Goal: Task Accomplishment & Management: Manage account settings

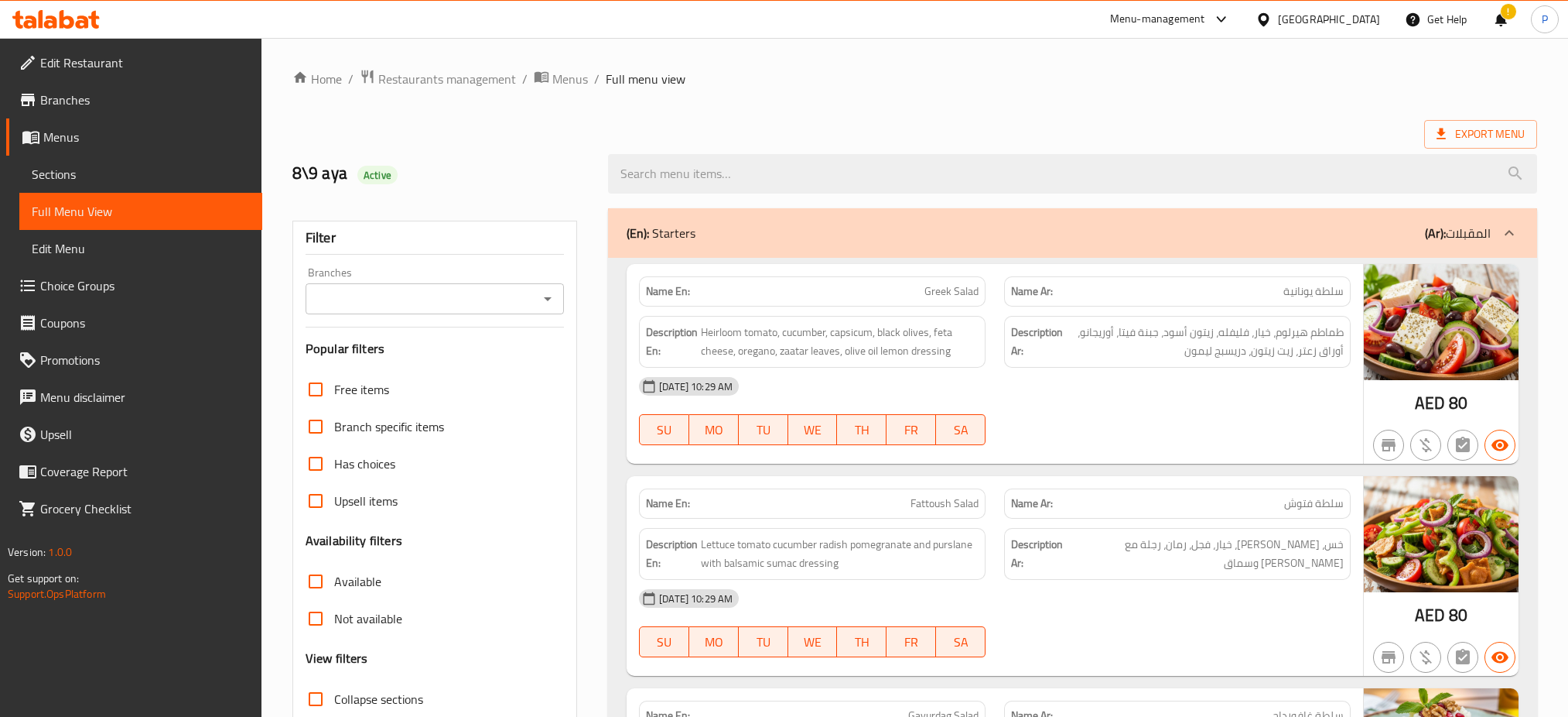
scroll to position [4691, 0]
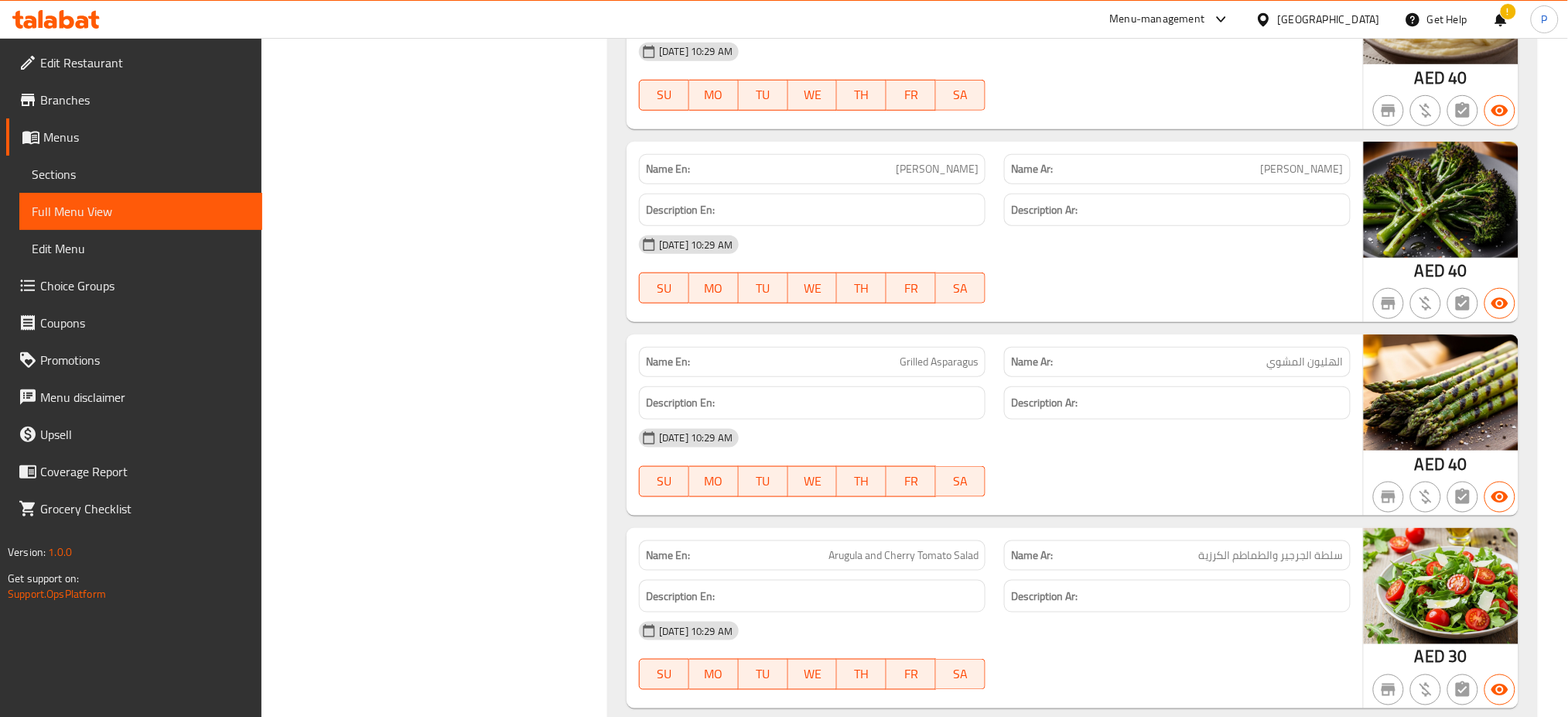
click at [83, 63] on span "Edit Restaurant" at bounding box center [145, 62] width 209 height 18
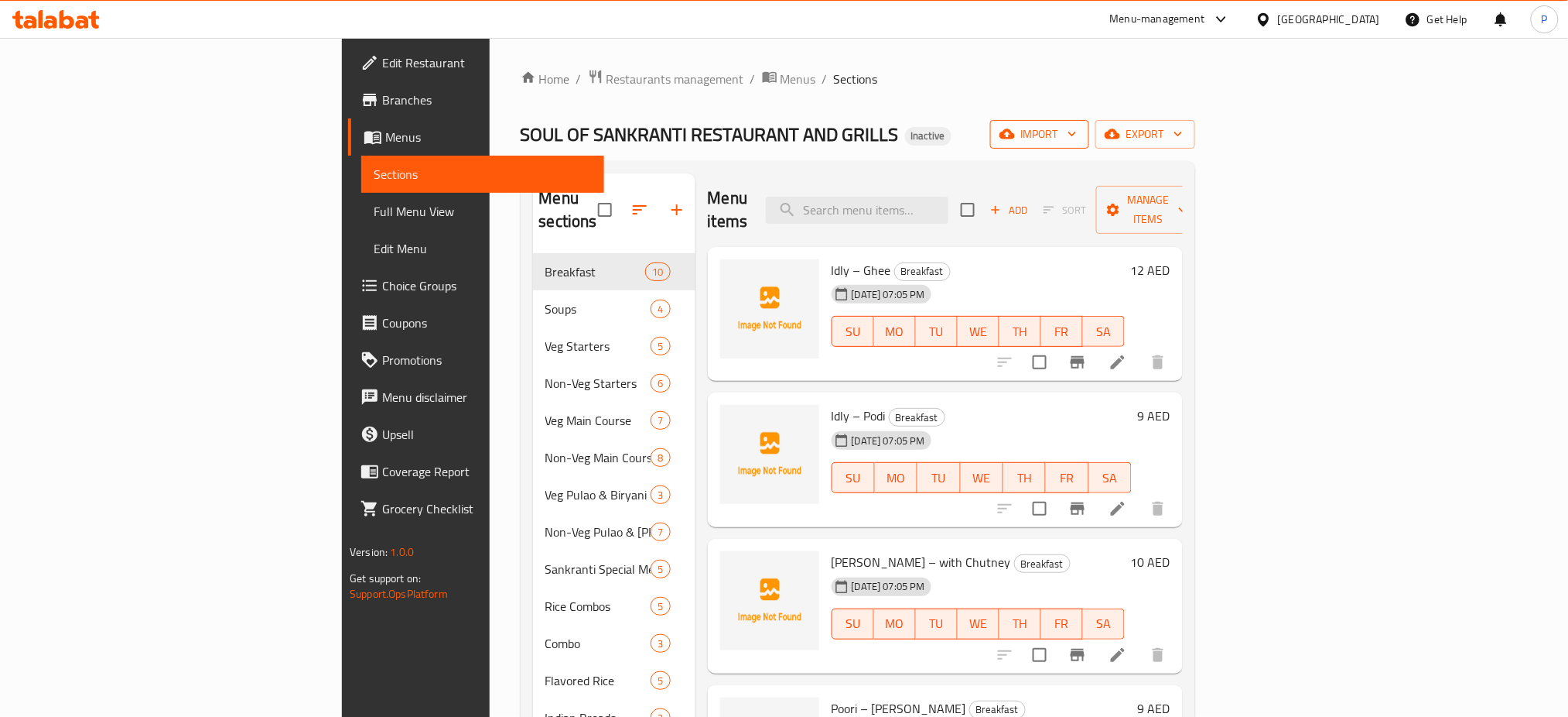
click at [1077, 140] on span "import" at bounding box center [1039, 134] width 74 height 19
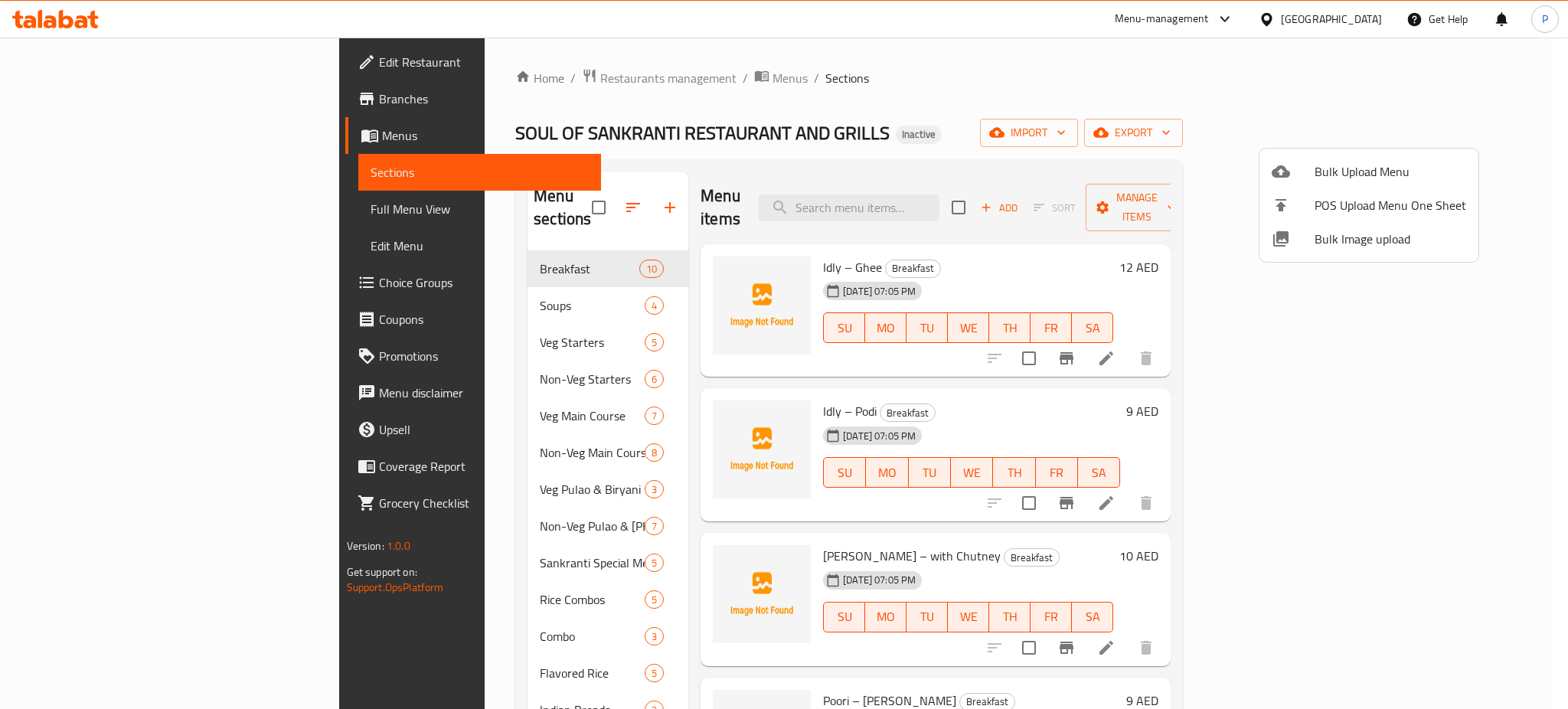
click at [1373, 244] on span "Bulk Image upload" at bounding box center [1390, 238] width 152 height 18
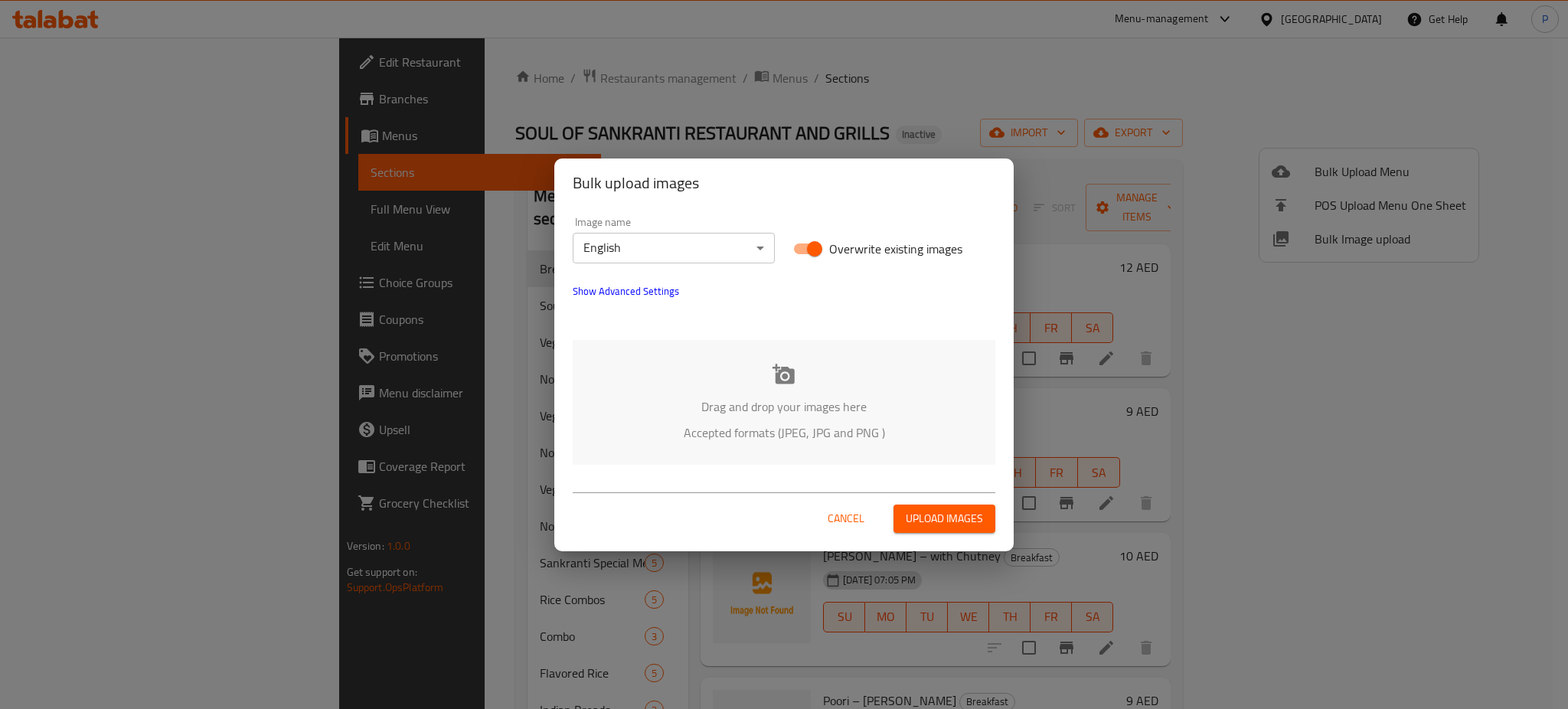
click at [670, 239] on body "​ Menu-management United Arab Emirates Get Help P Edit Restaurant Branches Menu…" at bounding box center [784, 373] width 1568 height 671
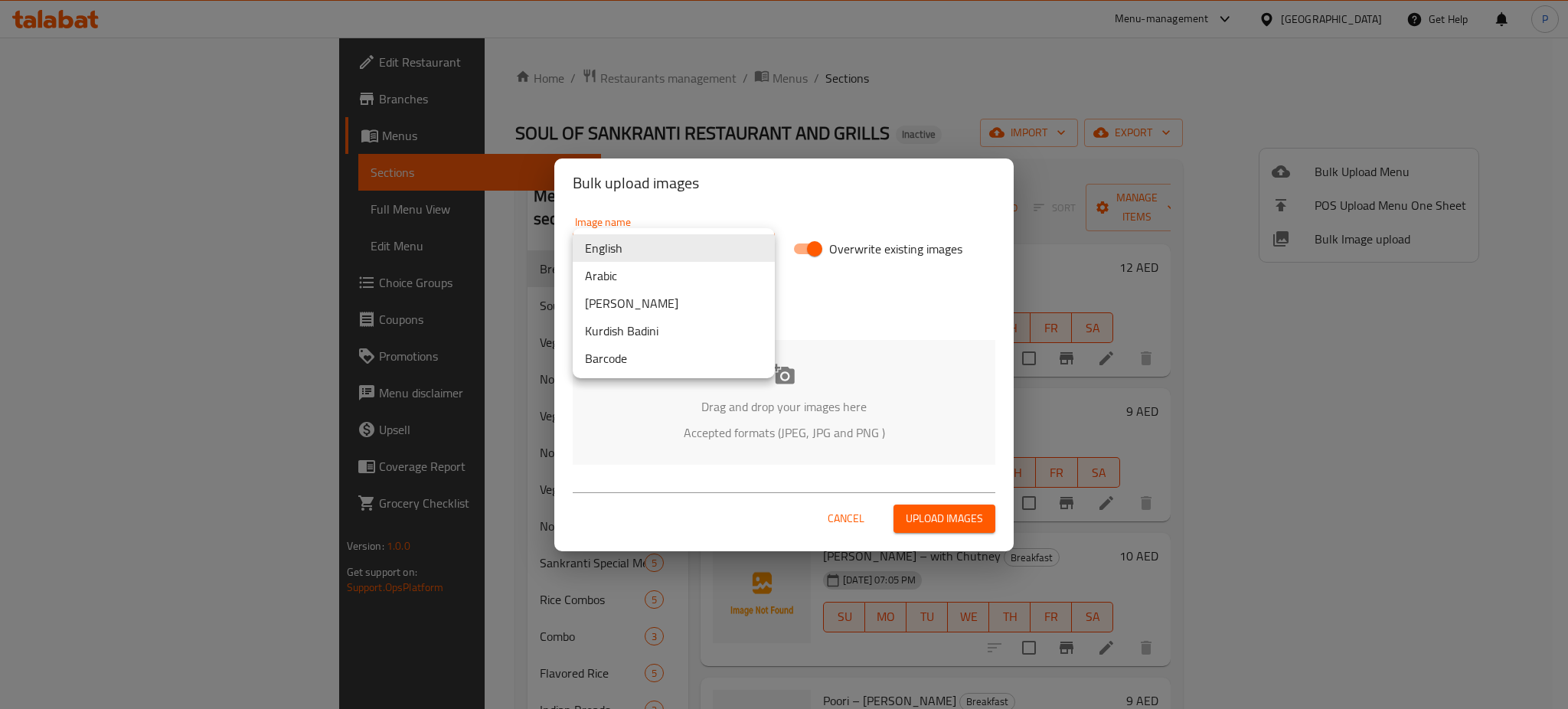
click at [728, 447] on div at bounding box center [784, 354] width 1568 height 709
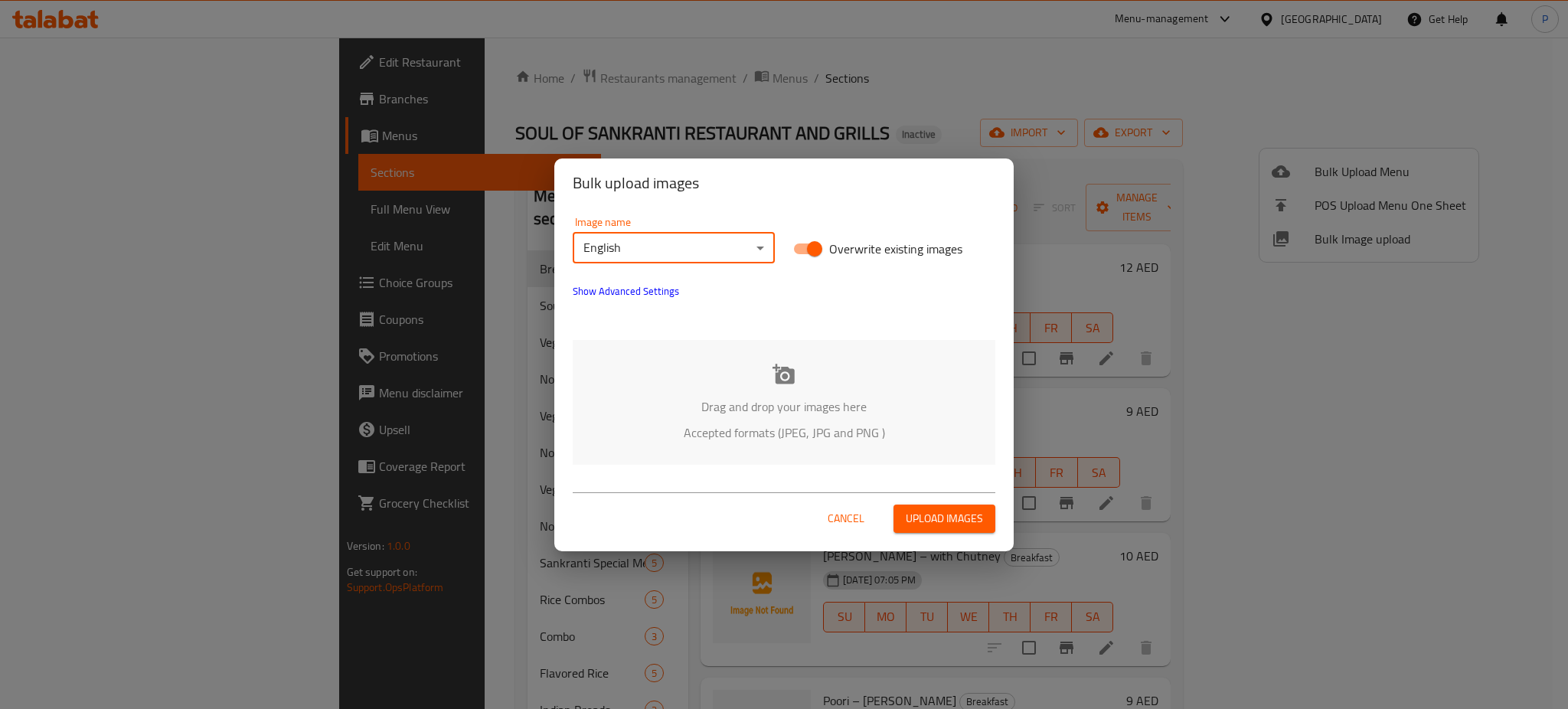
click at [830, 413] on p "Drag and drop your images here" at bounding box center [784, 406] width 376 height 18
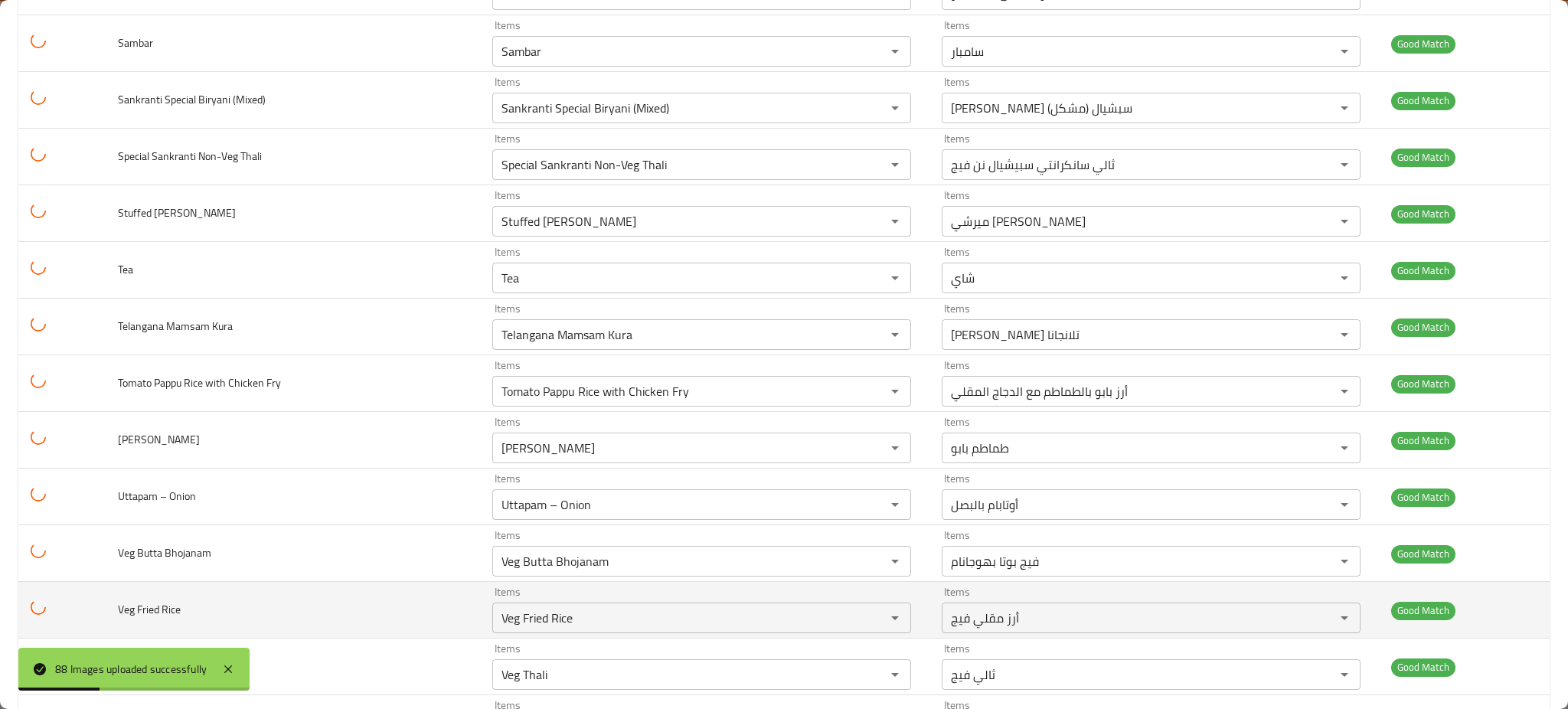
scroll to position [4543, 0]
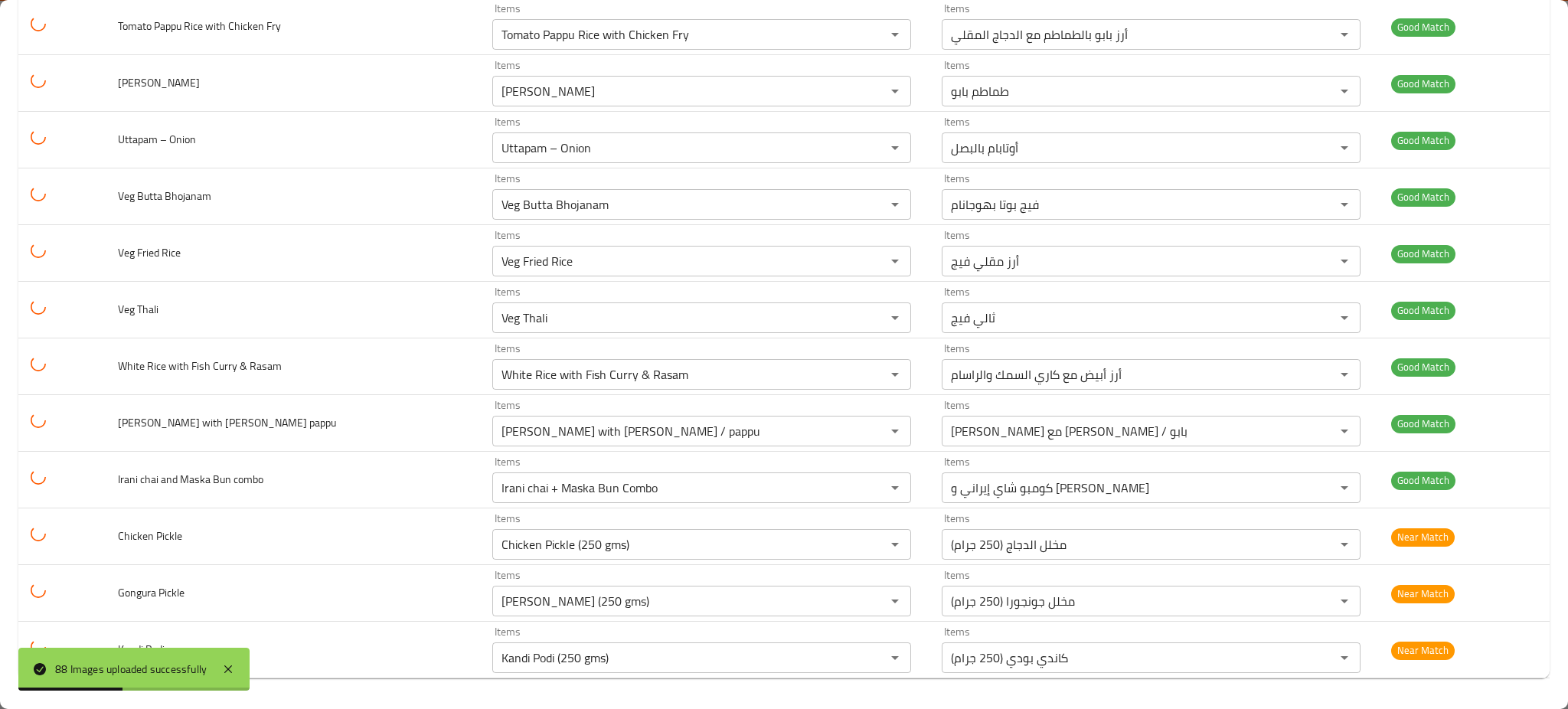
click at [233, 654] on div "88 Images uploaded successfully" at bounding box center [134, 668] width 232 height 42
click at [233, 659] on div "88 Images uploaded successfully" at bounding box center [134, 668] width 232 height 42
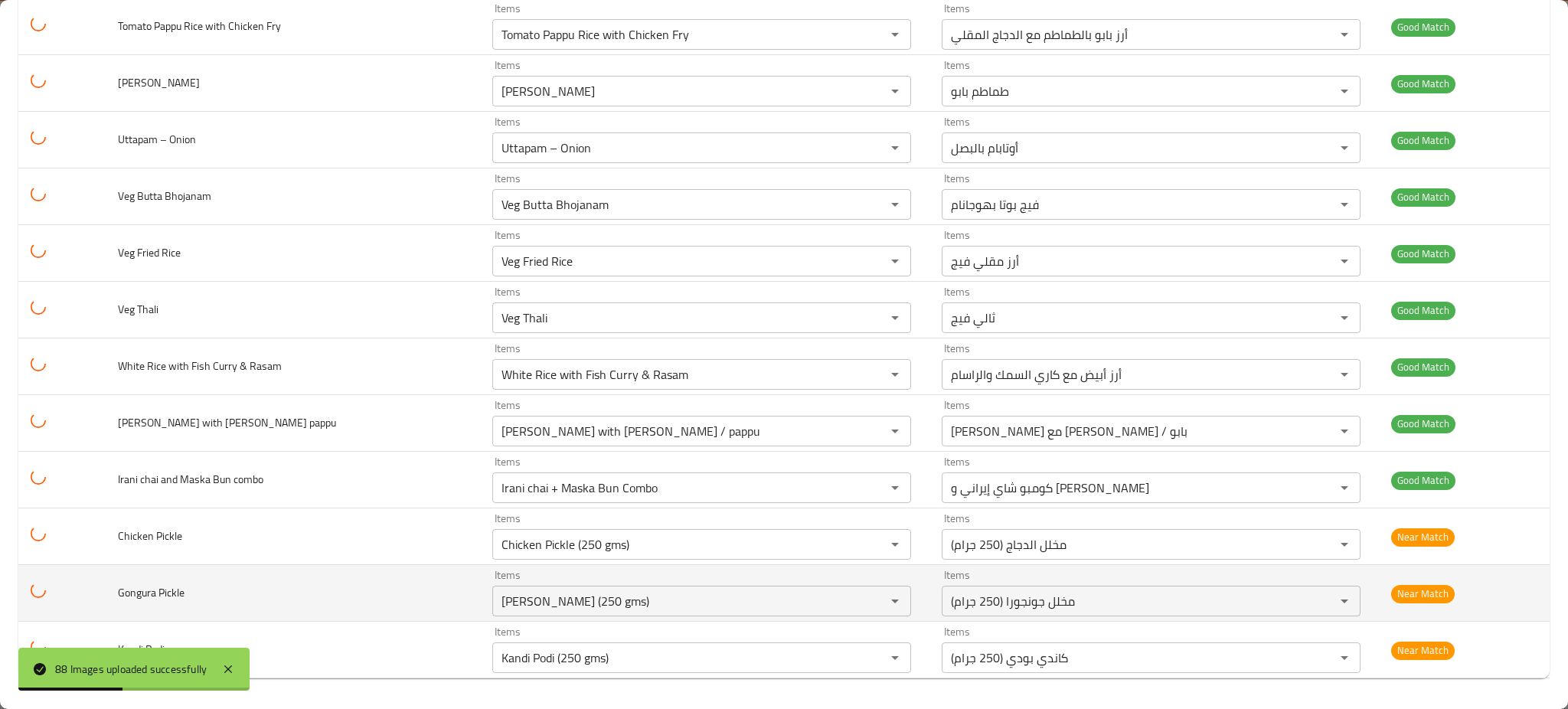
drag, startPoint x: 229, startPoint y: 664, endPoint x: 265, endPoint y: 602, distance: 71.7
click at [227, 664] on icon at bounding box center [227, 668] width 18 height 18
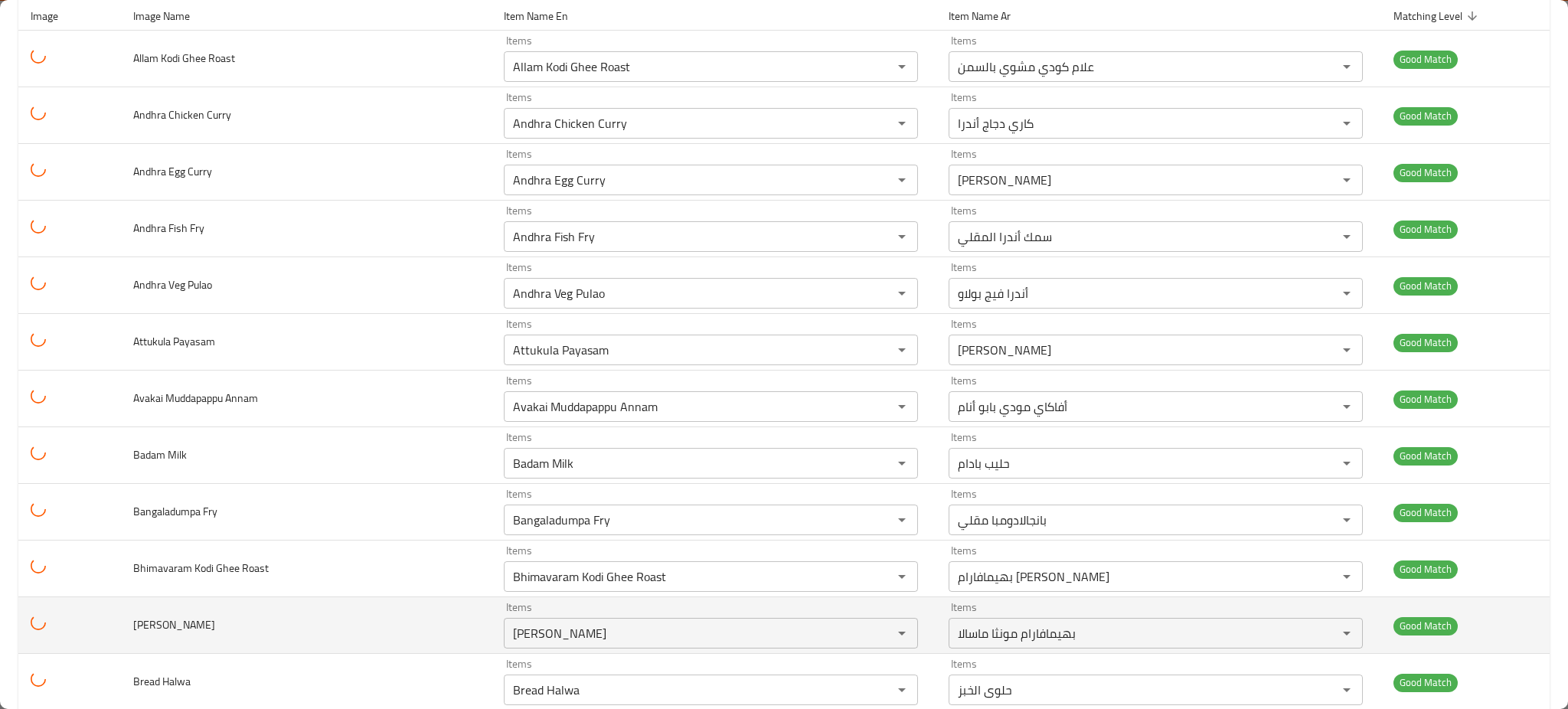
scroll to position [0, 0]
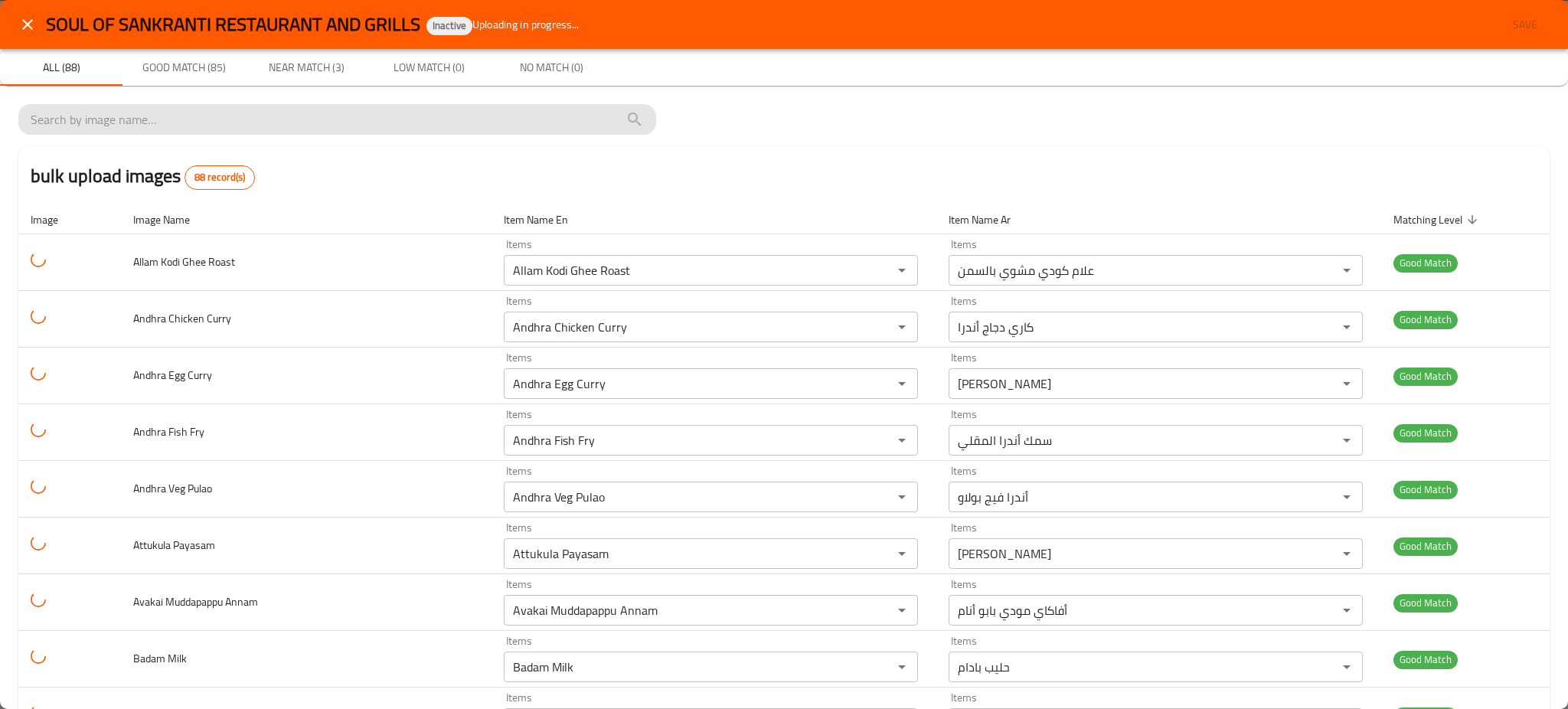
click at [242, 127] on input "search" at bounding box center [336, 120] width 613 height 24
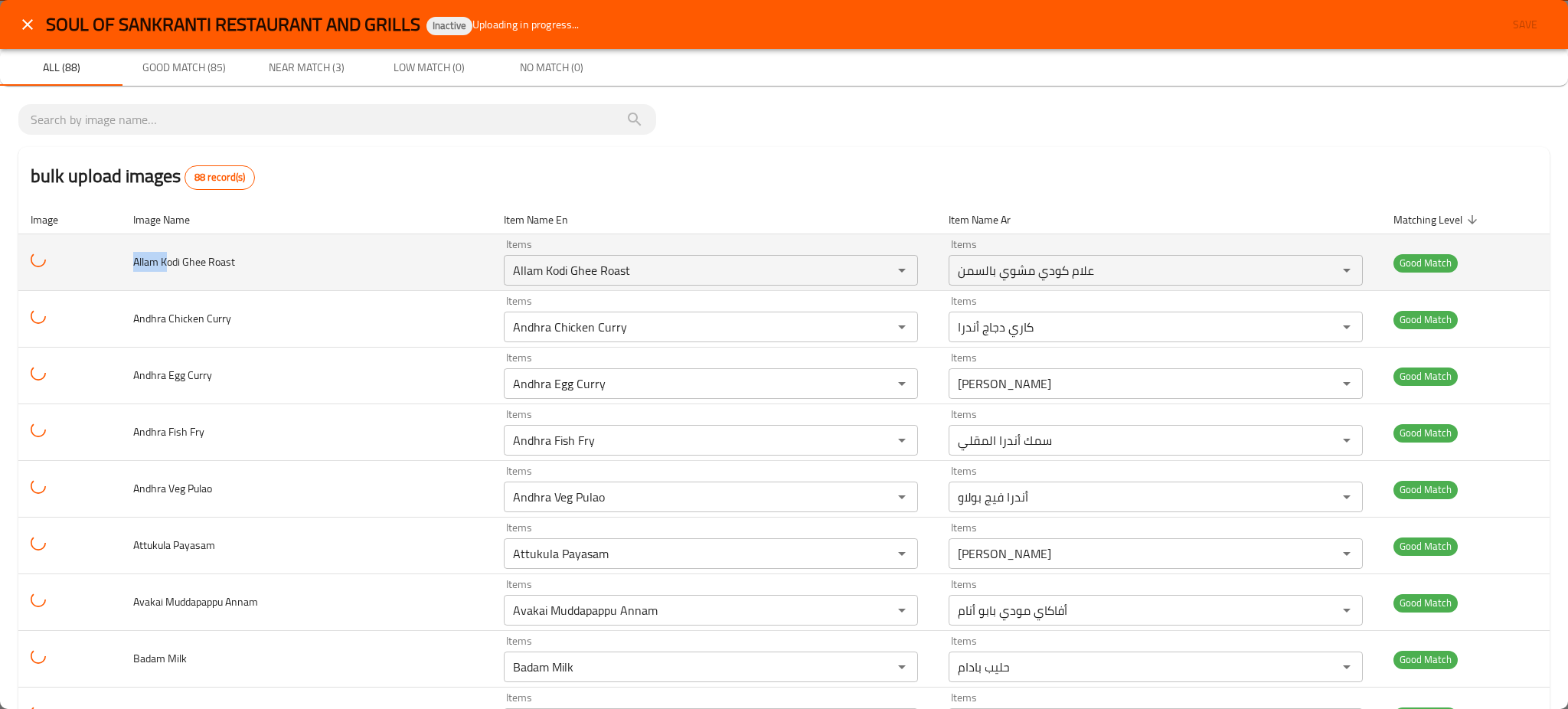
drag, startPoint x: 169, startPoint y: 262, endPoint x: 133, endPoint y: 250, distance: 37.9
click at [133, 250] on td "Allam Kodi Ghee Roast" at bounding box center [305, 262] width 370 height 56
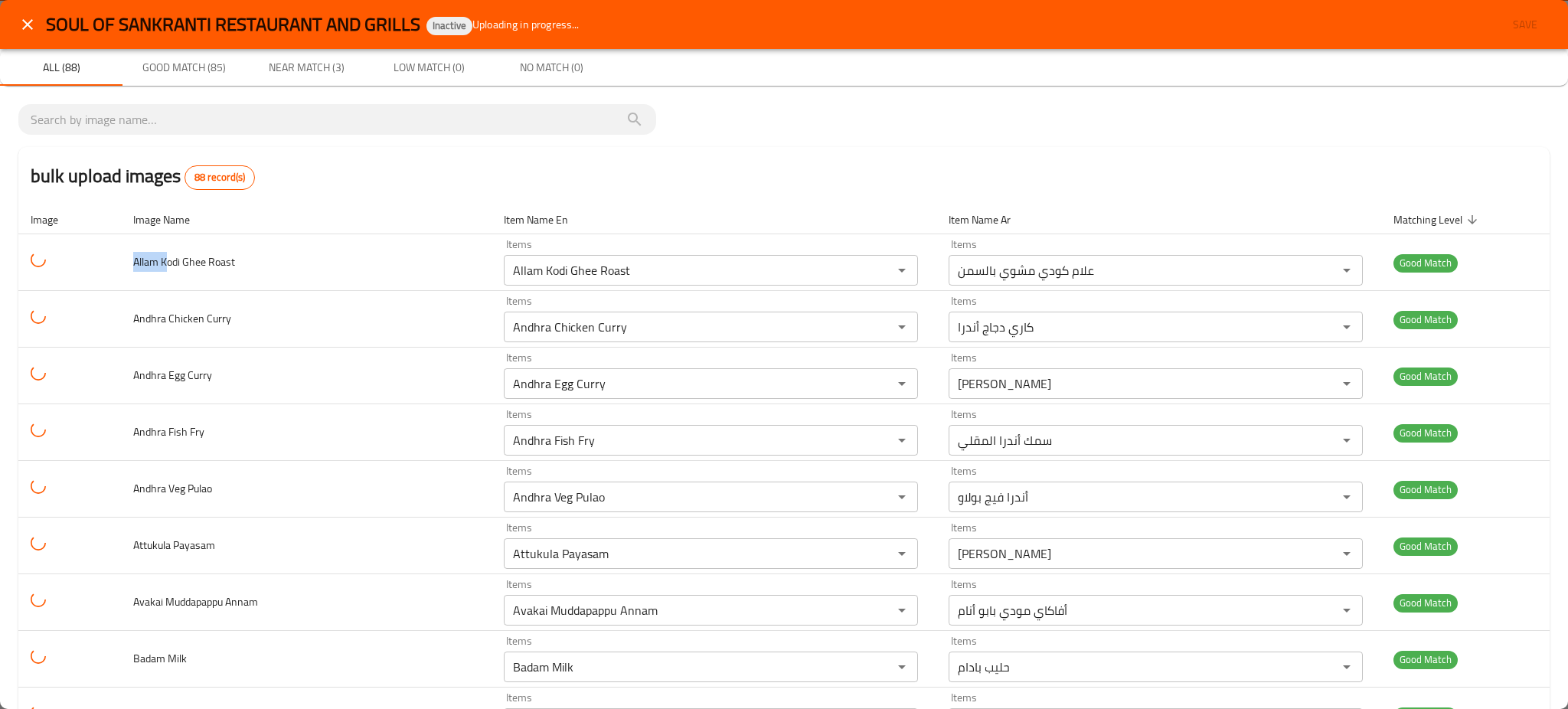
copy span "Allam K"
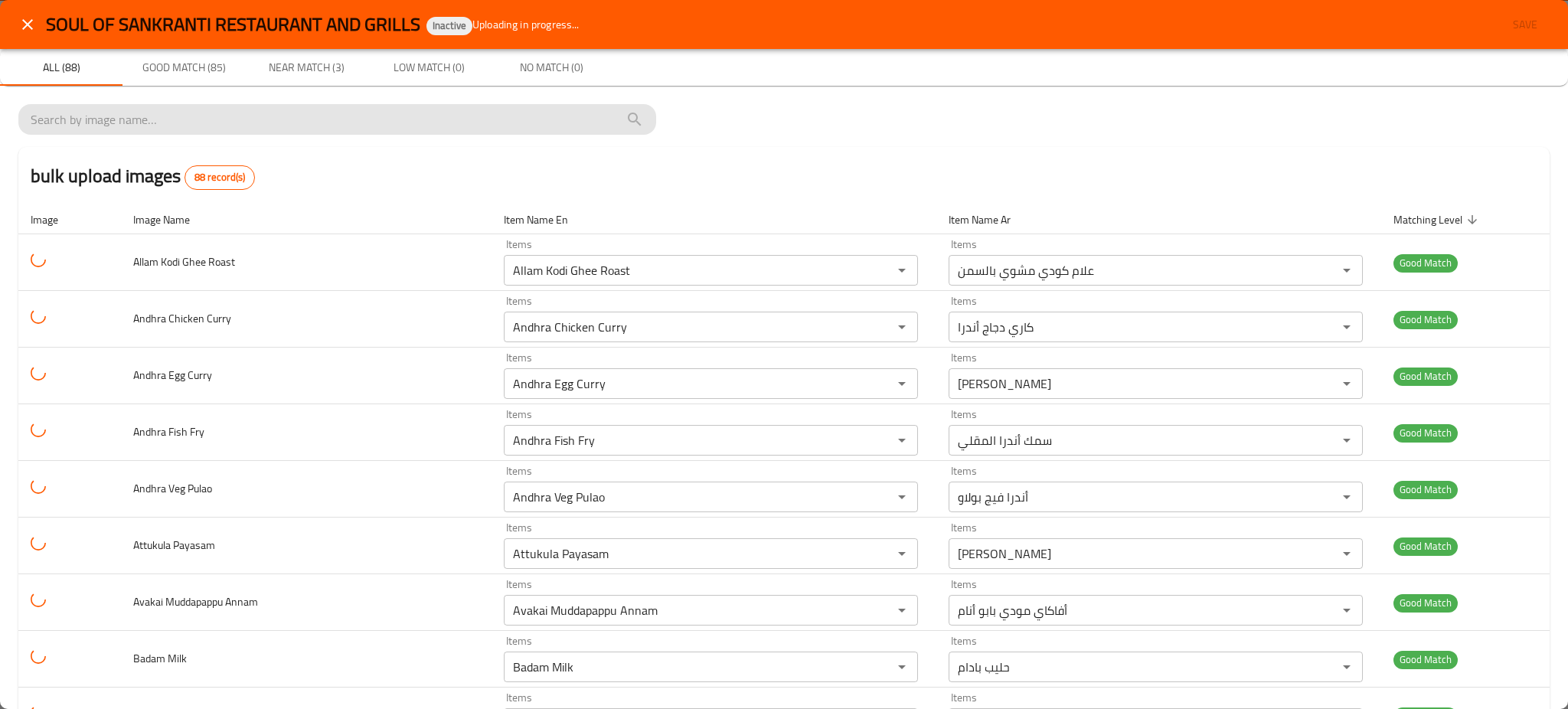
click at [249, 120] on input "search" at bounding box center [336, 120] width 613 height 24
paste input "Allam K"
type input "Allam K"
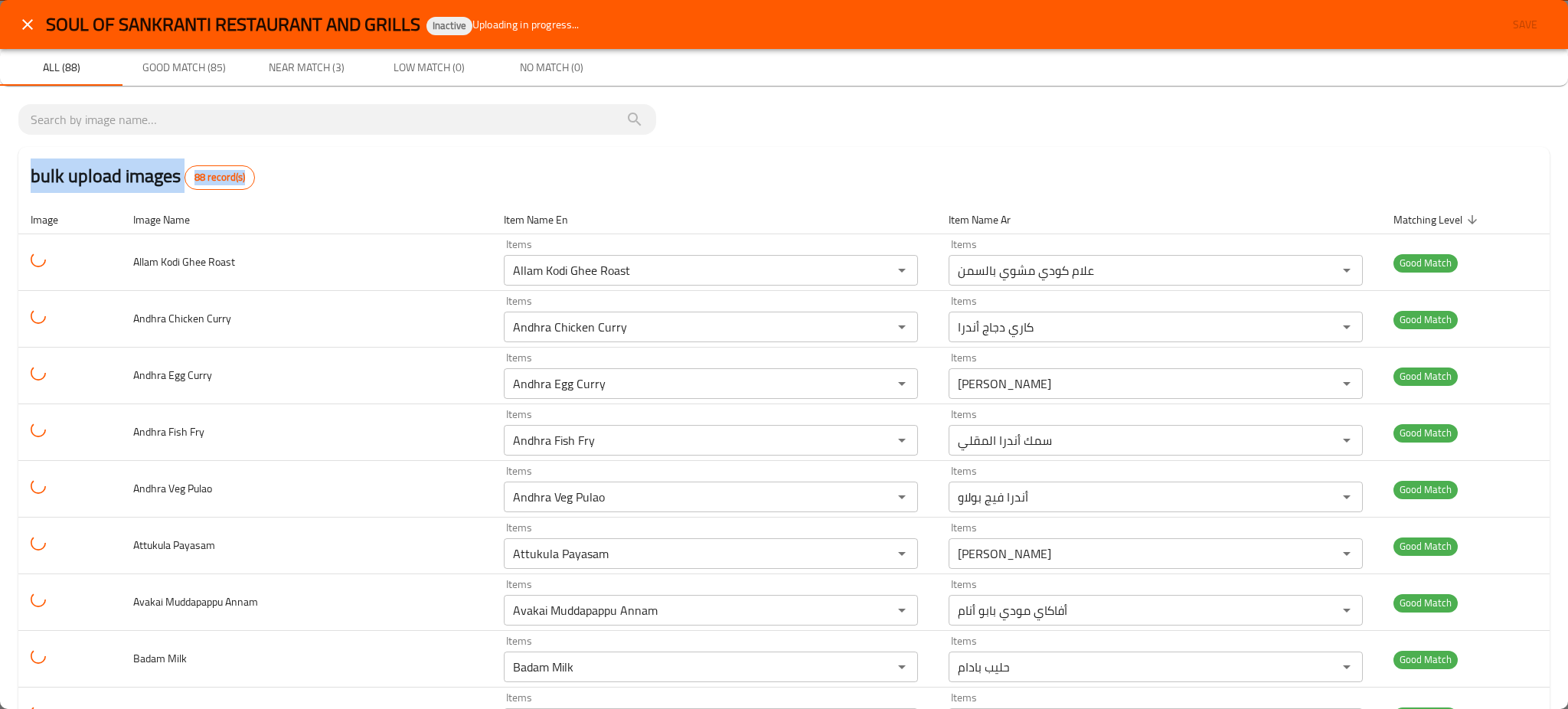
drag, startPoint x: 252, startPoint y: 179, endPoint x: 24, endPoint y: 182, distance: 228.0
click at [24, 182] on div "bulk upload images 88 record(s)" at bounding box center [784, 176] width 1532 height 58
click at [45, 166] on h2 "bulk upload images 88 record(s)" at bounding box center [142, 176] width 225 height 28
drag, startPoint x: 45, startPoint y: 166, endPoint x: 123, endPoint y: 166, distance: 78.0
click at [123, 166] on h2 "bulk upload images 88 record(s)" at bounding box center [142, 176] width 225 height 28
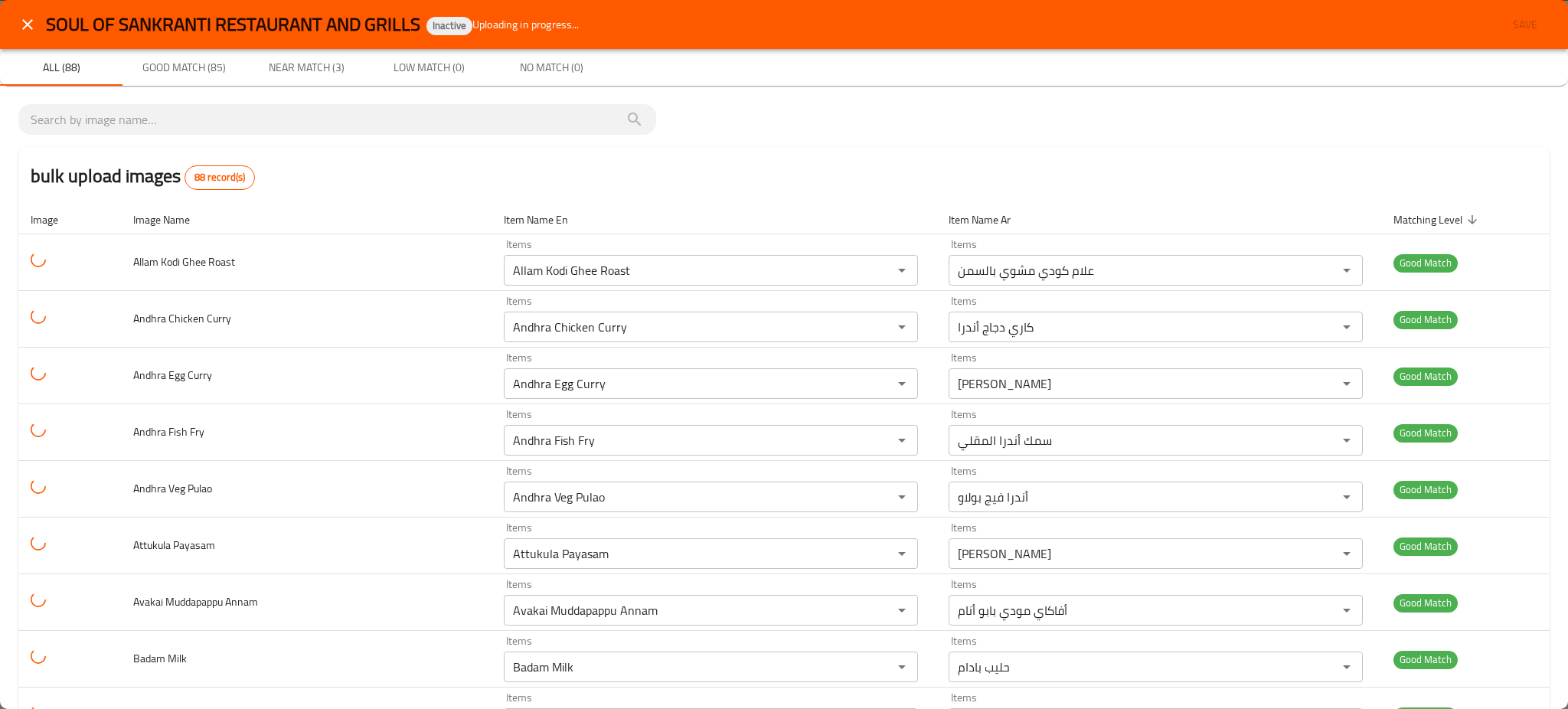
click at [323, 179] on div "bulk upload images 88 record(s)" at bounding box center [784, 176] width 1532 height 58
click at [130, 177] on h2 "bulk upload images 88 record(s)" at bounding box center [142, 176] width 225 height 28
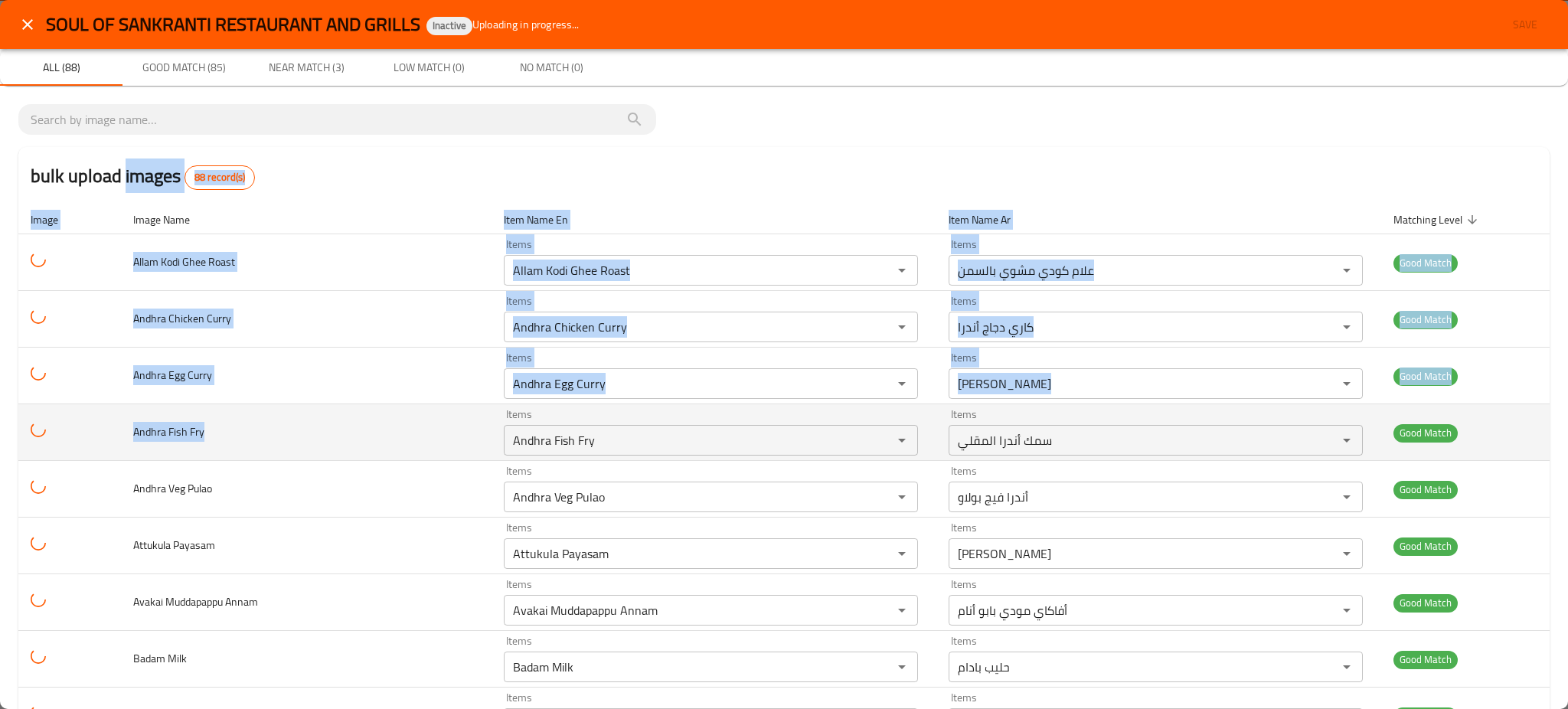
drag, startPoint x: 130, startPoint y: 177, endPoint x: 415, endPoint y: 447, distance: 392.6
click at [415, 447] on td "Andhra Fish Fry" at bounding box center [305, 432] width 370 height 56
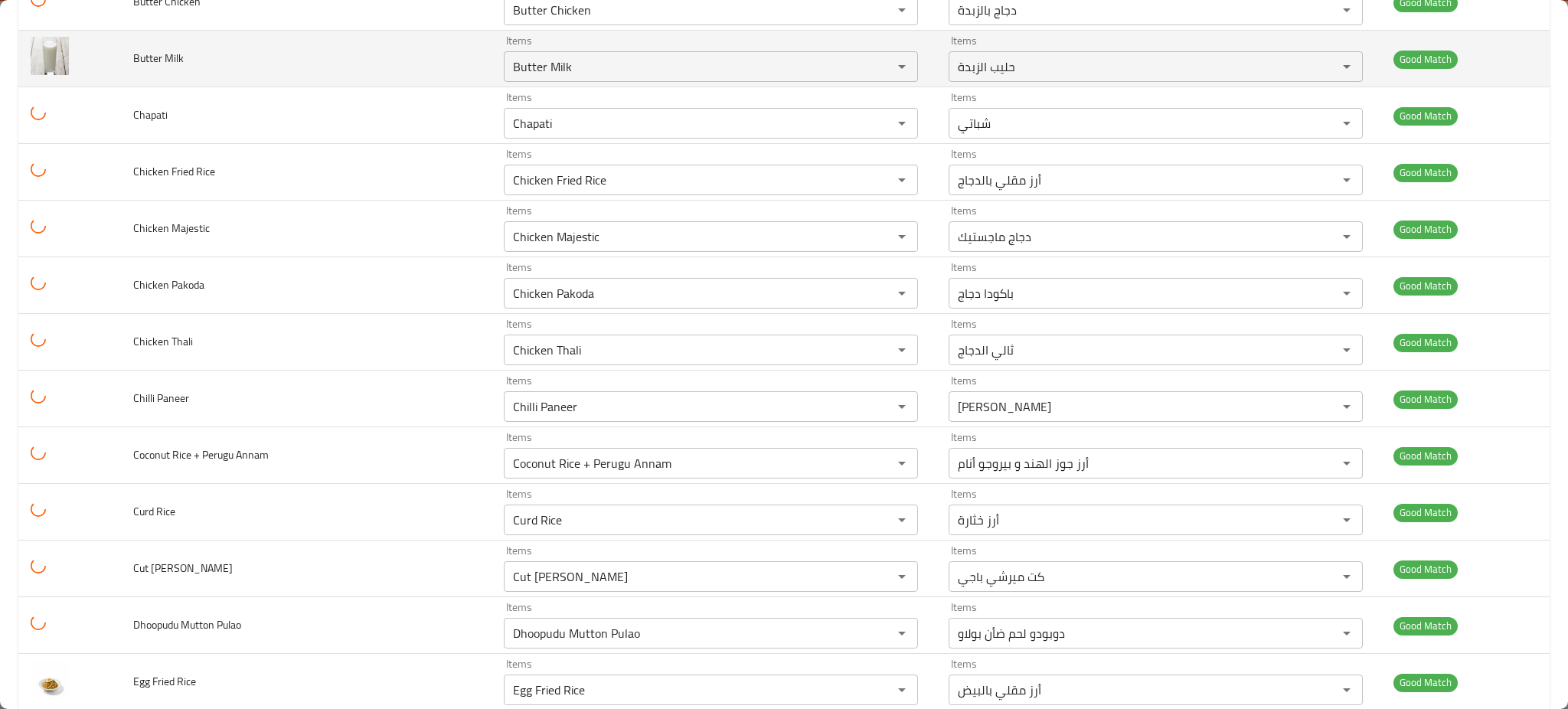
scroll to position [1020, 0]
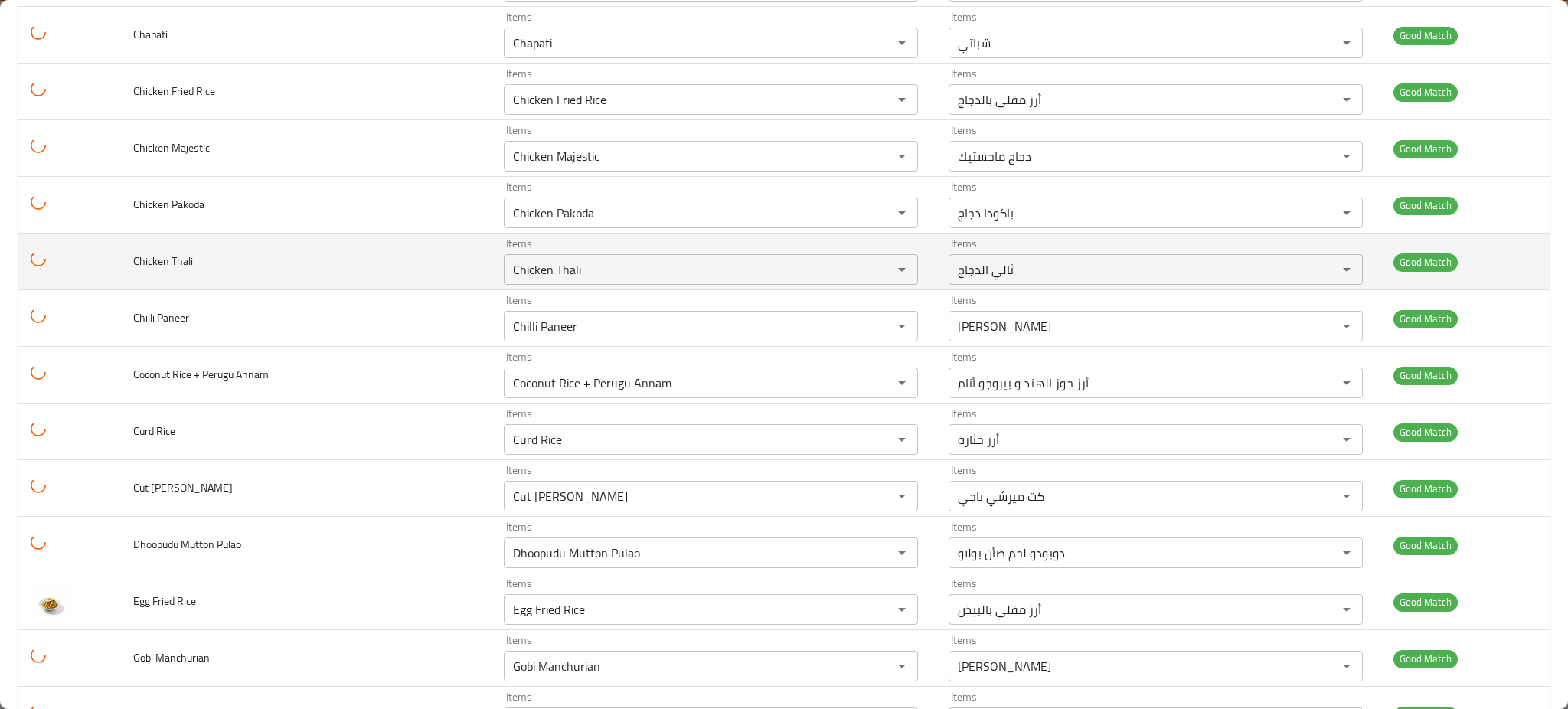
click at [184, 270] on span "Chicken Thali" at bounding box center [163, 261] width 60 height 20
click at [186, 272] on td "Chicken Thali" at bounding box center [305, 261] width 370 height 56
click at [185, 266] on span "Chicken Thali" at bounding box center [163, 261] width 60 height 20
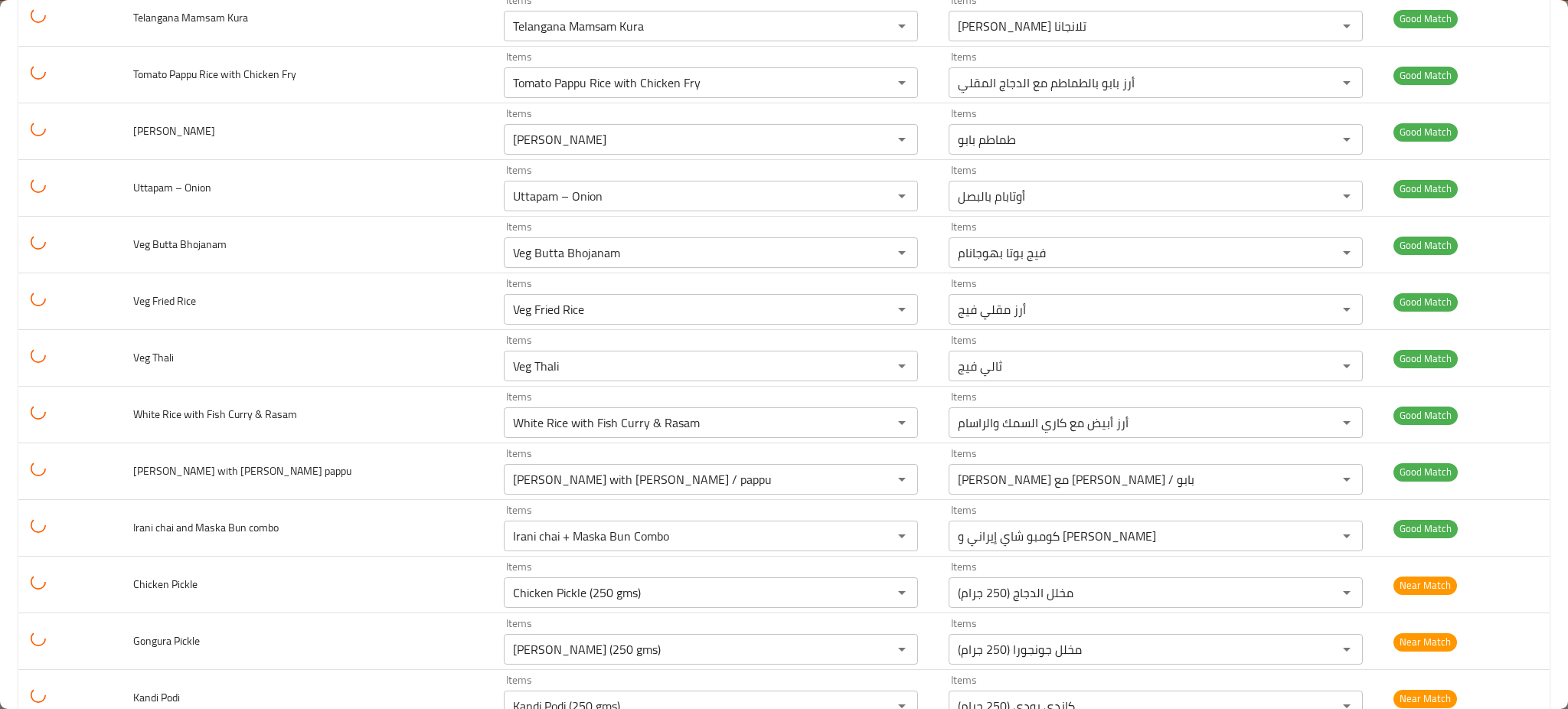
scroll to position [4543, 0]
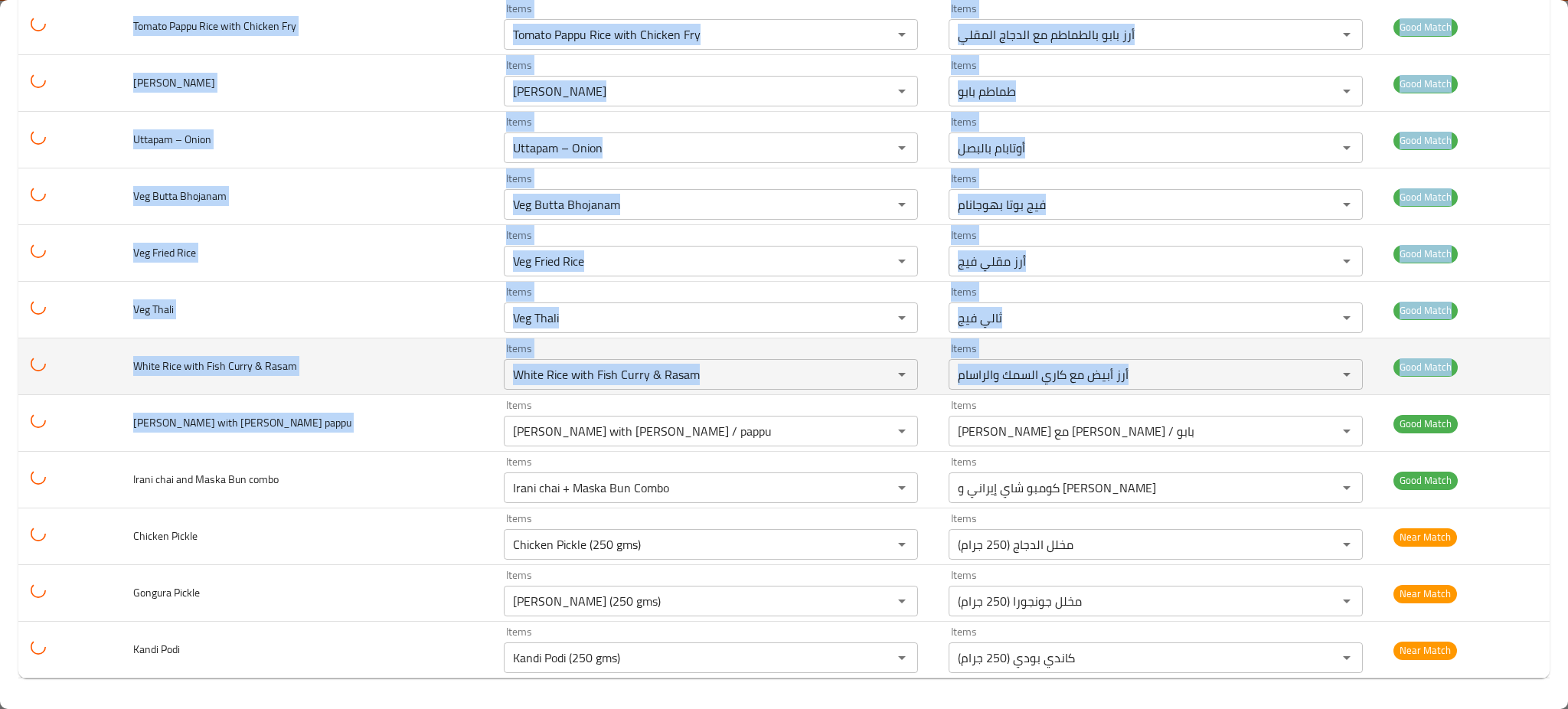
drag, startPoint x: 185, startPoint y: 266, endPoint x: 262, endPoint y: 393, distance: 148.5
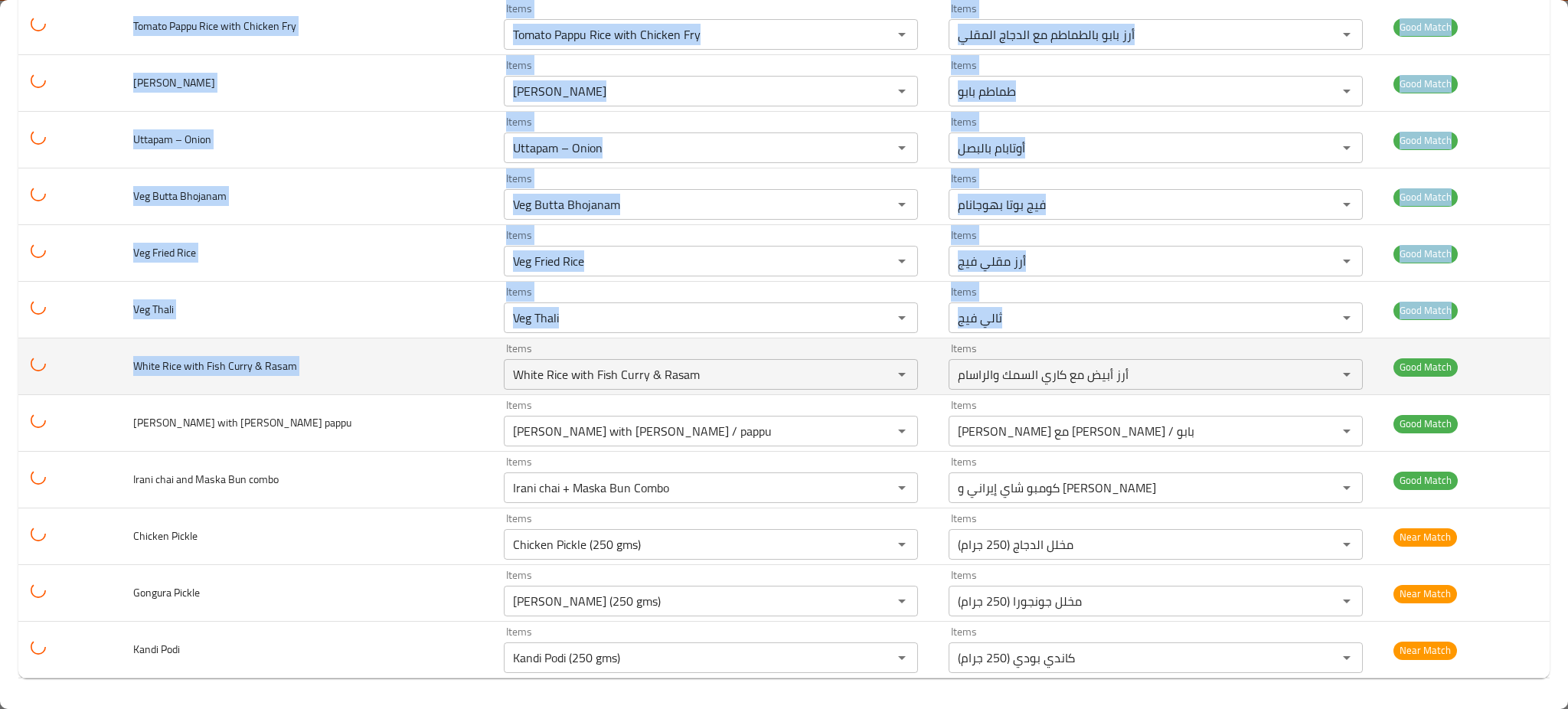
click at [253, 388] on td "White Rice with Fish Curry & Rasam" at bounding box center [305, 366] width 370 height 56
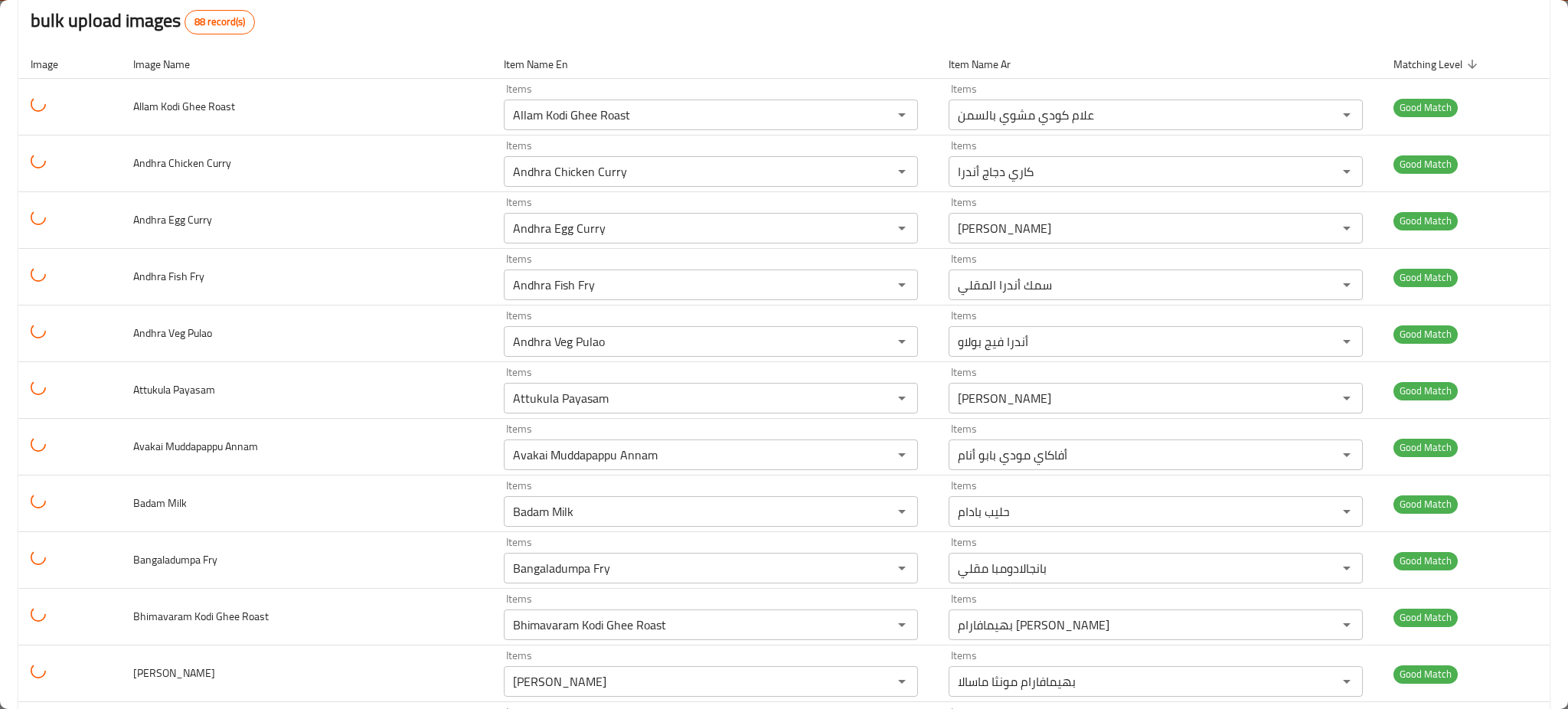
scroll to position [0, 0]
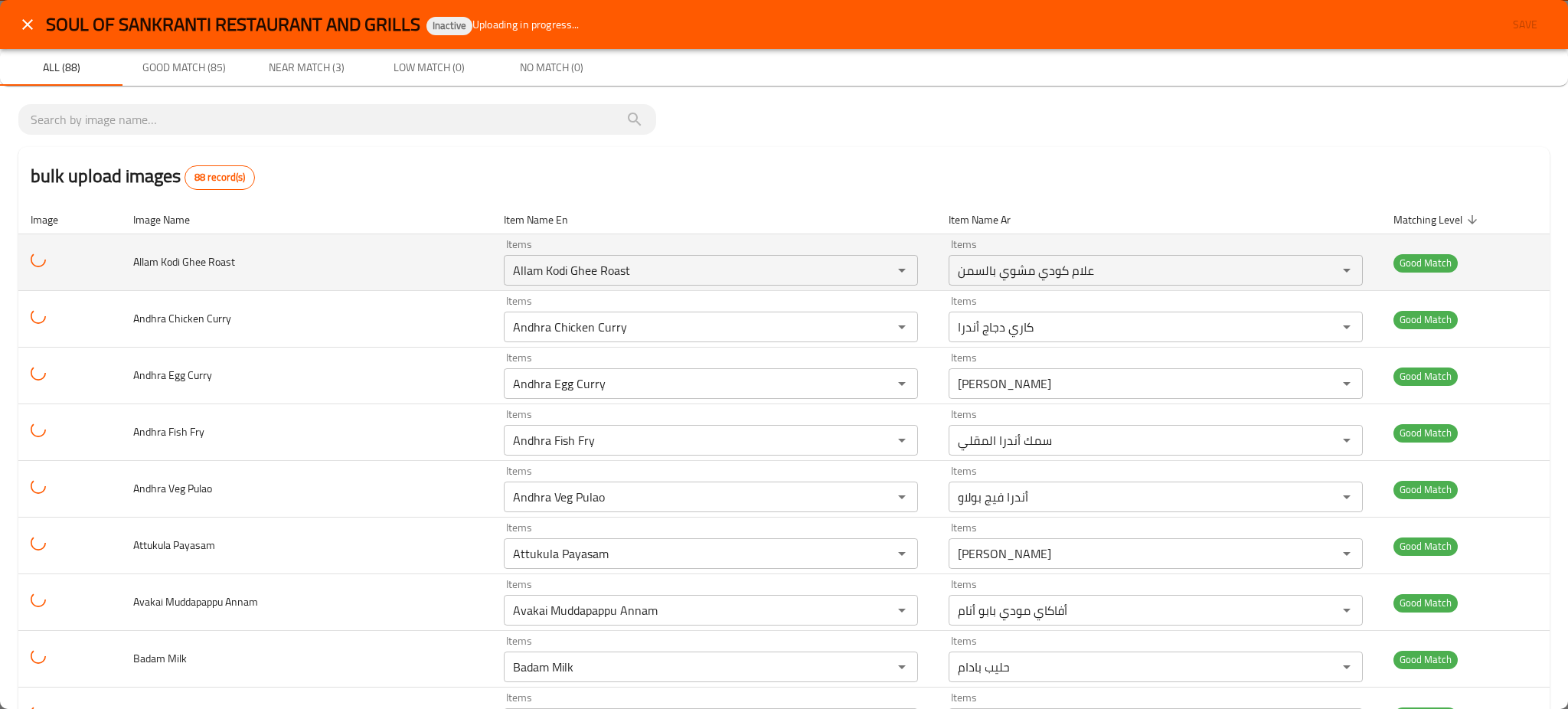
click at [215, 263] on span "Allam Kodi Ghee Roast" at bounding box center [184, 261] width 101 height 20
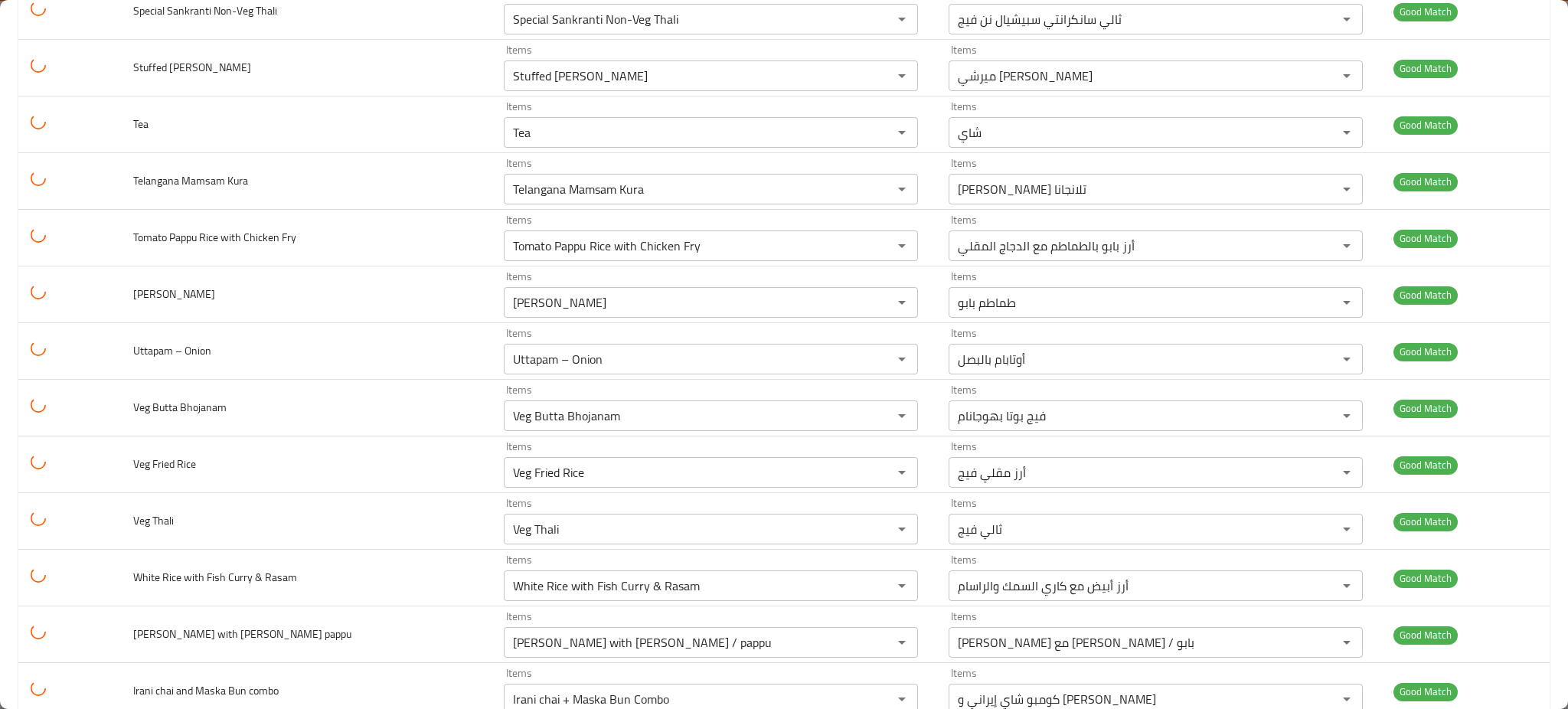
scroll to position [4543, 0]
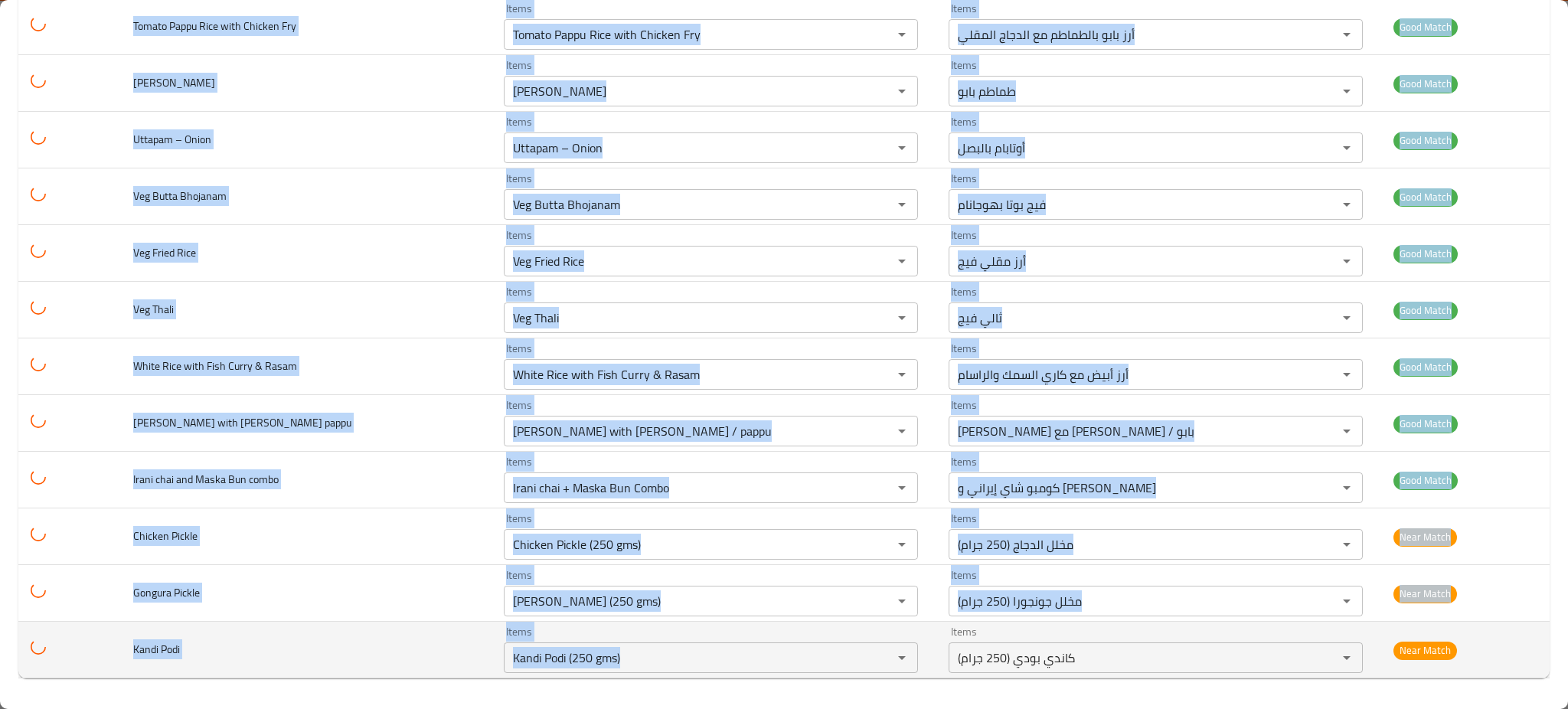
drag, startPoint x: 215, startPoint y: 263, endPoint x: 591, endPoint y: 678, distance: 560.0
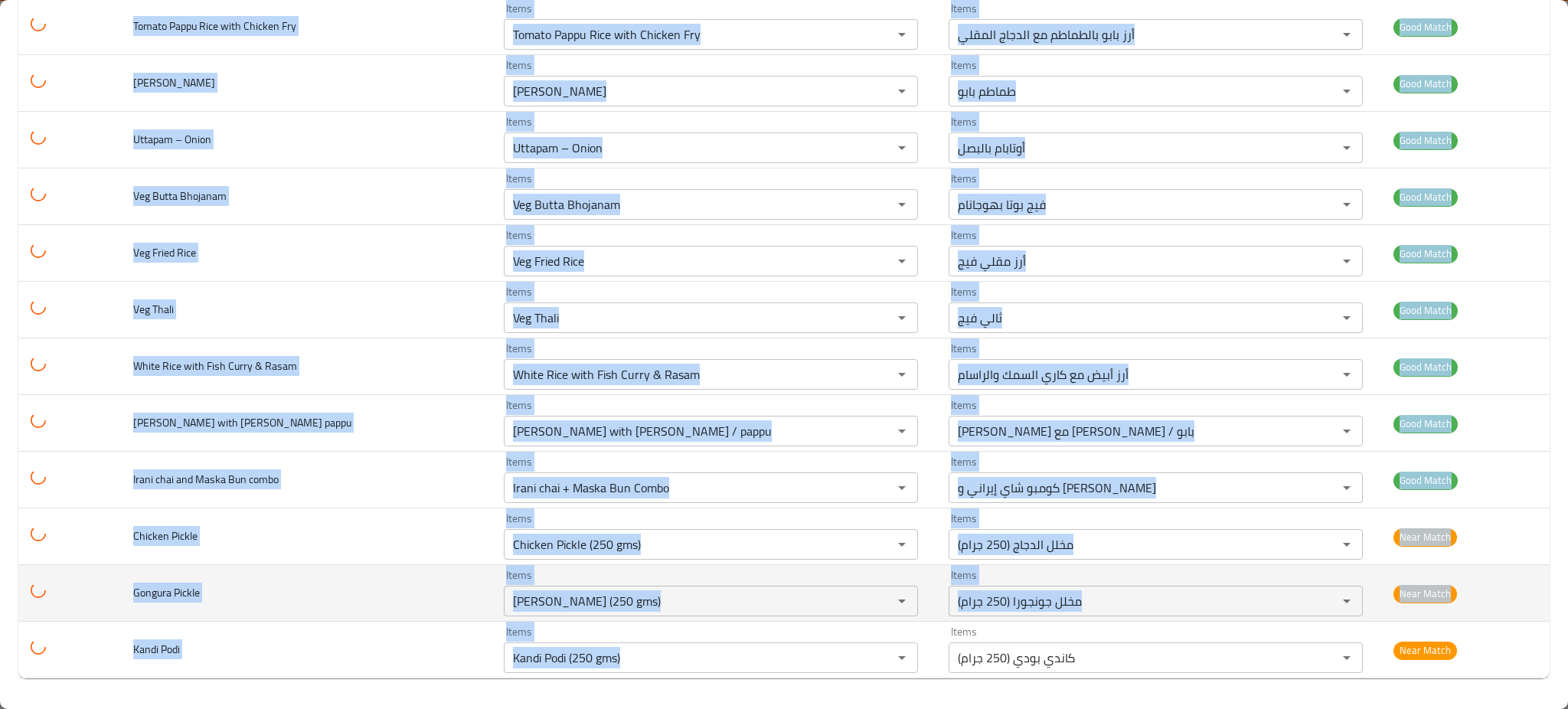
click at [319, 608] on td "Gongura Pickle" at bounding box center [305, 593] width 370 height 56
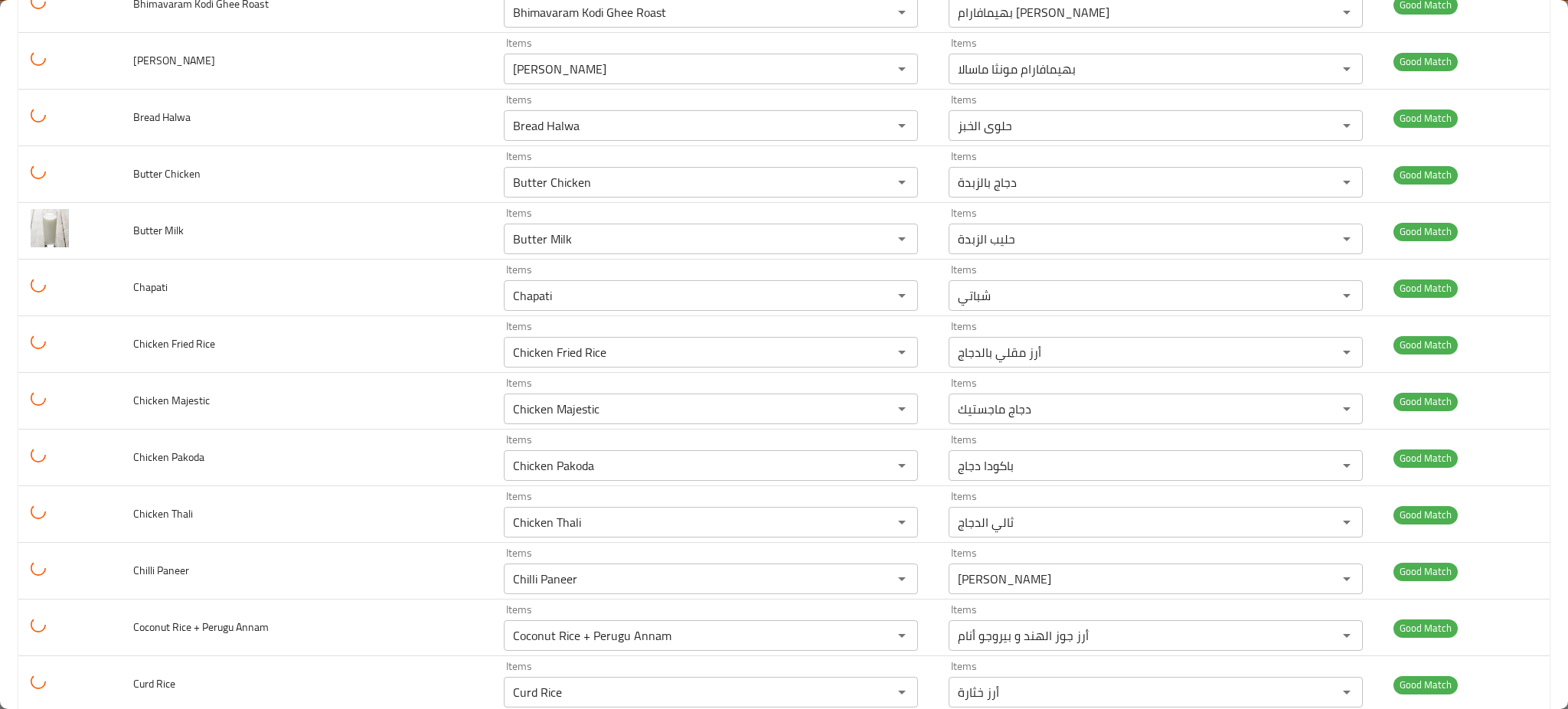
scroll to position [0, 0]
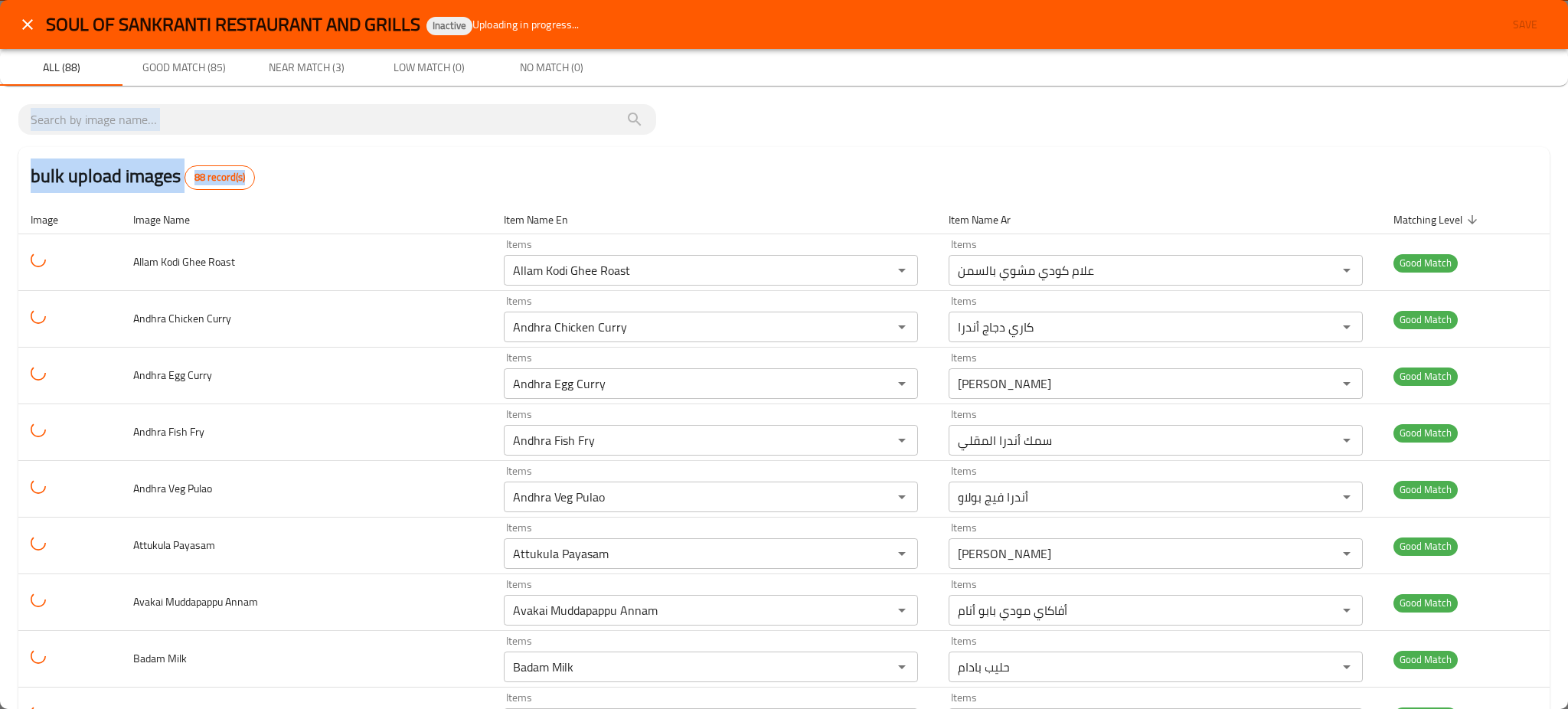
drag, startPoint x: 632, startPoint y: 23, endPoint x: 283, endPoint y: 160, distance: 374.9
click at [321, 166] on div "bulk upload images 88 record(s)" at bounding box center [784, 176] width 1532 height 58
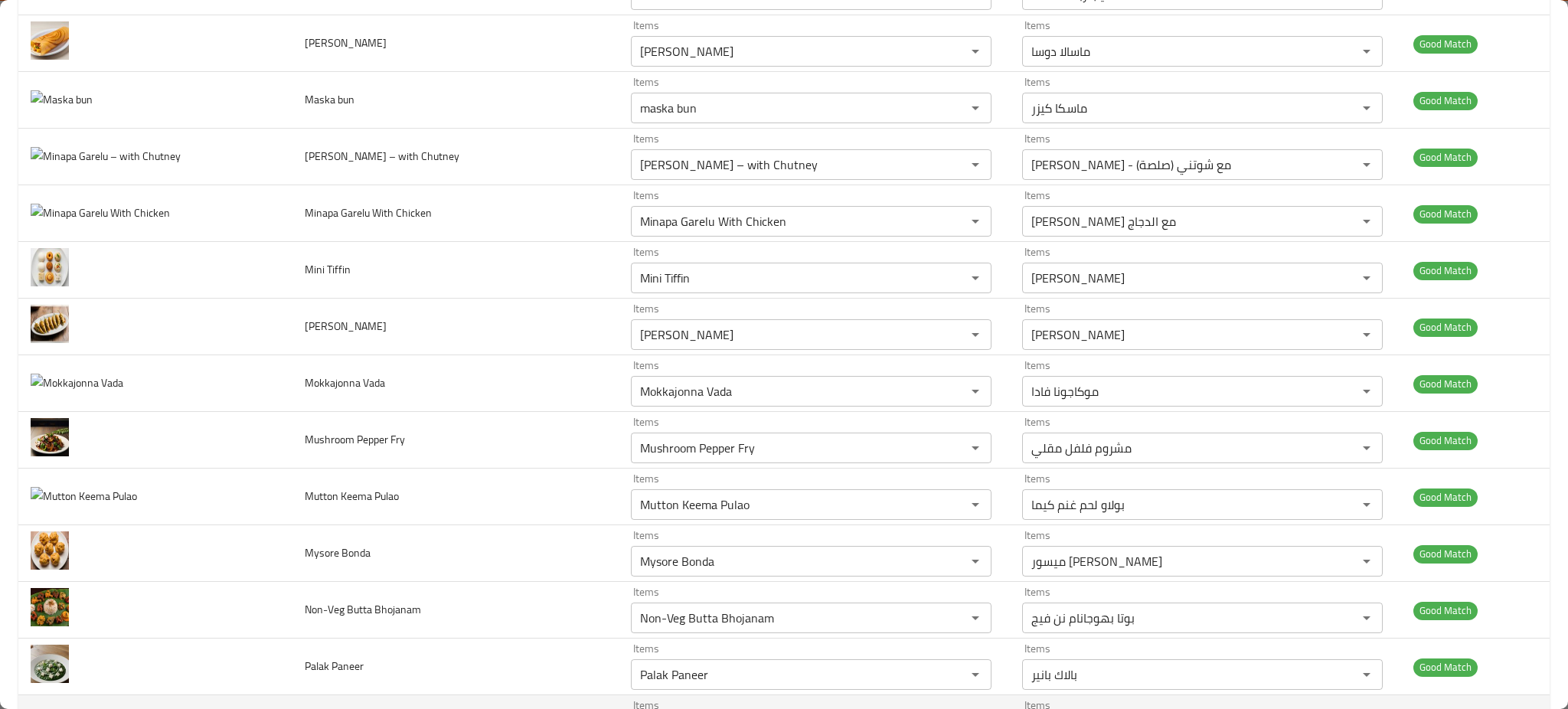
scroll to position [3366, 0]
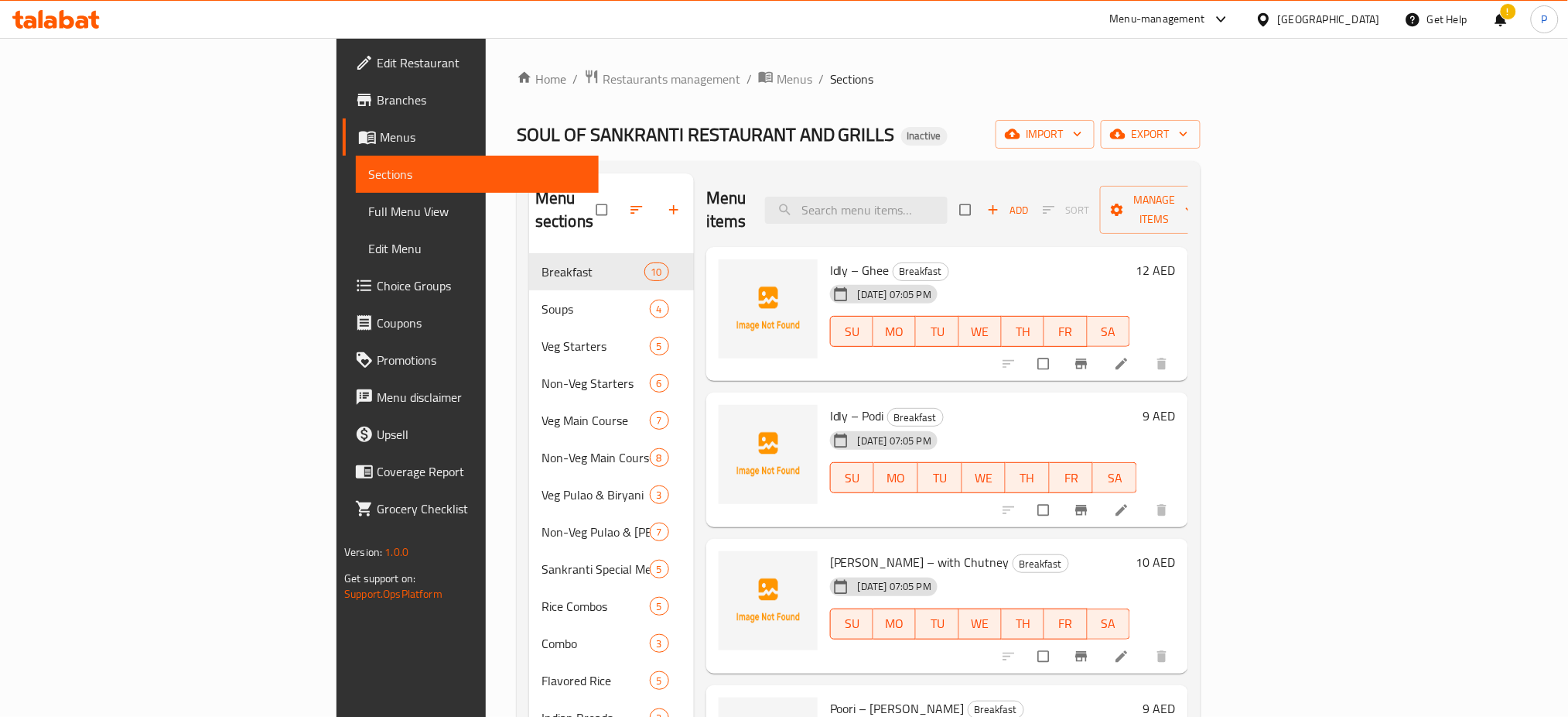
click at [1200, 159] on div "Home / Restaurants management / Menus / Sections SOUL OF SANKRANTI RESTAURANT A…" at bounding box center [858, 505] width 683 height 871
click at [1082, 127] on span "import" at bounding box center [1044, 134] width 74 height 19
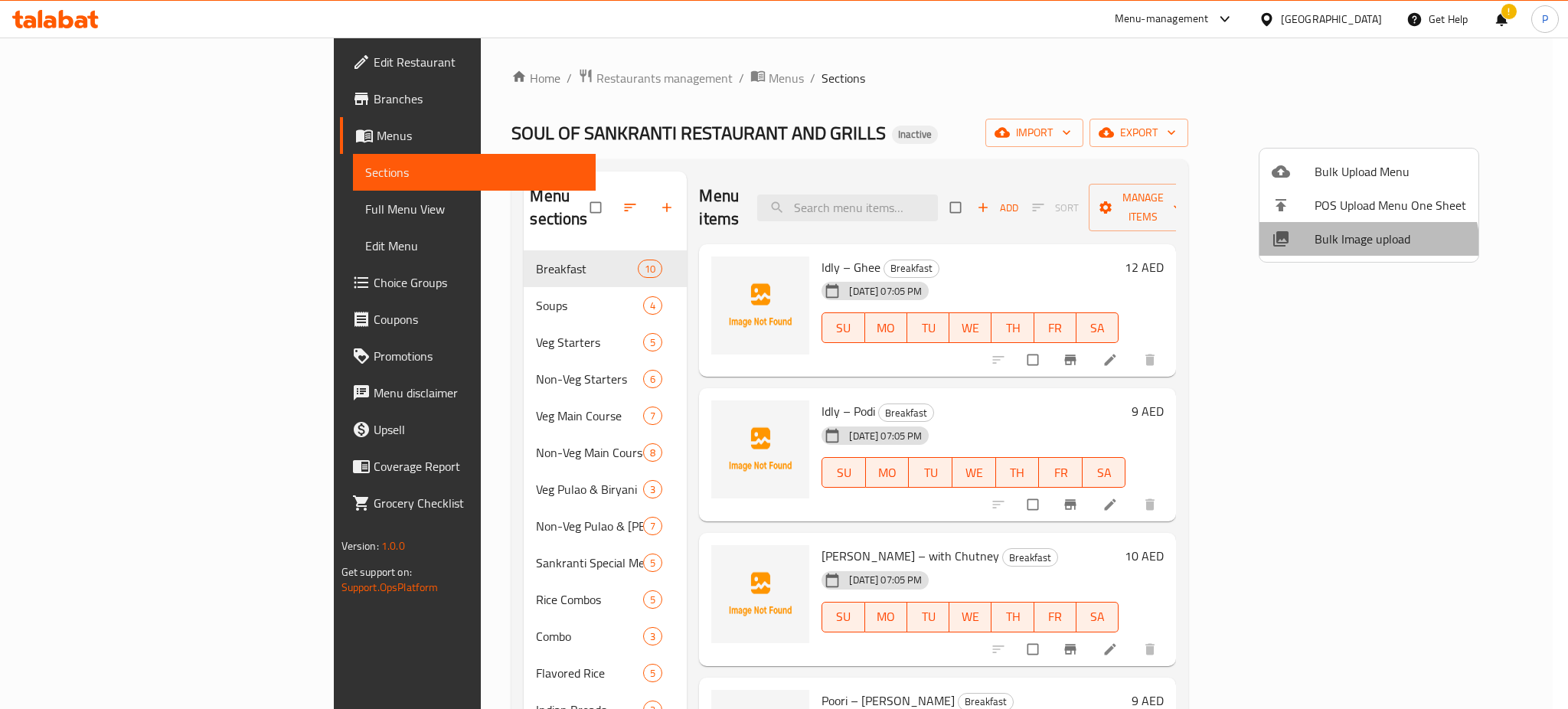
click at [1351, 248] on span "Bulk Image upload" at bounding box center [1390, 238] width 152 height 18
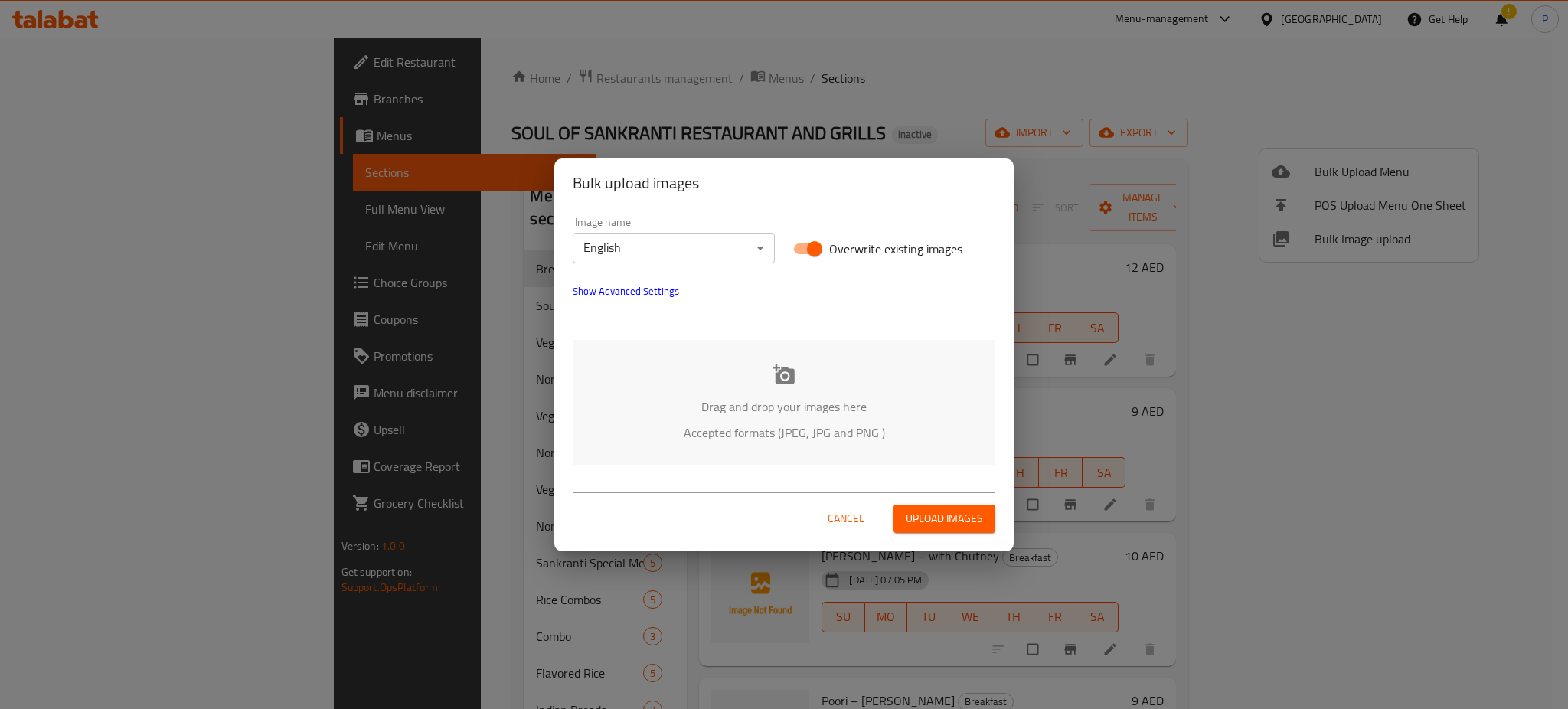
click at [763, 351] on div "Drag and drop your images here Accepted formats (JPEG, JPG and PNG )" at bounding box center [783, 402] width 422 height 125
click at [866, 504] on button "Cancel" at bounding box center [846, 518] width 49 height 29
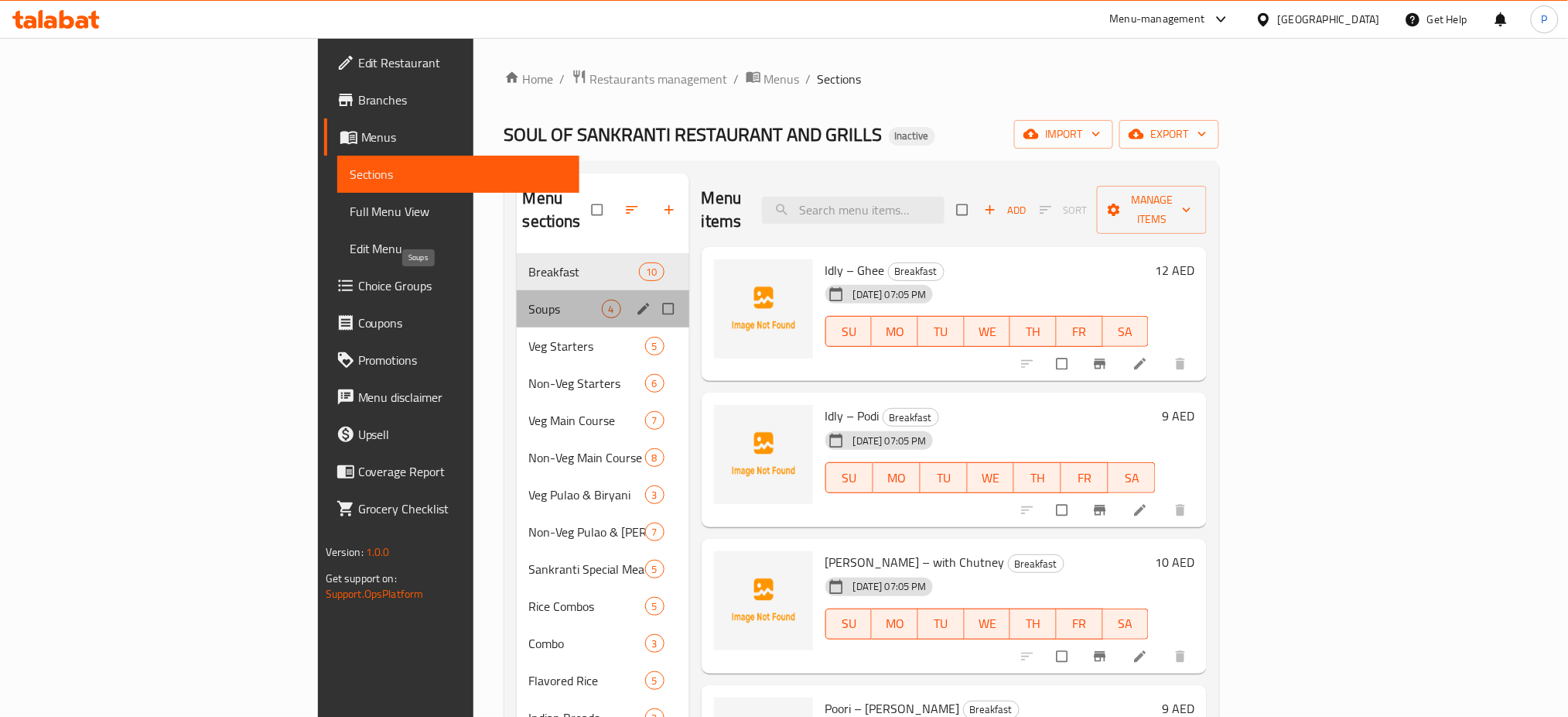
click at [529, 300] on span "Soups" at bounding box center [565, 309] width 73 height 18
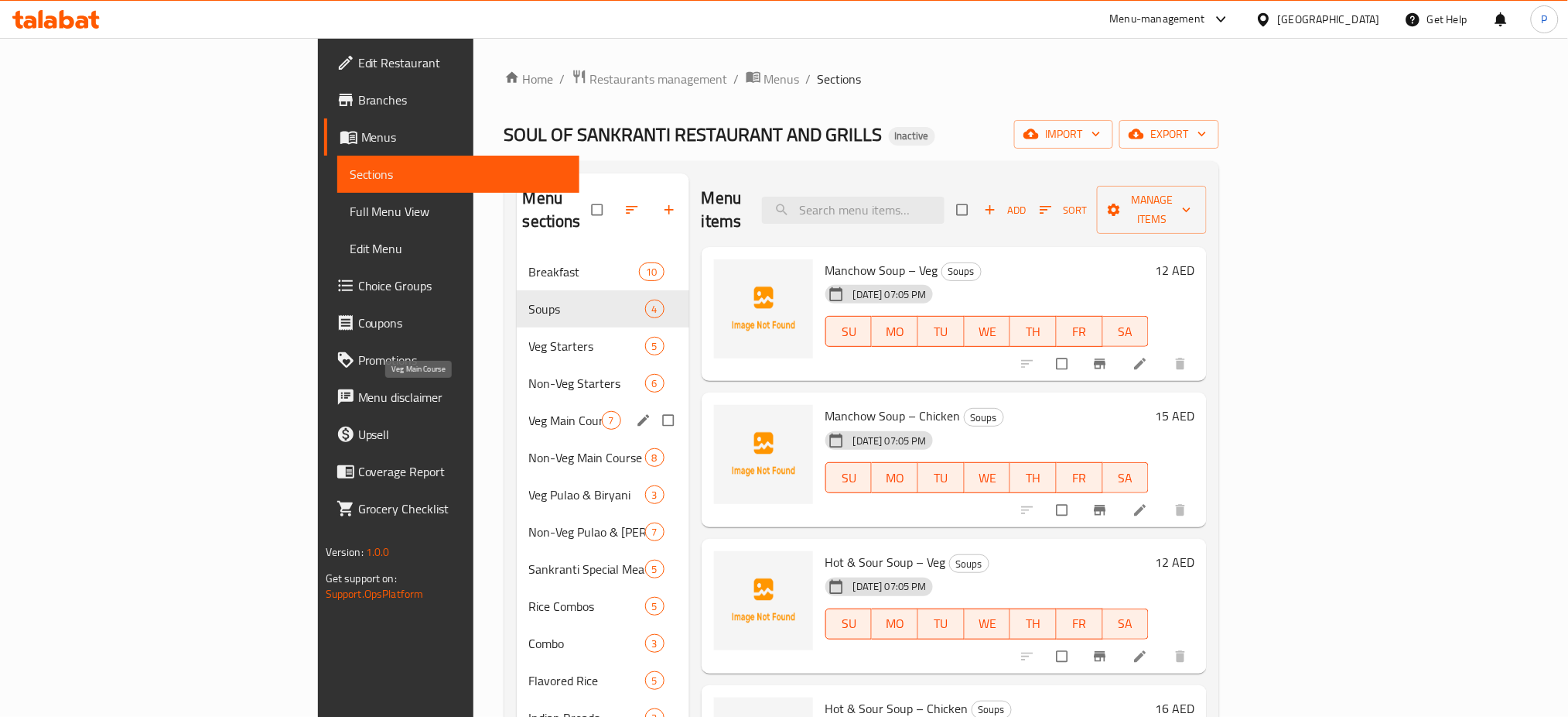
click at [529, 411] on span "Veg Main Course" at bounding box center [565, 420] width 73 height 18
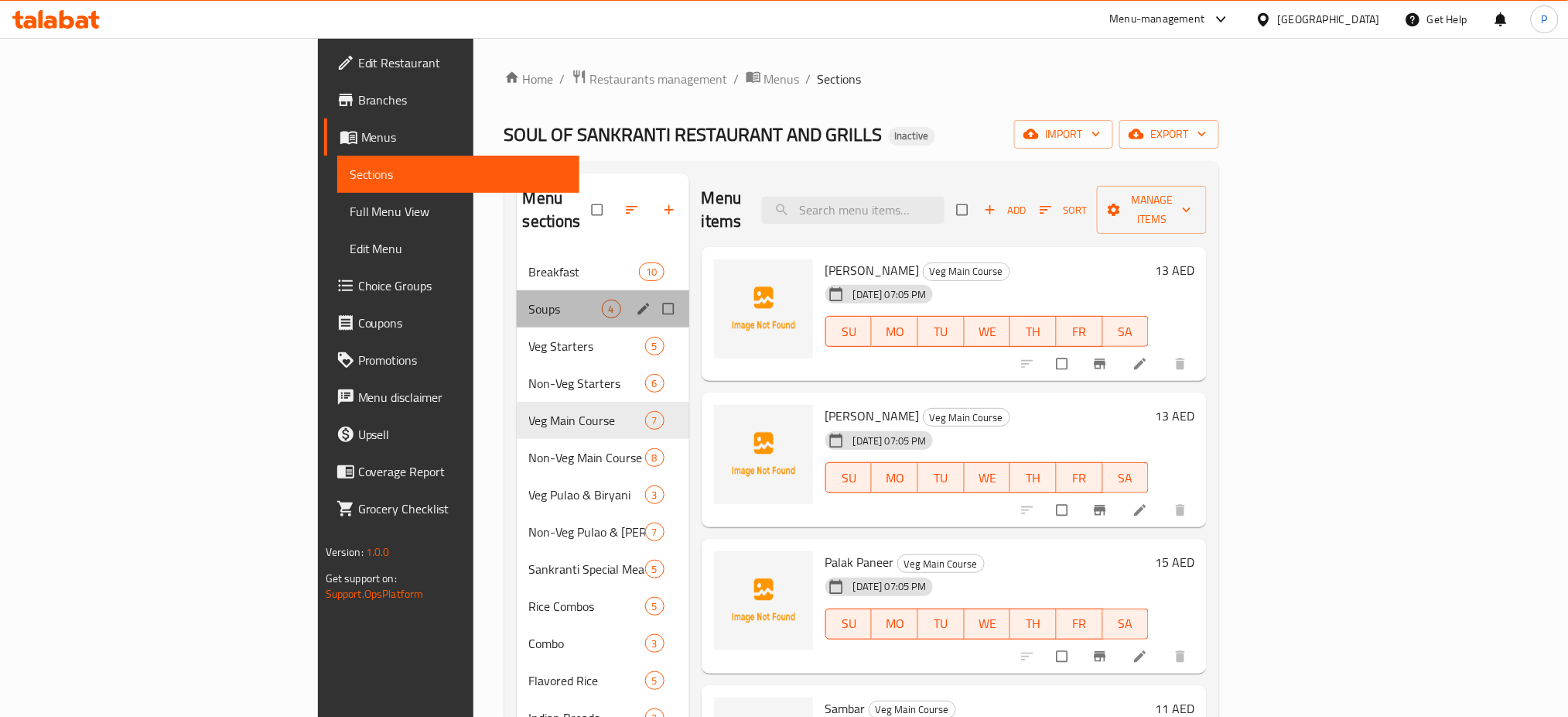
click at [517, 290] on div "Soups 4" at bounding box center [603, 309] width 173 height 37
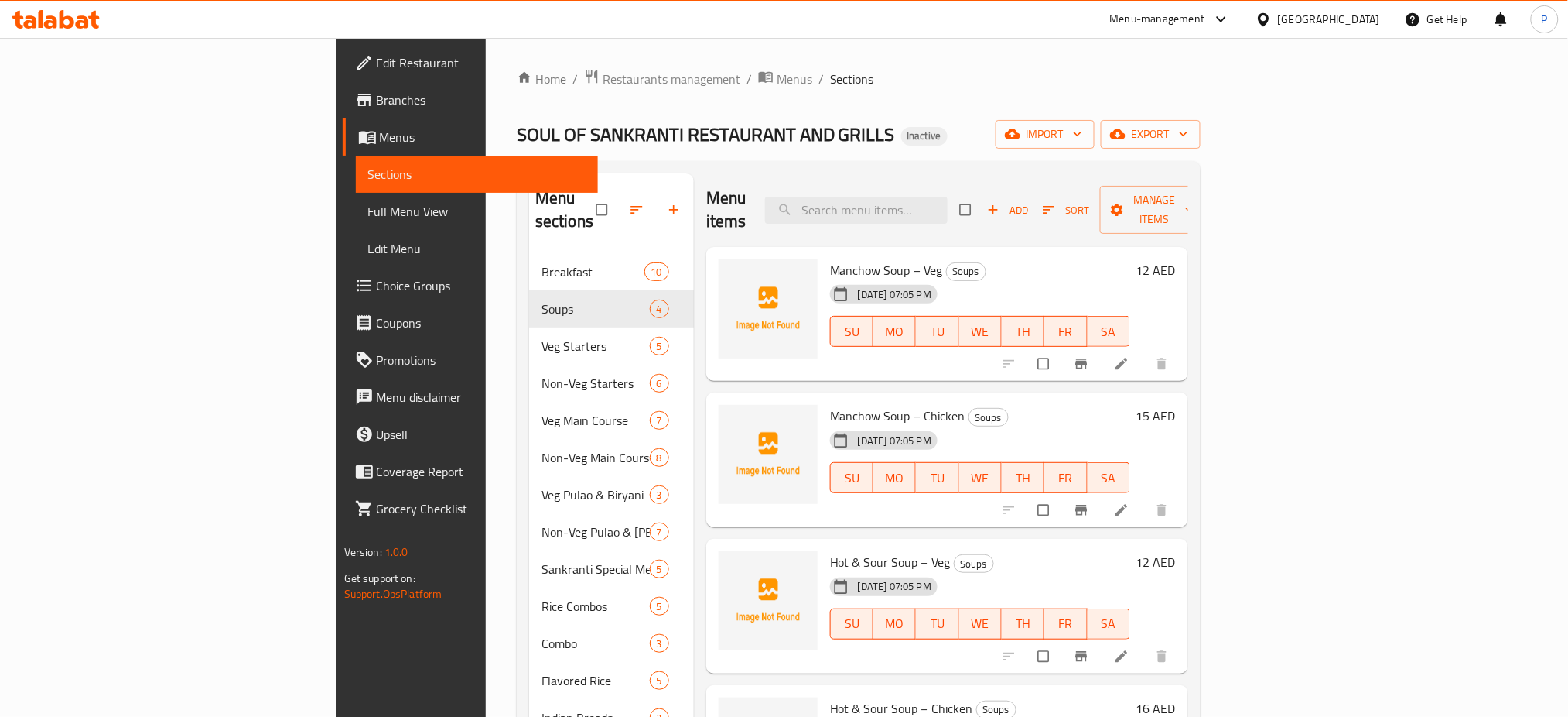
click at [1200, 115] on div "Home / Restaurants management / Menus / Sections SOUL OF SANKRANTI RESTAURANT A…" at bounding box center [858, 505] width 683 height 871
click at [1082, 135] on span "import" at bounding box center [1044, 134] width 74 height 19
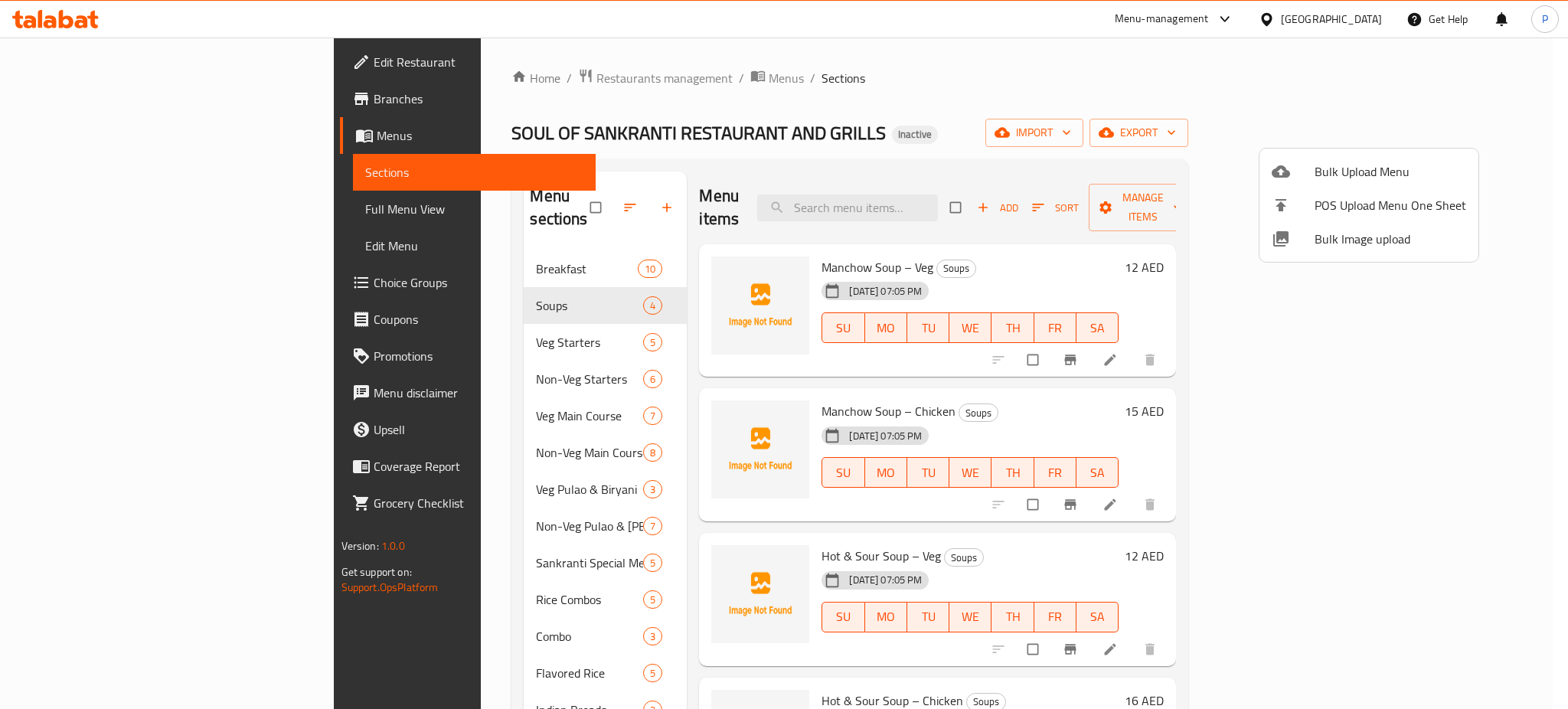
click at [1352, 252] on li "Bulk Image upload" at bounding box center [1369, 238] width 219 height 34
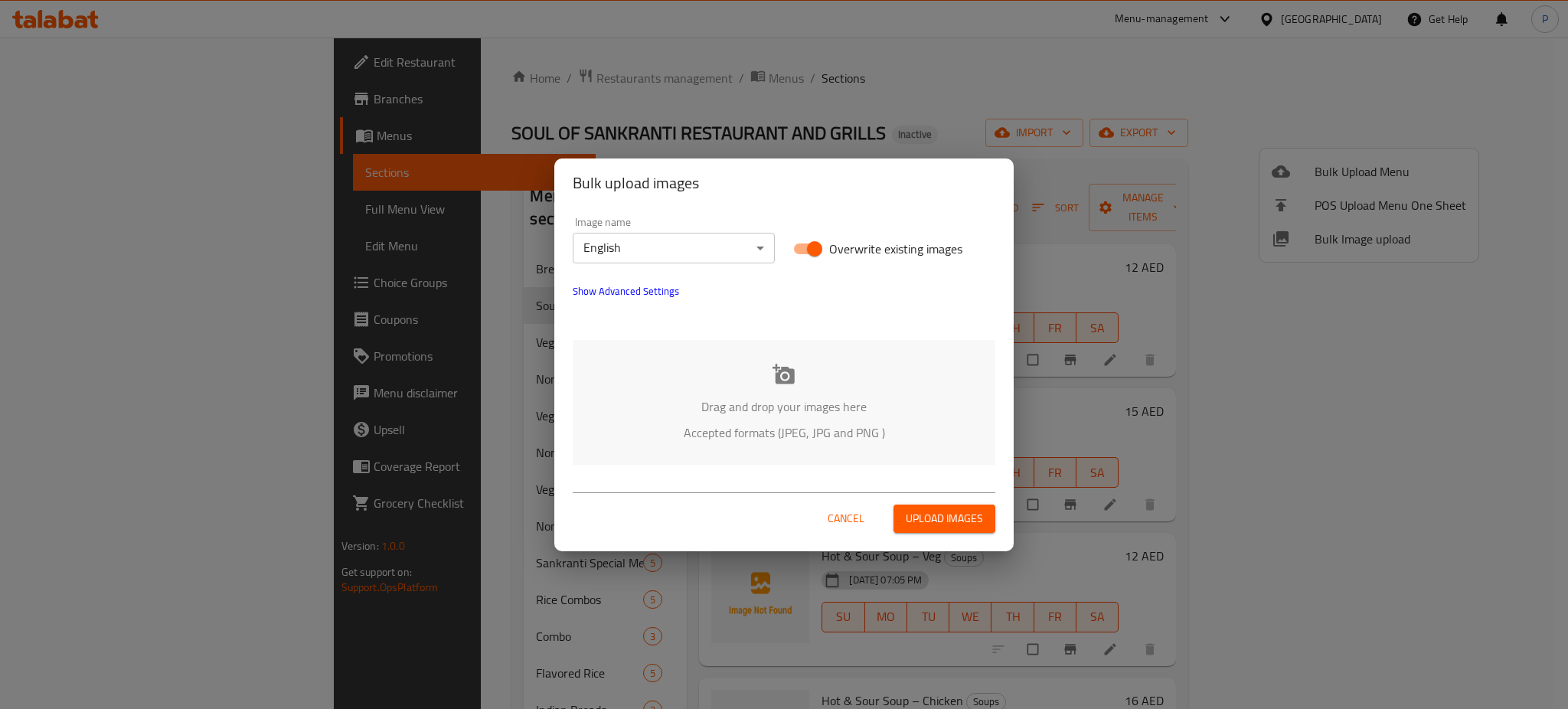
click at [775, 353] on div "Drag and drop your images here Accepted formats (JPEG, JPG and PNG )" at bounding box center [783, 402] width 422 height 125
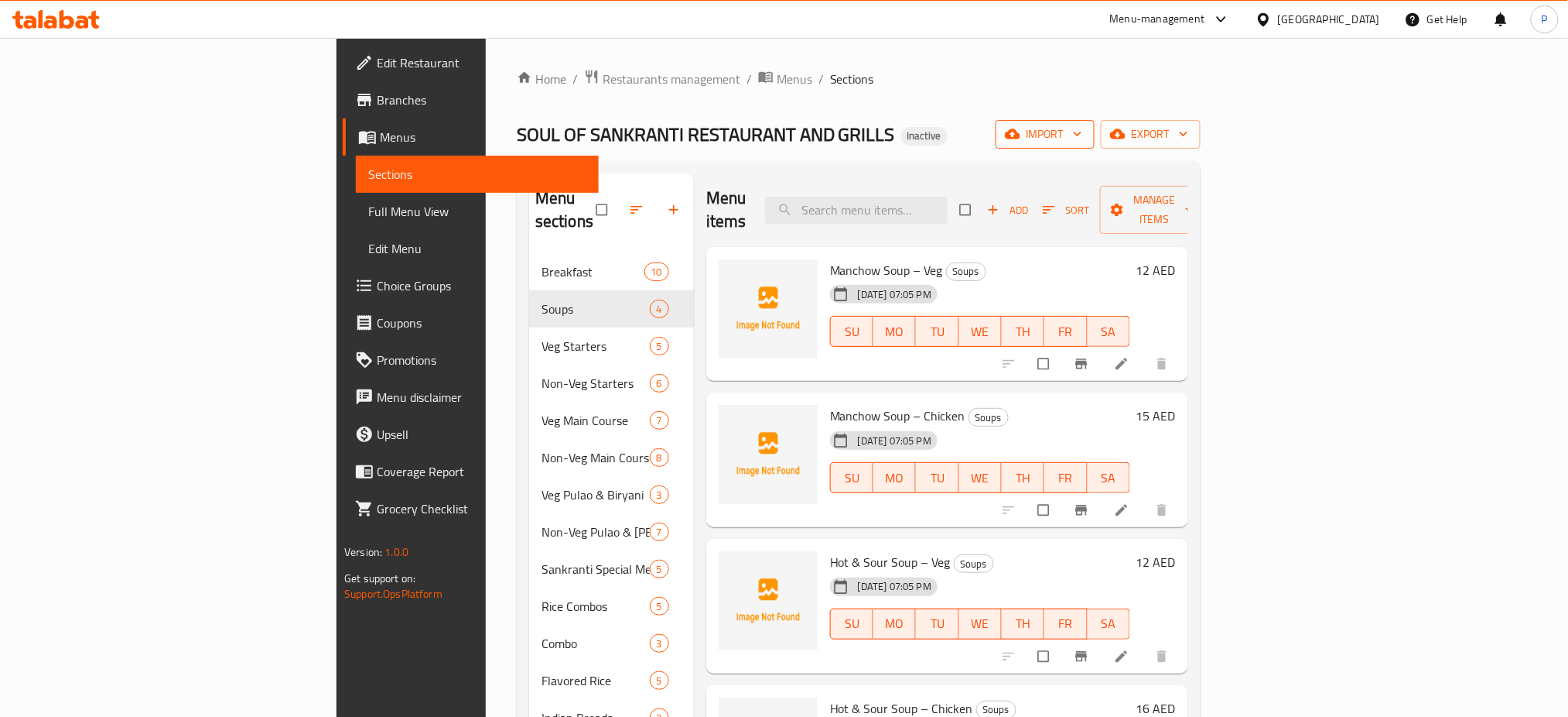
click at [1085, 131] on icon "button" at bounding box center [1077, 134] width 16 height 16
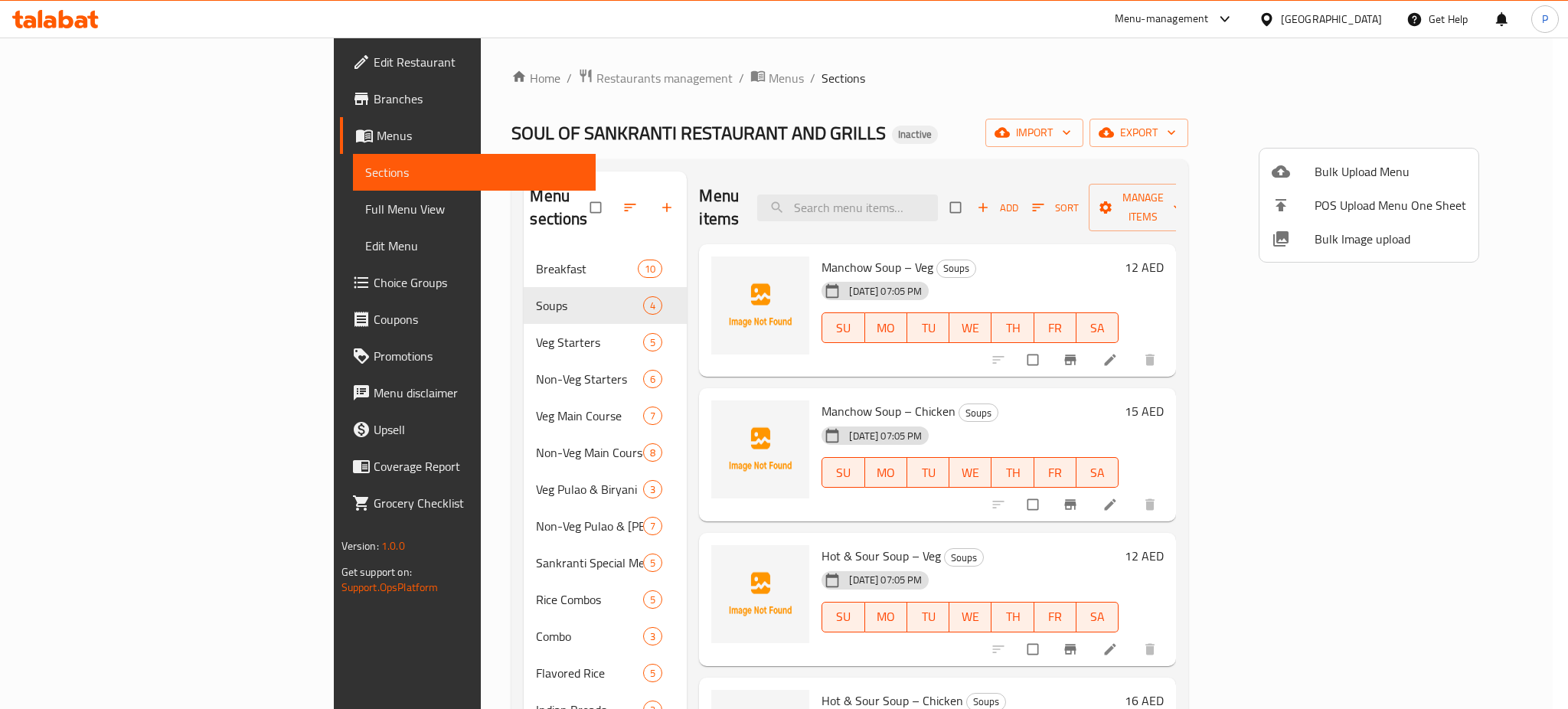
click at [1361, 248] on span "Bulk Image upload" at bounding box center [1390, 238] width 152 height 18
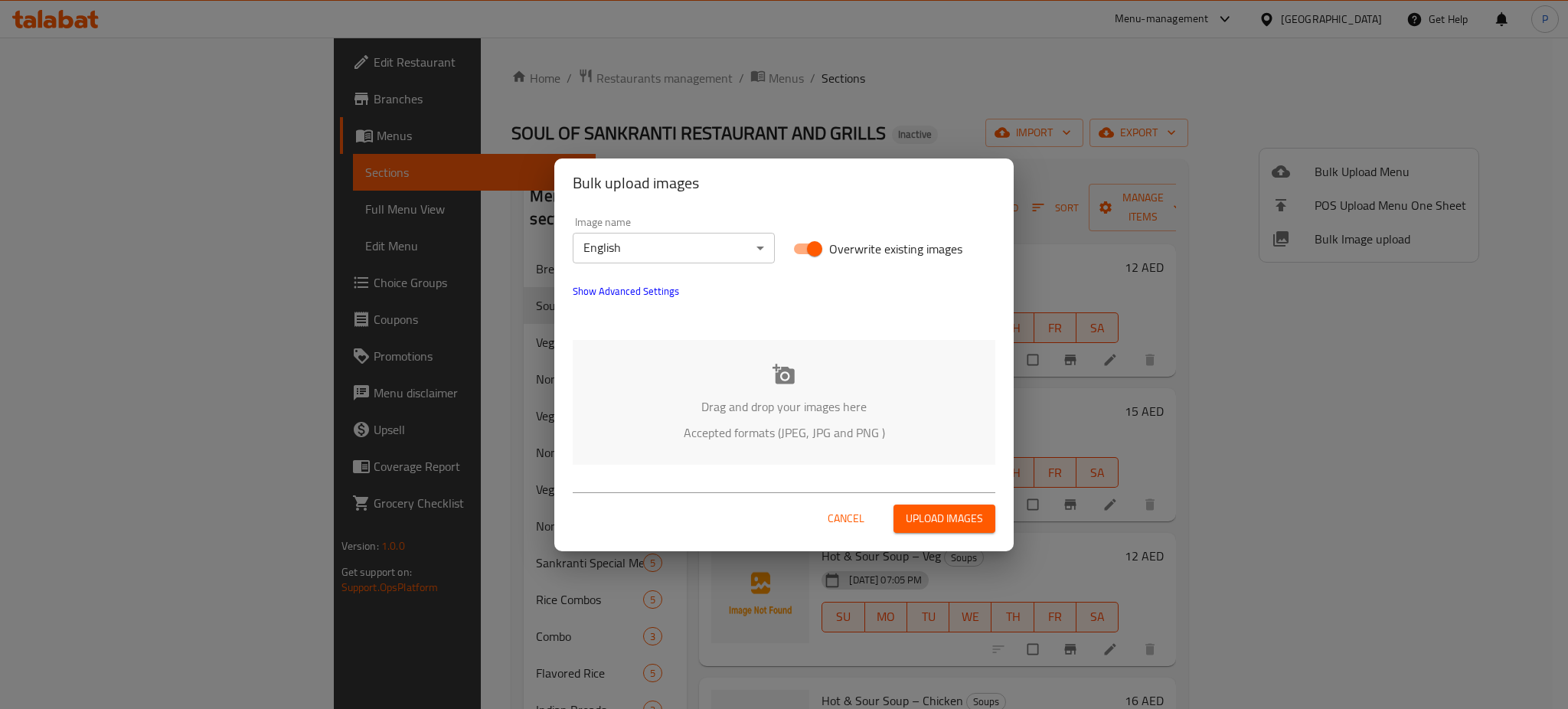
click at [778, 374] on icon at bounding box center [784, 373] width 23 height 20
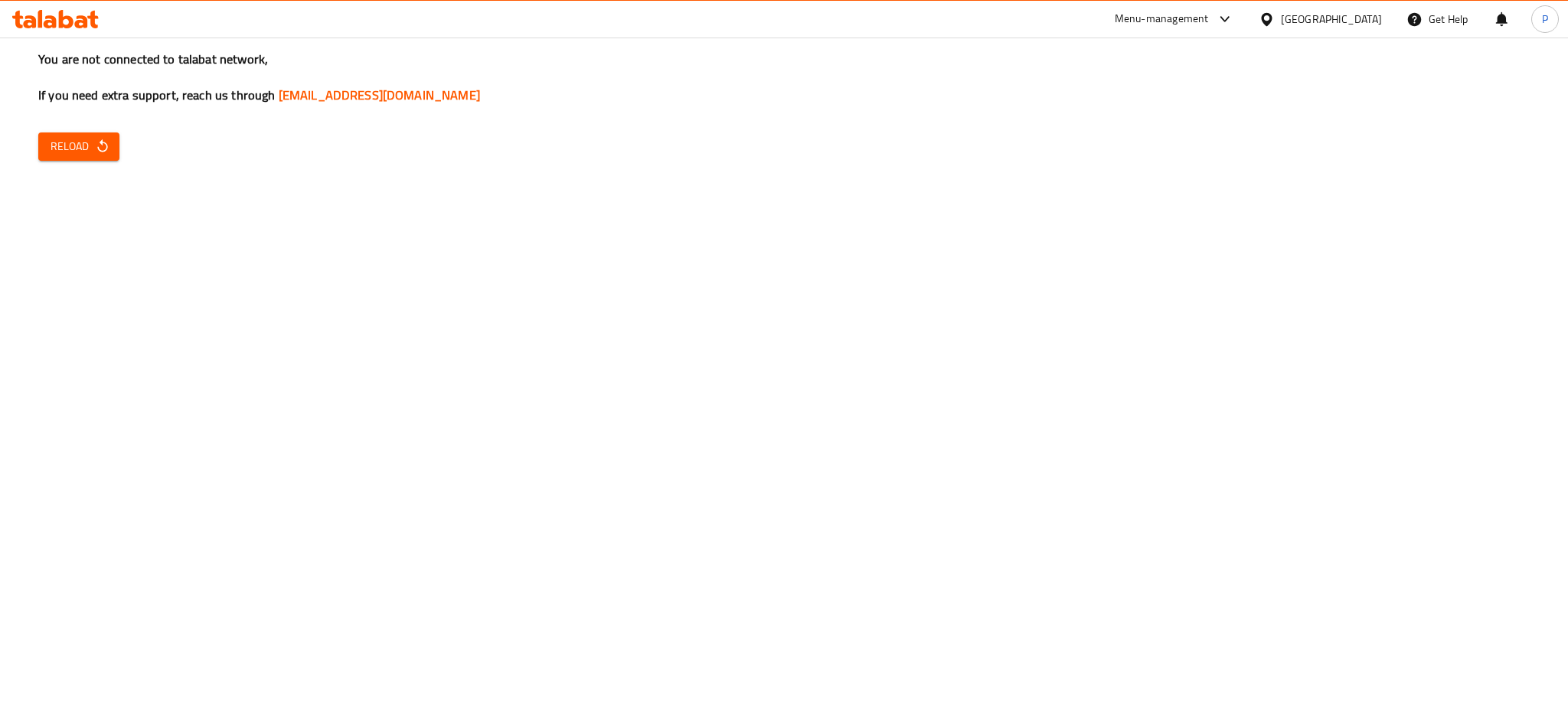
drag, startPoint x: 1059, startPoint y: 528, endPoint x: 1093, endPoint y: 556, distance: 44.0
click at [1060, 528] on div "You are not connected to talabat network, If you need extra support, reach us t…" at bounding box center [784, 354] width 1568 height 709
click at [62, 133] on button "Reload" at bounding box center [79, 146] width 82 height 29
click at [89, 159] on button "Reload" at bounding box center [79, 146] width 82 height 29
drag, startPoint x: 95, startPoint y: 146, endPoint x: 101, endPoint y: 139, distance: 9.2
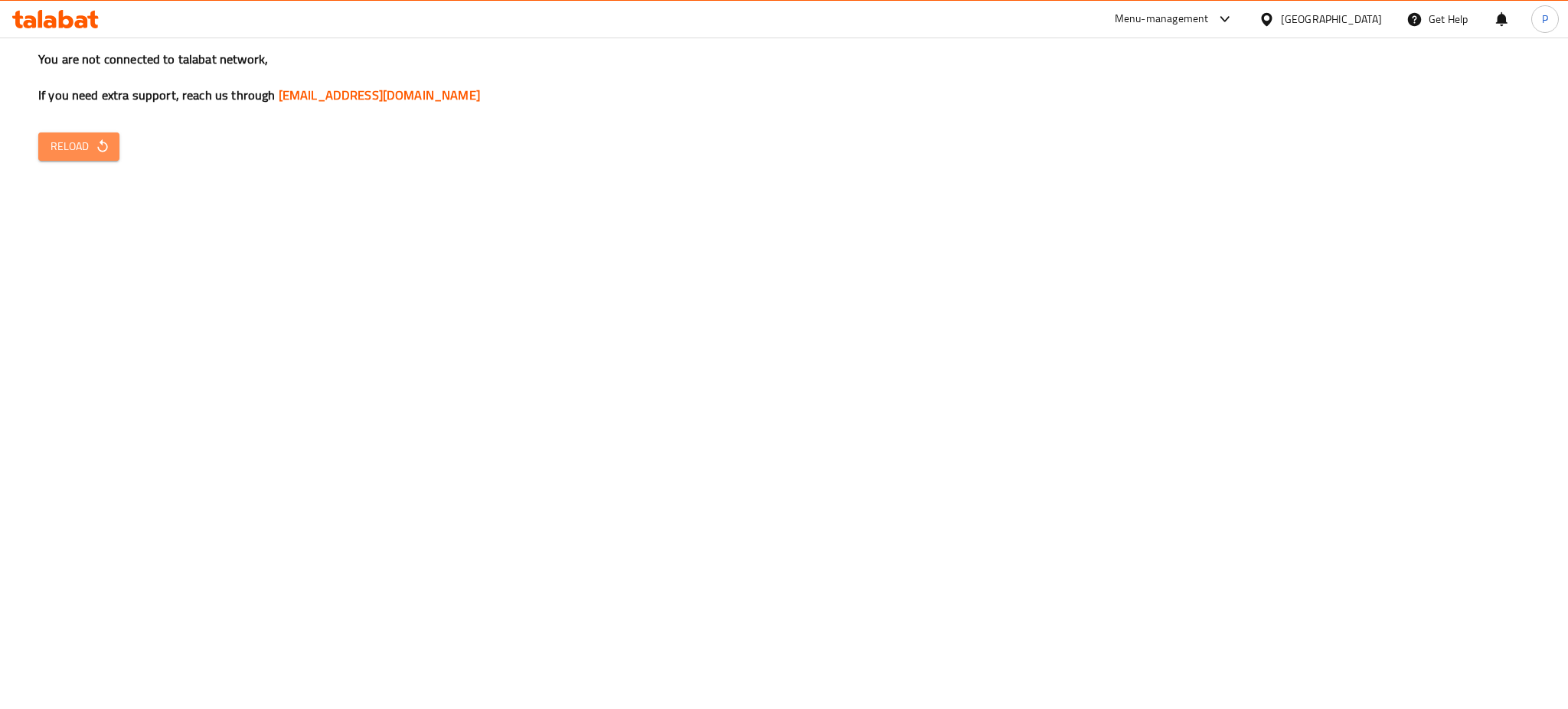
click at [95, 144] on icon "button" at bounding box center [102, 146] width 16 height 16
click at [71, 153] on span "Reload" at bounding box center [78, 146] width 56 height 19
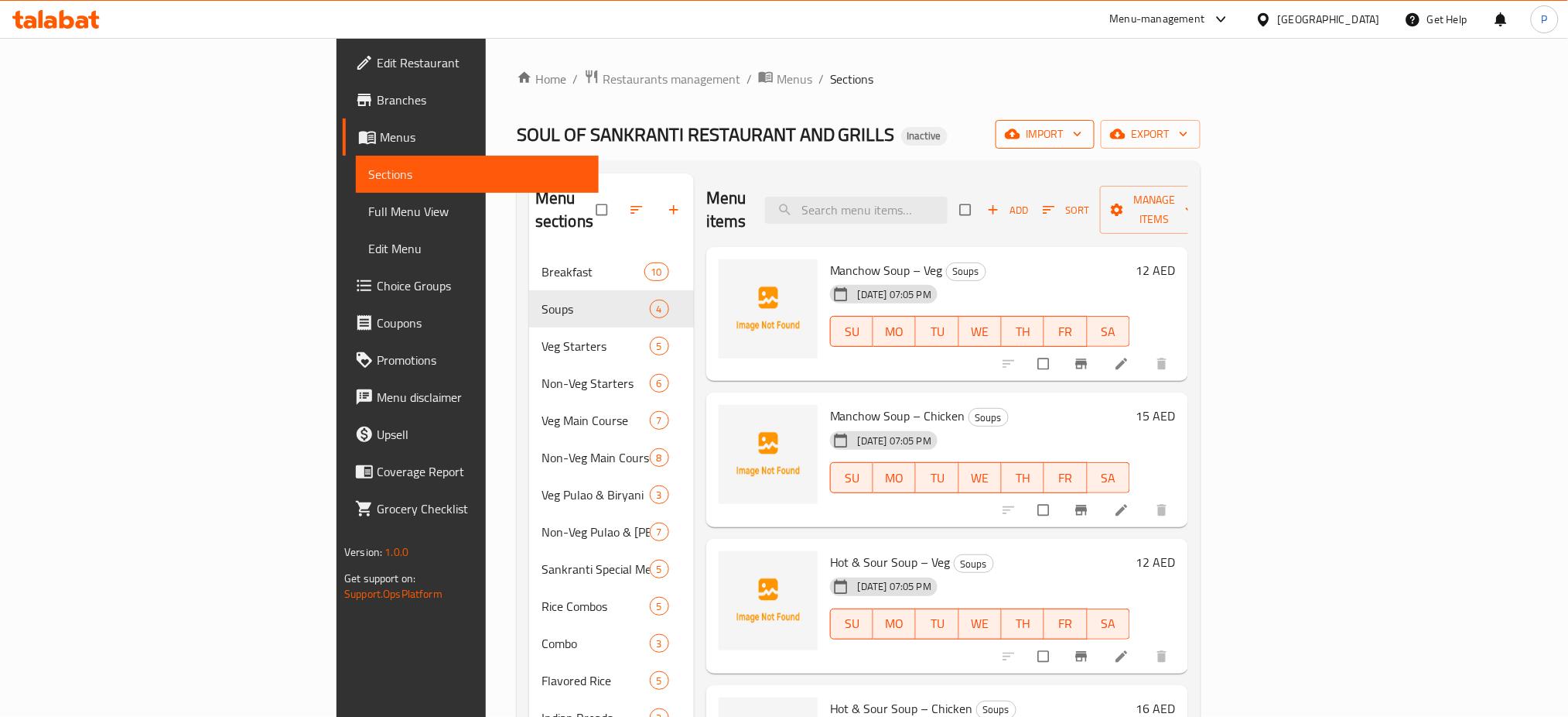
click at [1082, 142] on span "import" at bounding box center [1044, 134] width 74 height 19
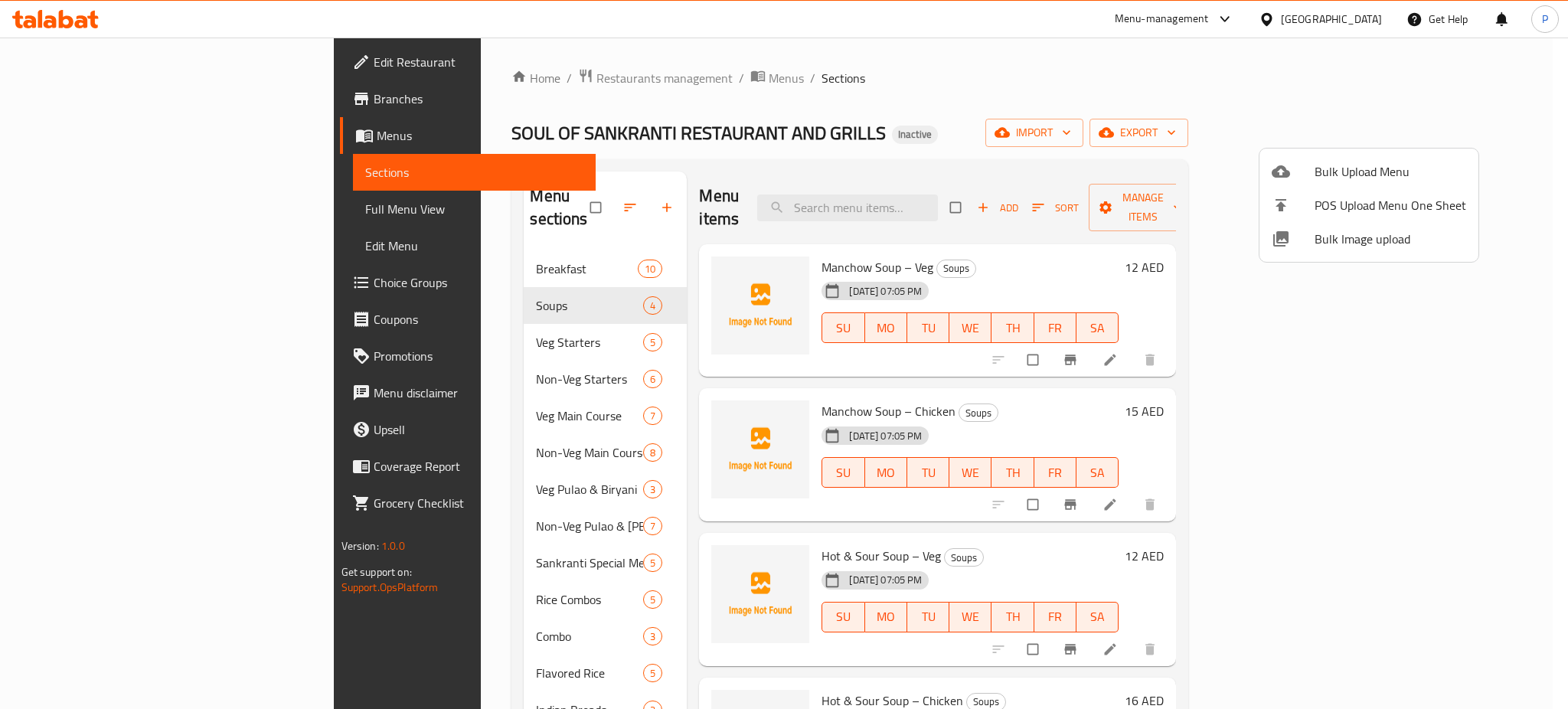
click at [1353, 230] on span "Bulk Image upload" at bounding box center [1390, 238] width 152 height 18
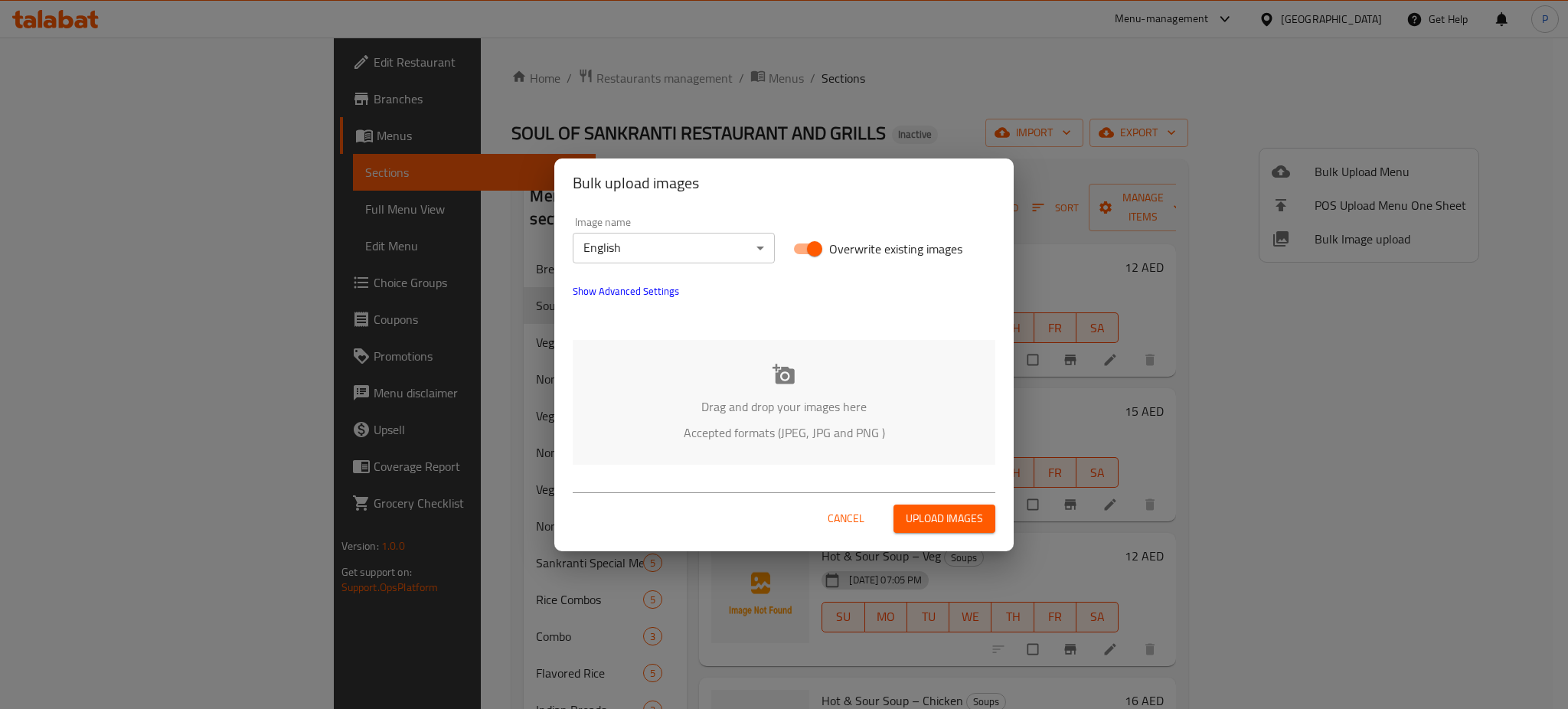
click at [767, 391] on div "Drag and drop your images here Accepted formats (JPEG, JPG and PNG )" at bounding box center [783, 402] width 422 height 125
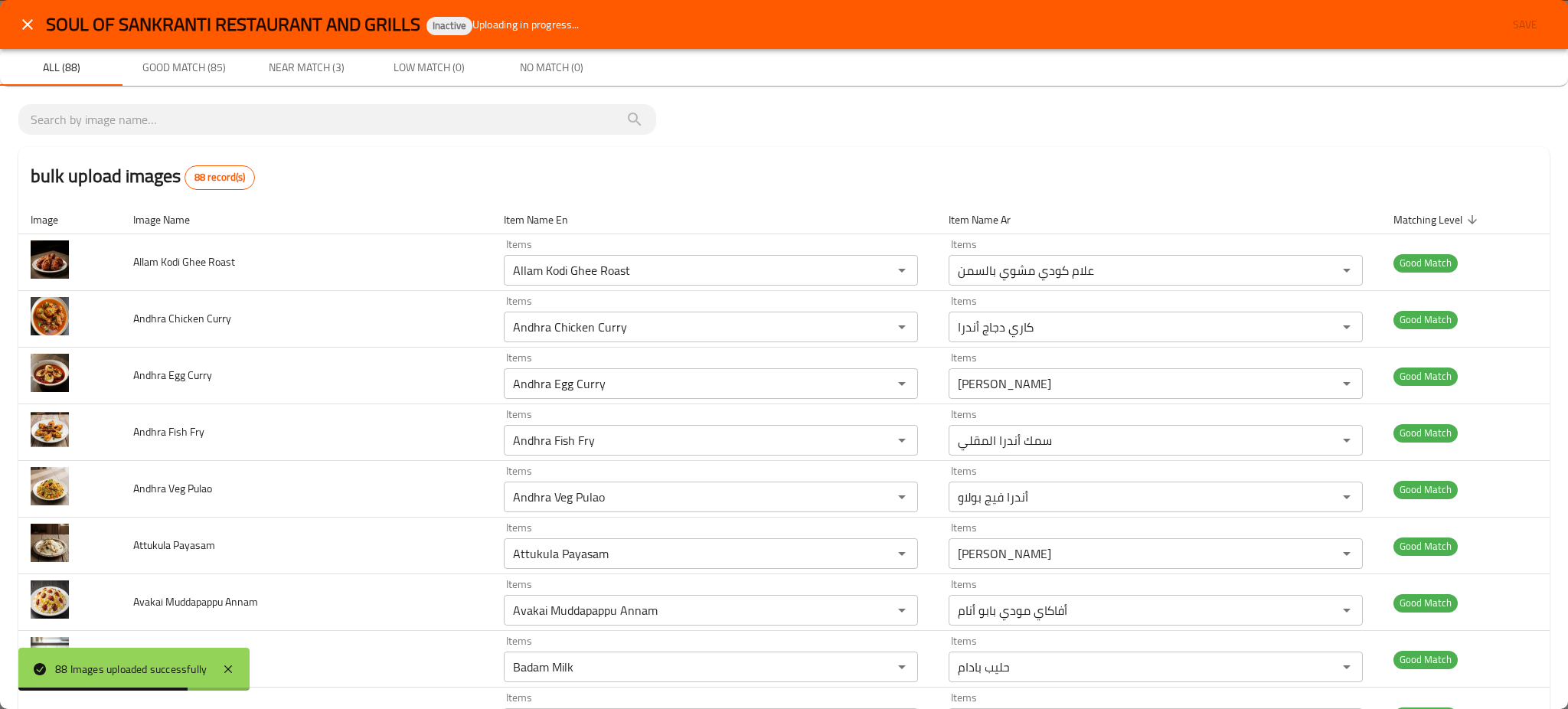
click at [236, 659] on div "88 Images uploaded successfully" at bounding box center [134, 668] width 232 height 42
click at [241, 662] on div "88 Images uploaded successfully" at bounding box center [134, 668] width 232 height 42
click at [239, 671] on div "88 Images uploaded successfully" at bounding box center [134, 668] width 232 height 42
click at [236, 679] on div "88 Images uploaded successfully" at bounding box center [134, 668] width 232 height 42
click at [230, 673] on icon at bounding box center [227, 668] width 18 height 18
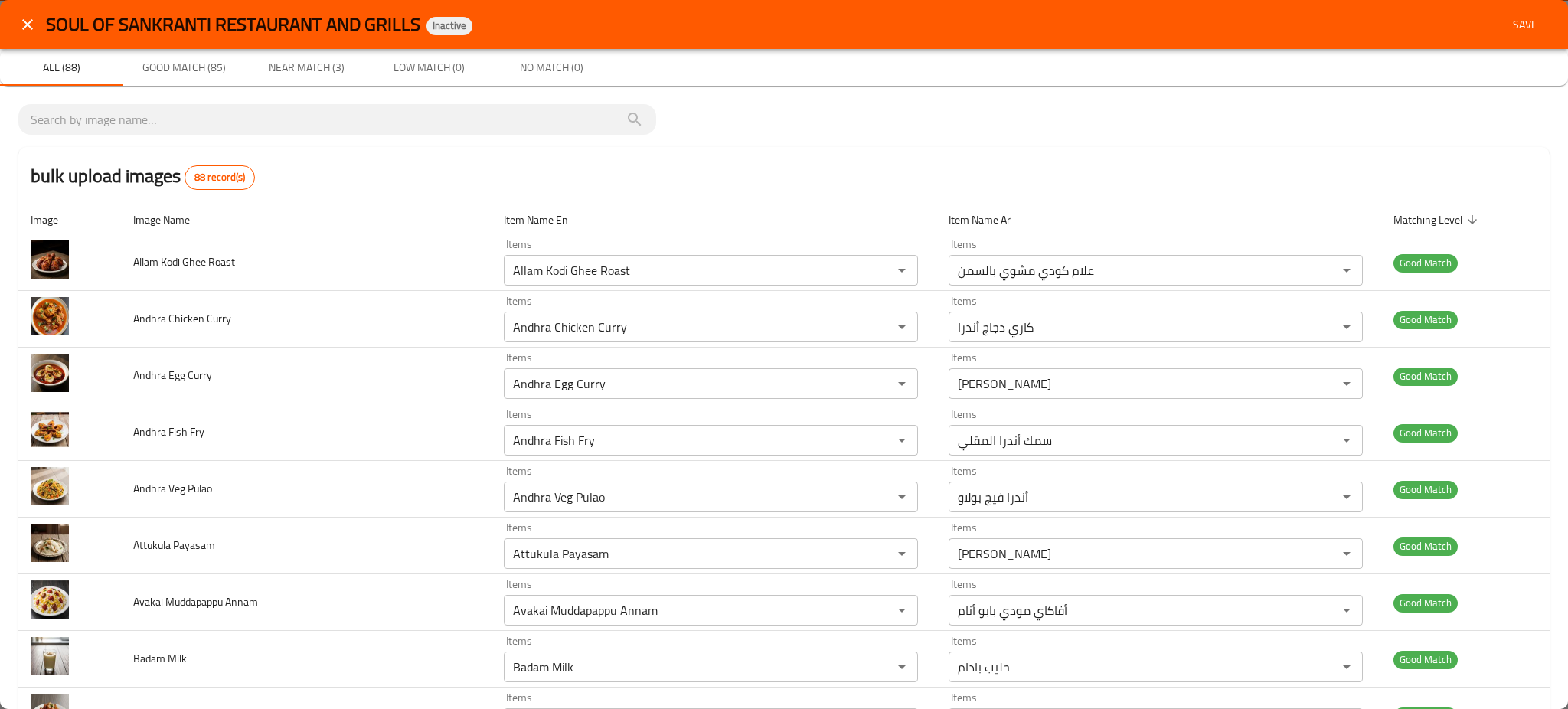
click at [1512, 29] on span "Save" at bounding box center [1525, 25] width 36 height 19
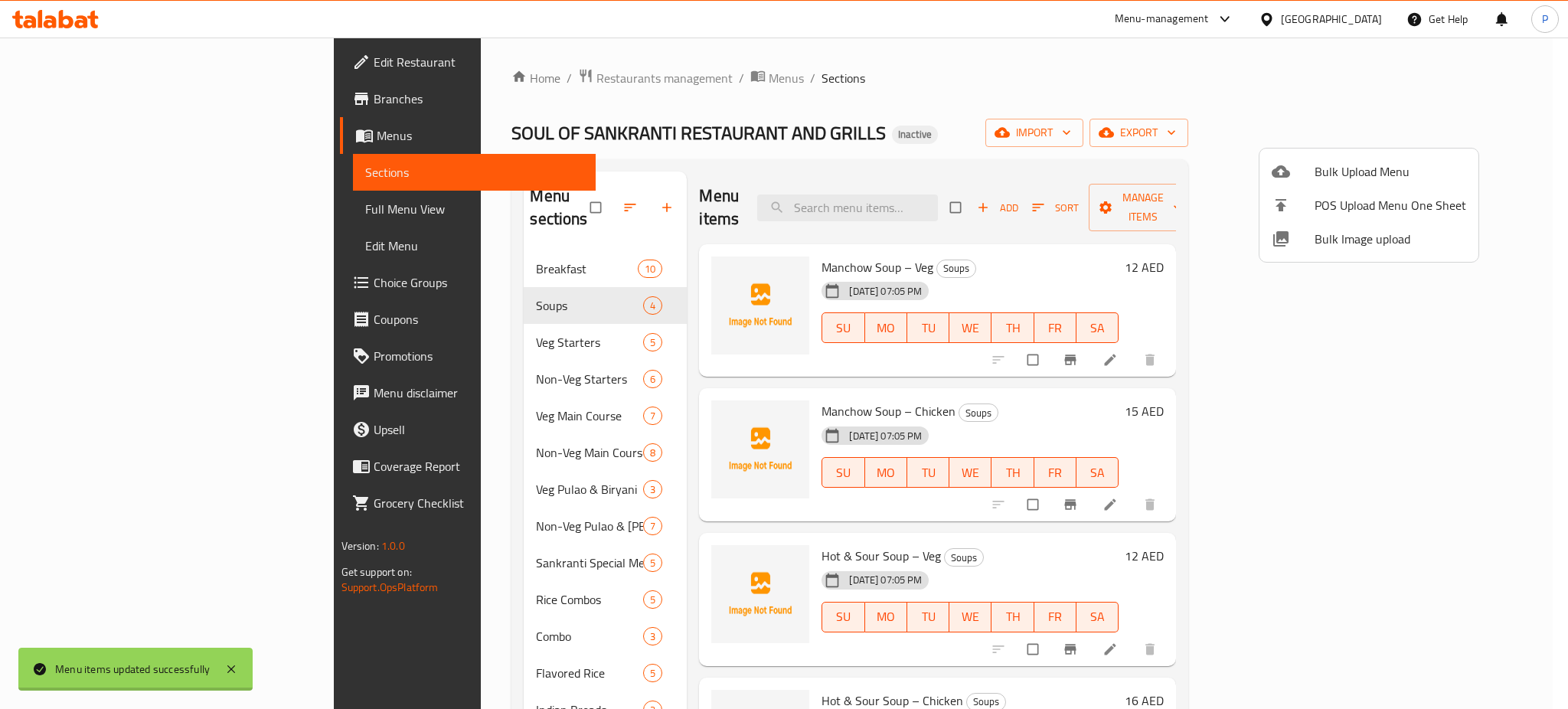
click at [446, 310] on div at bounding box center [784, 354] width 1568 height 709
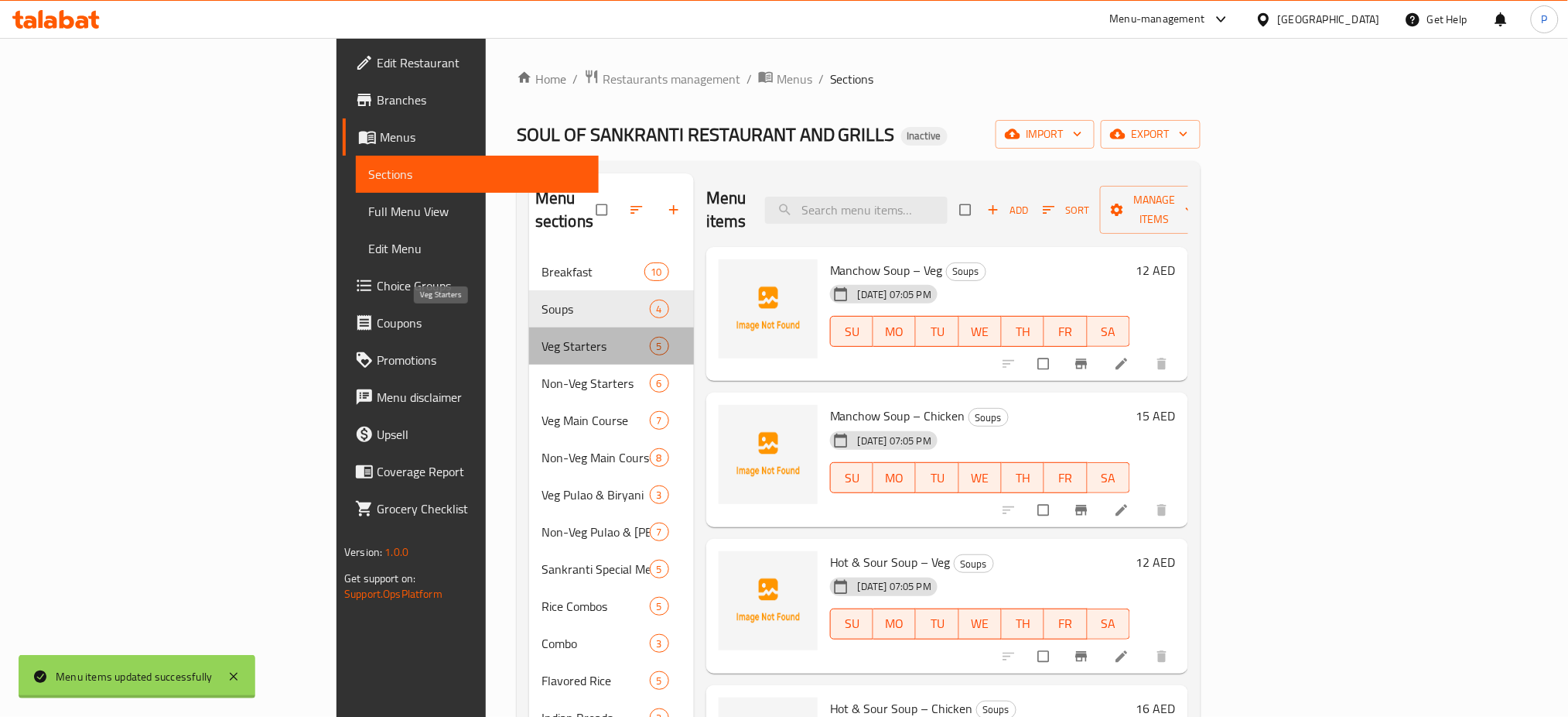
click at [541, 337] on span "Veg Starters" at bounding box center [596, 345] width 109 height 18
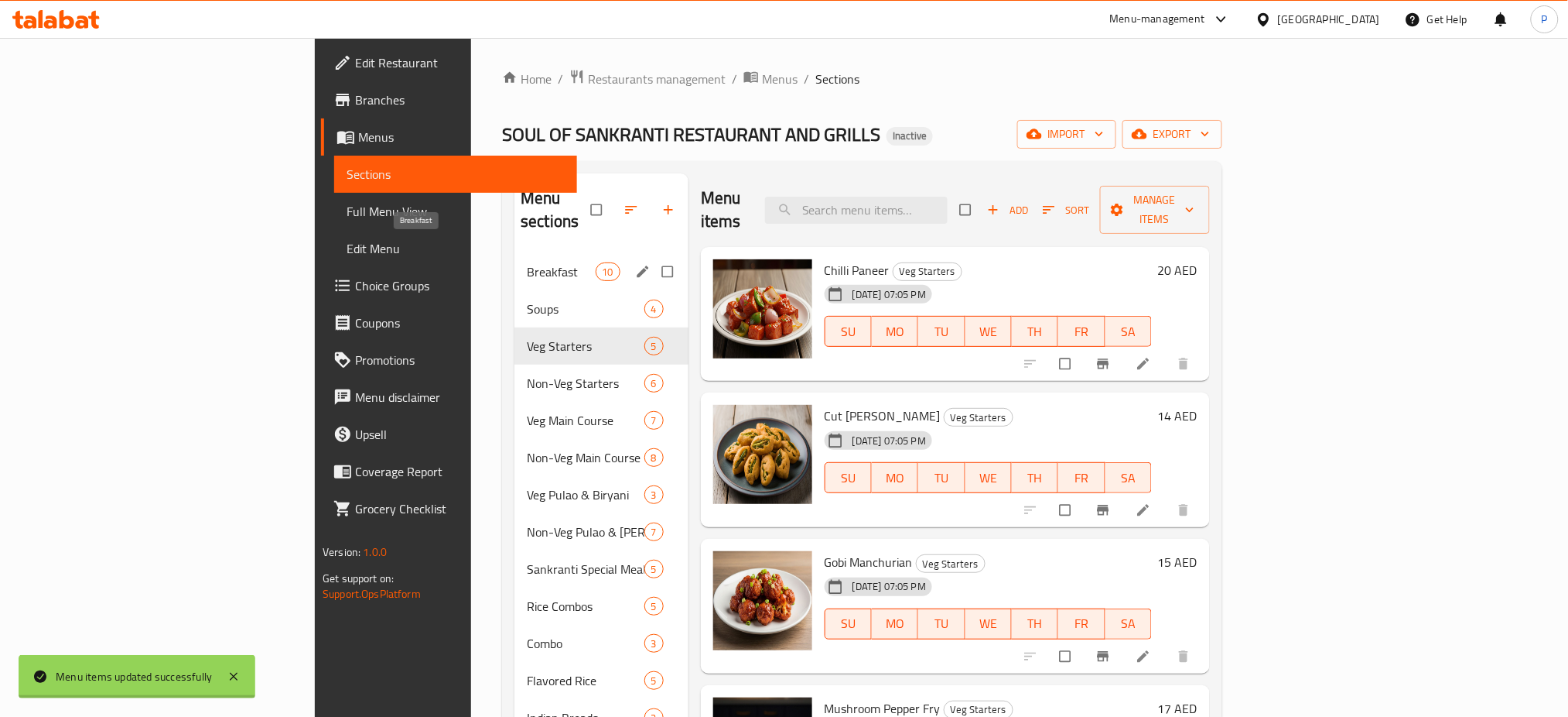
click at [526, 262] on span "Breakfast" at bounding box center [561, 271] width 68 height 18
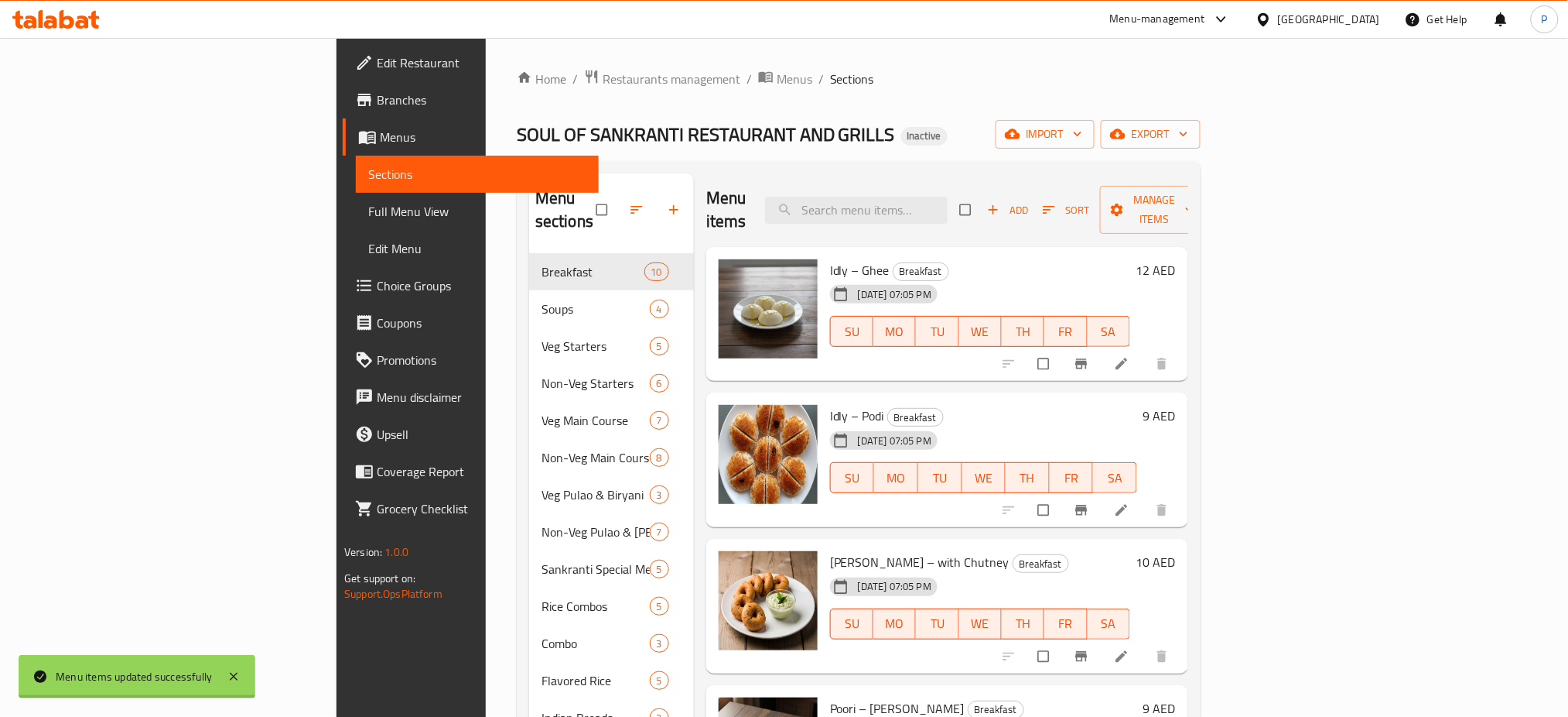
click at [830, 404] on span "Idly – Podi" at bounding box center [857, 415] width 54 height 23
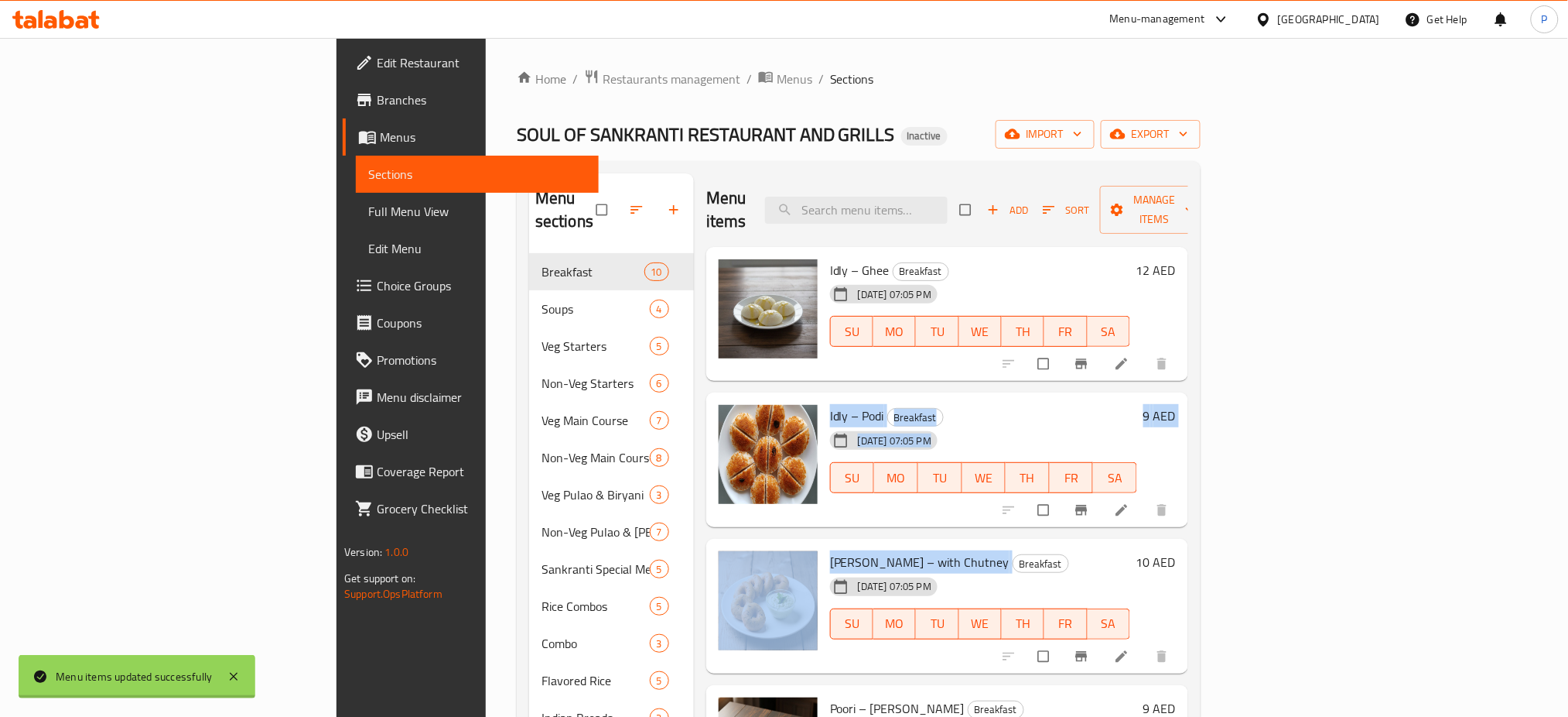
drag, startPoint x: 784, startPoint y: 395, endPoint x: 796, endPoint y: 542, distance: 147.5
click at [796, 324] on div "Idly – Ghee Breakfast 08-09-2025 07:05 PM SU MO TU WE TH FR SA 12 AED Idly – Po…" at bounding box center [947, 286] width 482 height 77
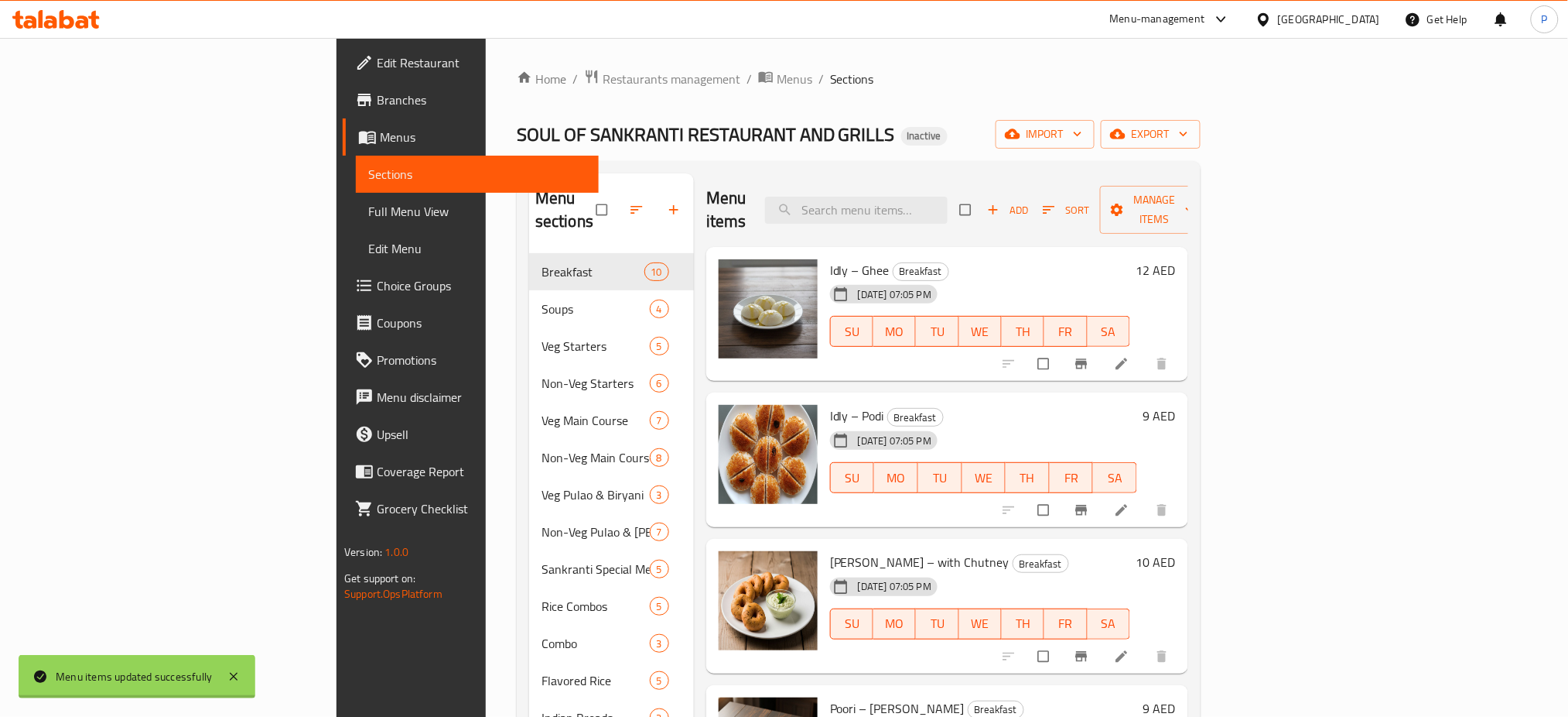
click at [1015, 551] on h6 "Minapa Garelu – with Chutney Breakfast" at bounding box center [979, 562] width 300 height 22
click at [830, 259] on span "Idly – Ghee" at bounding box center [859, 270] width 60 height 23
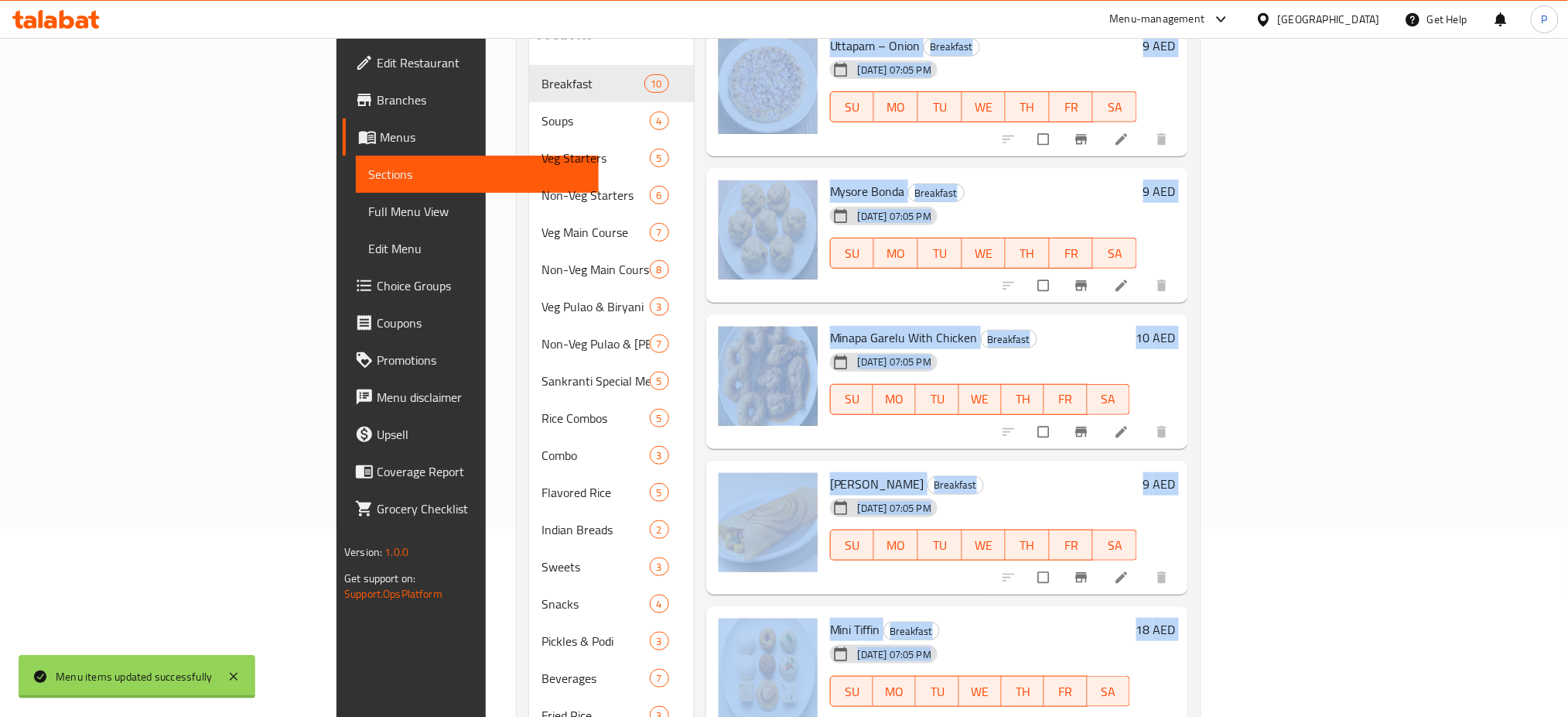
scroll to position [231, 0]
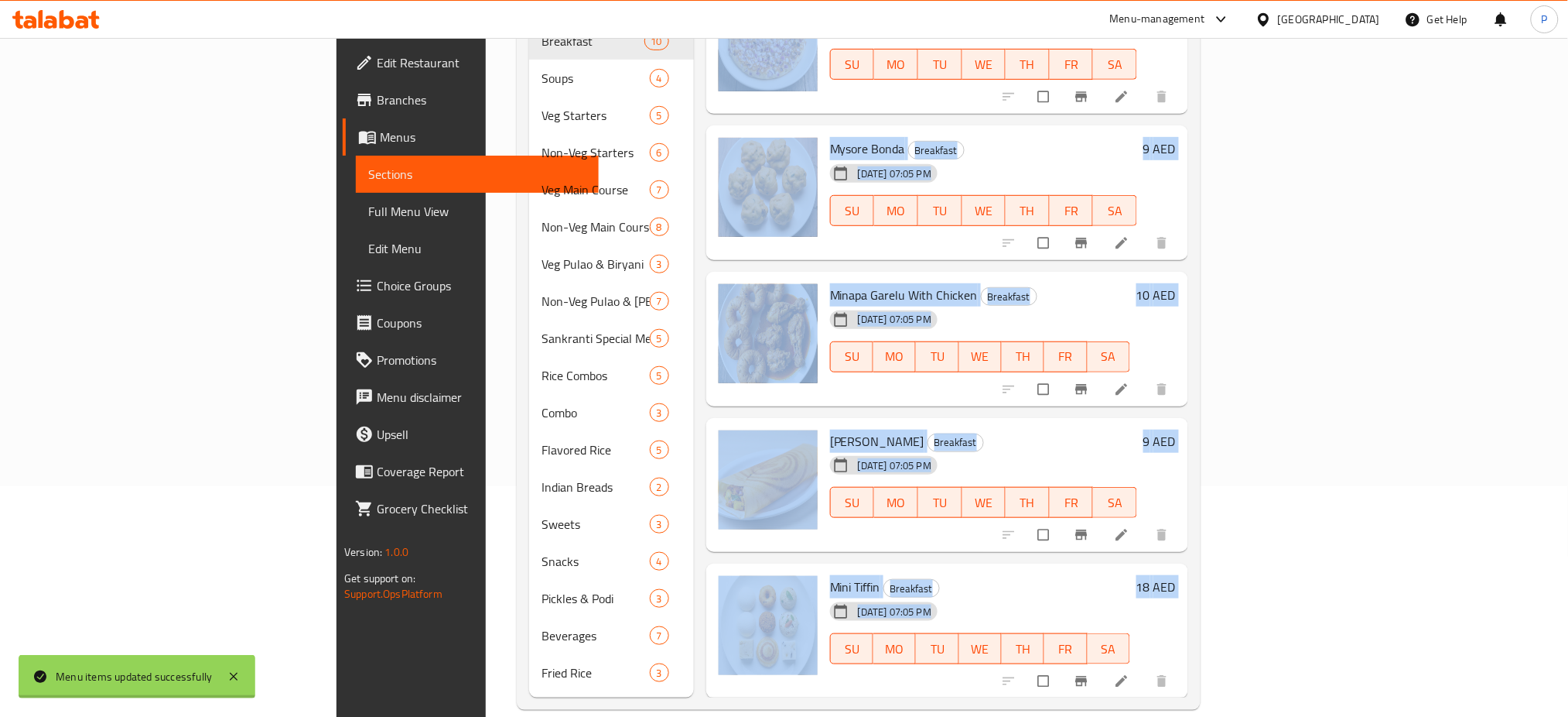
drag, startPoint x: 756, startPoint y: 244, endPoint x: 886, endPoint y: 671, distance: 446.4
click at [888, 667] on div "Mini Tiffin Breakfast 08-09-2025 07:05 PM SU MO TU WE TH FR SA" at bounding box center [979, 630] width 313 height 122
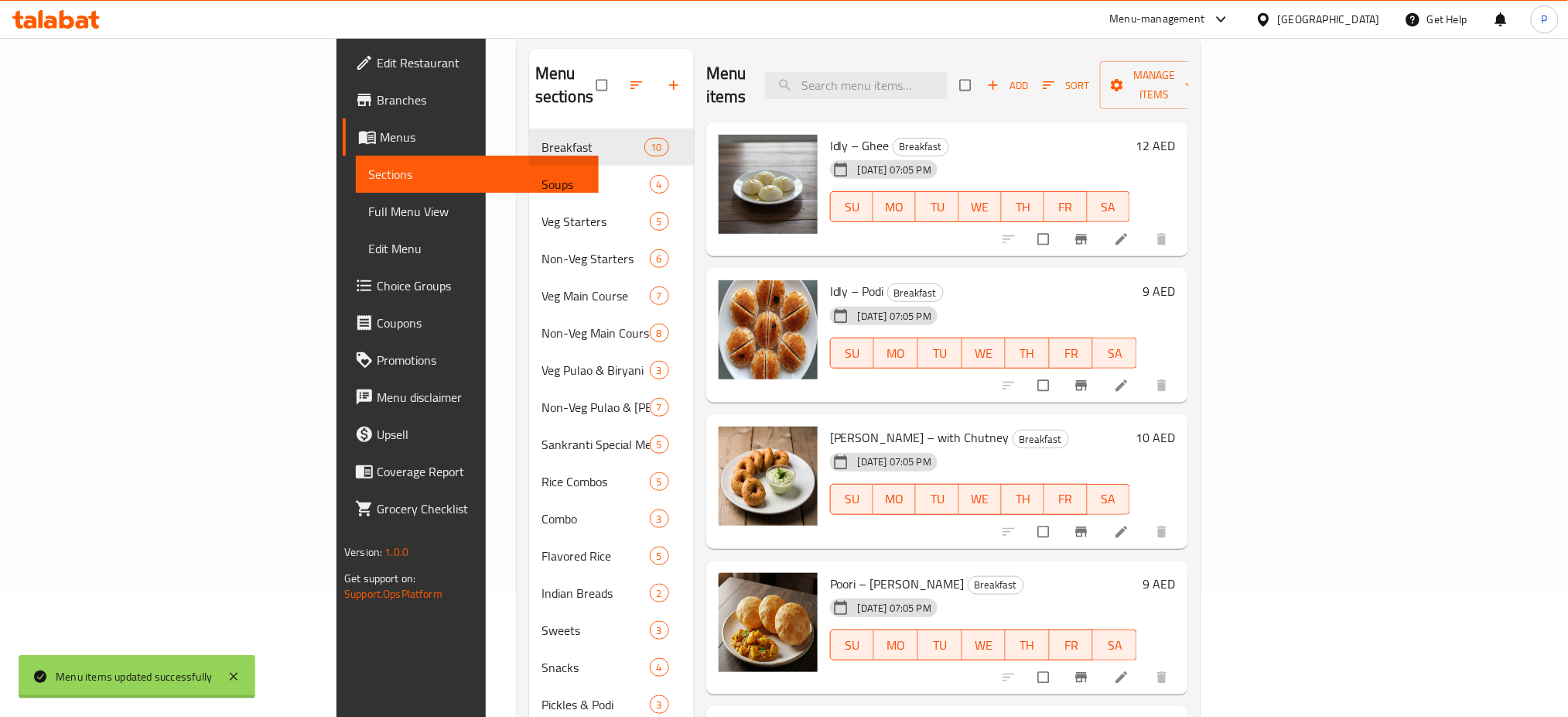
scroll to position [0, 0]
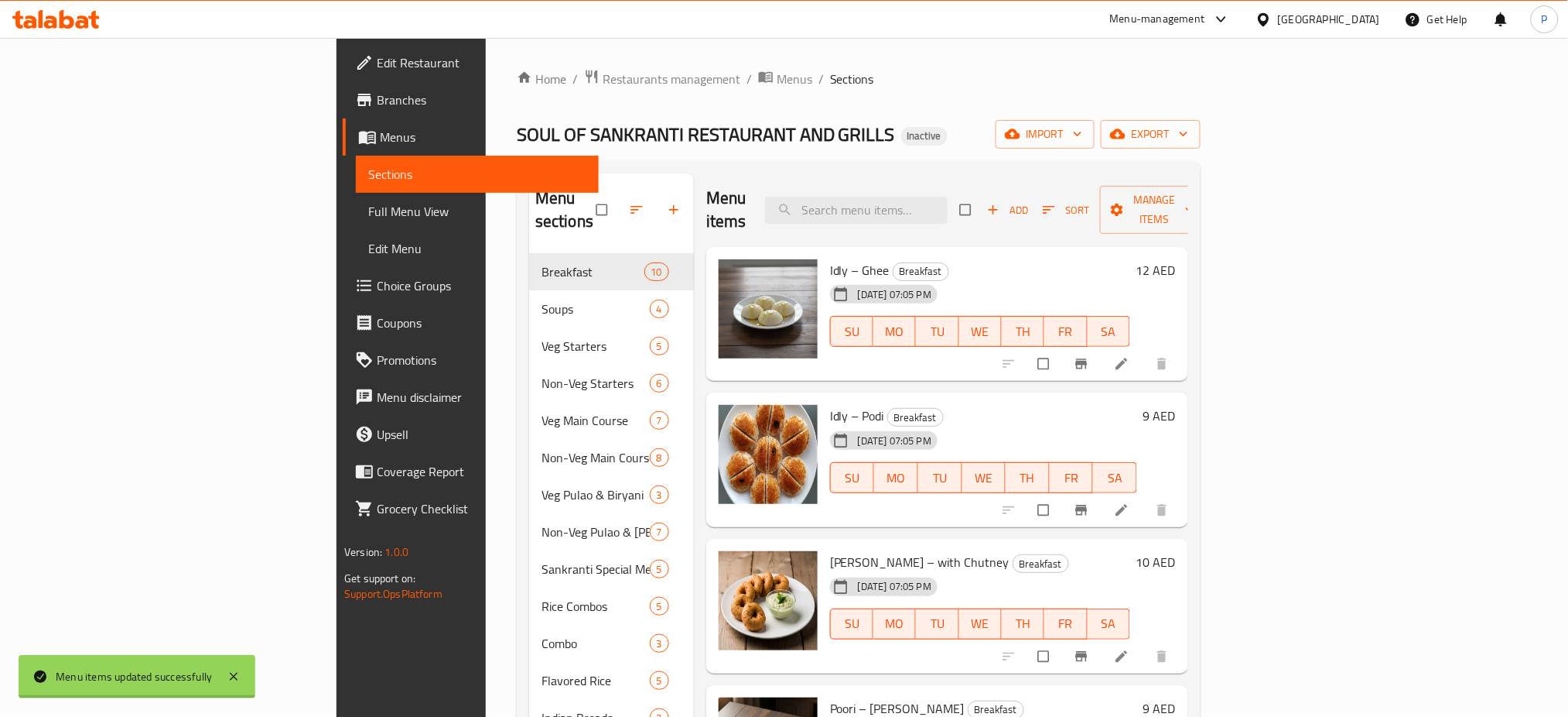
click at [830, 259] on h6 "Idly – Ghee Breakfast" at bounding box center [979, 270] width 300 height 22
drag, startPoint x: 805, startPoint y: 240, endPoint x: 864, endPoint y: 247, distance: 59.4
click at [864, 259] on h6 "Idly – Ghee Breakfast" at bounding box center [979, 270] width 300 height 22
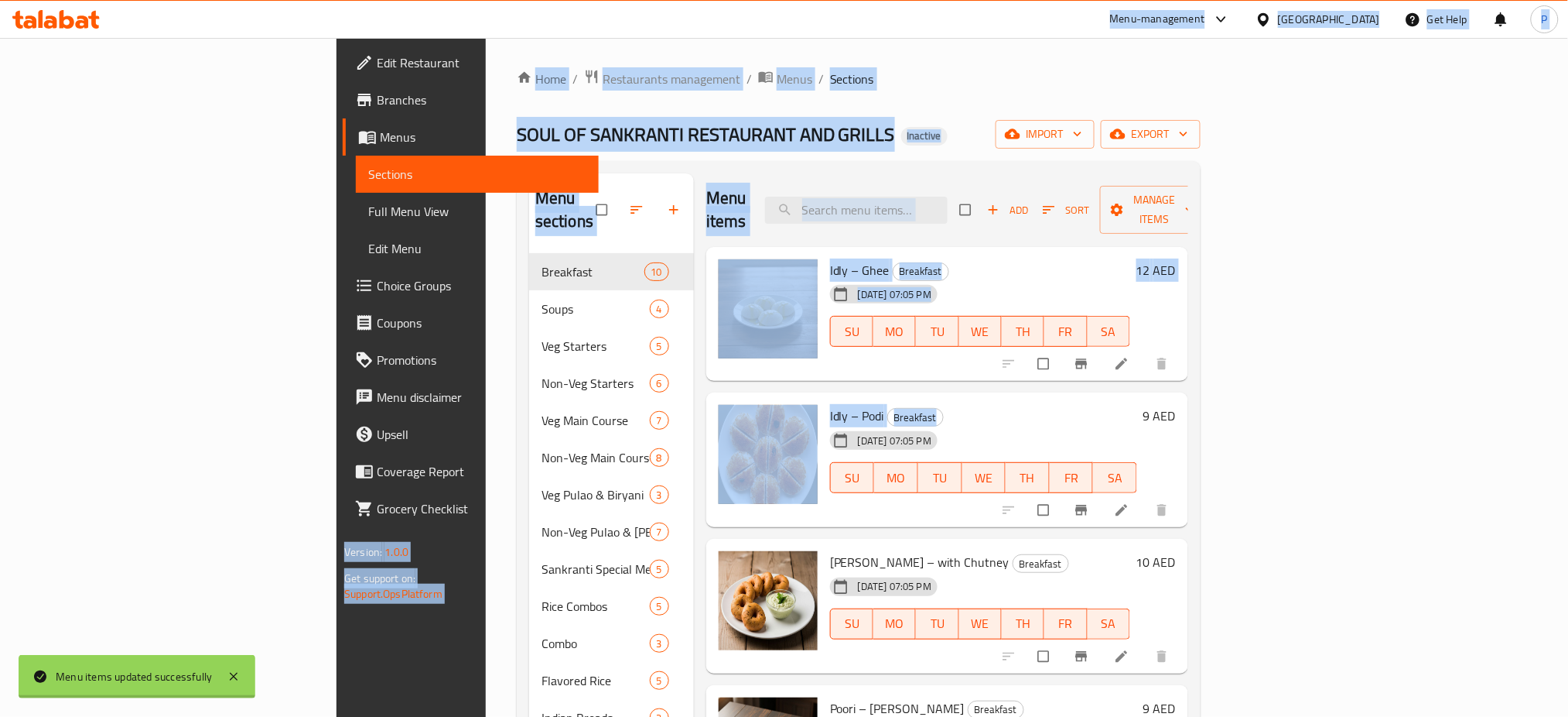
drag, startPoint x: 881, startPoint y: 393, endPoint x: 610, endPoint y: 35, distance: 449.0
click at [610, 38] on div "​ Menu-management United Arab Emirates Get Help P Edit Restaurant Branches Menu…" at bounding box center [784, 377] width 1568 height 678
click at [610, 35] on div "Menu-management United Arab Emirates Get Help P" at bounding box center [784, 19] width 1568 height 37
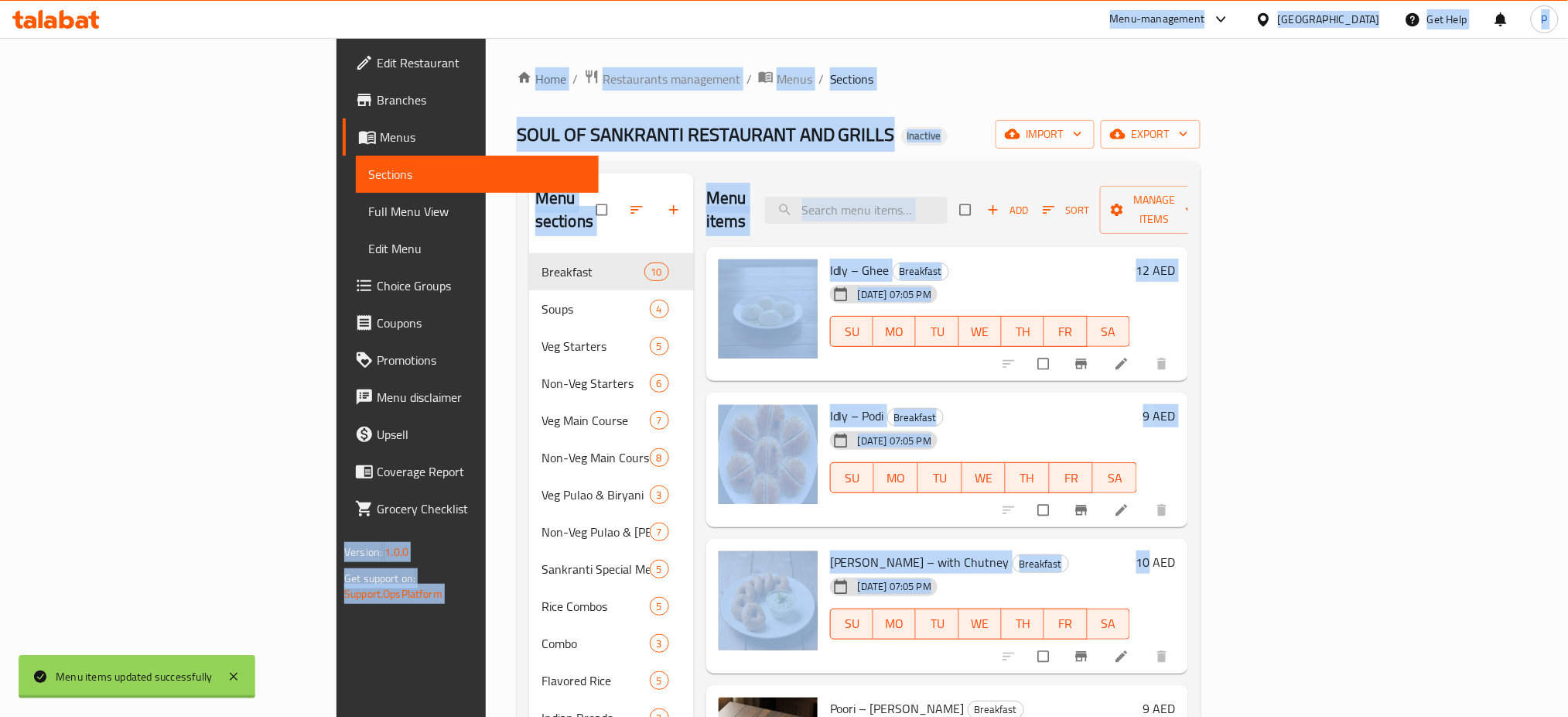
drag, startPoint x: 610, startPoint y: 35, endPoint x: 971, endPoint y: 575, distance: 649.6
click at [991, 628] on div "​ Menu-management United Arab Emirates Get Help P Edit Restaurant Branches Menu…" at bounding box center [784, 377] width 1568 height 678
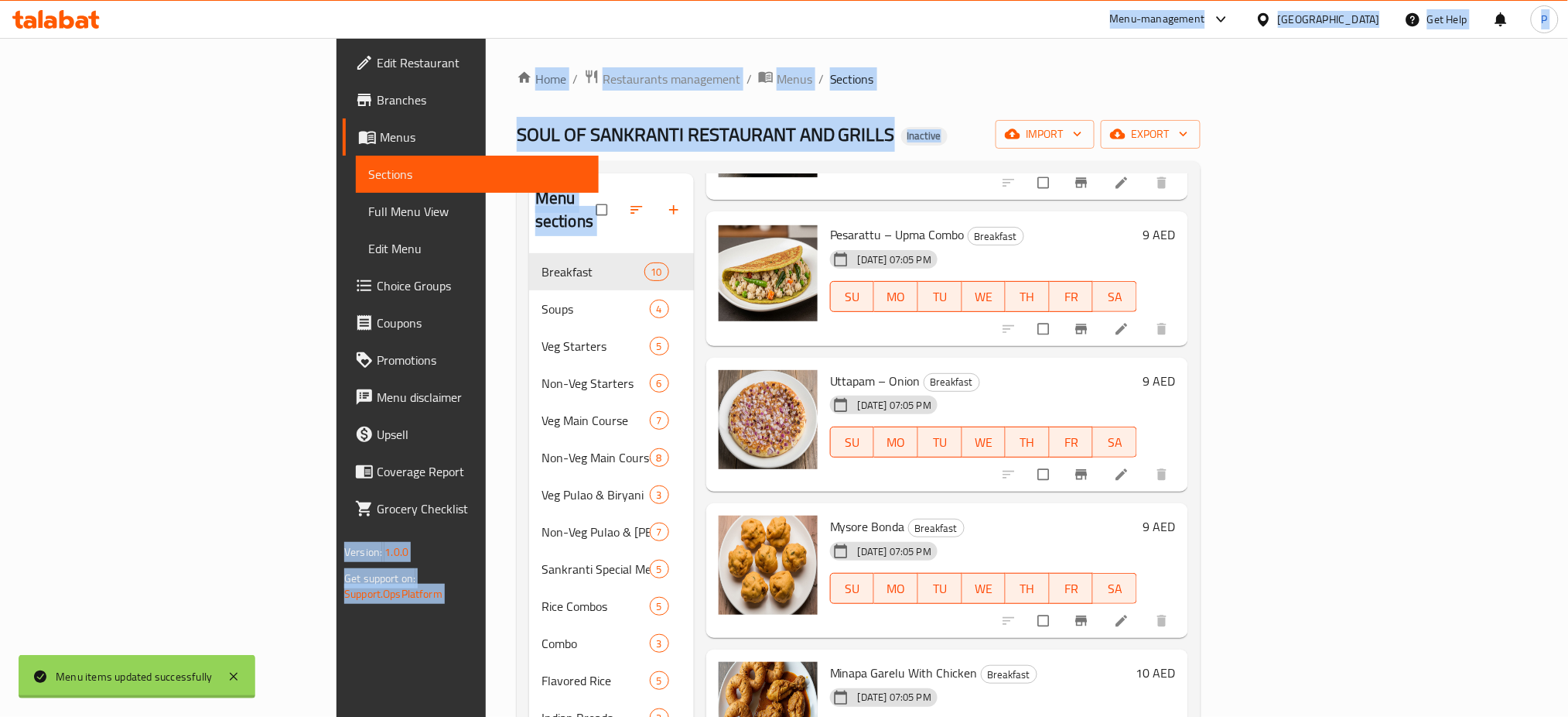
scroll to position [766, 0]
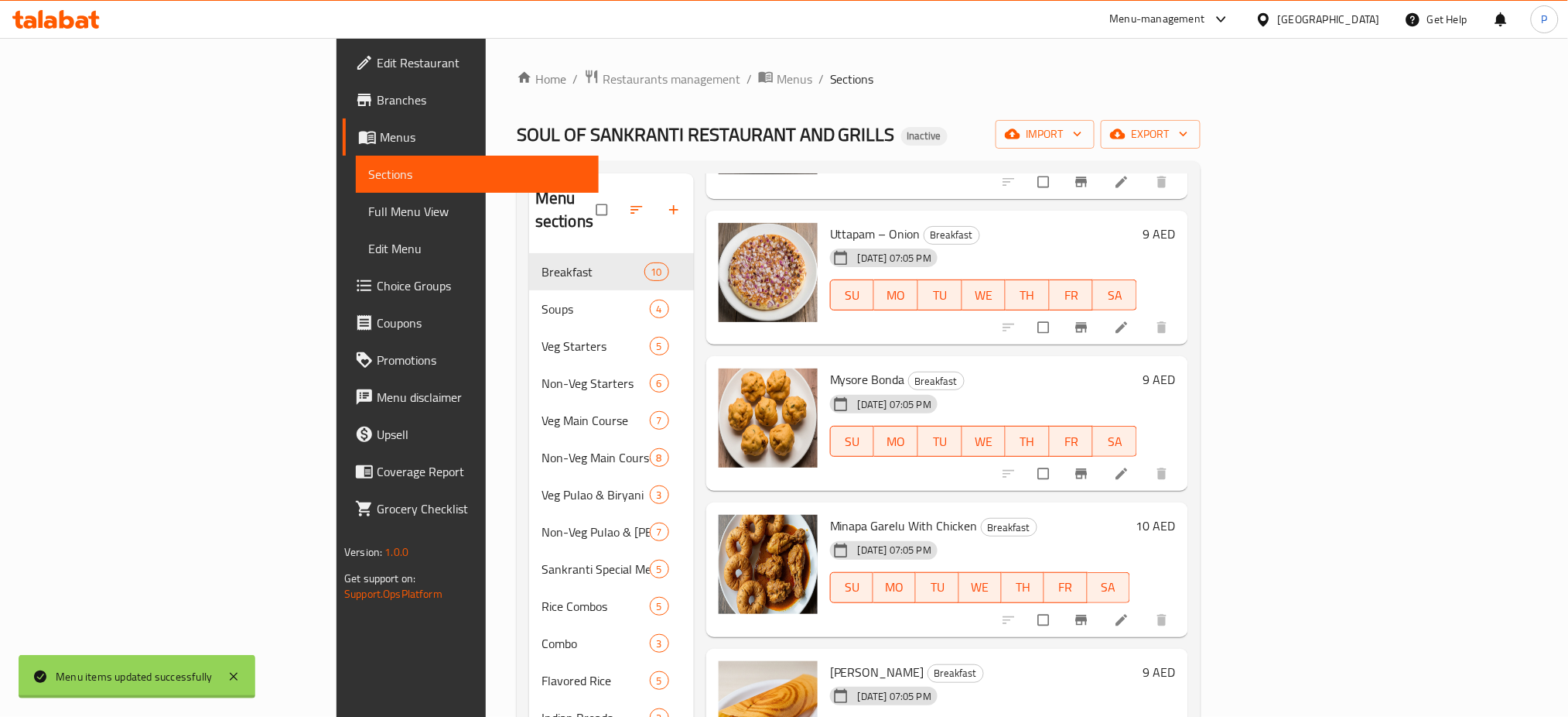
click at [1000, 508] on div "Minapa Garelu With Chicken Breakfast 08-09-2025 07:05 PM SU MO TU WE TH FR SA" at bounding box center [979, 569] width 313 height 122
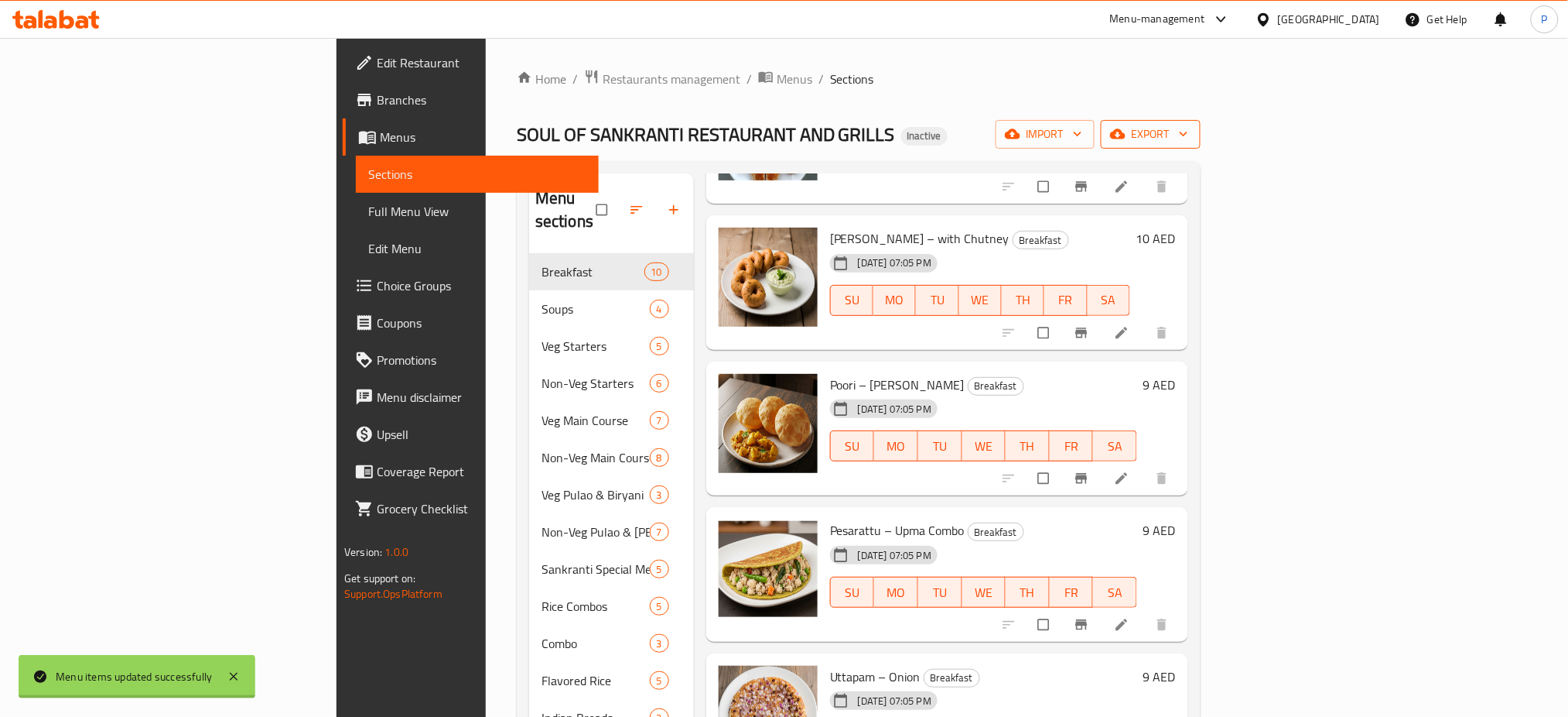
scroll to position [44, 0]
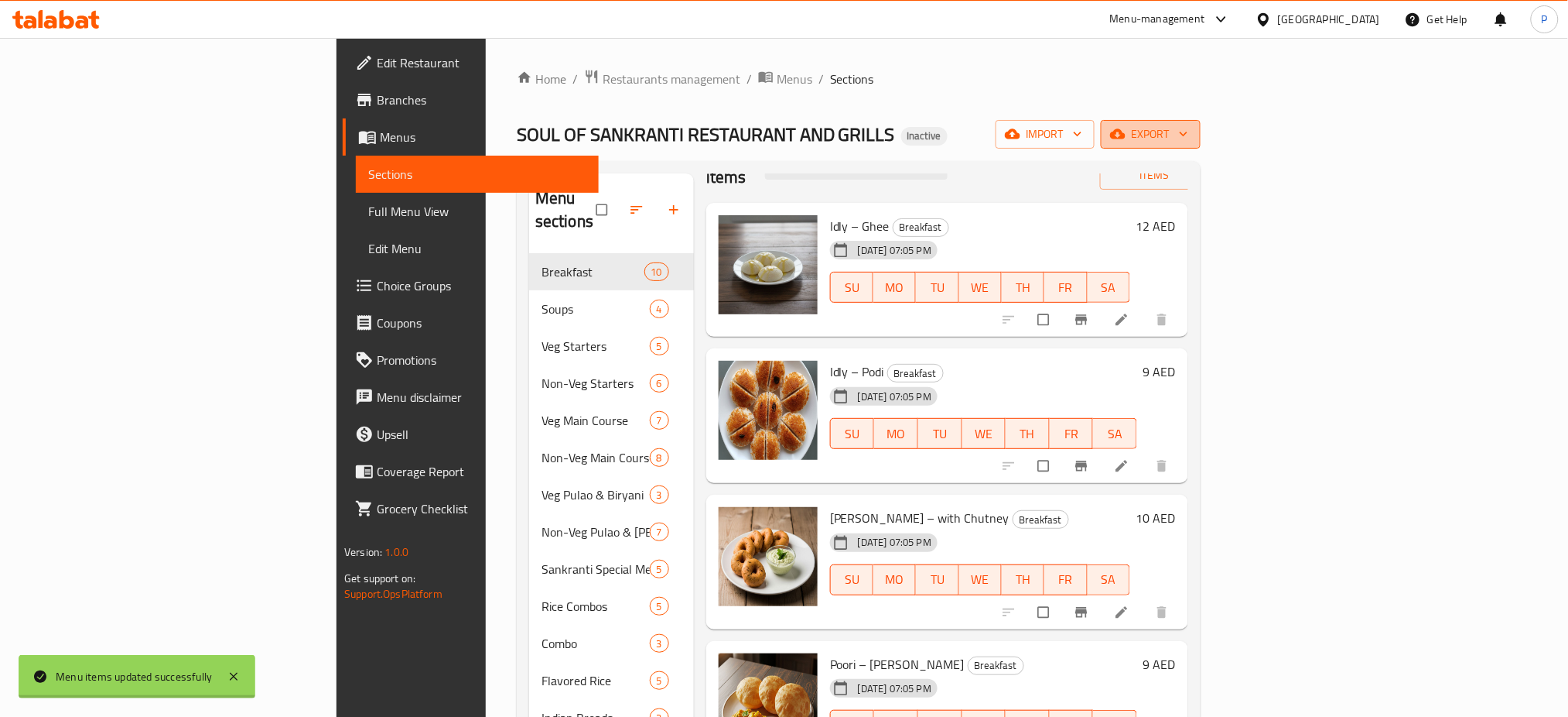
click at [1188, 133] on span "export" at bounding box center [1150, 134] width 75 height 19
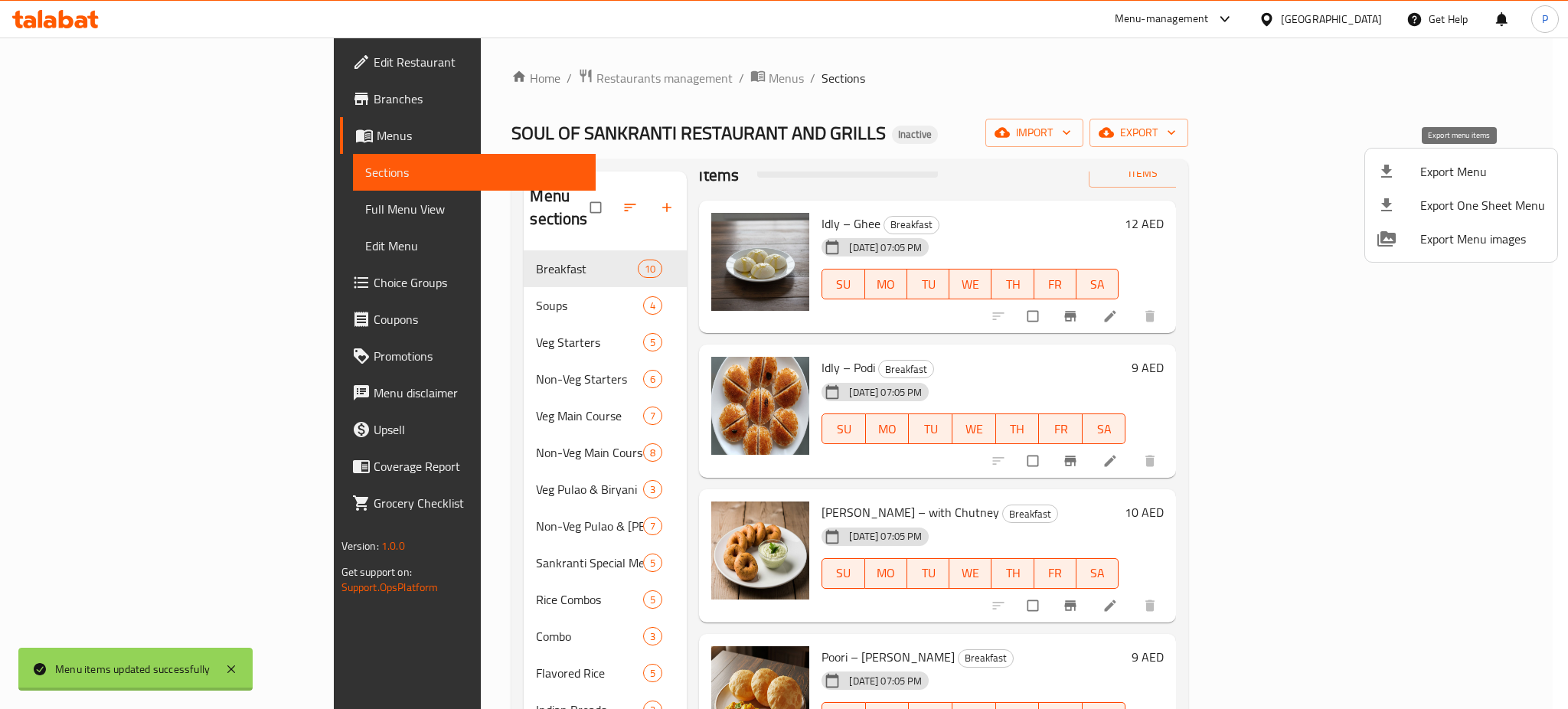
click at [1440, 172] on span "Export Menu" at bounding box center [1483, 171] width 125 height 18
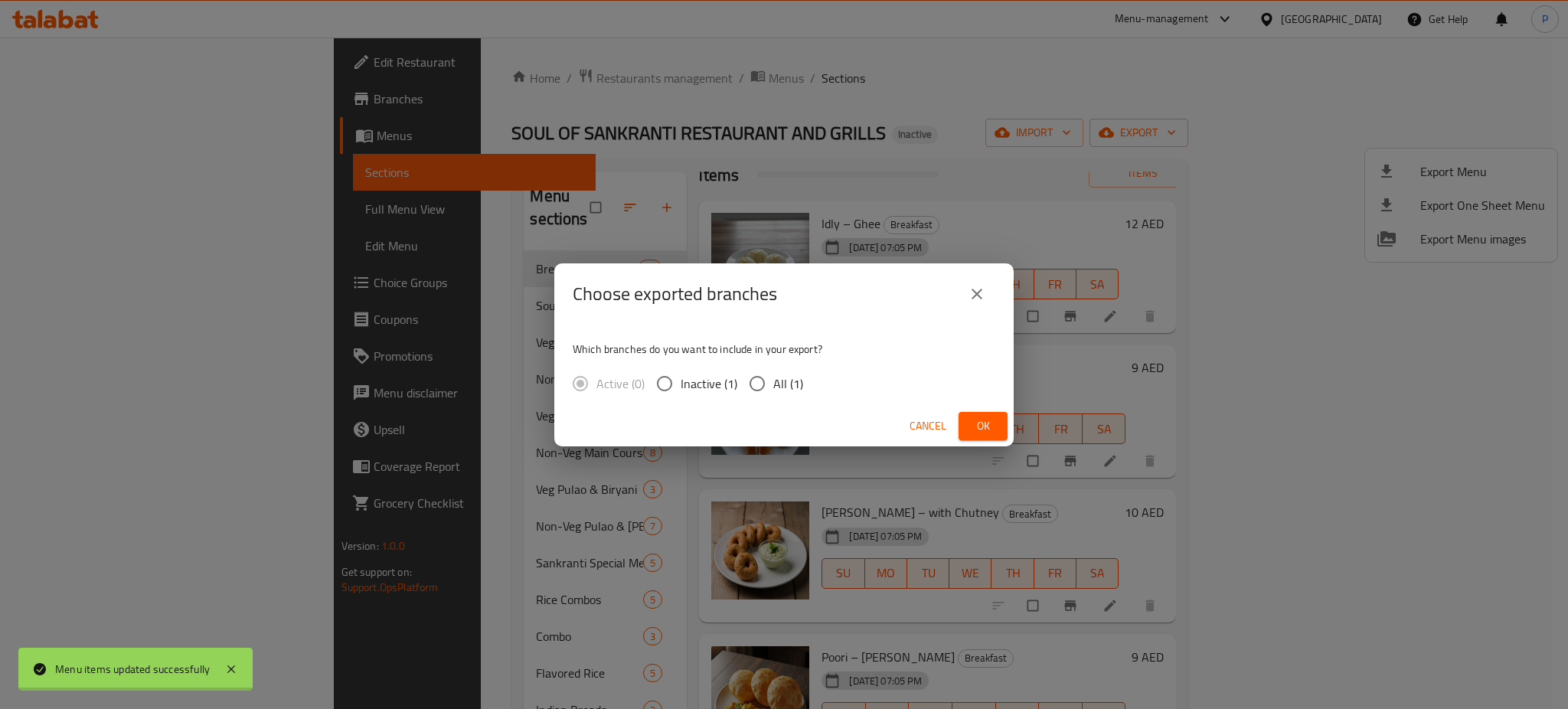
click at [774, 374] on span "All (1)" at bounding box center [788, 383] width 29 height 18
click at [774, 373] on input "All (1)" at bounding box center [757, 383] width 32 height 32
radio input "true"
click at [971, 428] on span "Ok" at bounding box center [983, 426] width 24 height 19
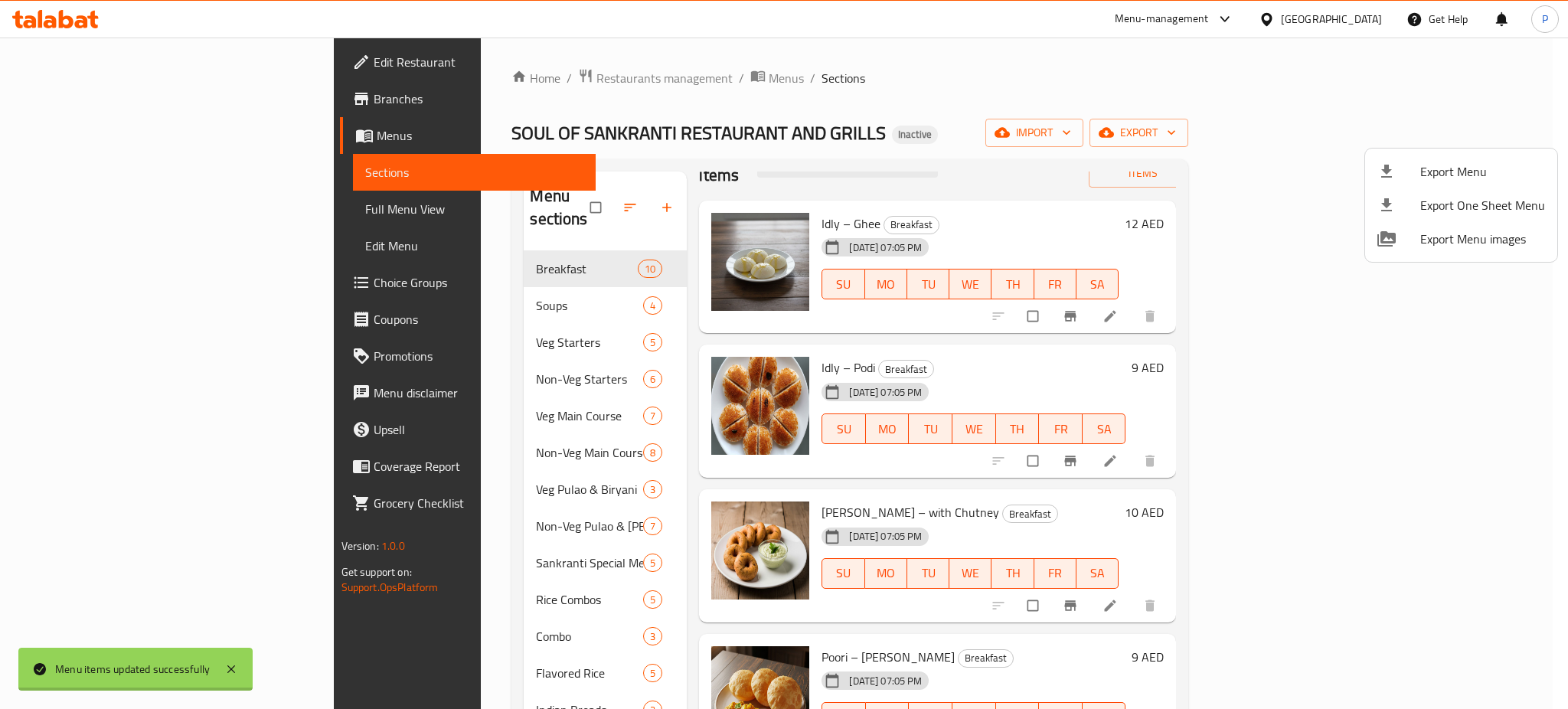
click at [1349, 66] on div at bounding box center [784, 354] width 1568 height 709
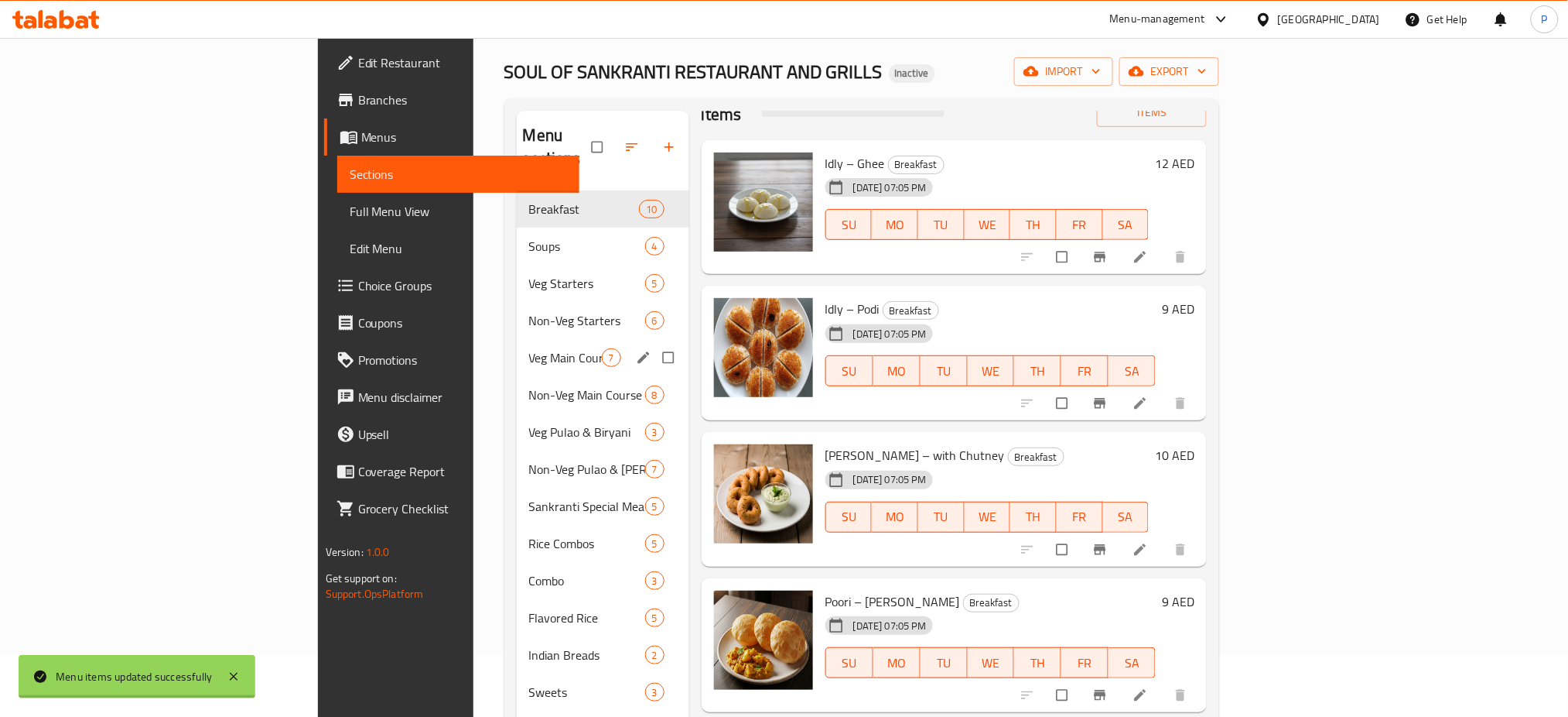
scroll to position [0, 0]
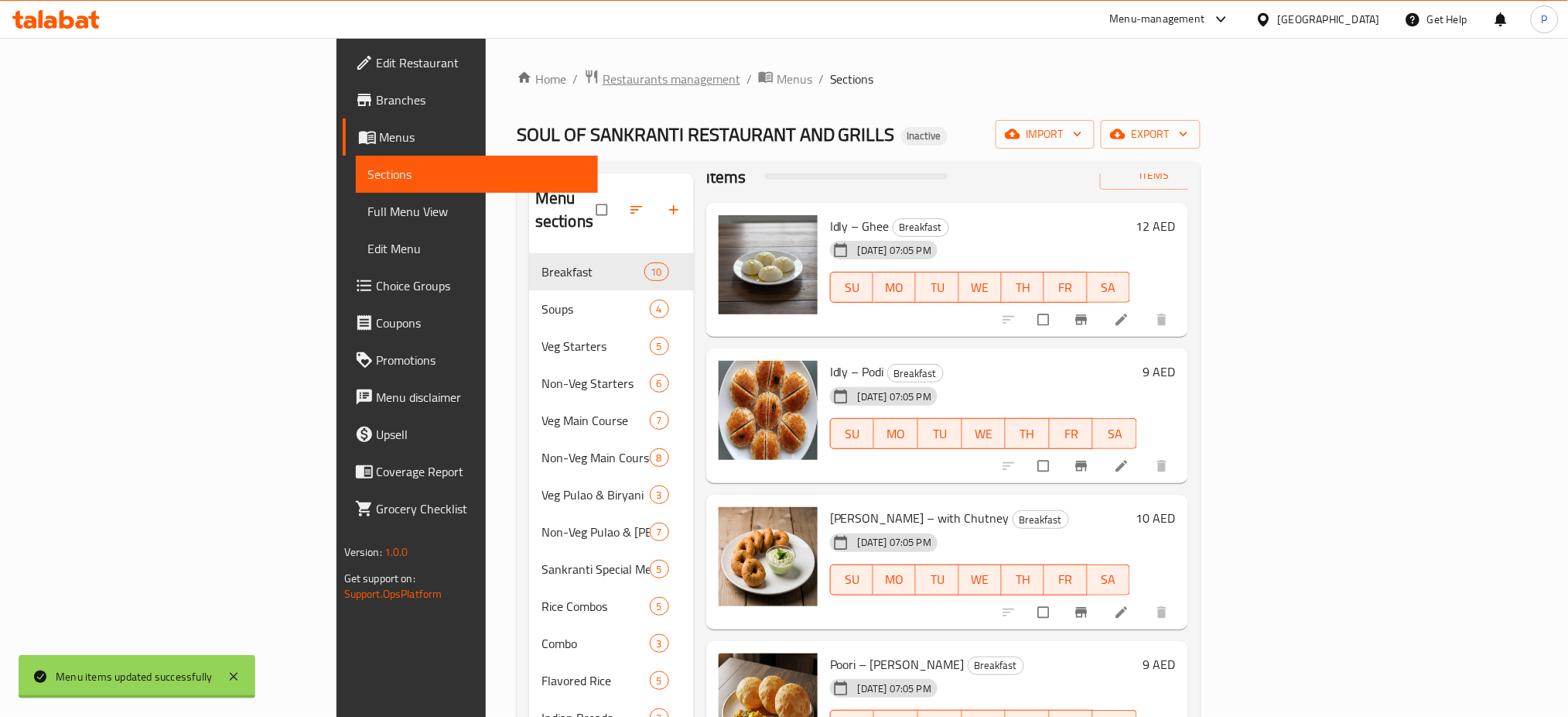
click at [603, 69] on span "Restaurants management" at bounding box center [671, 78] width 138 height 18
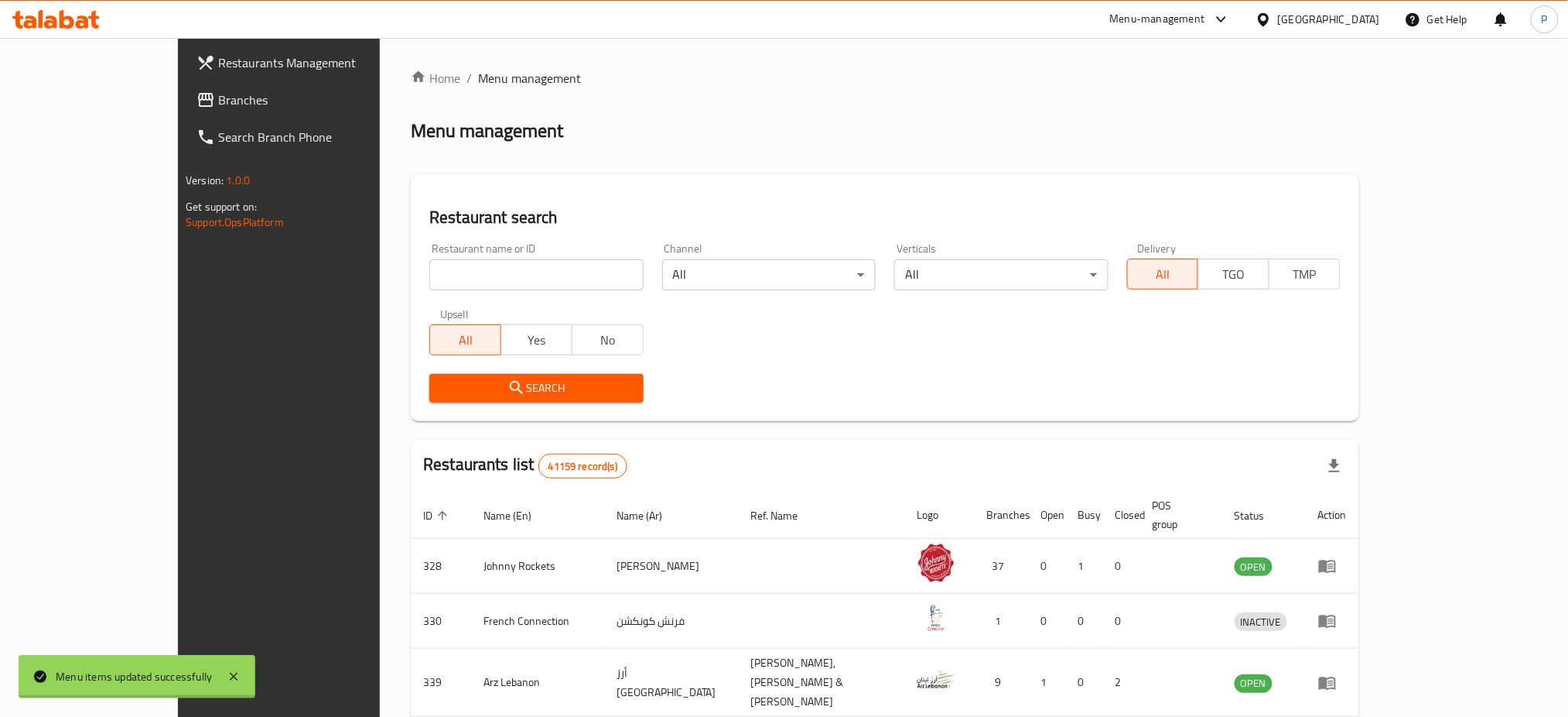
click at [452, 276] on input "search" at bounding box center [536, 274] width 214 height 31
paste input "Maaedat Al Jano"
type input "Maaedat Al Jano"
click button "Search" at bounding box center [536, 387] width 214 height 29
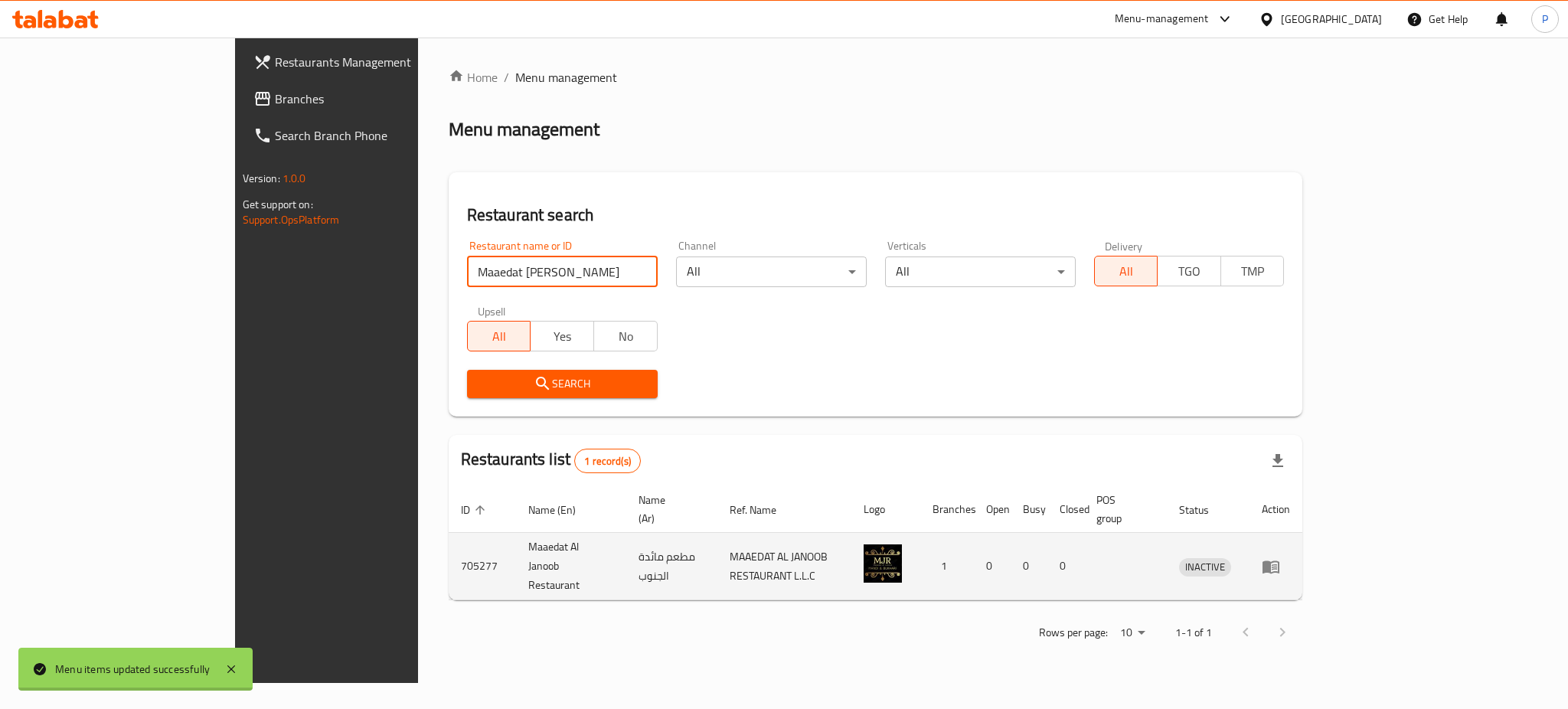
click at [1280, 557] on icon "enhanced table" at bounding box center [1271, 566] width 18 height 18
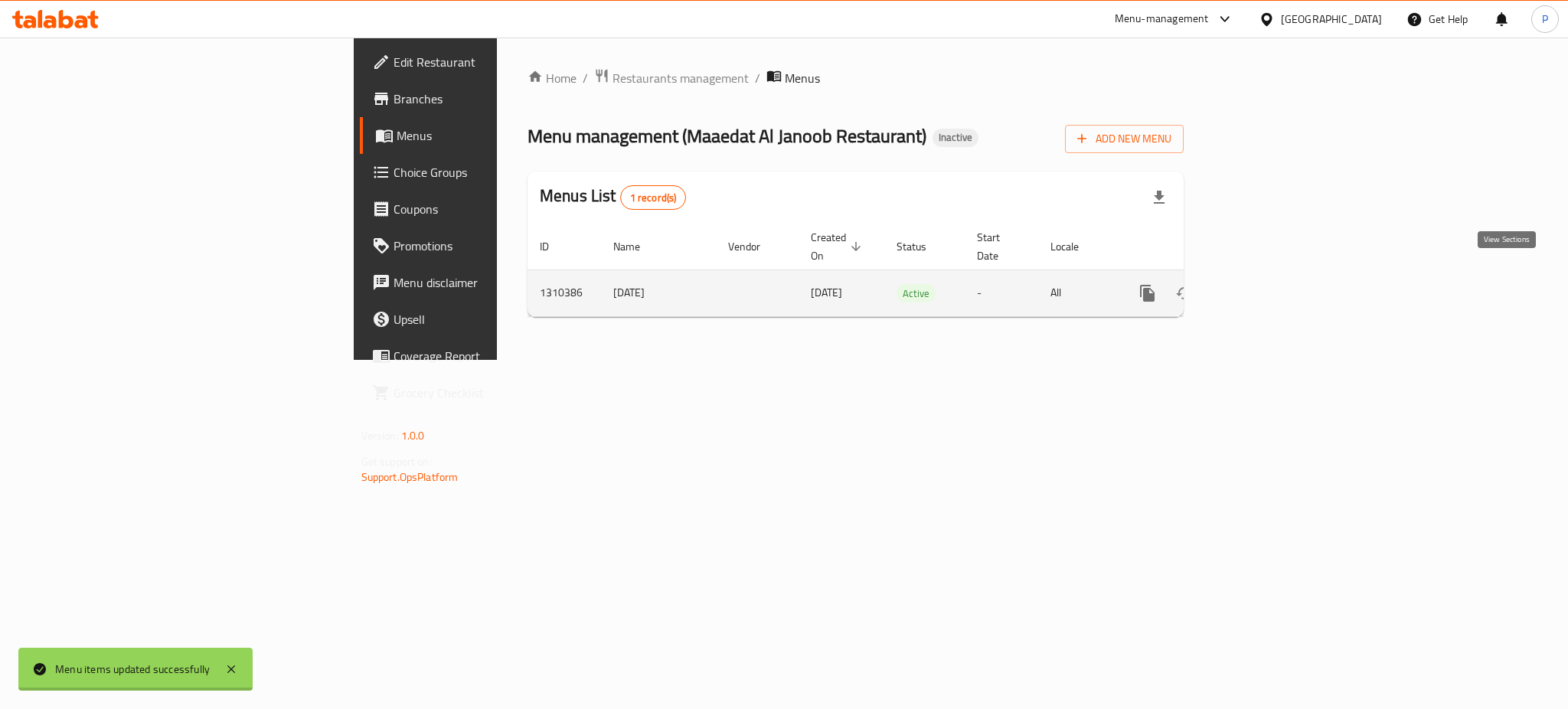
click at [1267, 284] on icon "enhanced table" at bounding box center [1258, 293] width 18 height 18
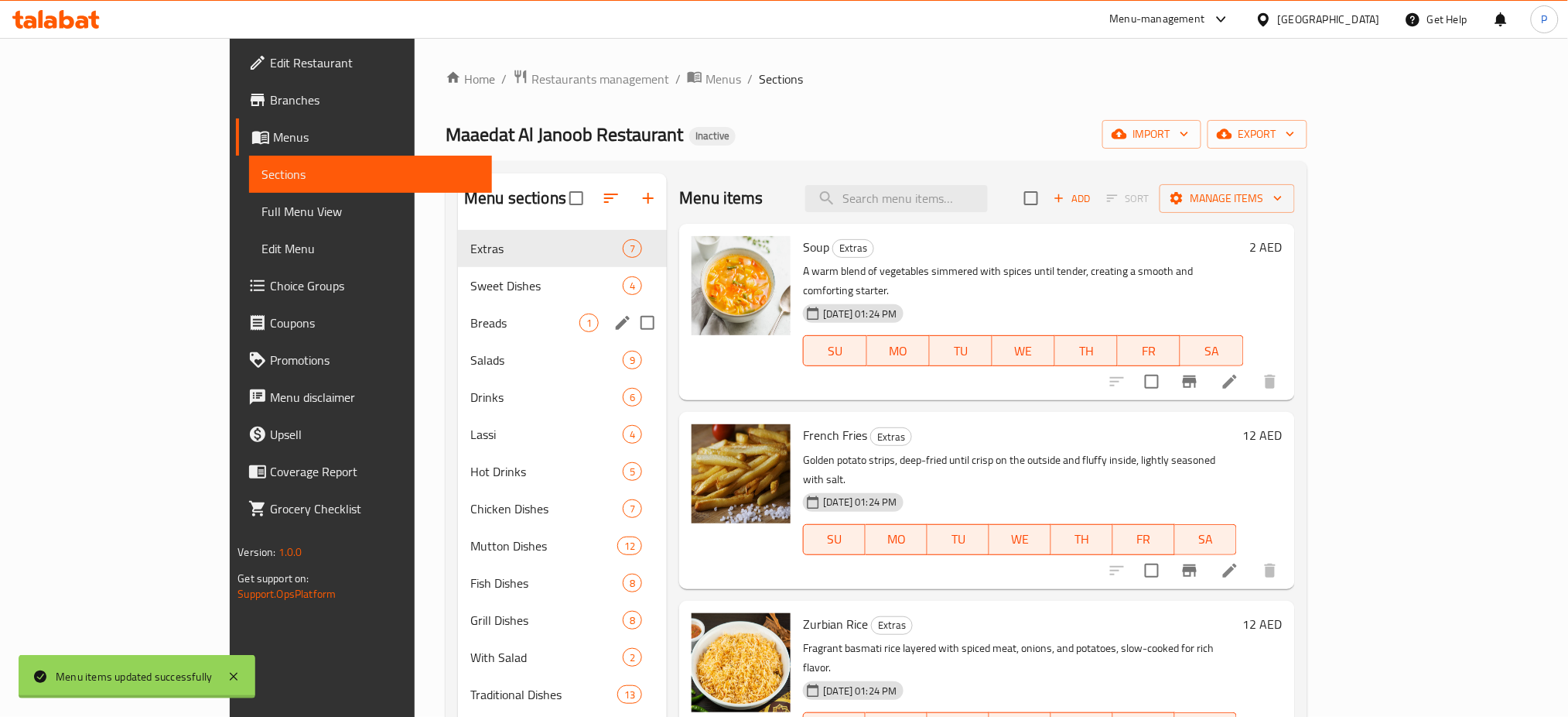
click at [458, 302] on div "Sweet Dishes 4" at bounding box center [562, 286] width 208 height 37
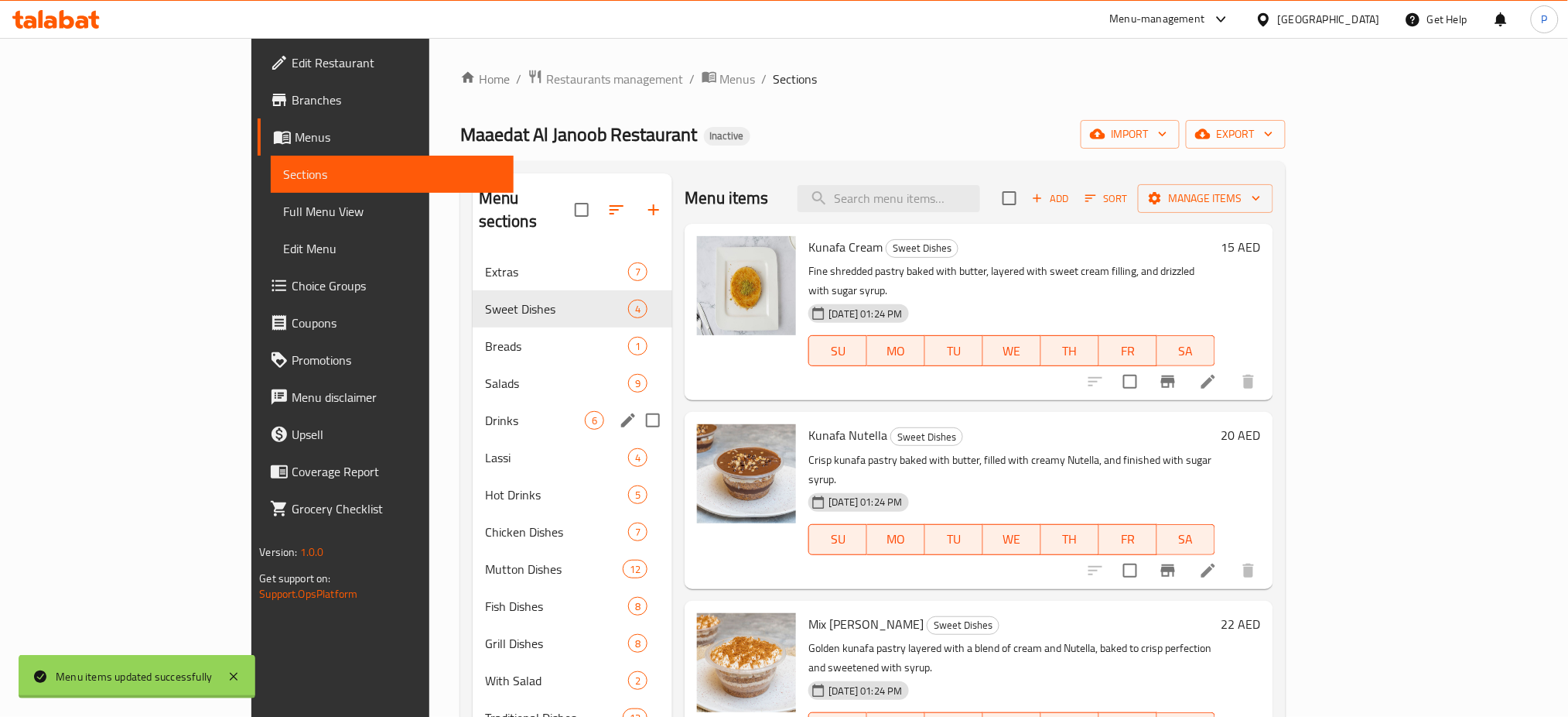
click at [472, 439] on div "Lassi 4" at bounding box center [572, 458] width 201 height 37
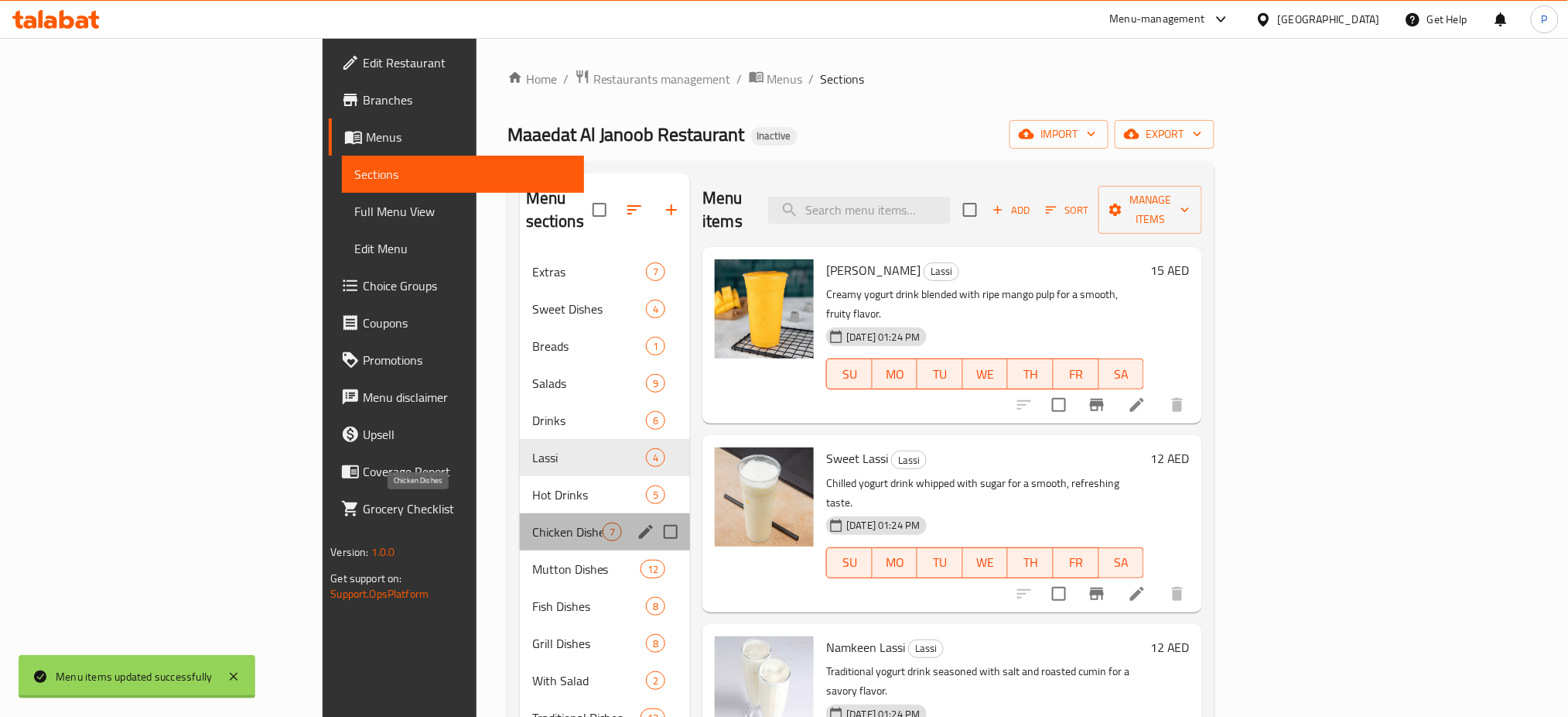
click at [532, 522] on span "Chicken Dishes" at bounding box center [567, 531] width 70 height 18
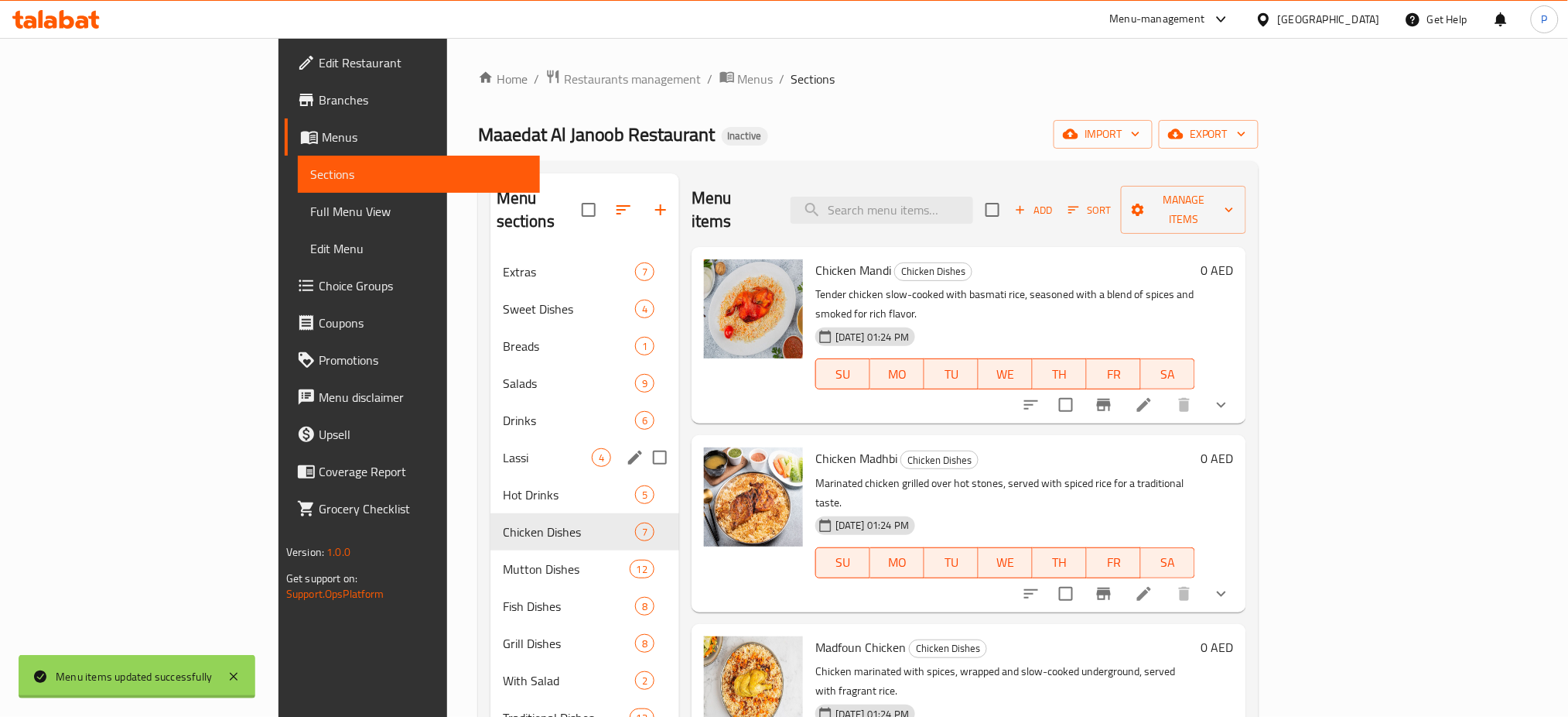
click at [503, 448] on span "Lassi" at bounding box center [547, 457] width 89 height 18
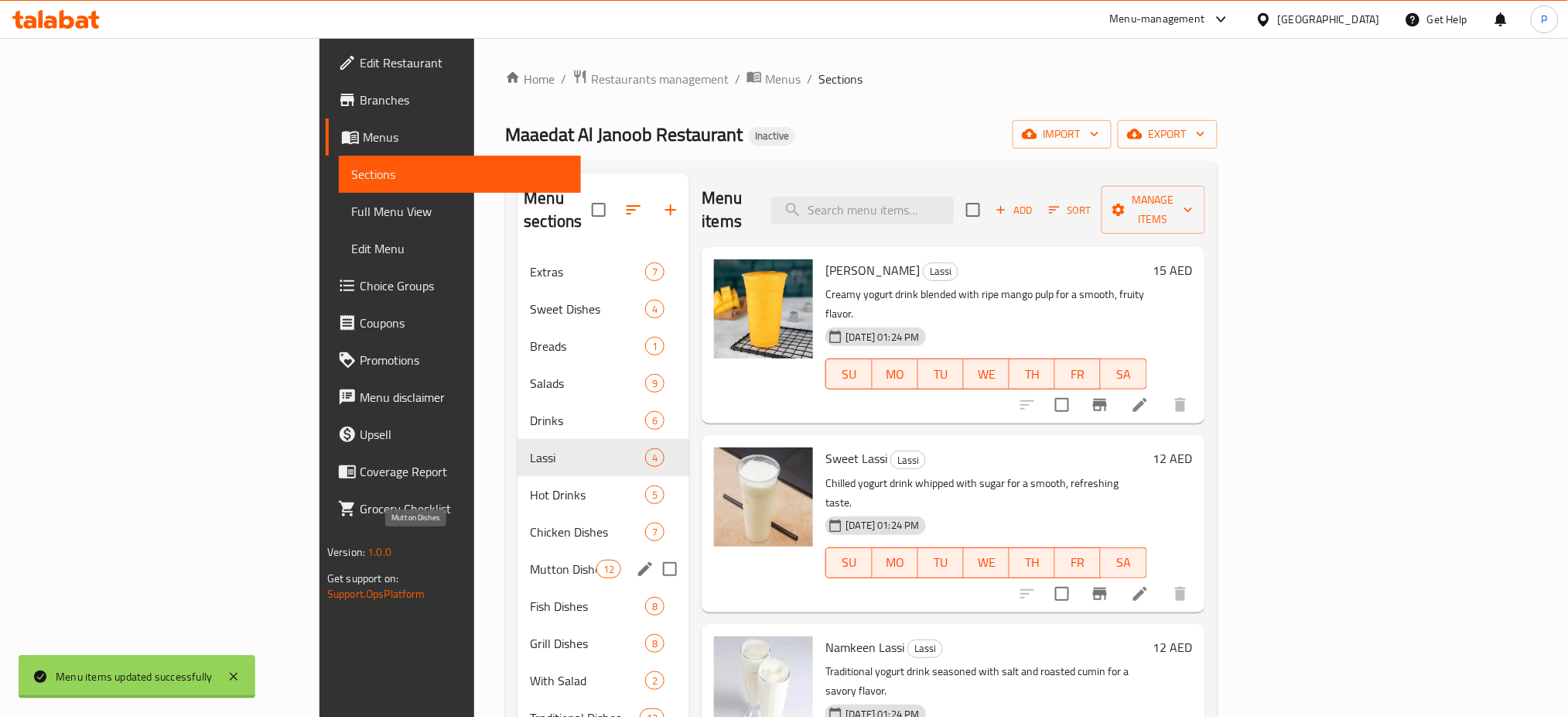
click at [518, 556] on div "Mutton Dishes 12" at bounding box center [604, 569] width 172 height 37
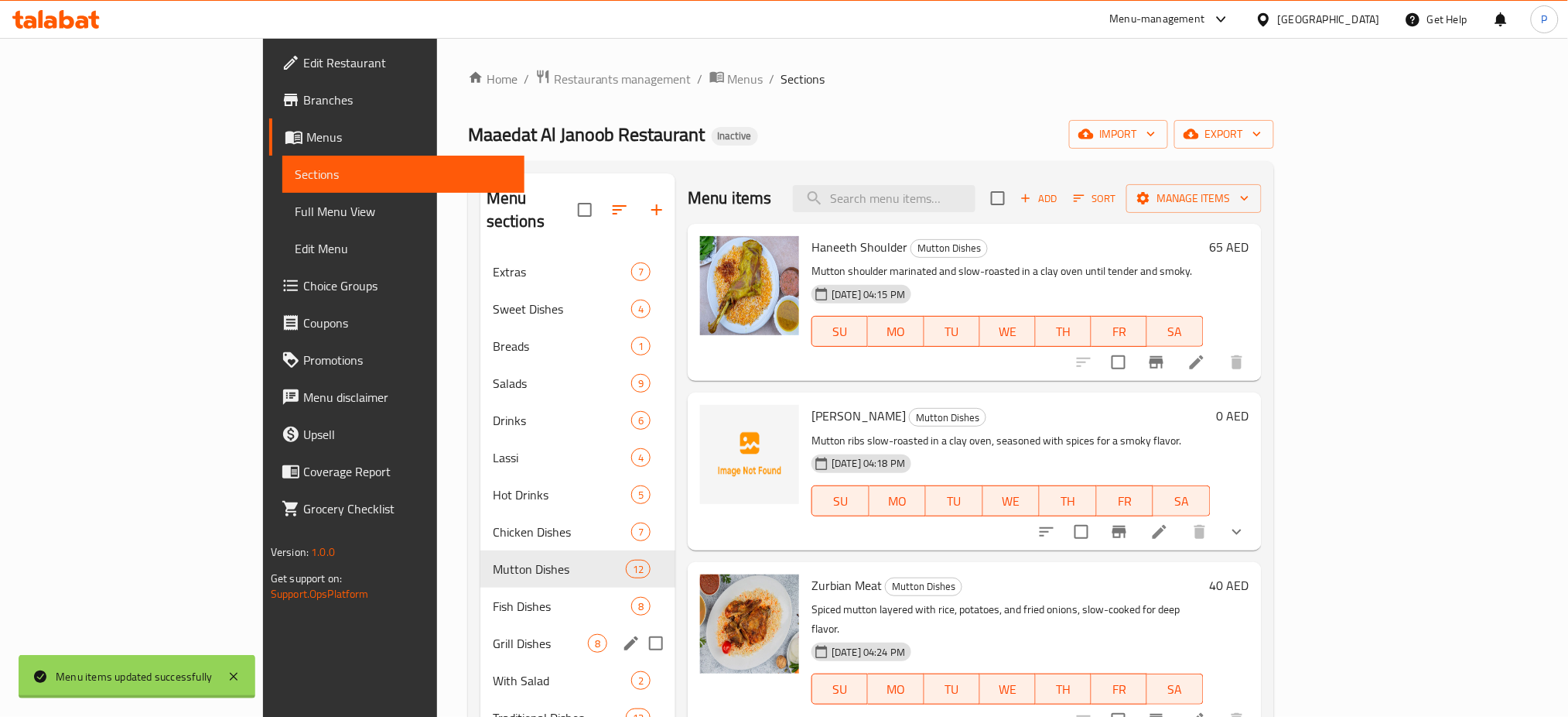
scroll to position [217, 0]
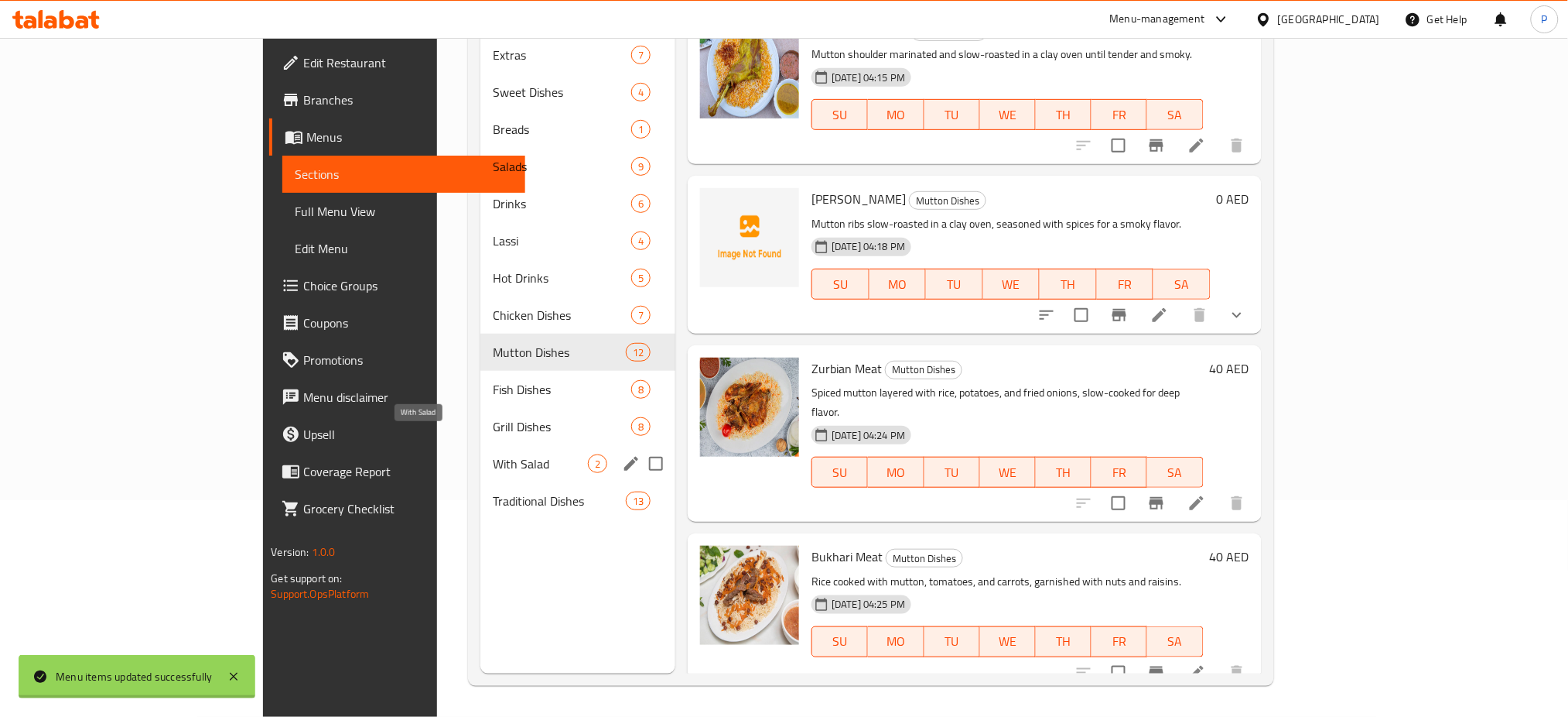
click at [492, 454] on span "With Salad" at bounding box center [540, 463] width 95 height 18
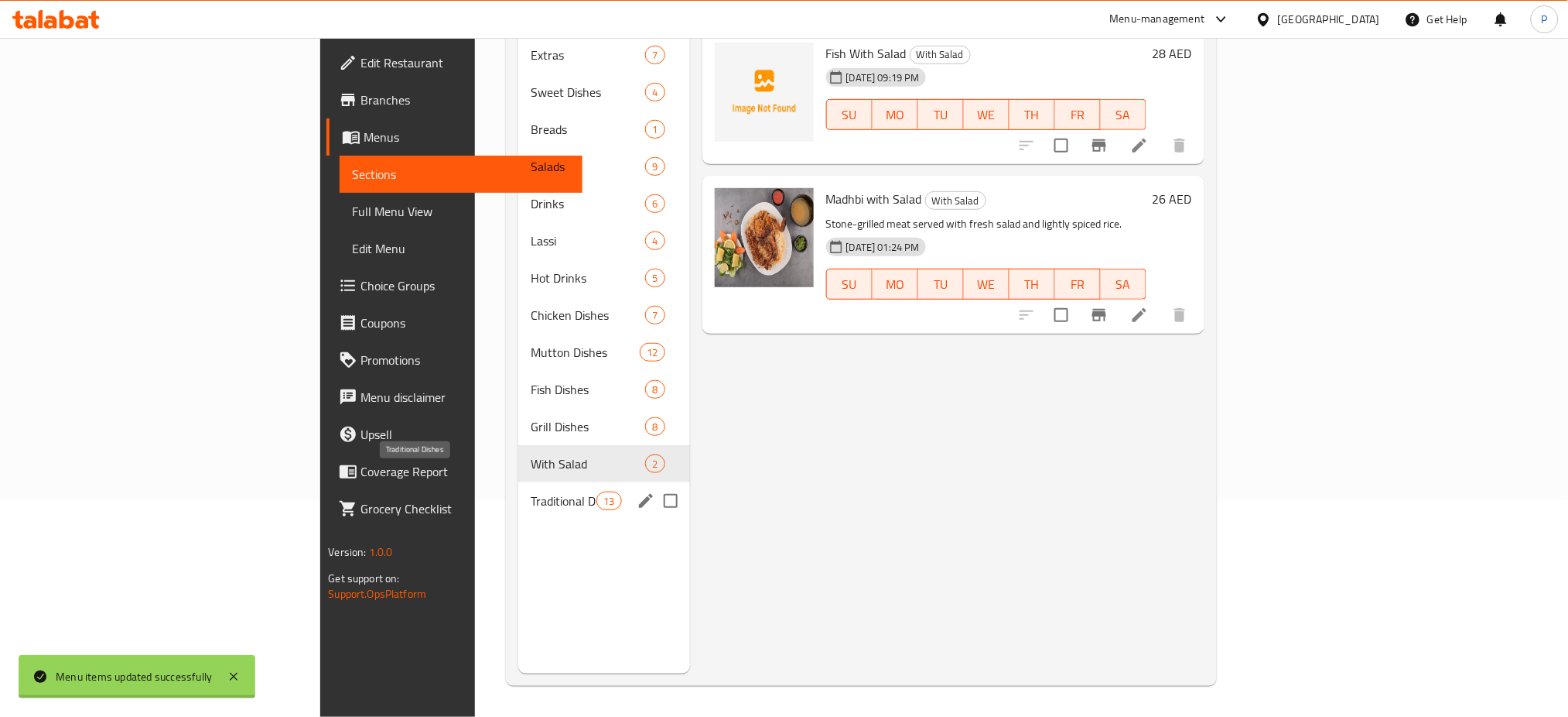
click at [531, 492] on span "Traditional Dishes" at bounding box center [563, 500] width 66 height 18
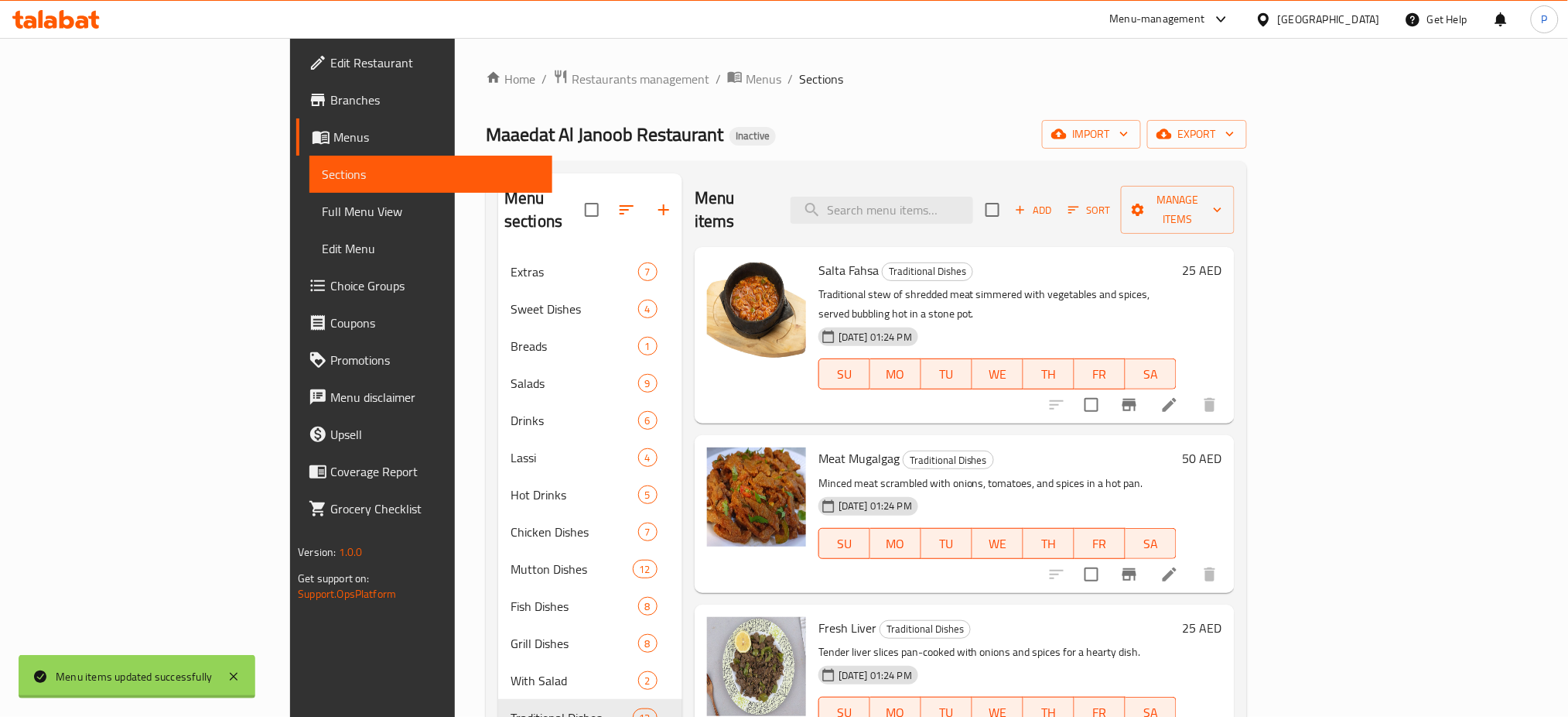
drag, startPoint x: 726, startPoint y: 131, endPoint x: 768, endPoint y: 138, distance: 42.6
click at [726, 131] on div "Maaedat Al Janoob Restaurant Inactive import export" at bounding box center [865, 134] width 761 height 29
click at [1128, 142] on span "import" at bounding box center [1091, 134] width 74 height 19
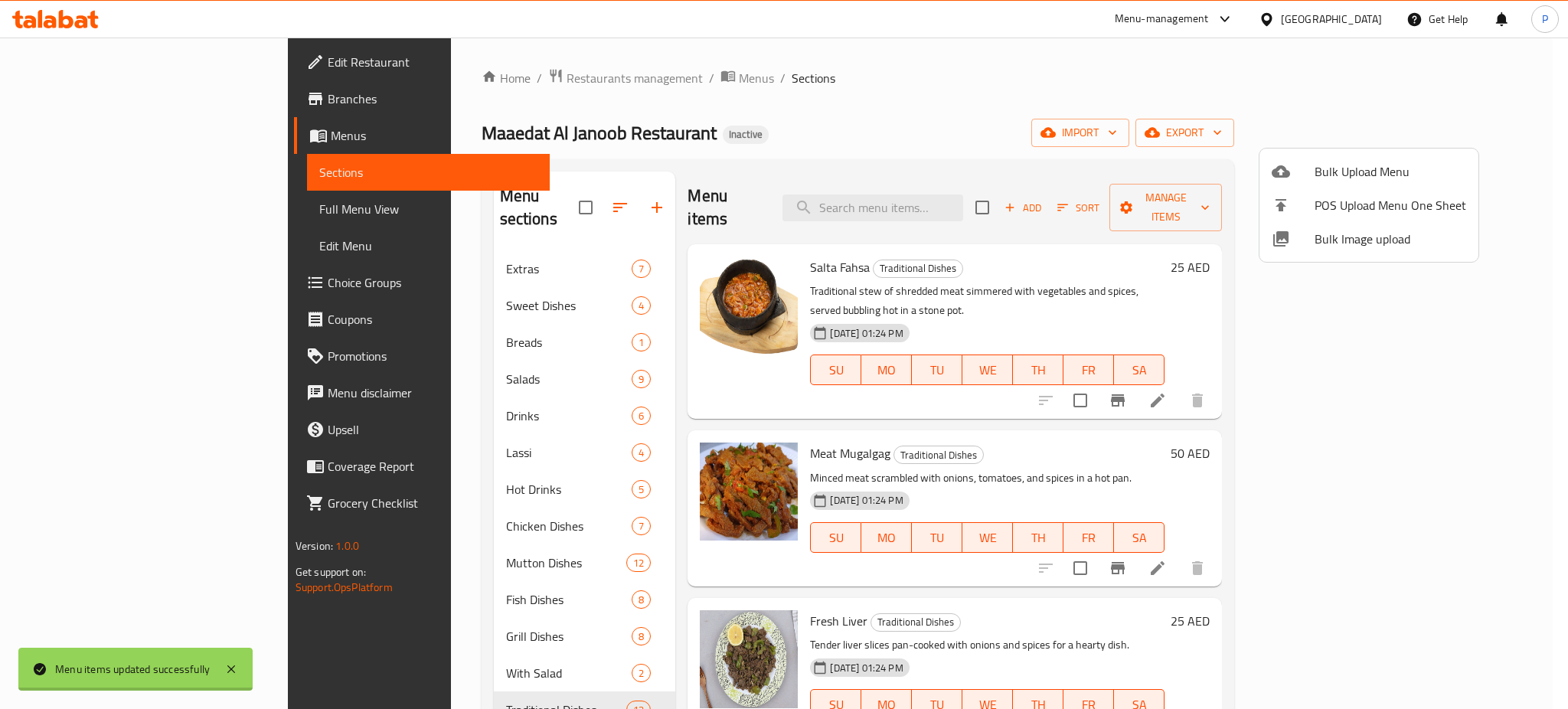
click at [1467, 133] on div at bounding box center [784, 354] width 1568 height 709
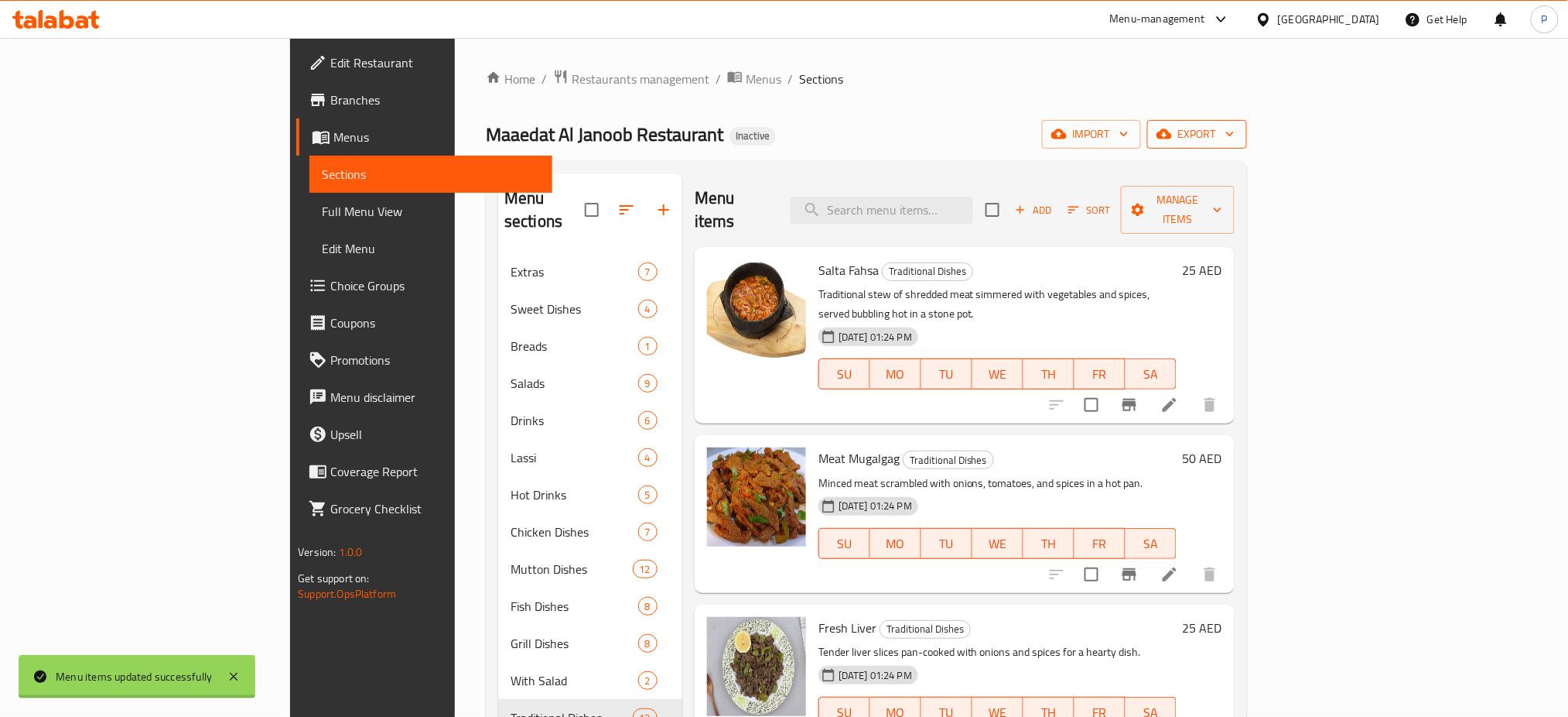
click at [1234, 138] on span "export" at bounding box center [1197, 134] width 75 height 19
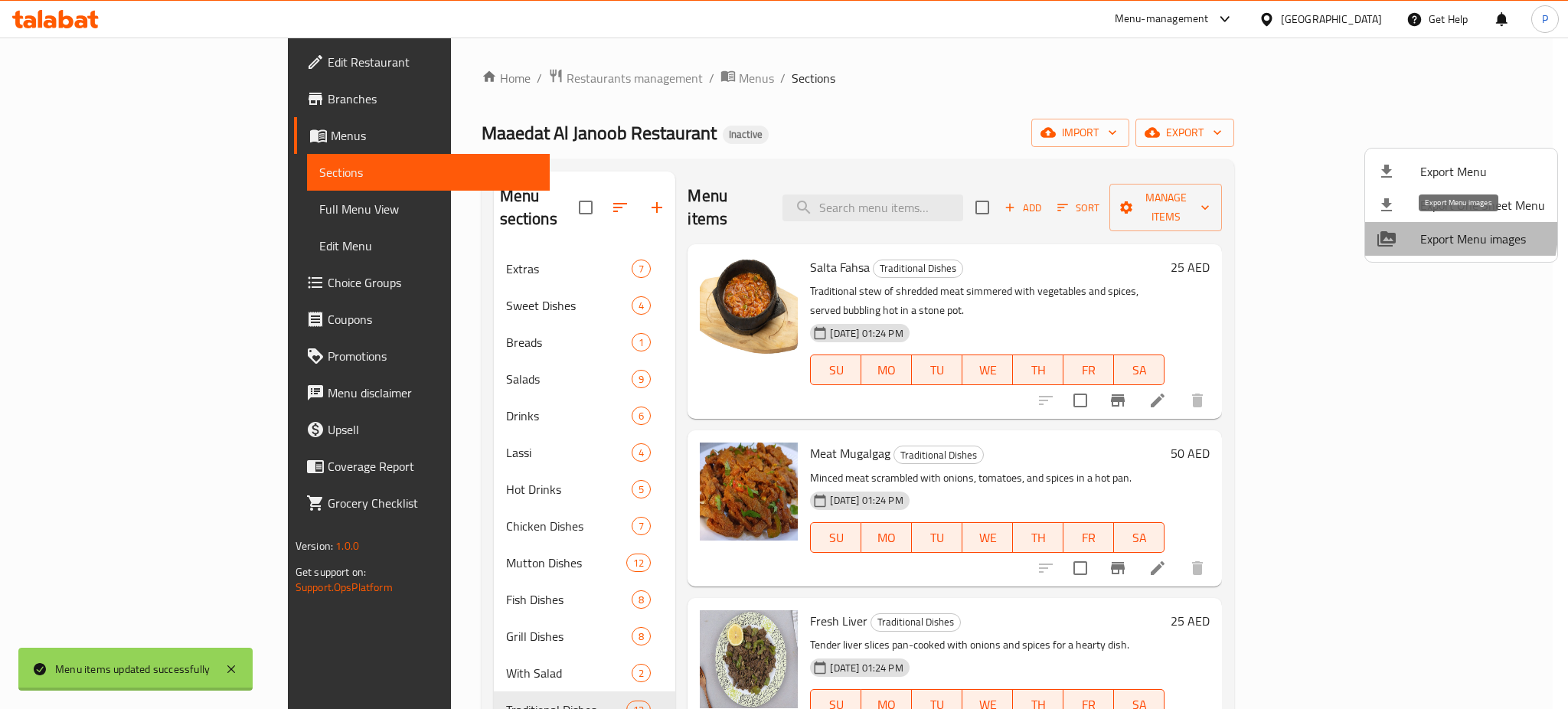
click at [1442, 231] on span "Export Menu images" at bounding box center [1483, 238] width 125 height 18
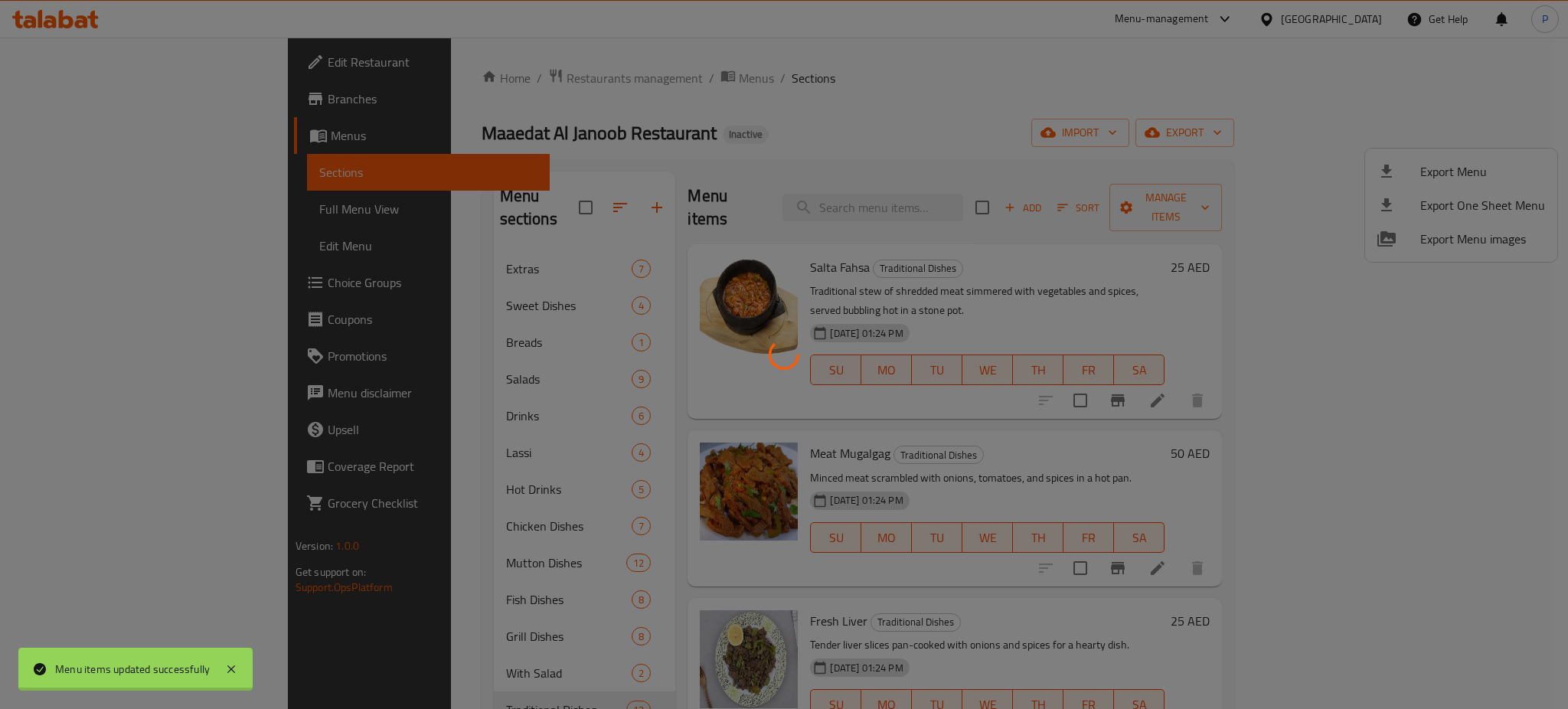
click at [995, 270] on div at bounding box center [784, 354] width 1568 height 709
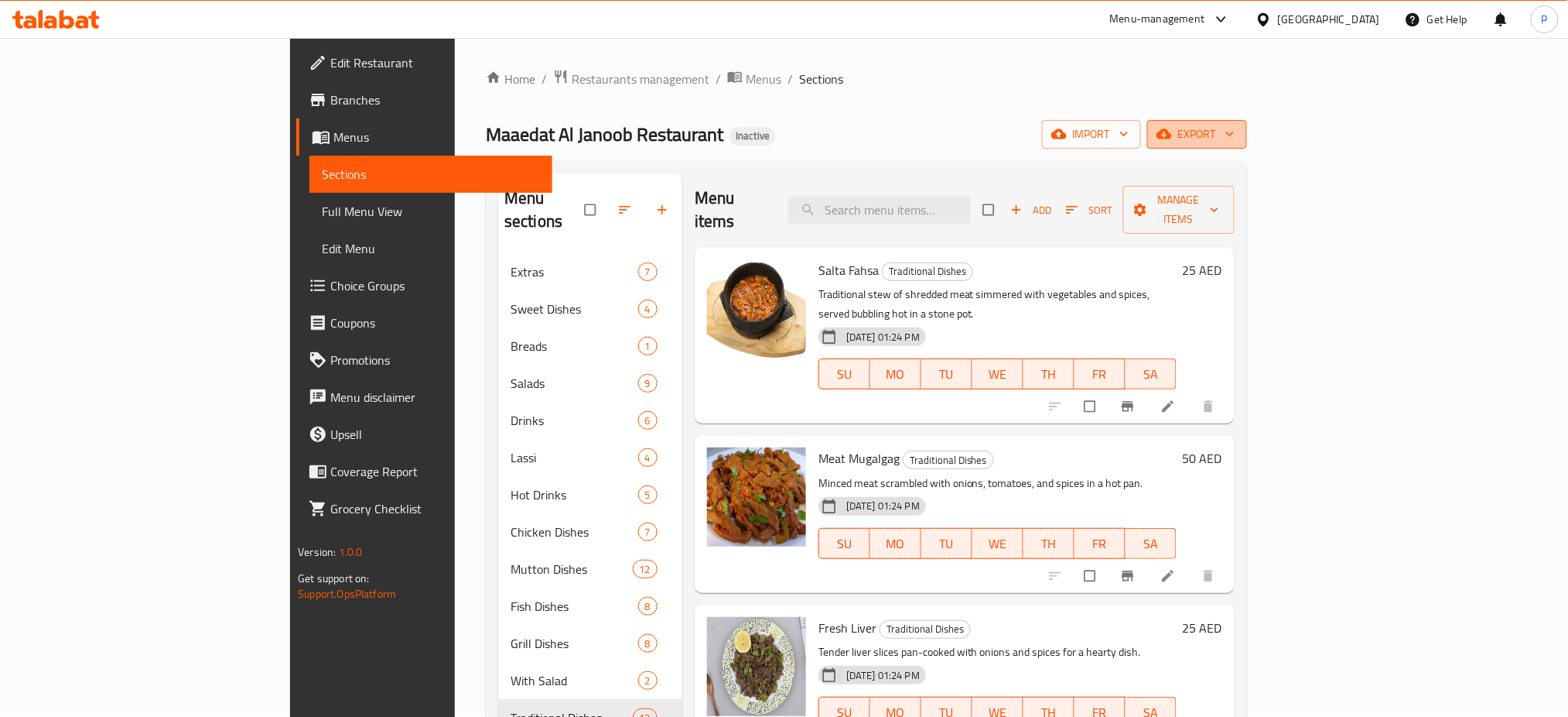
click at [1247, 145] on button "export" at bounding box center [1197, 134] width 100 height 29
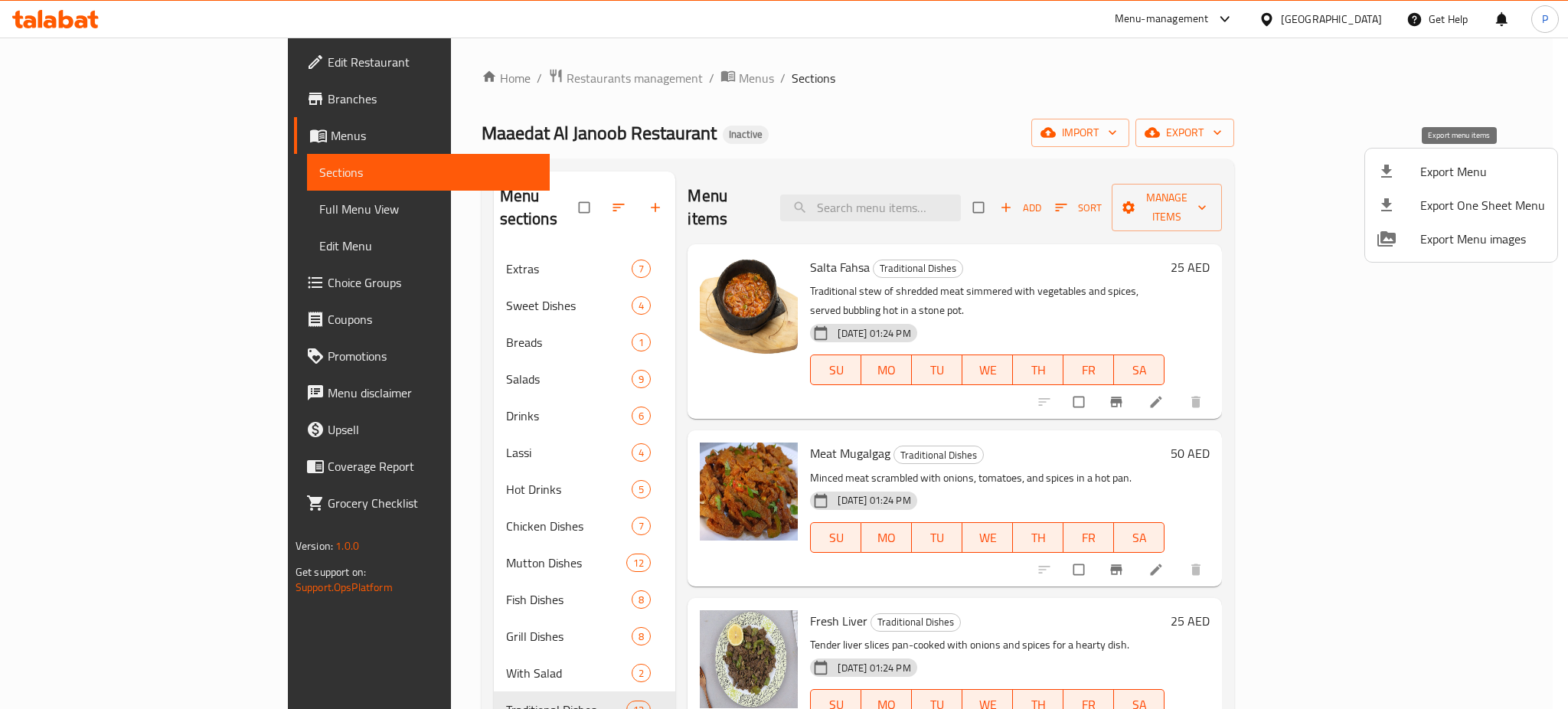
click at [1436, 172] on span "Export Menu" at bounding box center [1483, 171] width 125 height 18
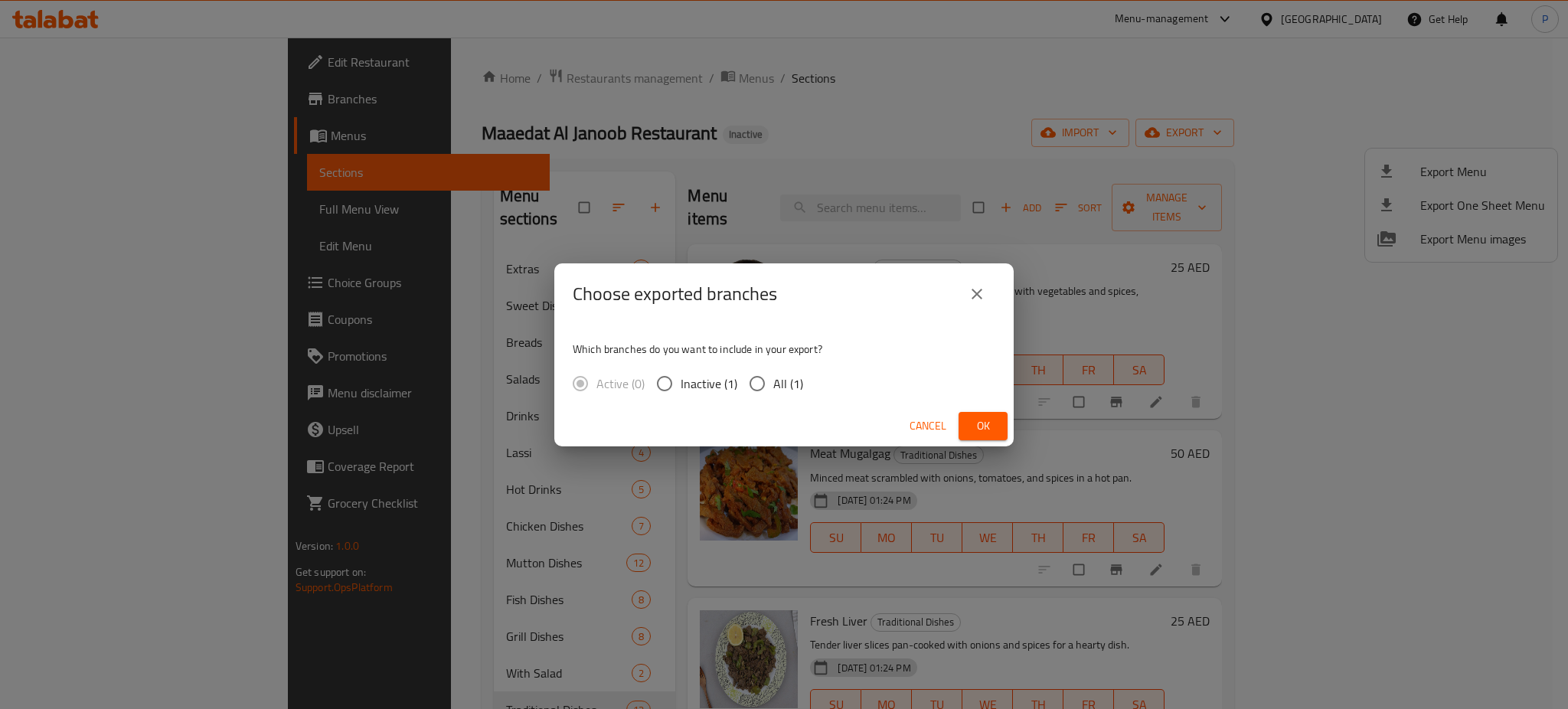
click at [768, 377] on input "All (1)" at bounding box center [757, 383] width 32 height 32
radio input "true"
click at [977, 416] on span "Ok" at bounding box center [983, 426] width 24 height 19
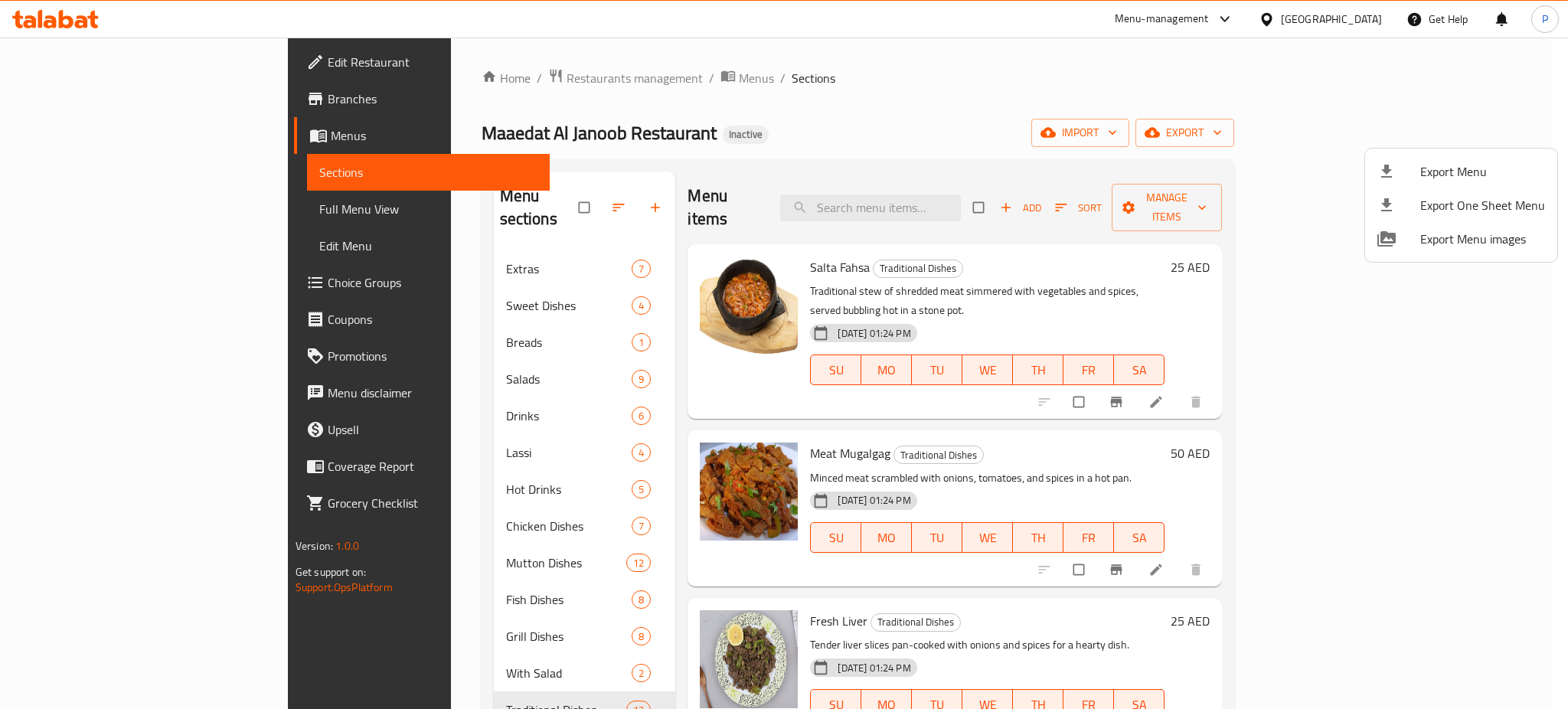
click at [1350, 16] on div at bounding box center [784, 354] width 1568 height 709
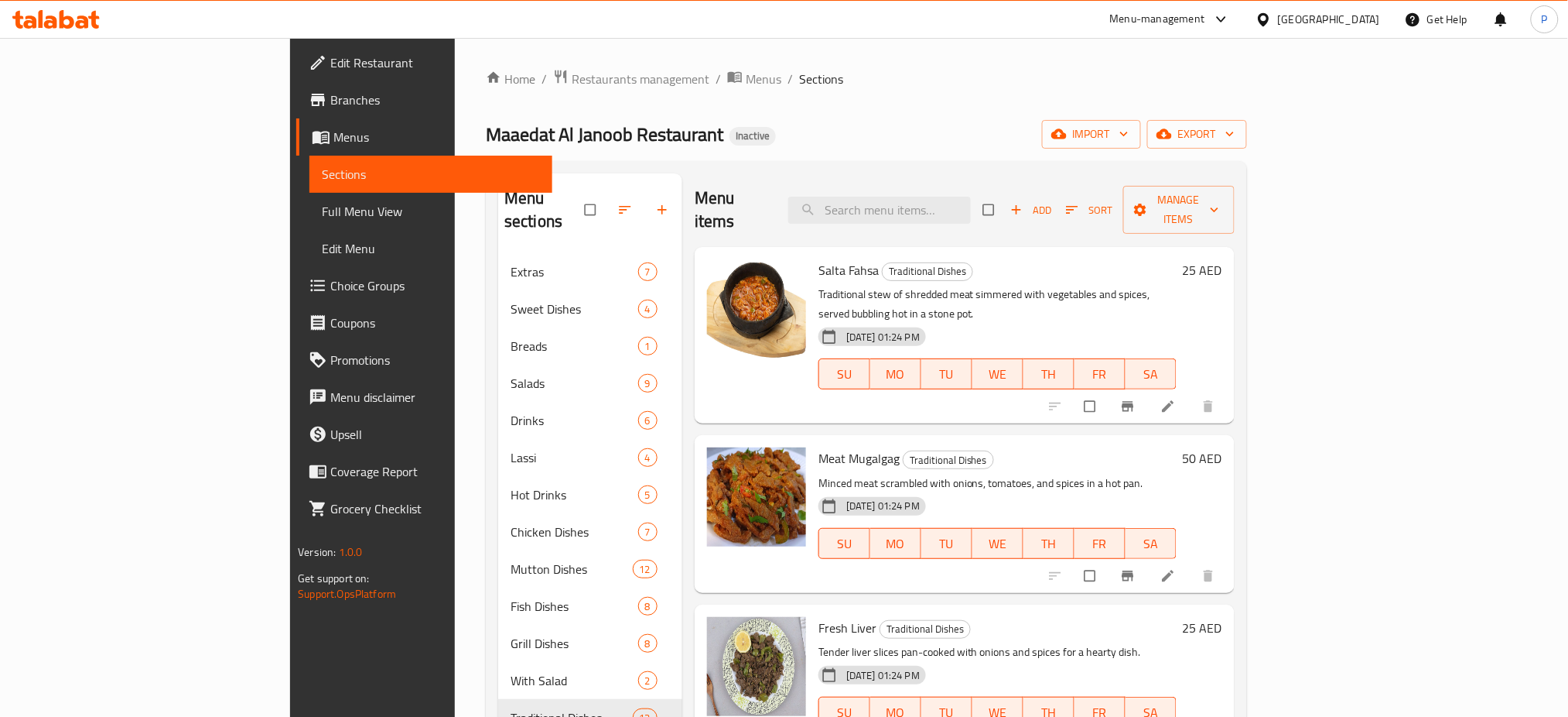
click at [1321, 18] on div "[GEOGRAPHIC_DATA]" at bounding box center [1328, 18] width 102 height 17
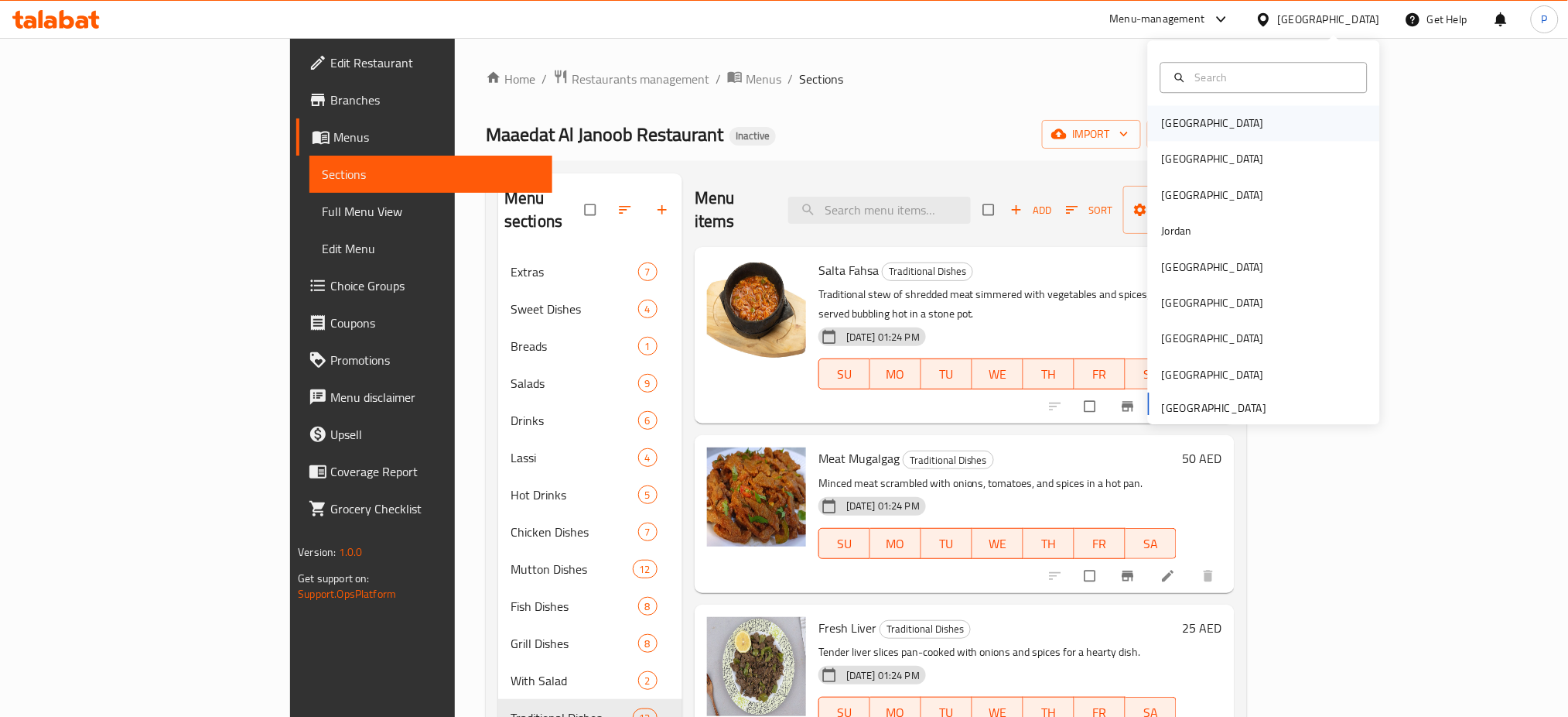
click at [1230, 120] on div "[GEOGRAPHIC_DATA]" at bounding box center [1263, 123] width 232 height 36
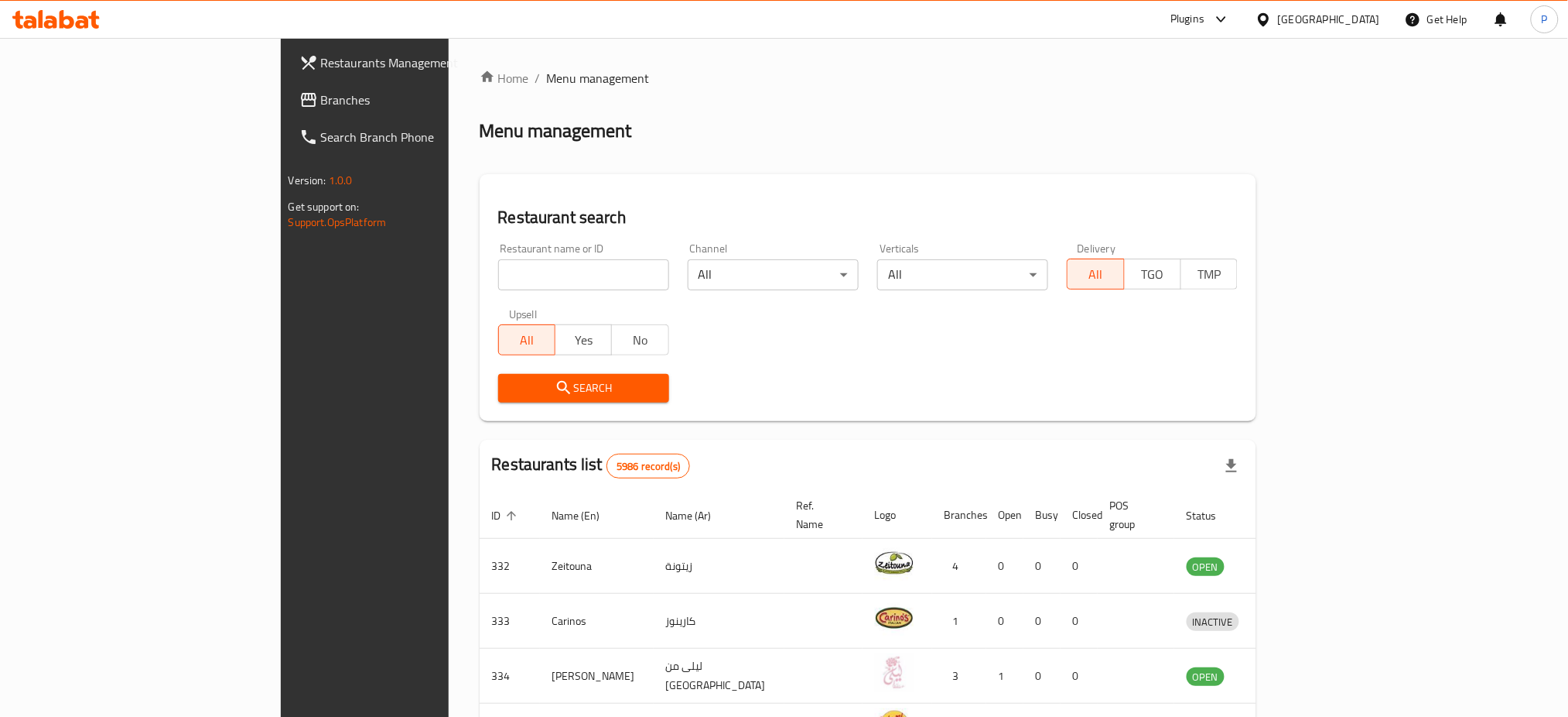
click at [498, 261] on input "search" at bounding box center [583, 274] width 171 height 31
paste input "Chikeys"
type input "Chikeys"
click button "Search" at bounding box center [583, 387] width 171 height 29
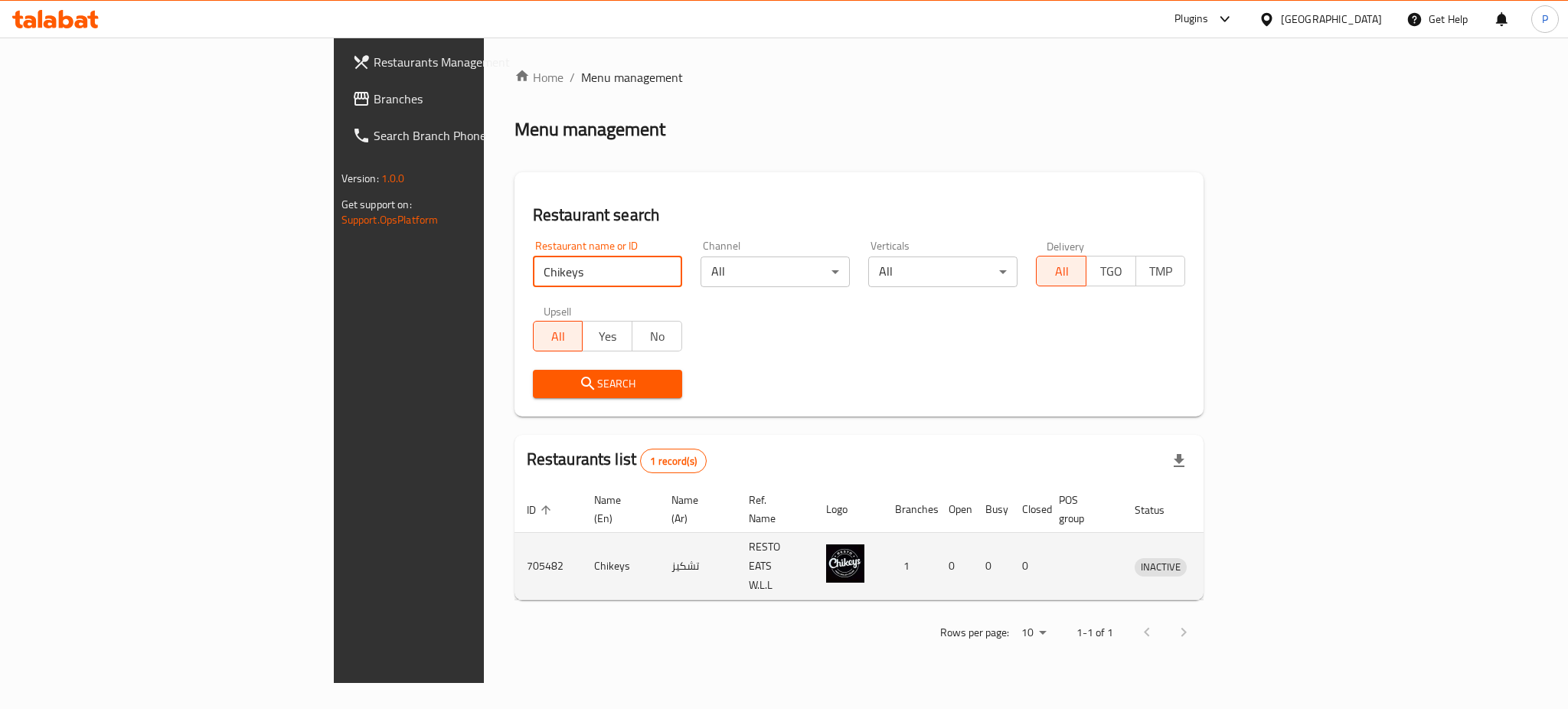
click at [1258, 557] on td "enhanced table" at bounding box center [1232, 566] width 53 height 68
click at [1236, 557] on icon "enhanced table" at bounding box center [1226, 566] width 18 height 18
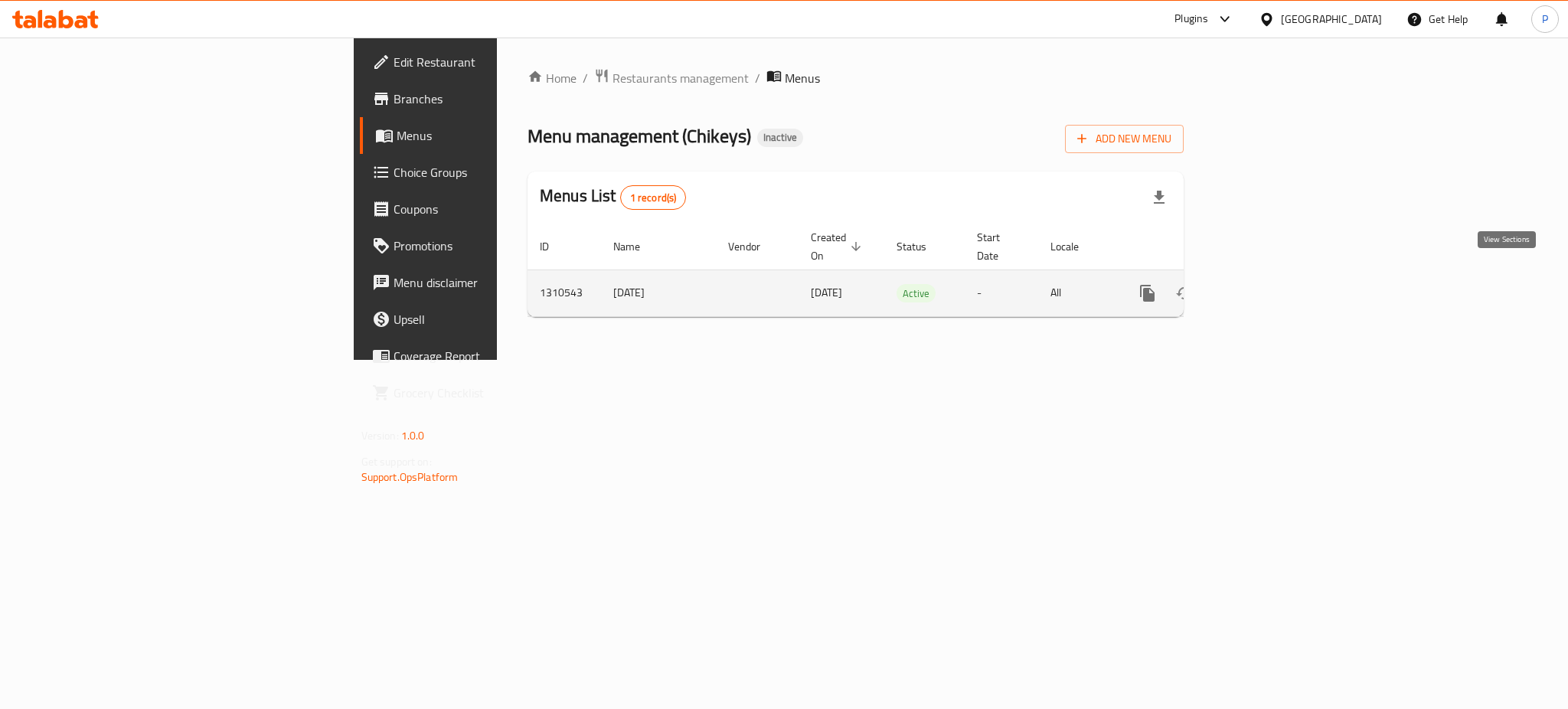
click at [1267, 284] on icon "enhanced table" at bounding box center [1258, 293] width 18 height 18
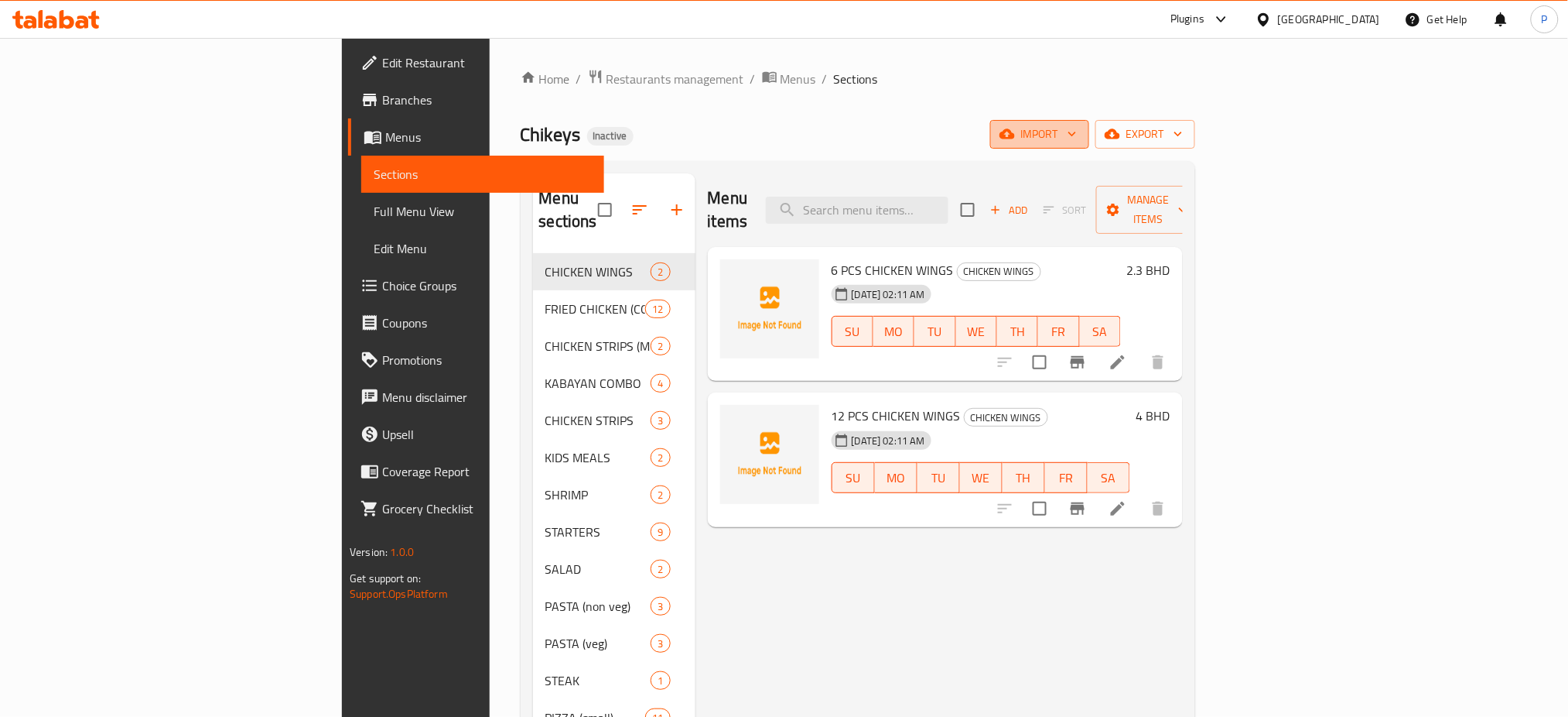
click at [1077, 134] on span "import" at bounding box center [1039, 134] width 74 height 19
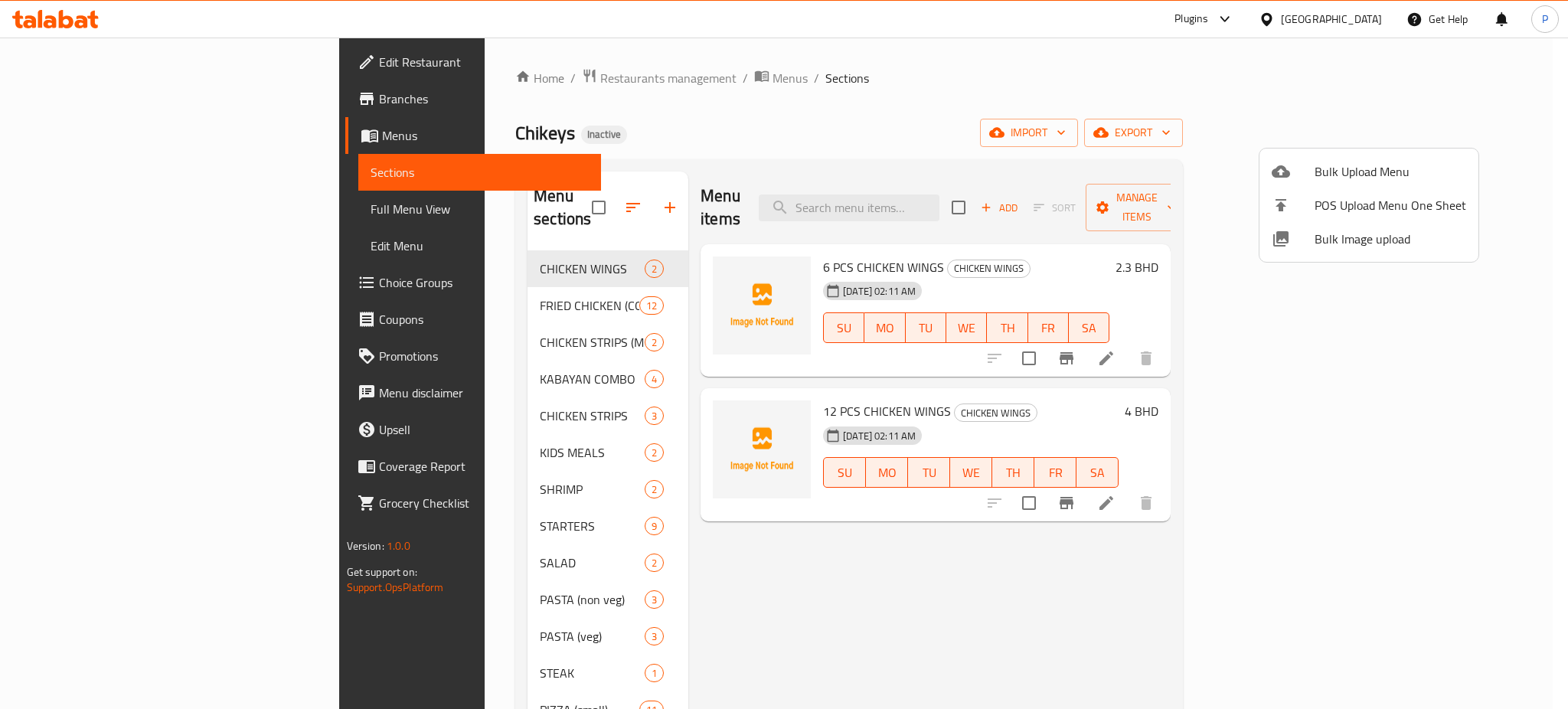
click at [1378, 237] on span "Bulk Image upload" at bounding box center [1390, 238] width 152 height 18
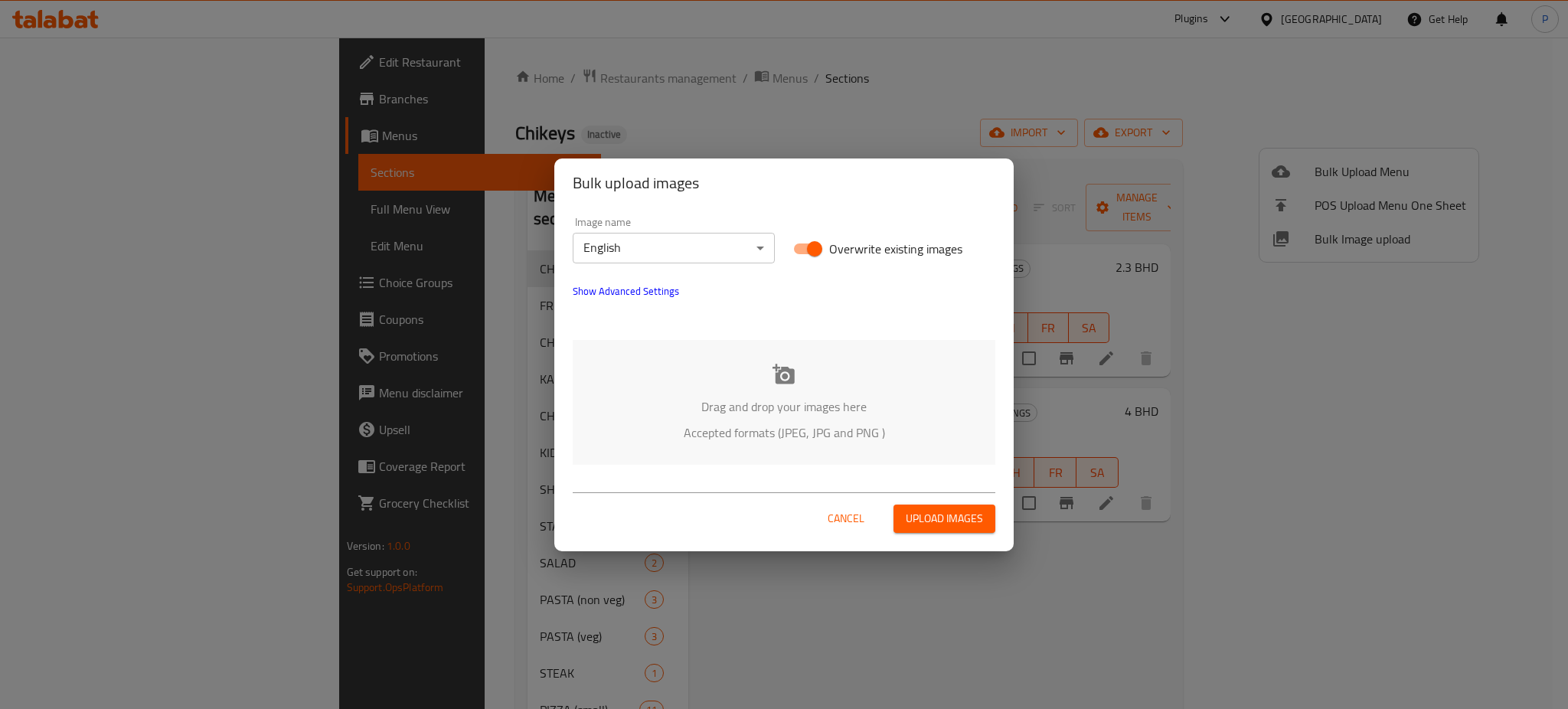
click at [824, 384] on div "Drag and drop your images here Accepted formats (JPEG, JPG and PNG )" at bounding box center [783, 402] width 422 height 125
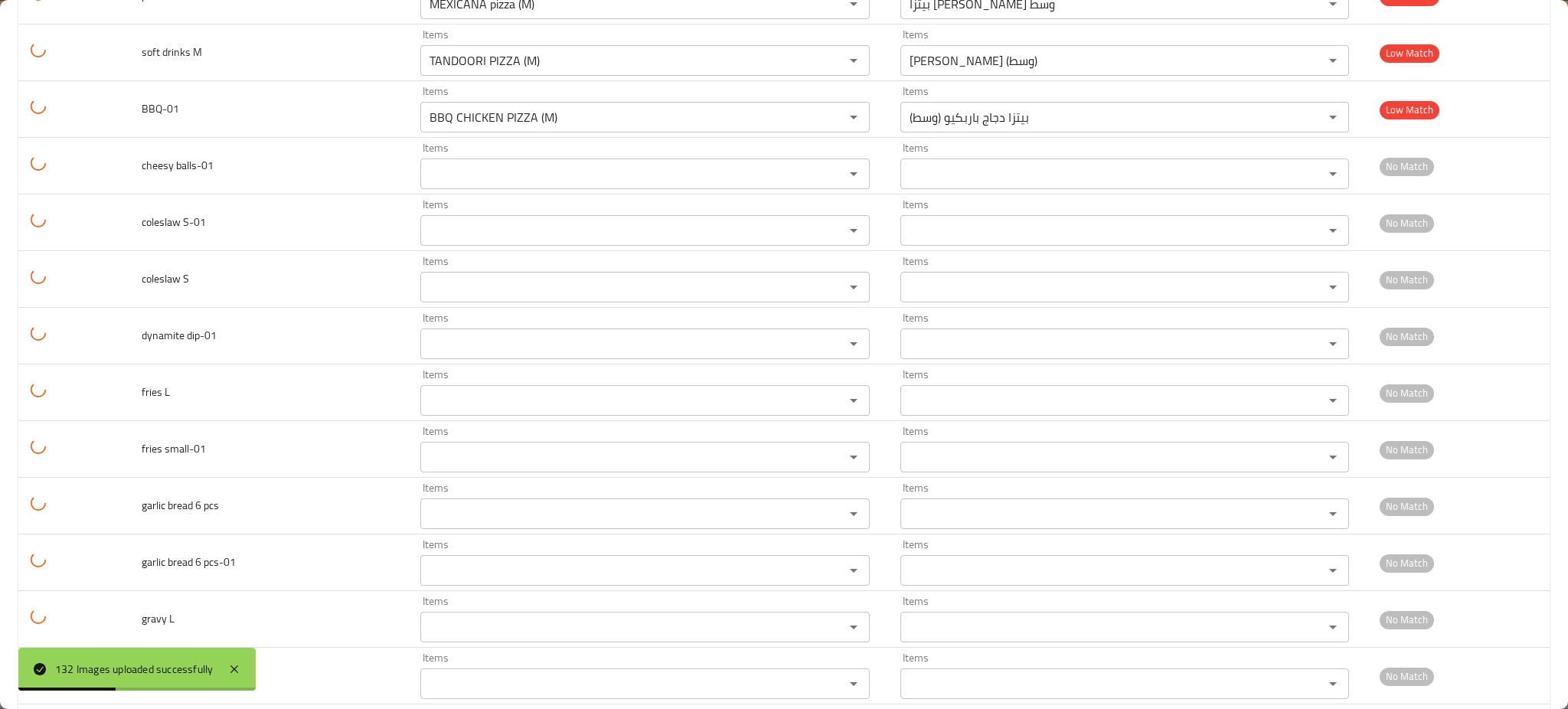
scroll to position [7037, 0]
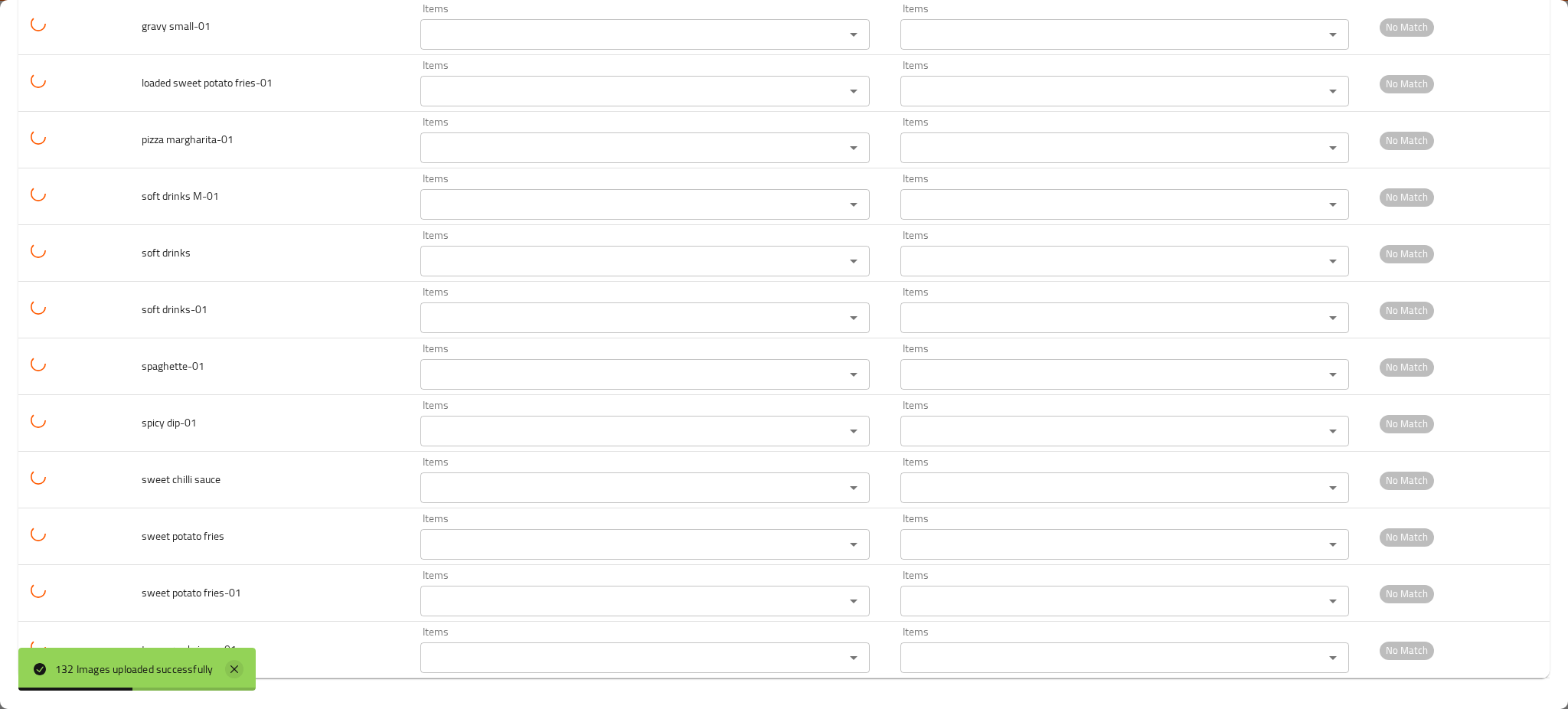
click at [238, 665] on icon at bounding box center [234, 668] width 18 height 18
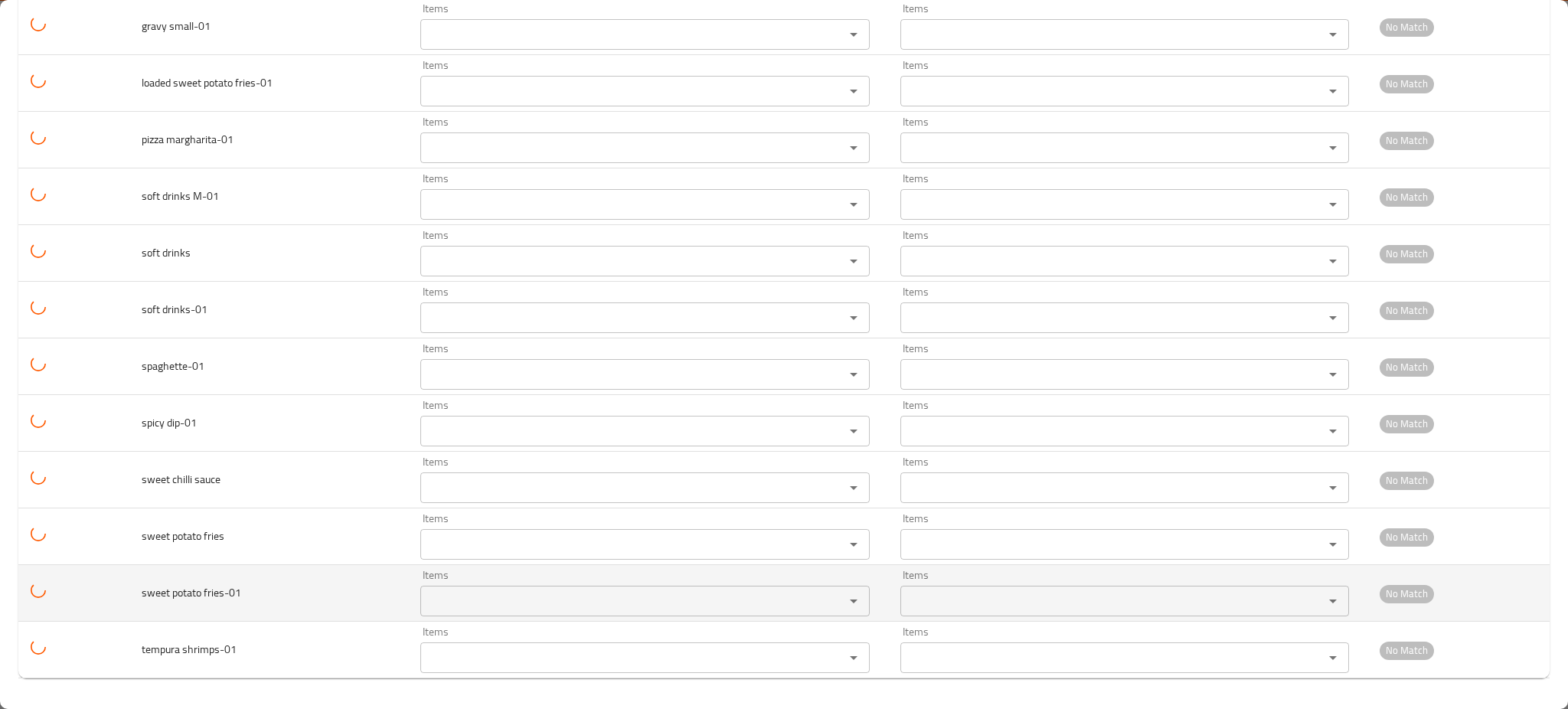
click at [134, 596] on td "sweet potato fries-01" at bounding box center [269, 593] width 279 height 56
click at [448, 599] on fries-01 "Items" at bounding box center [623, 601] width 395 height 22
paste fries-01 "sweet"
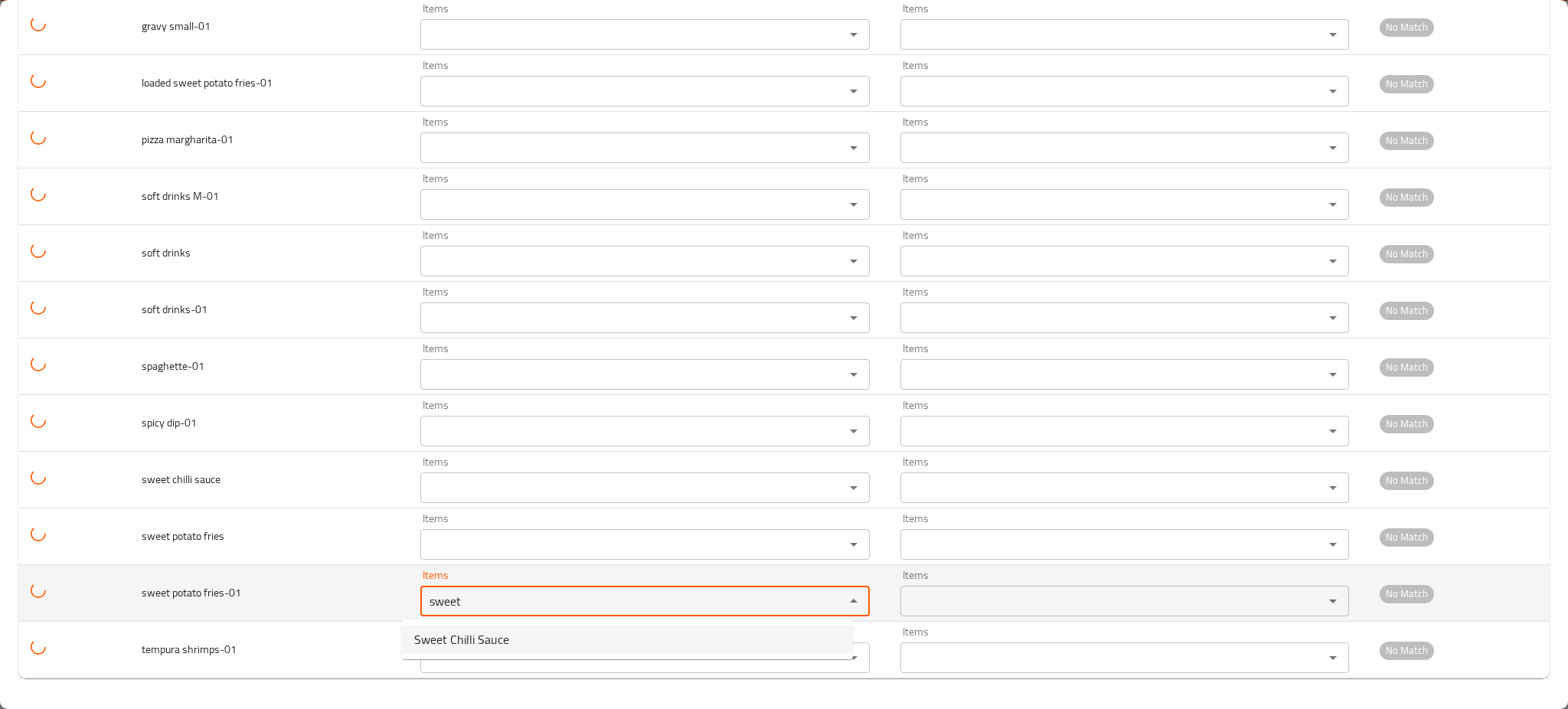
type fries-01 "sweet"
click at [252, 613] on td "sweet potato fries-01" at bounding box center [269, 593] width 279 height 56
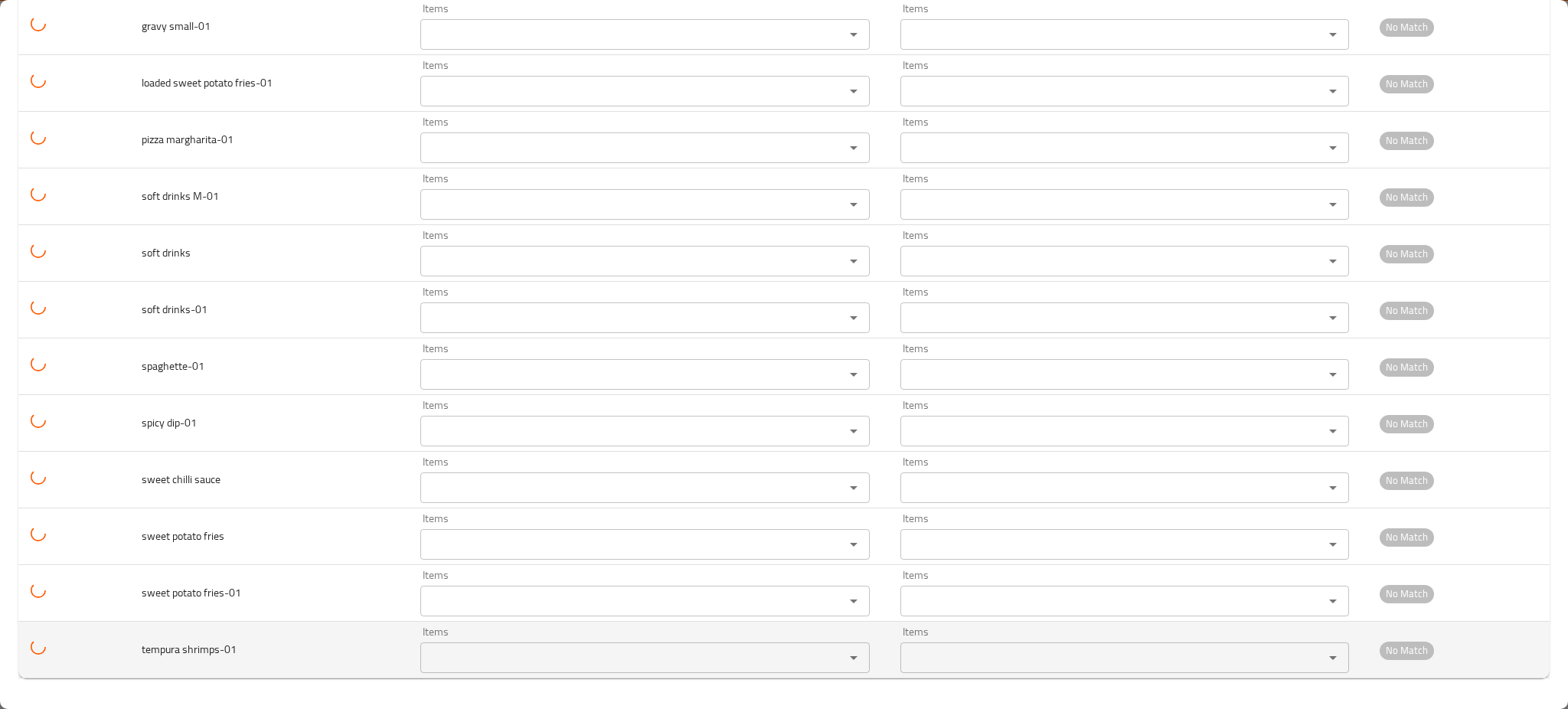
drag, startPoint x: 176, startPoint y: 653, endPoint x: 142, endPoint y: 654, distance: 34.0
click at [134, 655] on td "tempura shrimps-01" at bounding box center [269, 649] width 279 height 56
click at [480, 661] on shrimps-01 "Items" at bounding box center [623, 657] width 395 height 22
paste shrimps-01 "tempur"
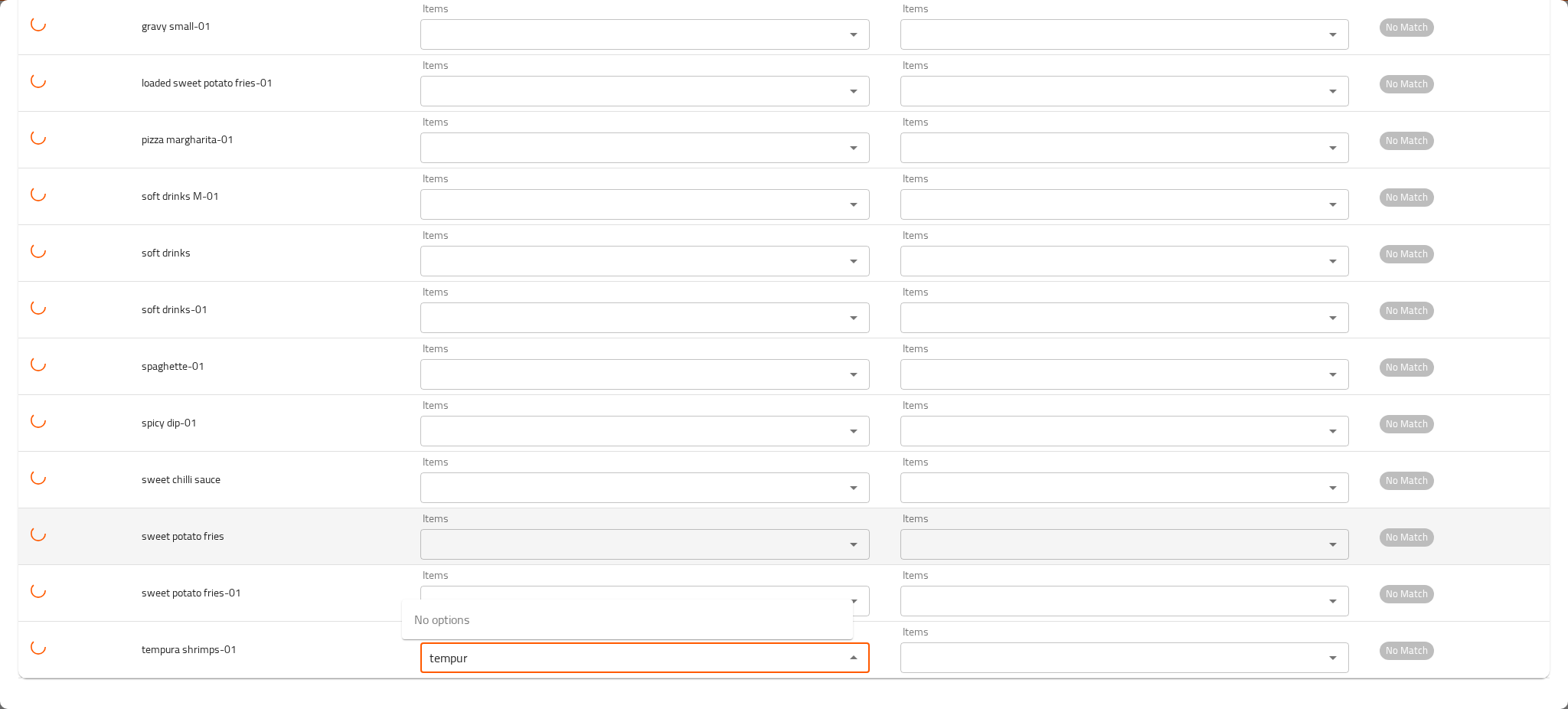
type shrimps-01 "tempur"
click at [265, 559] on td "sweet potato fries" at bounding box center [269, 536] width 279 height 56
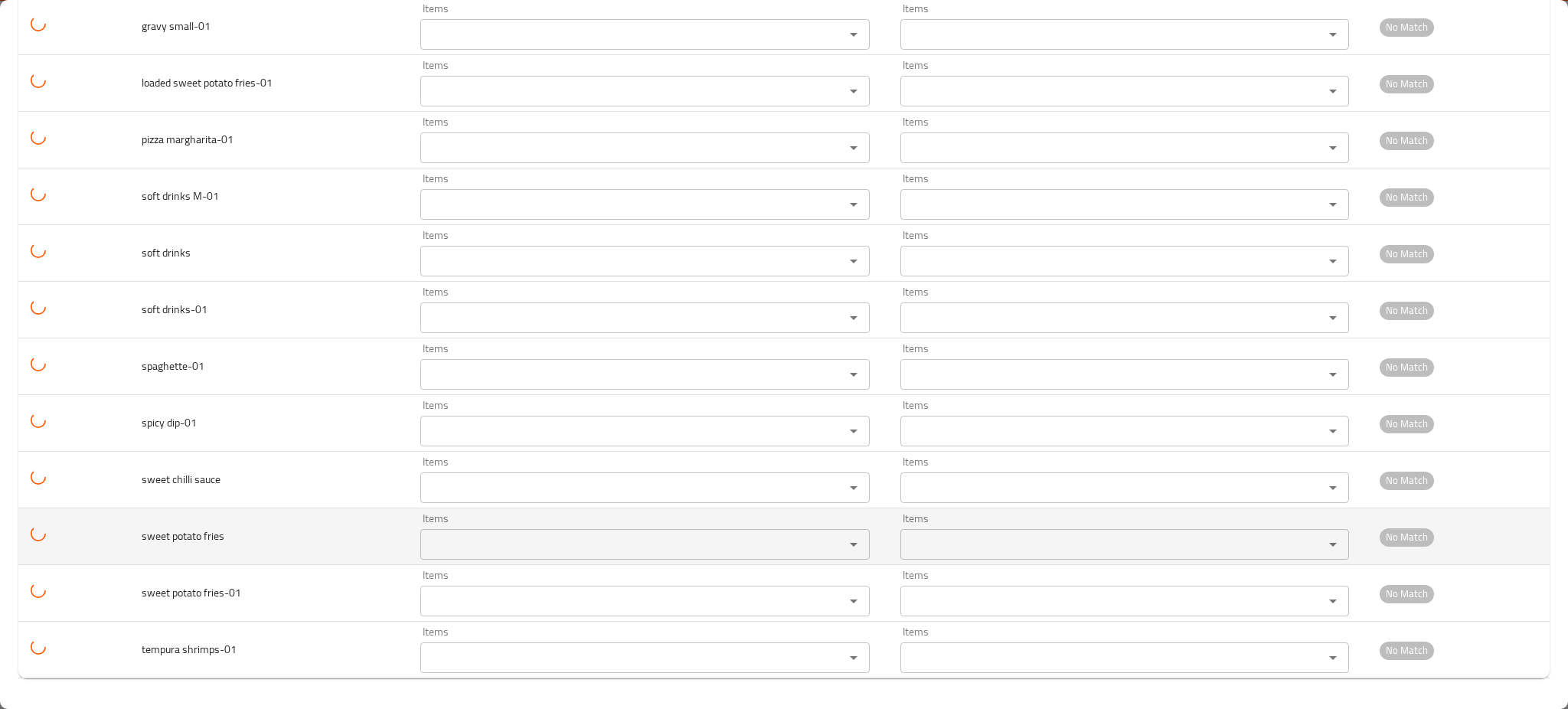
drag, startPoint x: 193, startPoint y: 535, endPoint x: 169, endPoint y: 534, distance: 24.0
click at [187, 536] on span "sweet potato fries" at bounding box center [182, 536] width 82 height 20
click at [169, 534] on span "sweet potato fries" at bounding box center [182, 536] width 82 height 20
click at [233, 543] on td "sweet potato fries" at bounding box center [269, 536] width 279 height 56
click at [547, 552] on fries "Items" at bounding box center [623, 543] width 395 height 22
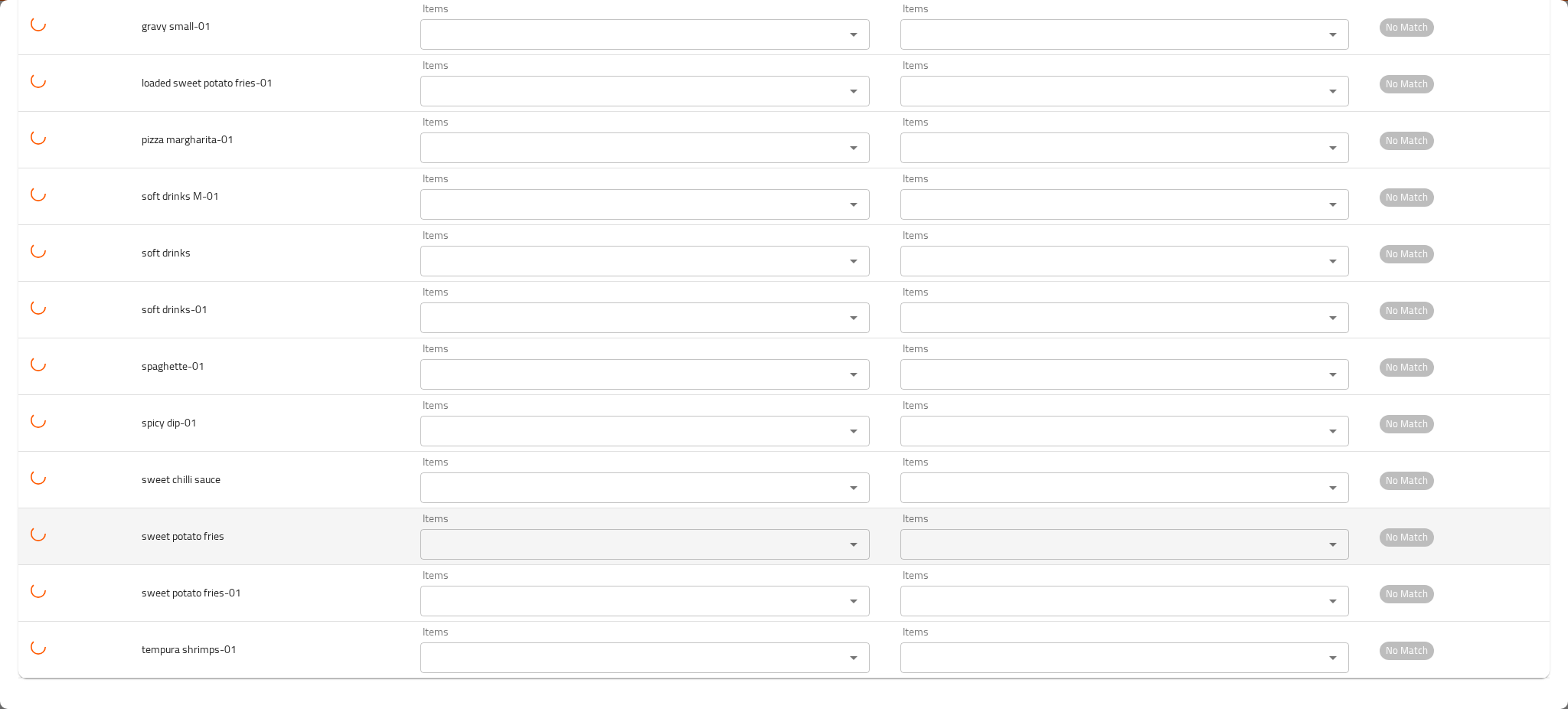
paste fries "fries"
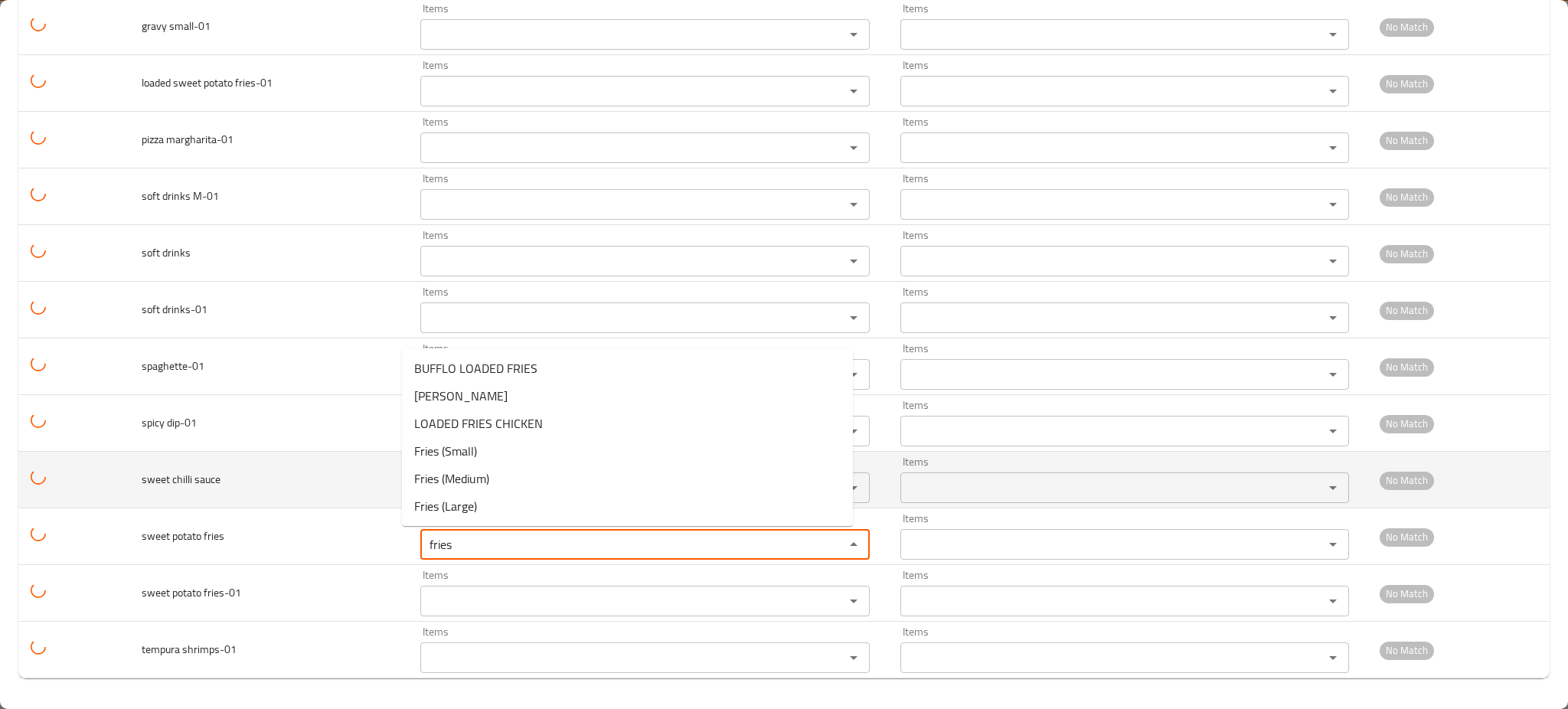
type fries "fries"
click at [238, 478] on td "sweet chilli sauce" at bounding box center [269, 479] width 279 height 56
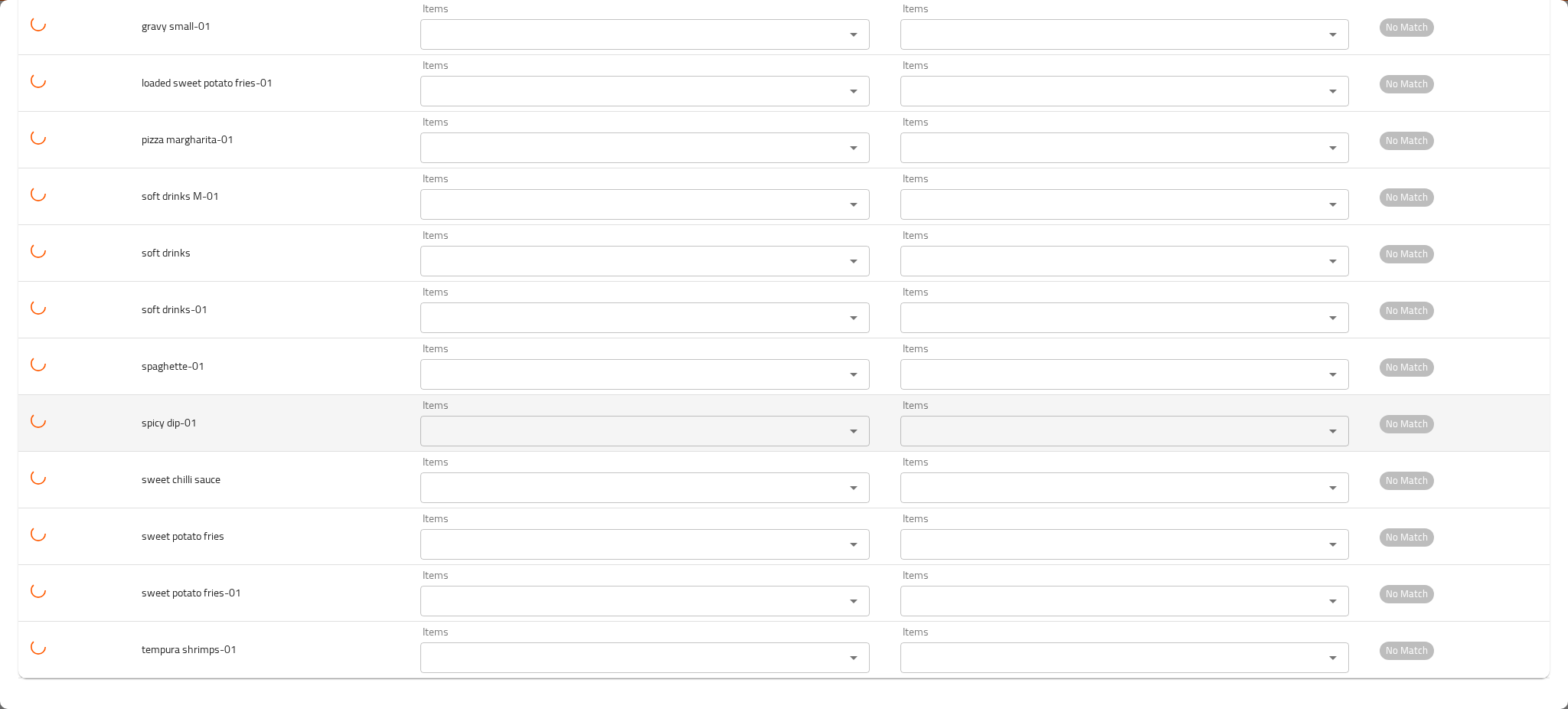
drag, startPoint x: 160, startPoint y: 428, endPoint x: 135, endPoint y: 428, distance: 25.0
click at [135, 428] on td "spicy dip-01" at bounding box center [269, 423] width 279 height 56
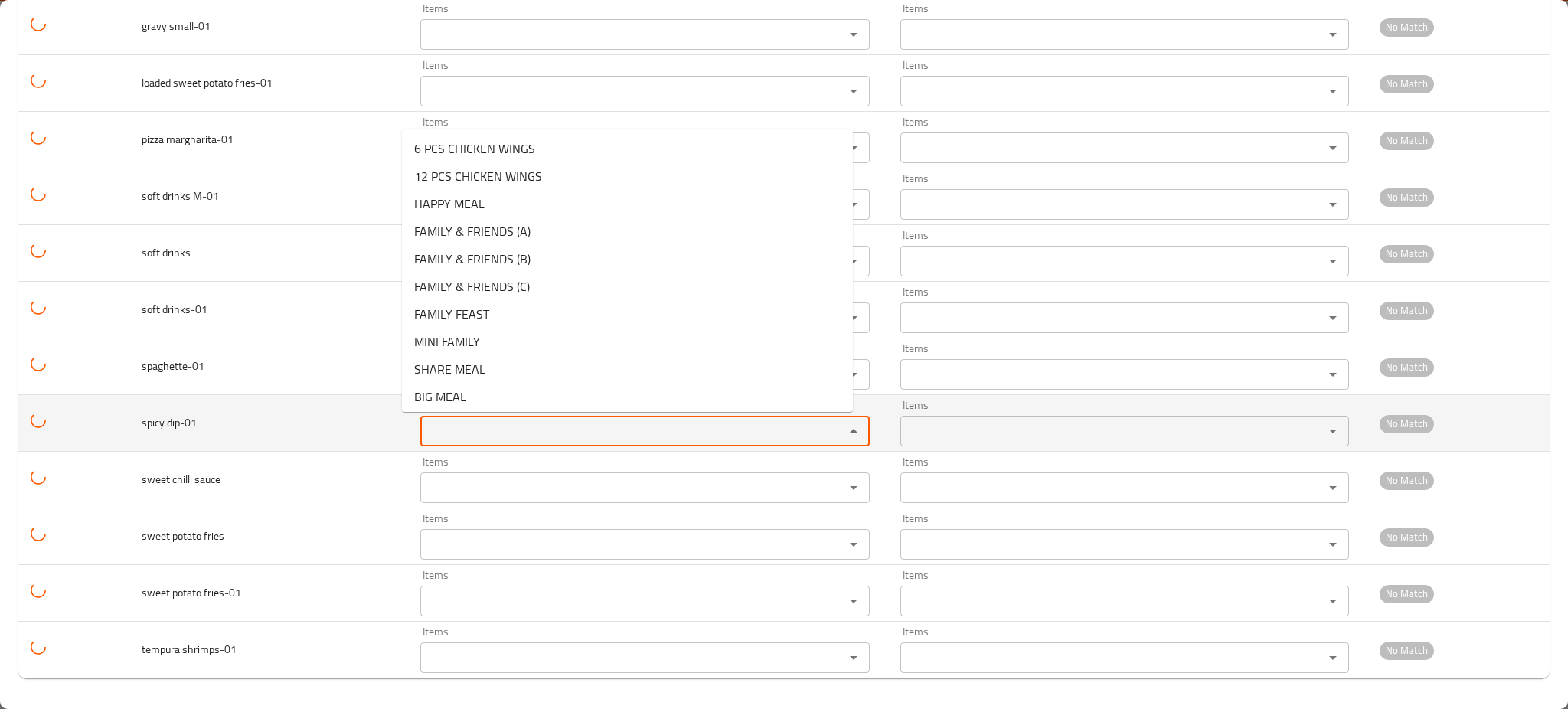
click at [428, 425] on dip-01 "Items" at bounding box center [623, 431] width 395 height 22
paste dip-01 "spic"
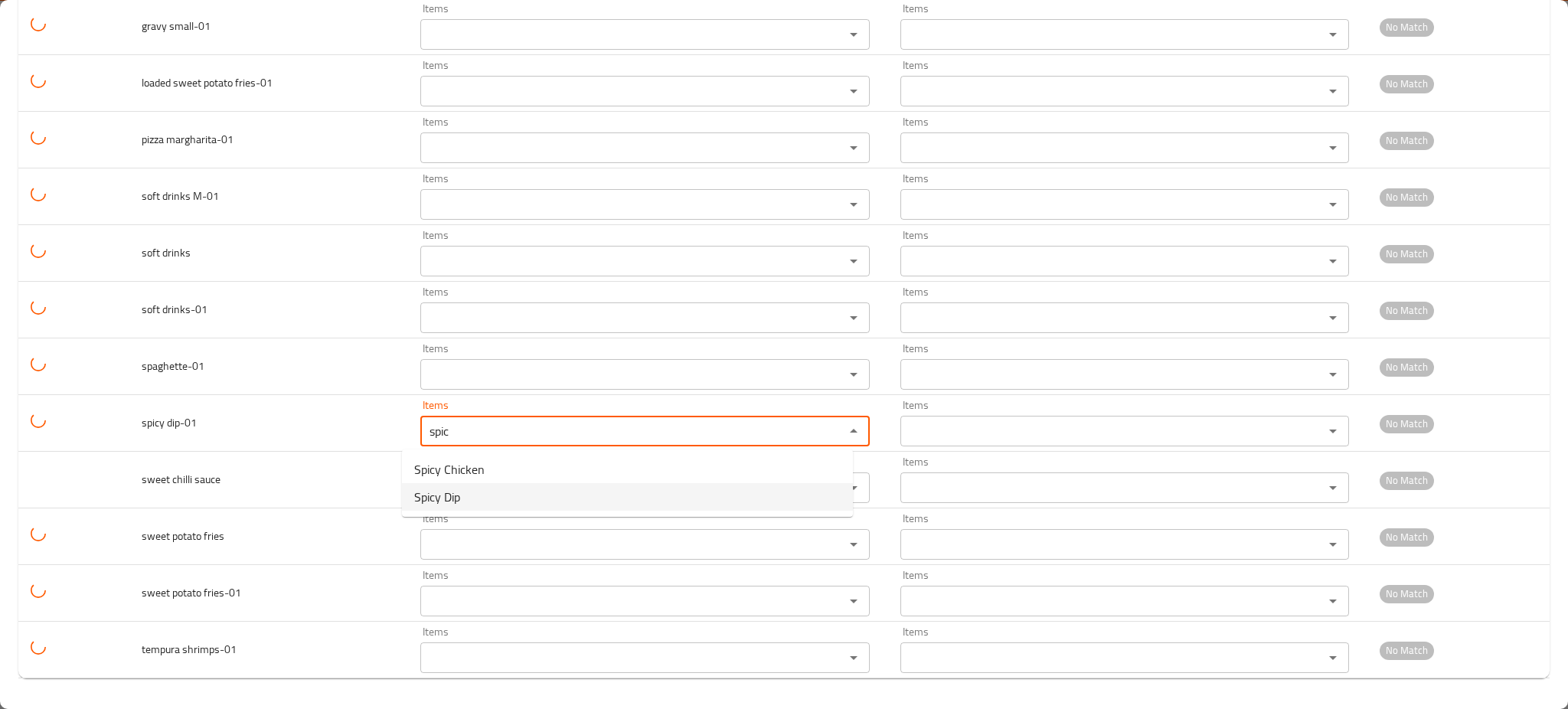
click at [439, 495] on span "Spicy Dip" at bounding box center [437, 496] width 46 height 18
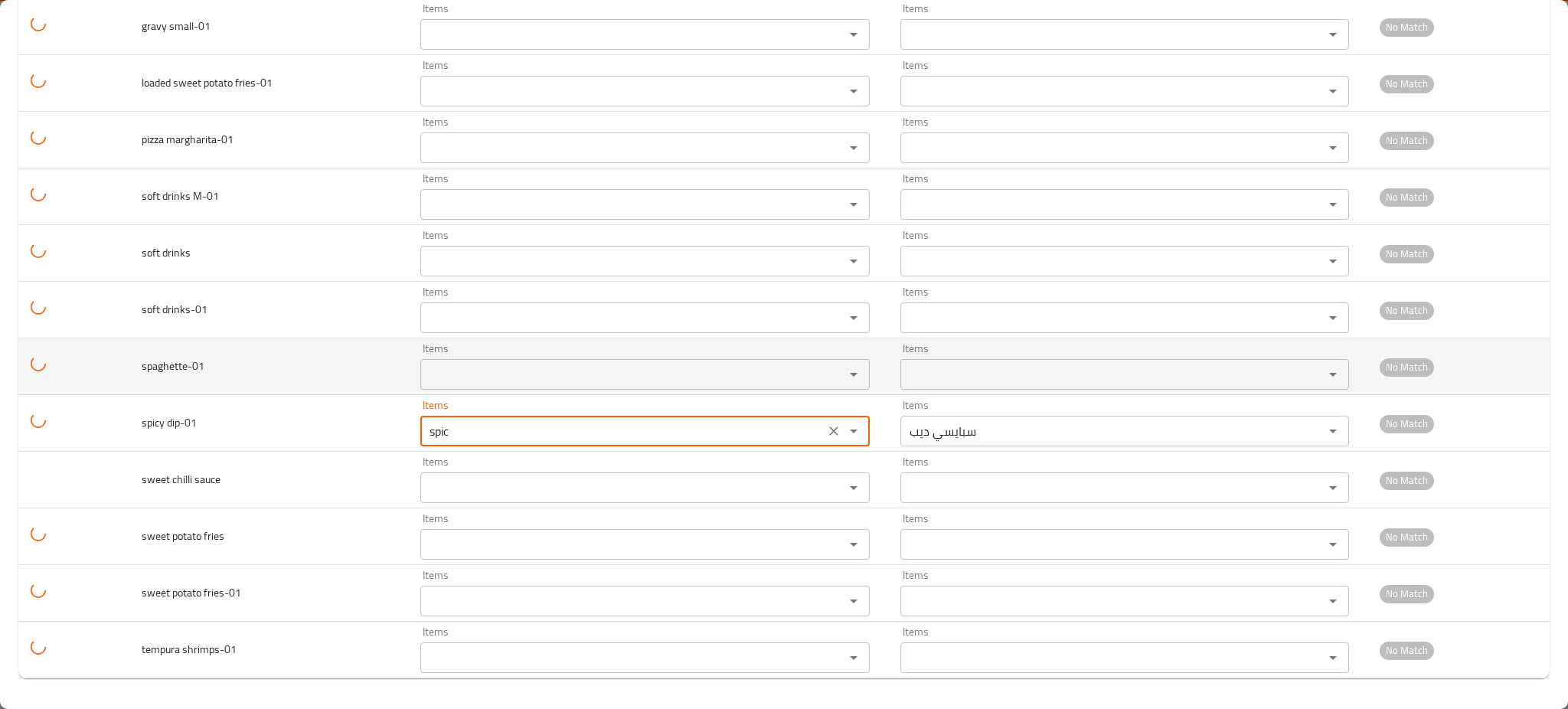
type dip-01 "Spicy Dip"
type dip-01-ar "سبايسي ديب"
type dip-01 "Spicy Dip"
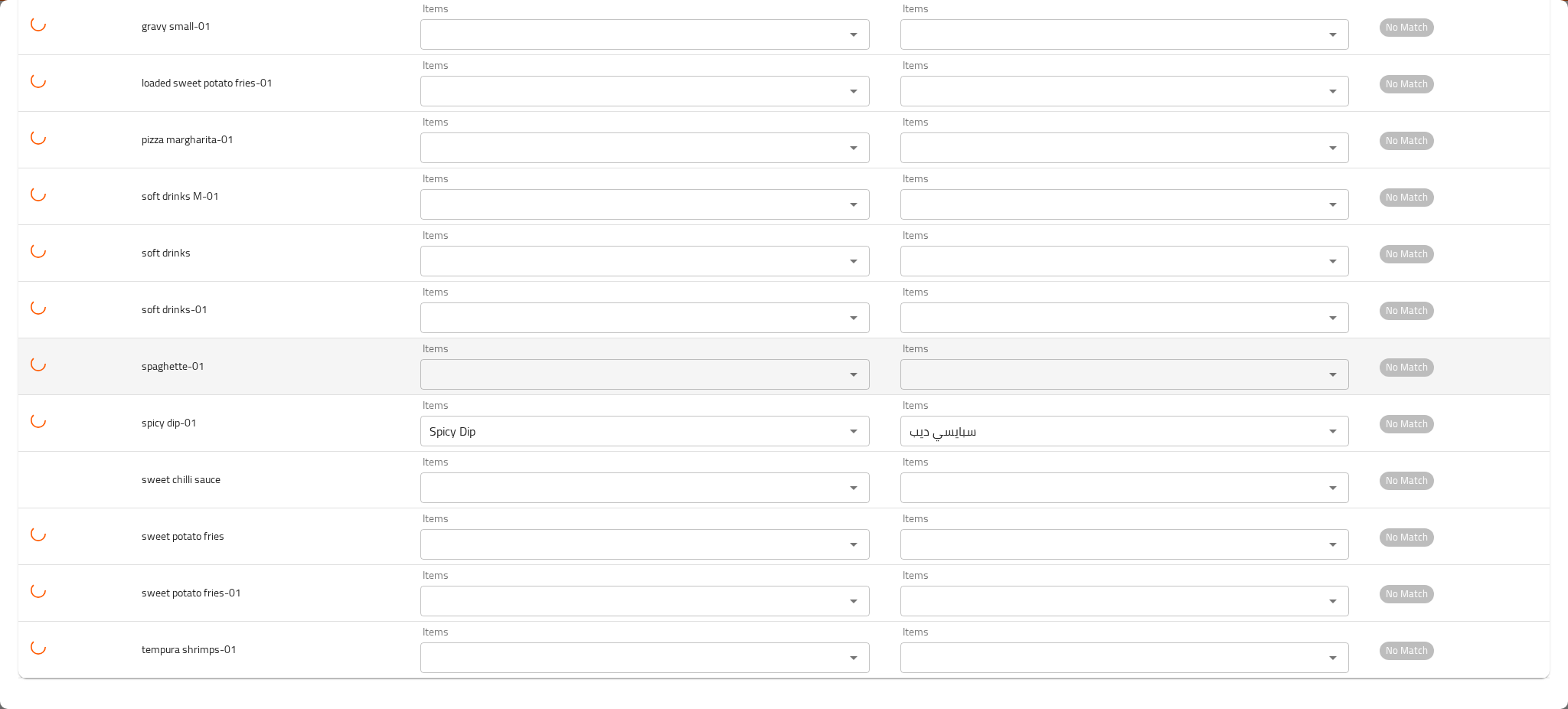
drag, startPoint x: 154, startPoint y: 377, endPoint x: 469, endPoint y: 362, distance: 315.4
click at [153, 377] on td "spaghette-01" at bounding box center [269, 366] width 279 height 56
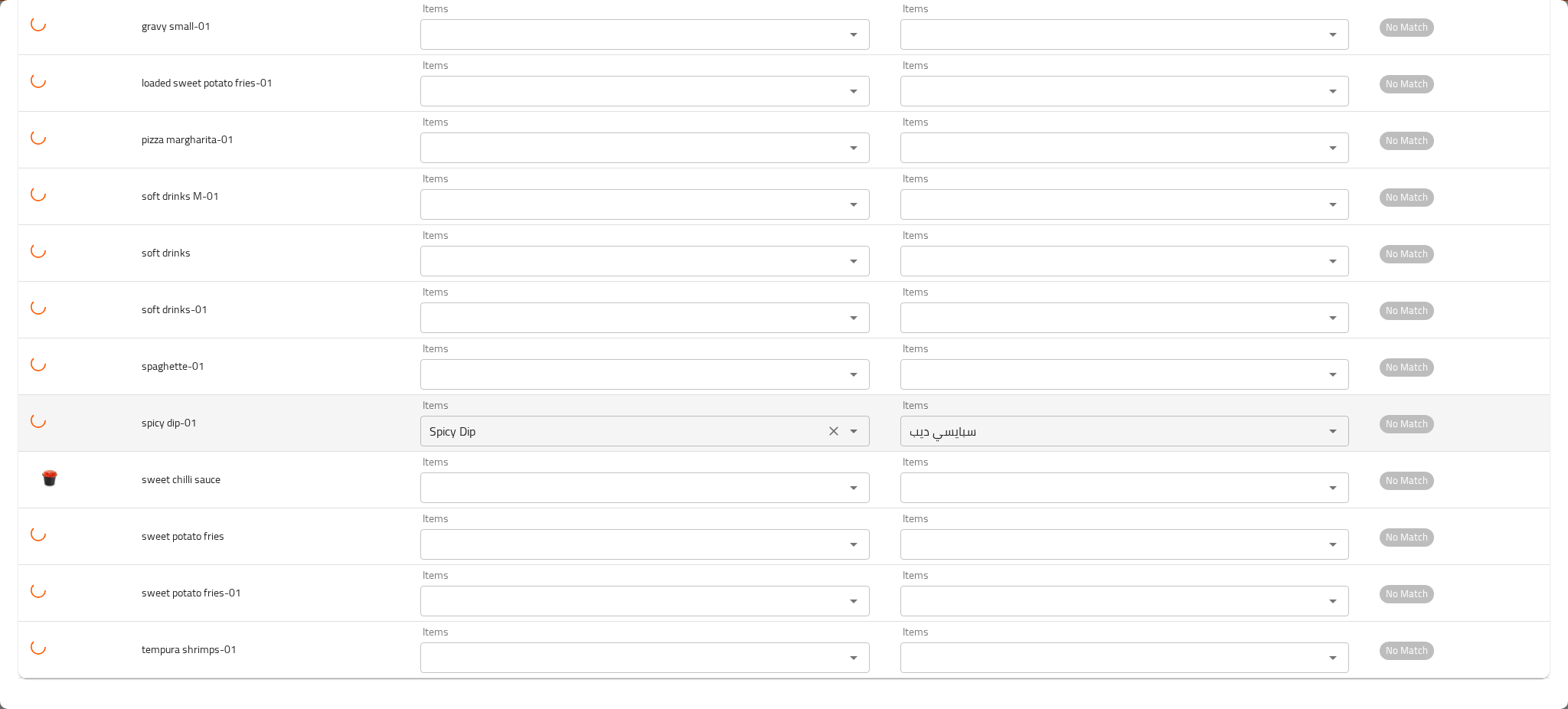
click at [471, 360] on div "Items" at bounding box center [645, 374] width 449 height 30
paste input "aghet"
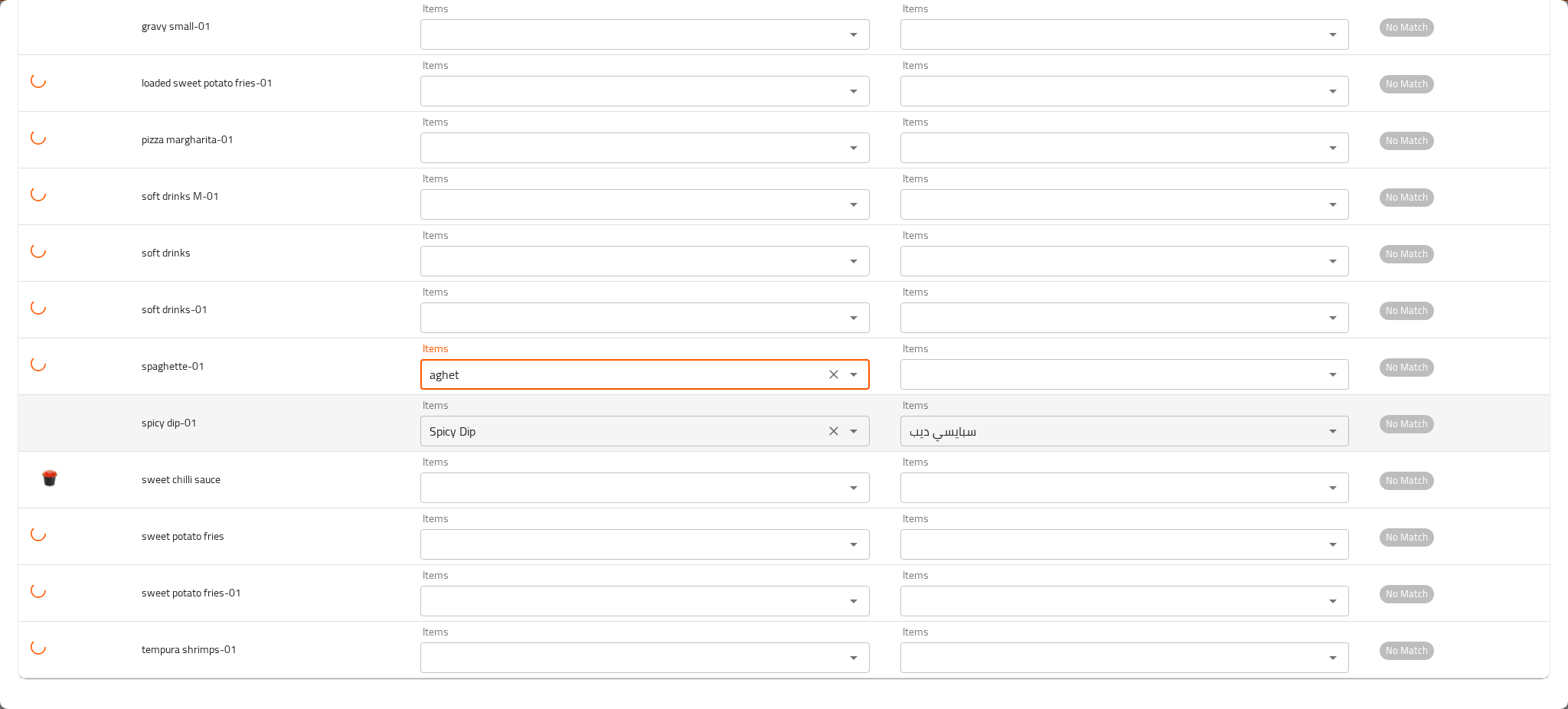
type input "Spaghetti"
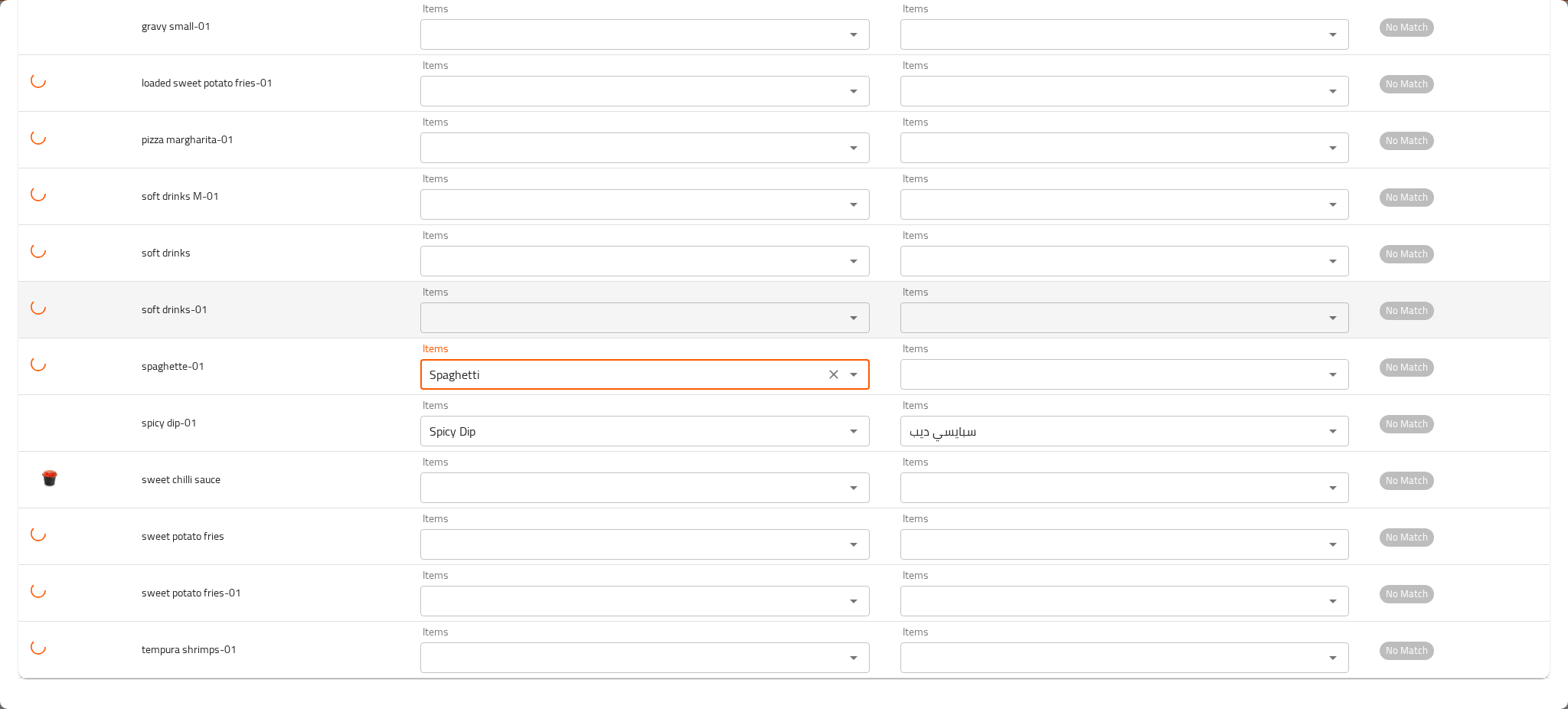
type input "إسباجيتي"
type input "Spaghetti"
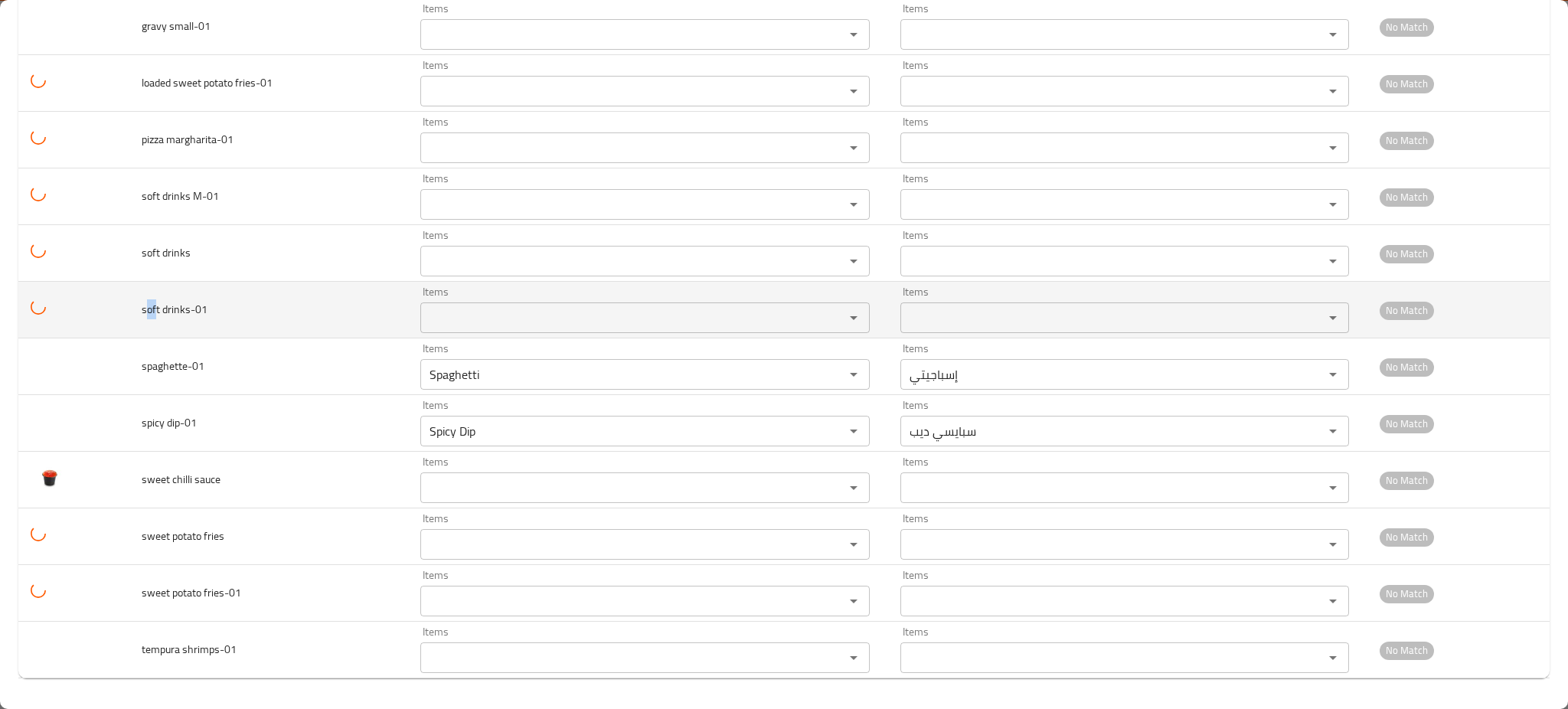
drag, startPoint x: 157, startPoint y: 307, endPoint x: 461, endPoint y: 328, distance: 304.7
click at [141, 312] on span "soft drinks-01" at bounding box center [174, 309] width 66 height 20
copy span "of"
click at [464, 325] on drinks-01 "Items" at bounding box center [623, 317] width 395 height 22
paste drinks-01 "sof"
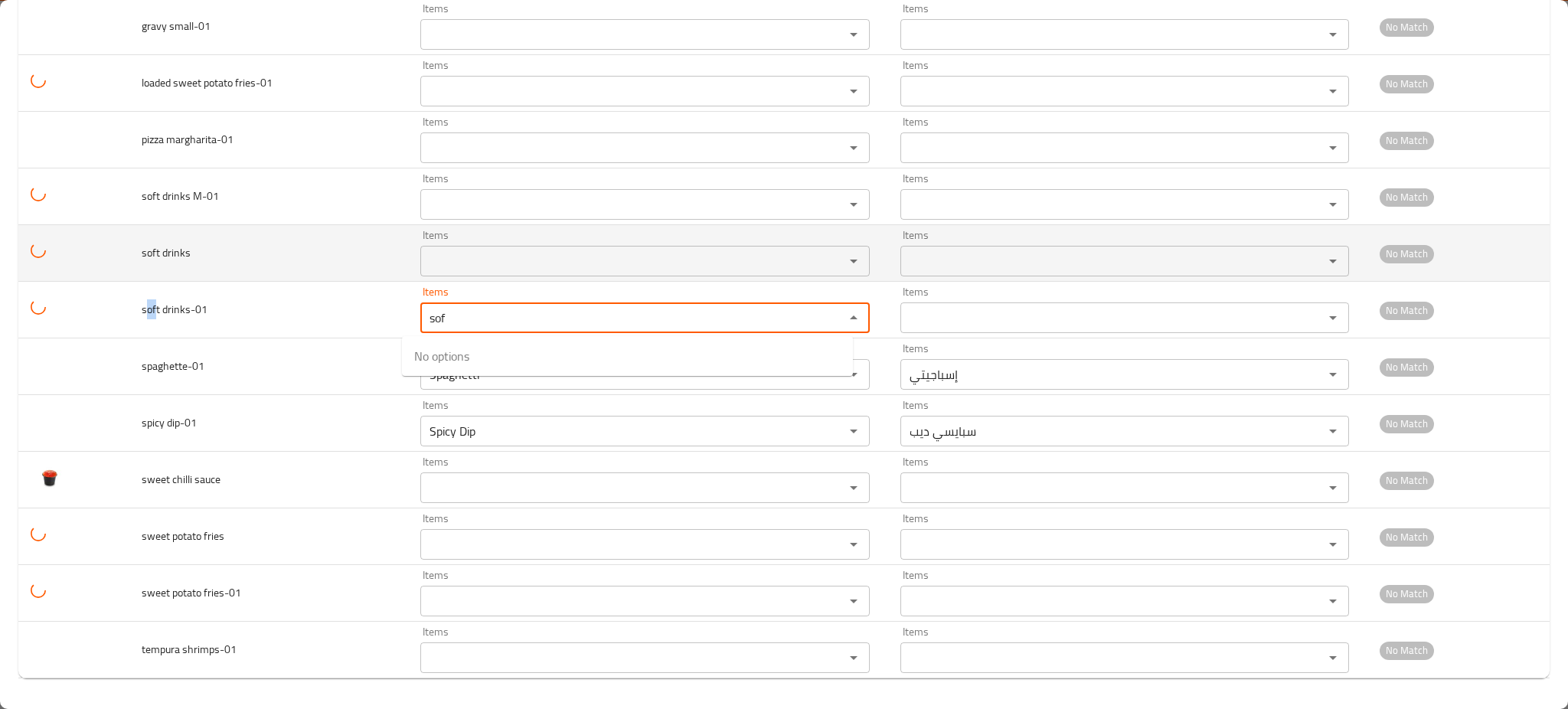
type drinks-01 "sof"
click at [324, 328] on td "soft drinks-01" at bounding box center [269, 309] width 279 height 56
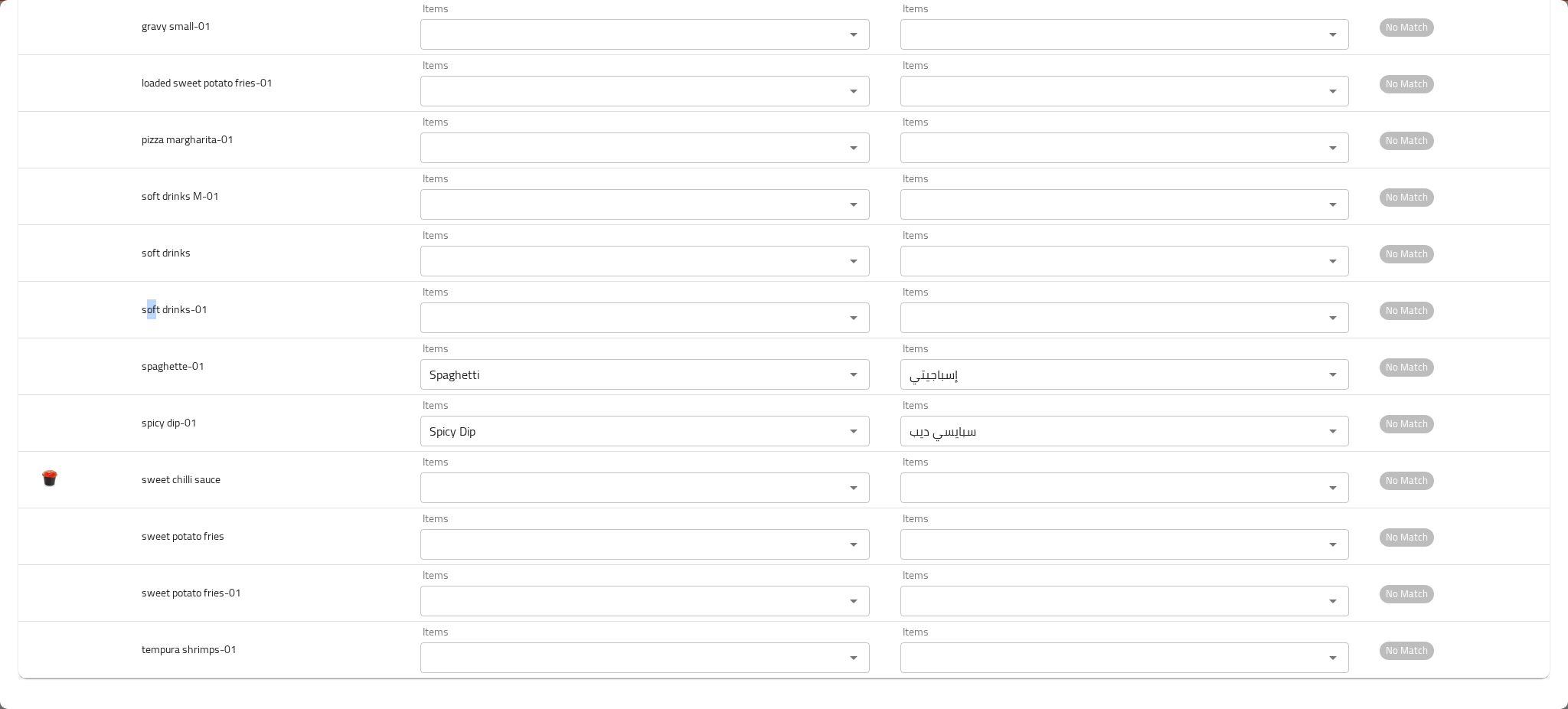
drag, startPoint x: 166, startPoint y: 278, endPoint x: 434, endPoint y: 291, distance: 268.3
copy span "of"
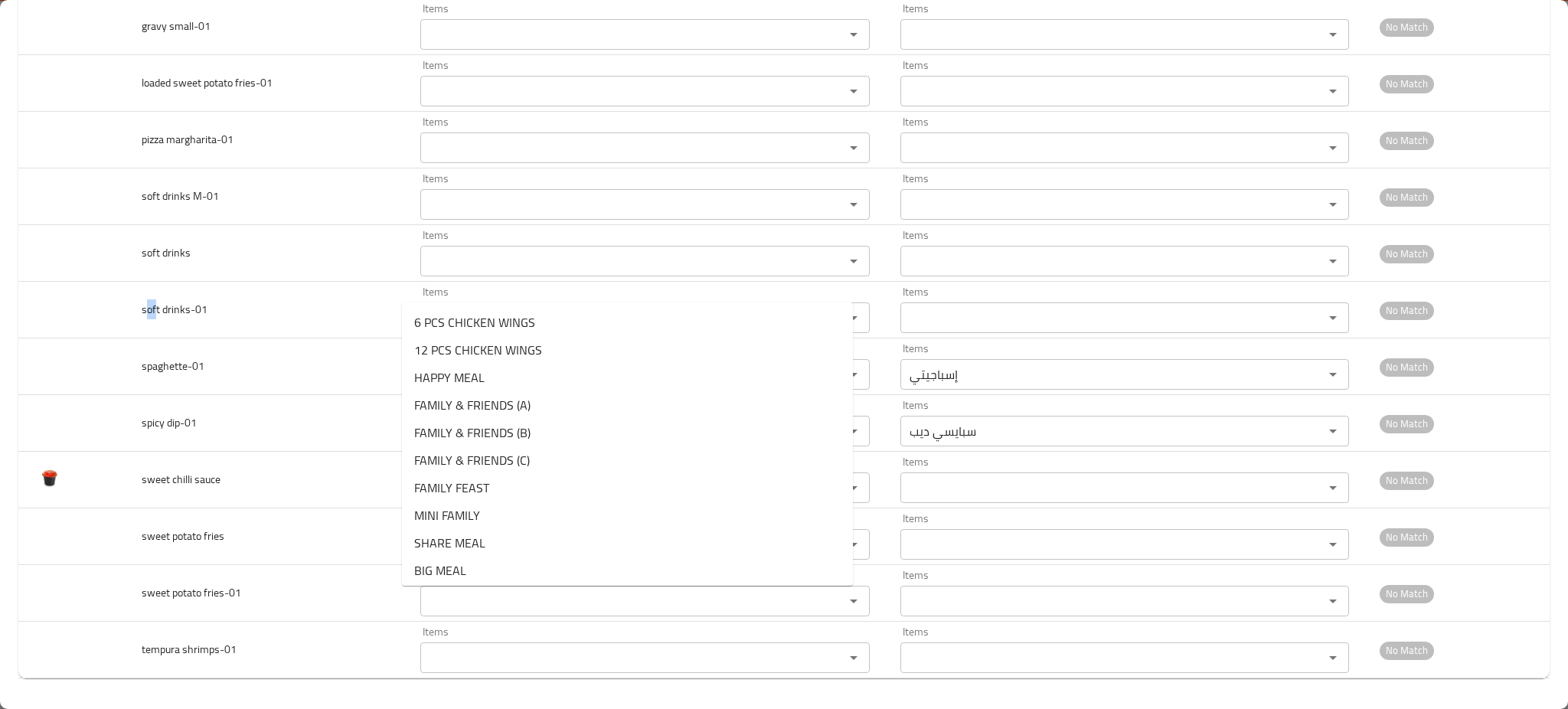
paste L-01 "gravy"
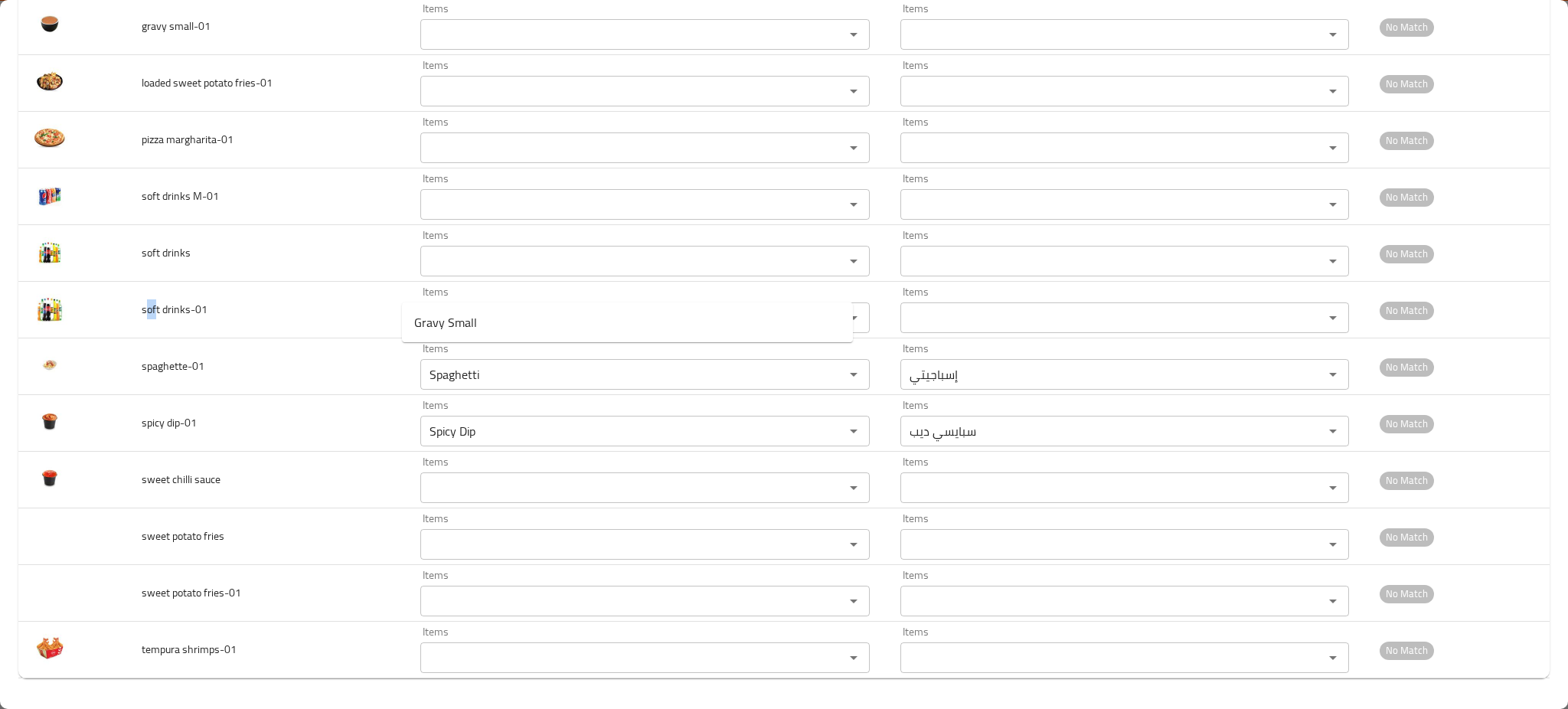
scroll to position [6730, 0]
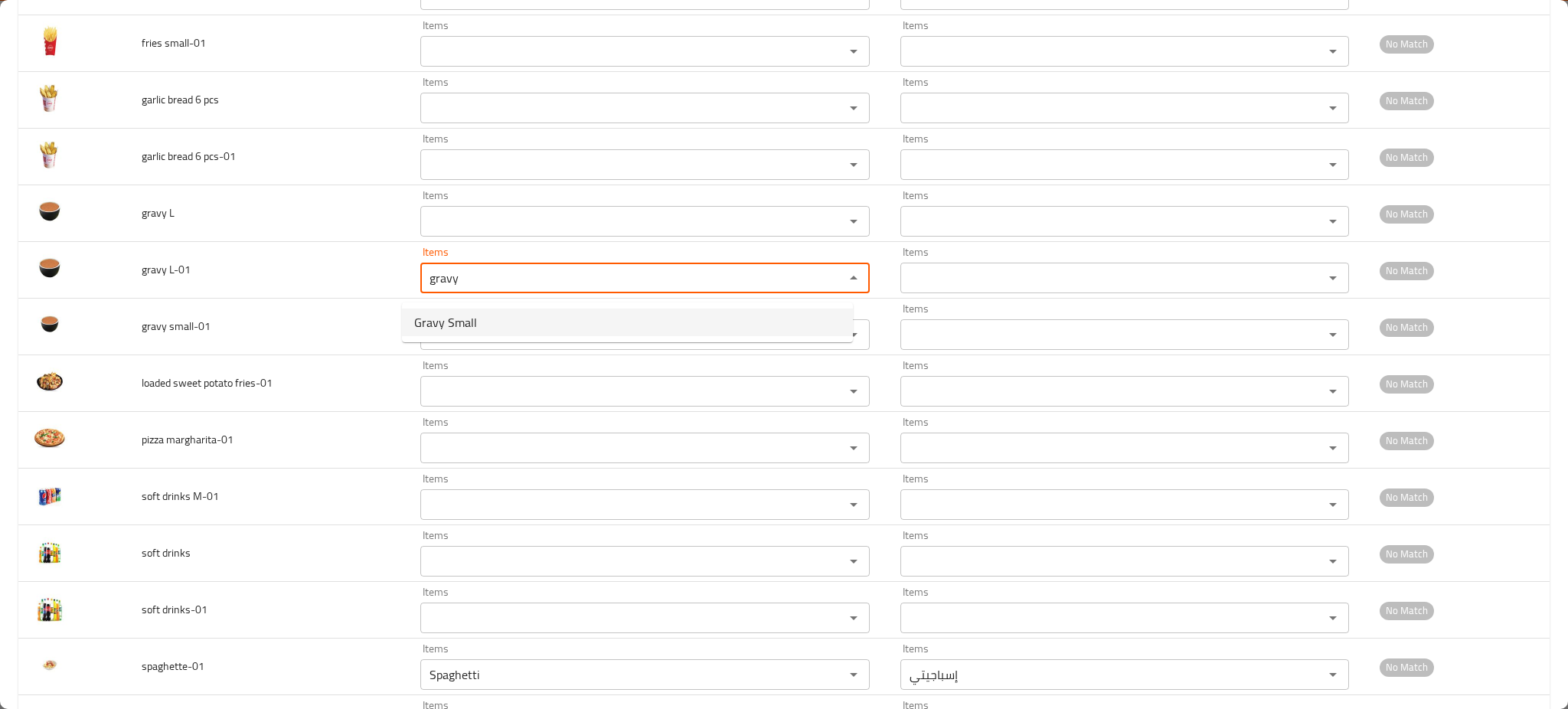
click at [447, 326] on span "Gravy Small" at bounding box center [446, 322] width 62 height 18
type L-01 "Gravy Small"
type L-01-ar "جريفى صغير"
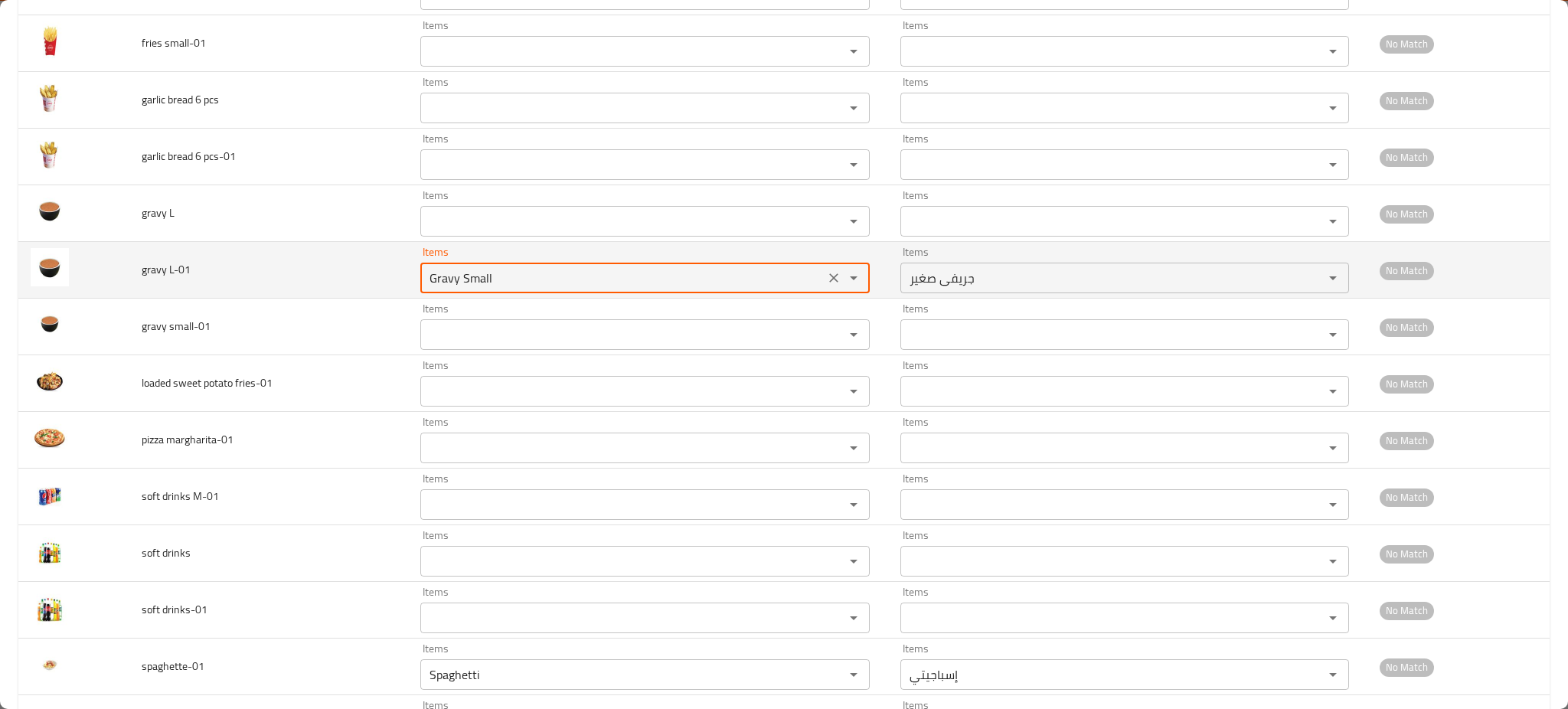
scroll to position [6527, 0]
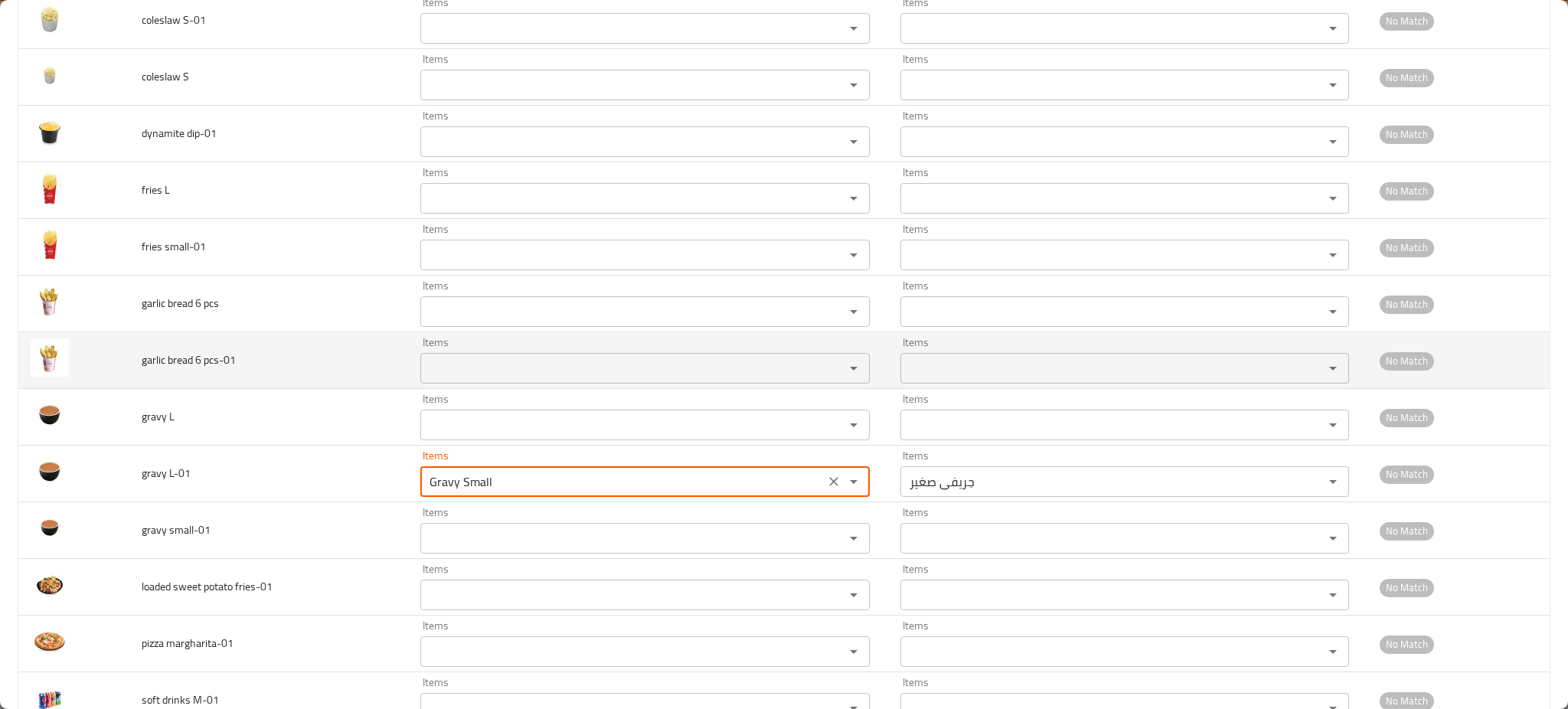
type L-01 "Gravy Small"
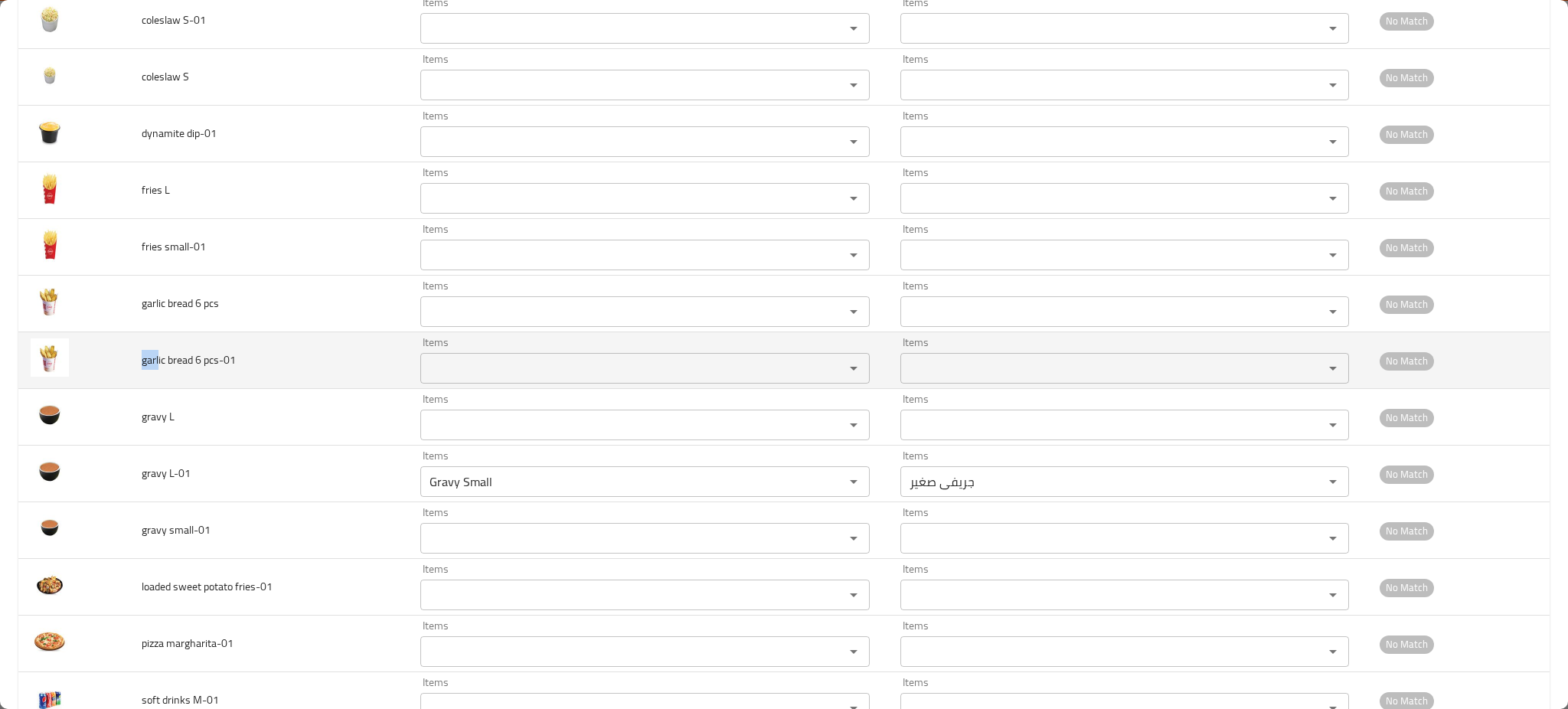
drag, startPoint x: 158, startPoint y: 364, endPoint x: 140, endPoint y: 361, distance: 18.2
click at [133, 362] on td "garlic bread 6 pcs-01" at bounding box center [269, 360] width 279 height 56
copy span "garl"
click at [448, 375] on pcs-01 "Items" at bounding box center [623, 368] width 395 height 22
paste pcs-01 "garl"
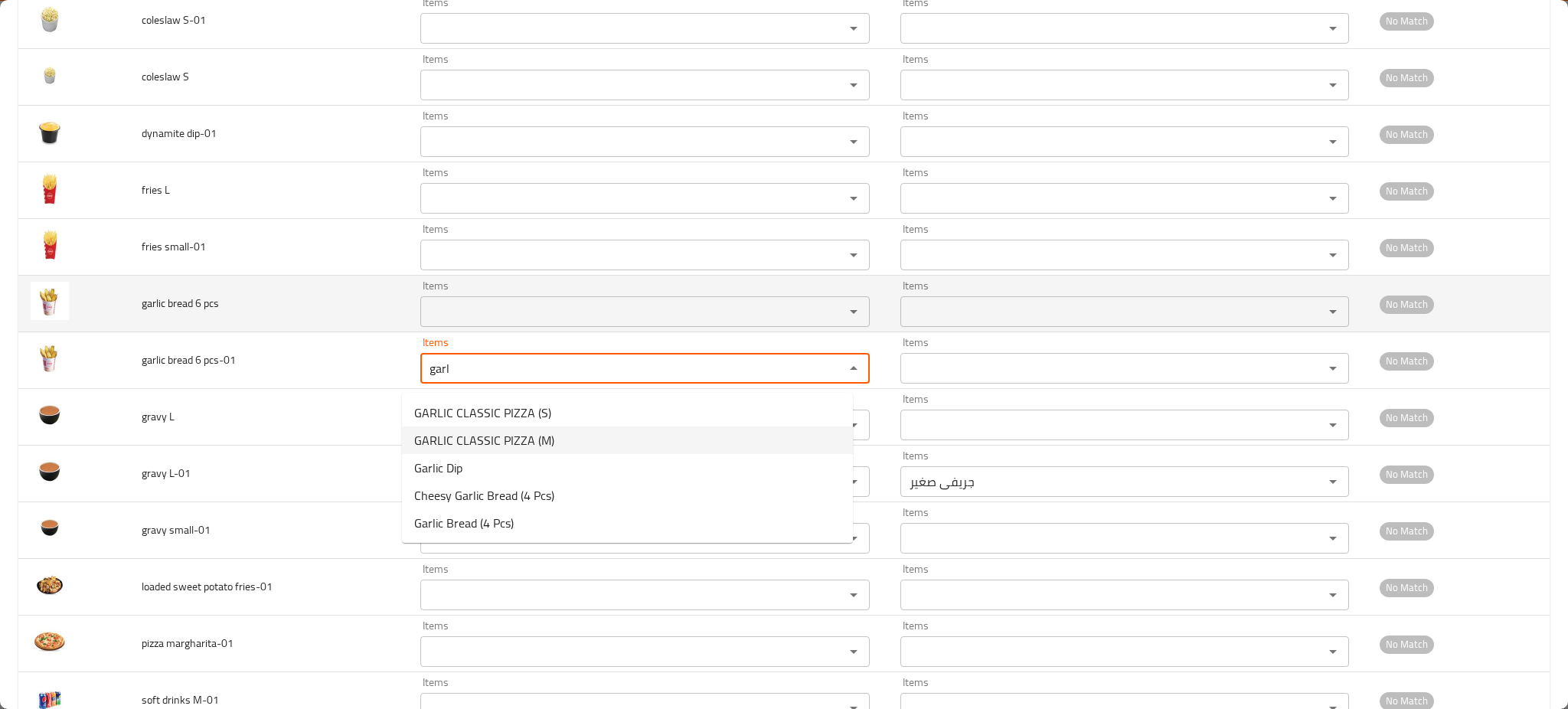
type pcs-01 "garl"
click at [331, 329] on td "garlic bread 6 pcs" at bounding box center [269, 303] width 279 height 56
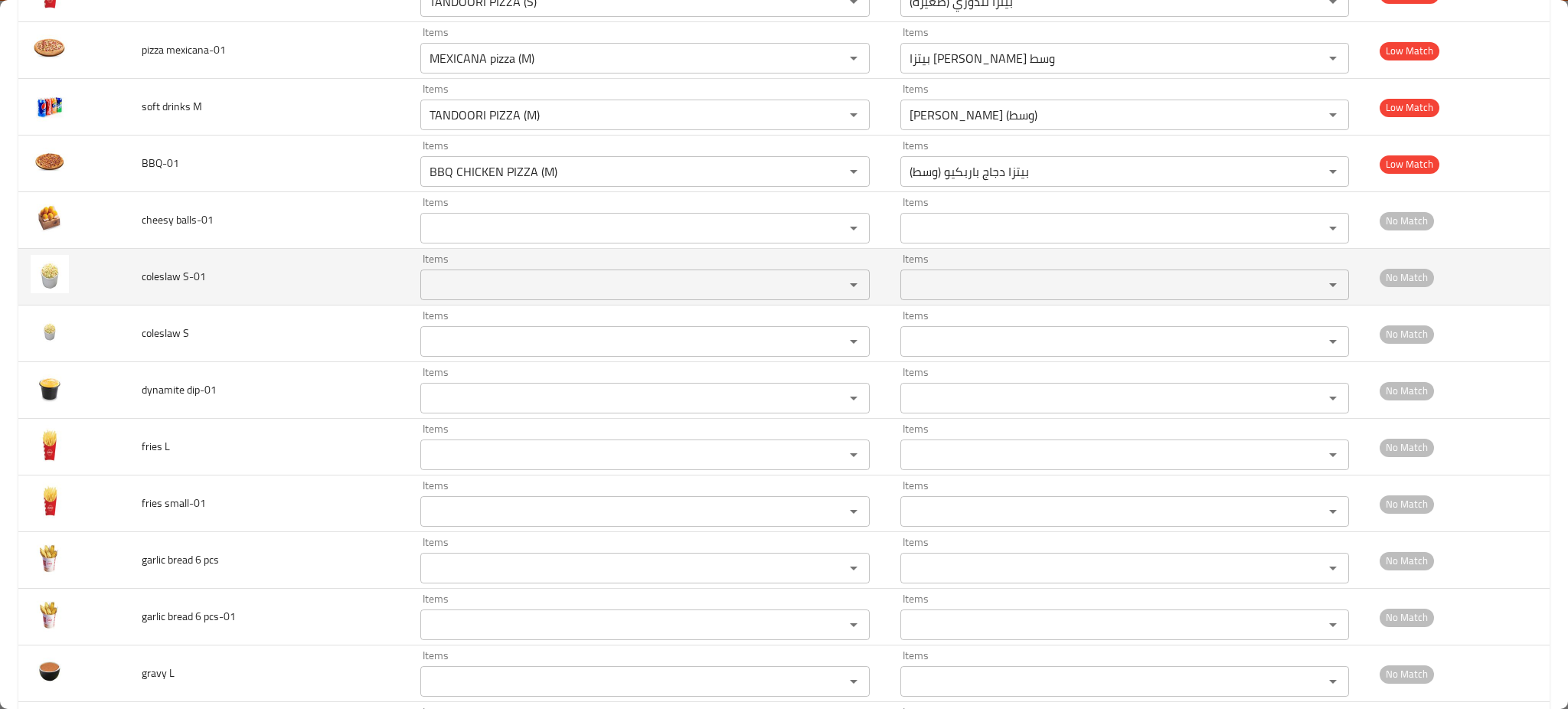
scroll to position [6221, 0]
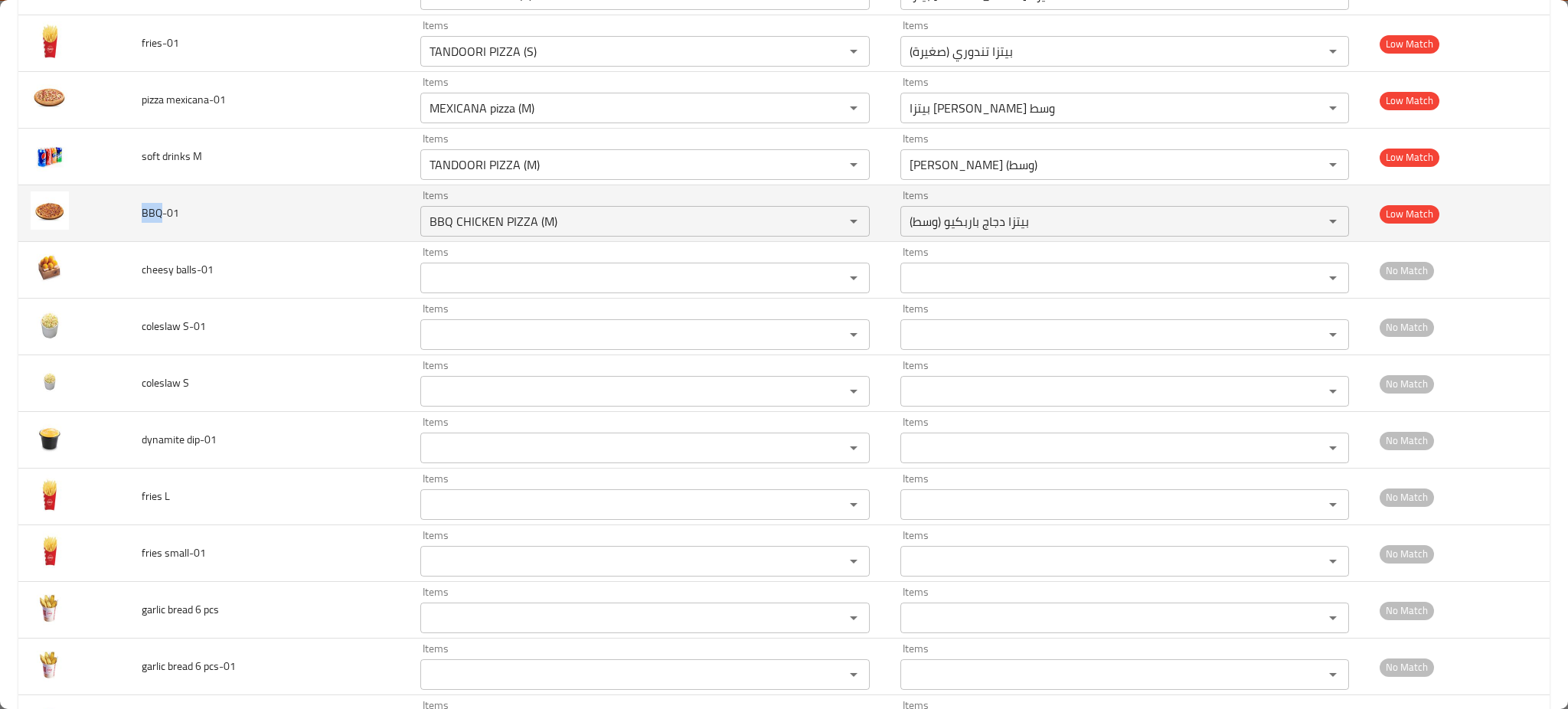
drag, startPoint x: 160, startPoint y: 217, endPoint x: 140, endPoint y: 218, distance: 20.0
click at [141, 218] on span "BBQ-01" at bounding box center [160, 212] width 37 height 20
copy span "BBQ"
click at [557, 237] on div "BBQ CHICKEN PIZZA (M) Items" at bounding box center [645, 220] width 449 height 30
paste input "enhanced table"
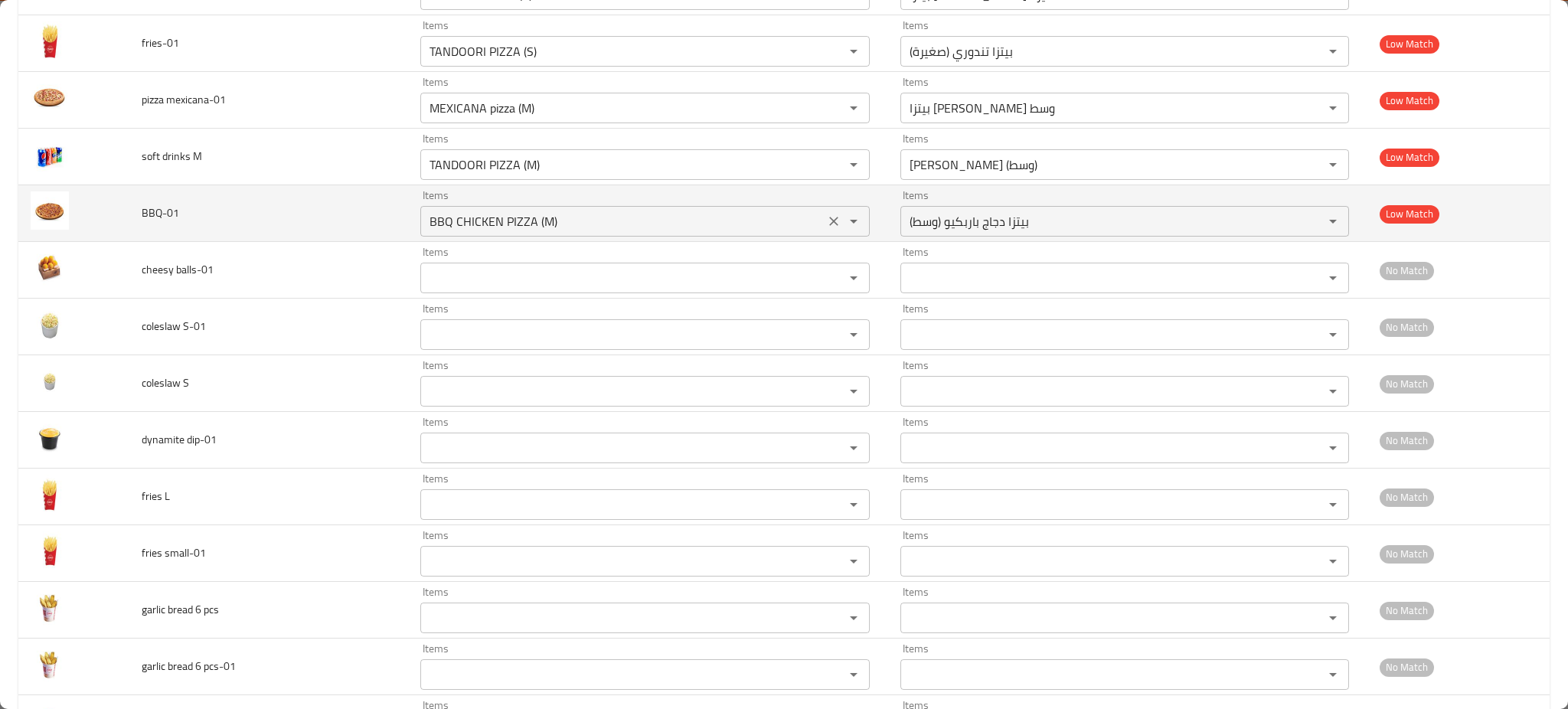
type input "BBQ"
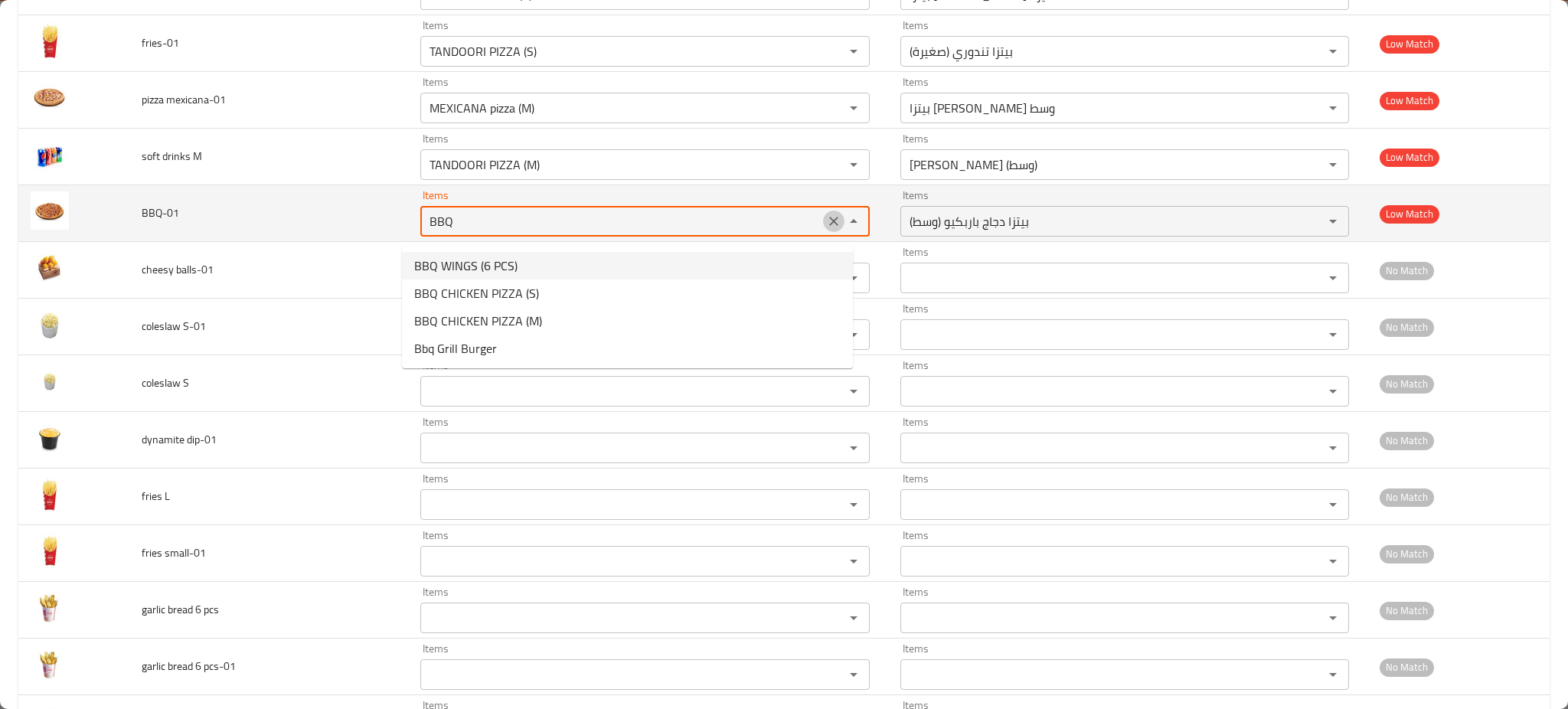
click at [826, 226] on icon "Clear" at bounding box center [834, 221] width 16 height 16
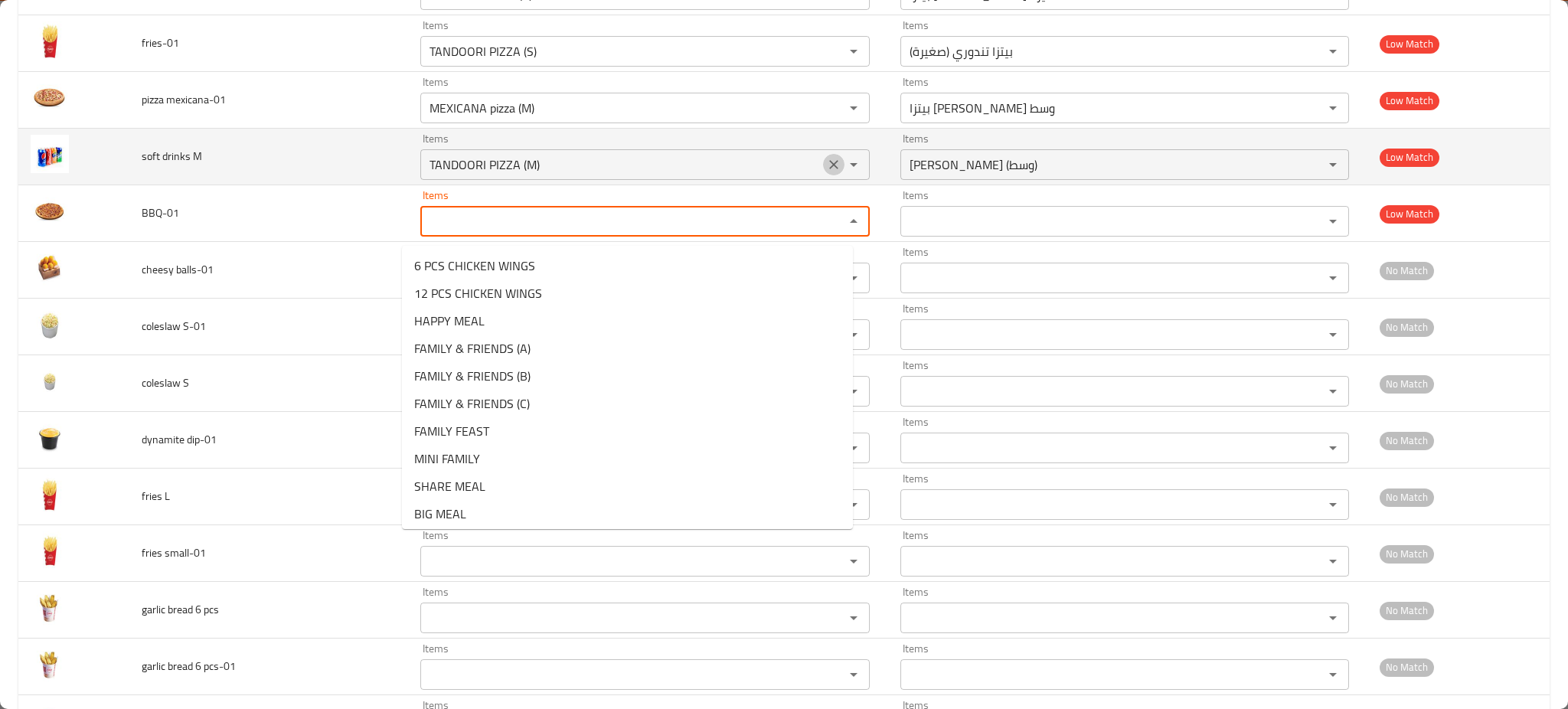
click at [826, 166] on icon "Clear" at bounding box center [834, 165] width 16 height 16
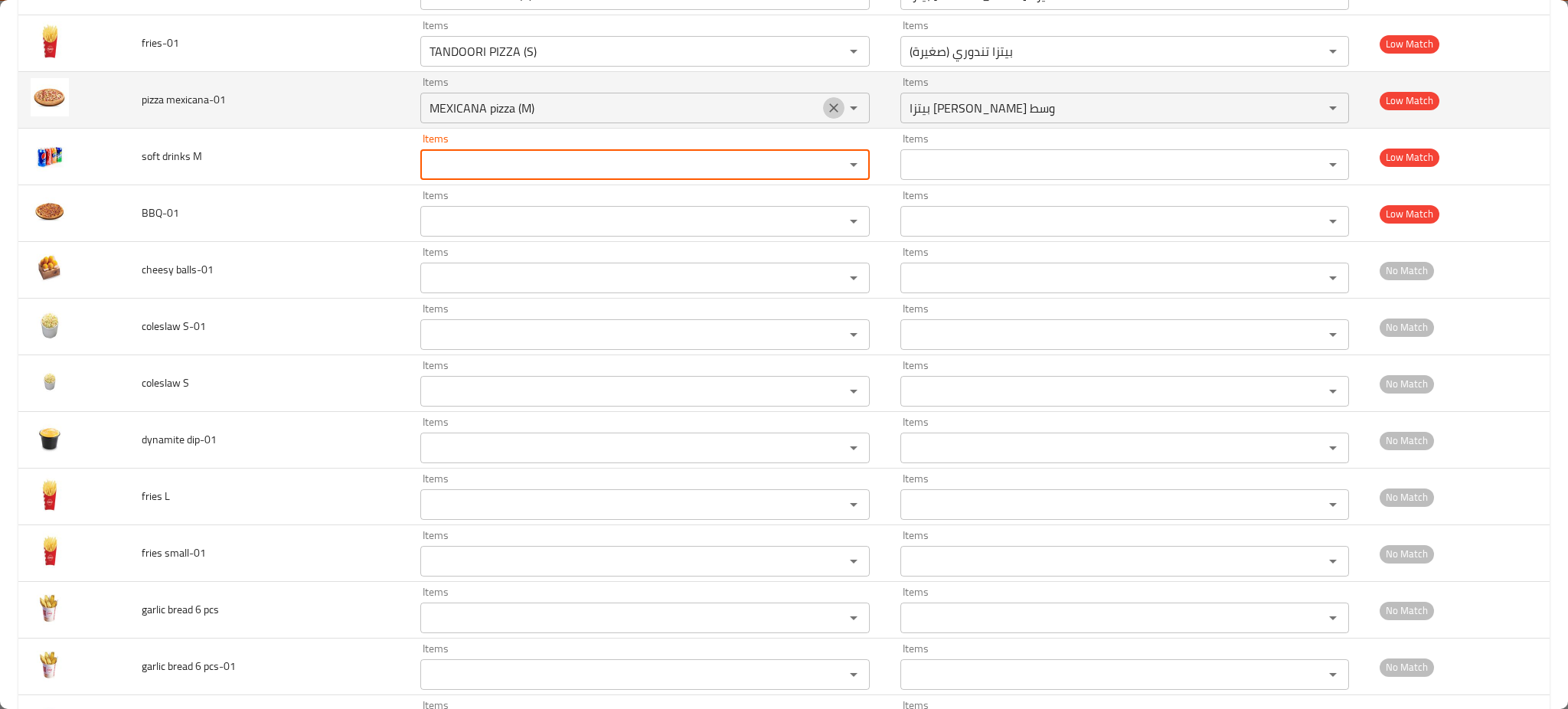
click at [826, 114] on icon "Clear" at bounding box center [834, 108] width 16 height 16
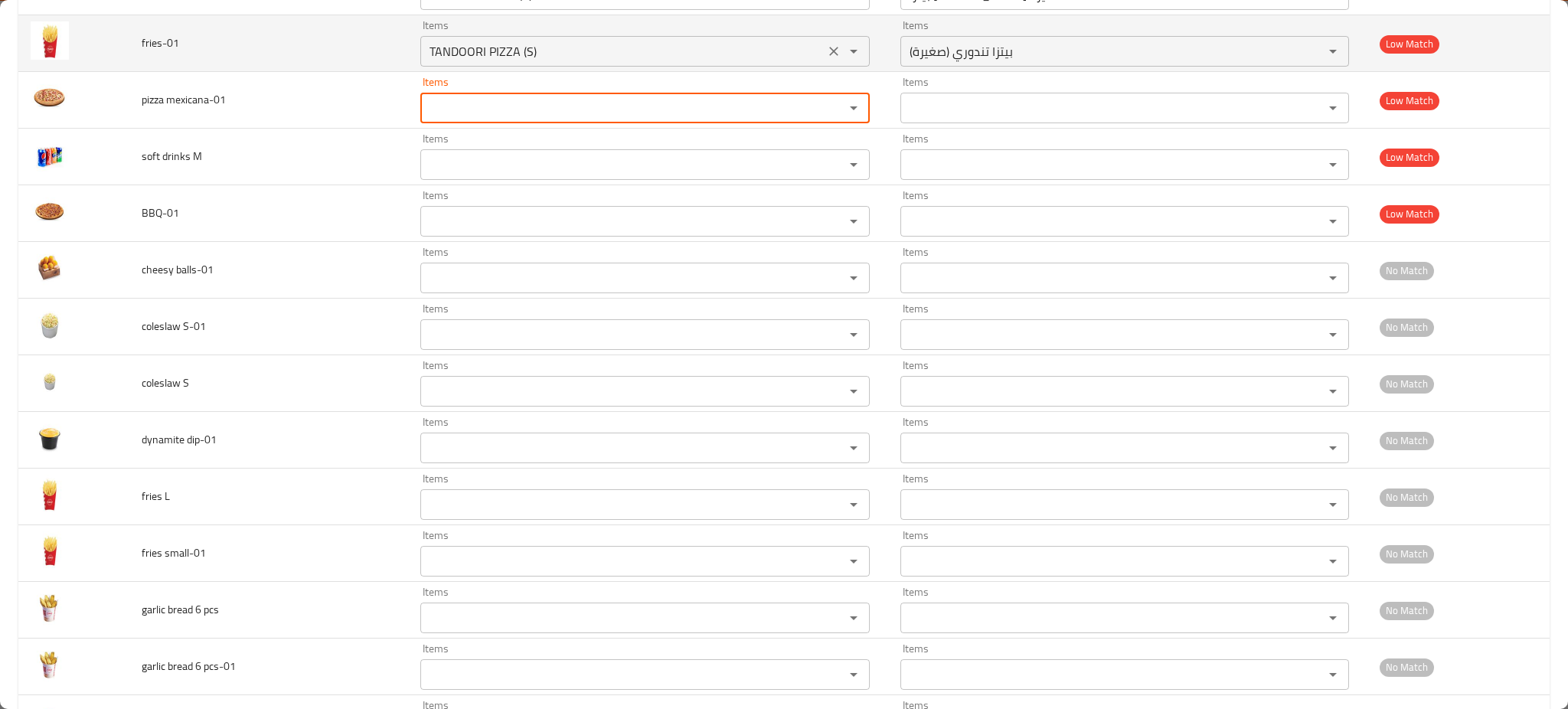
click at [826, 54] on icon "Clear" at bounding box center [834, 51] width 16 height 16
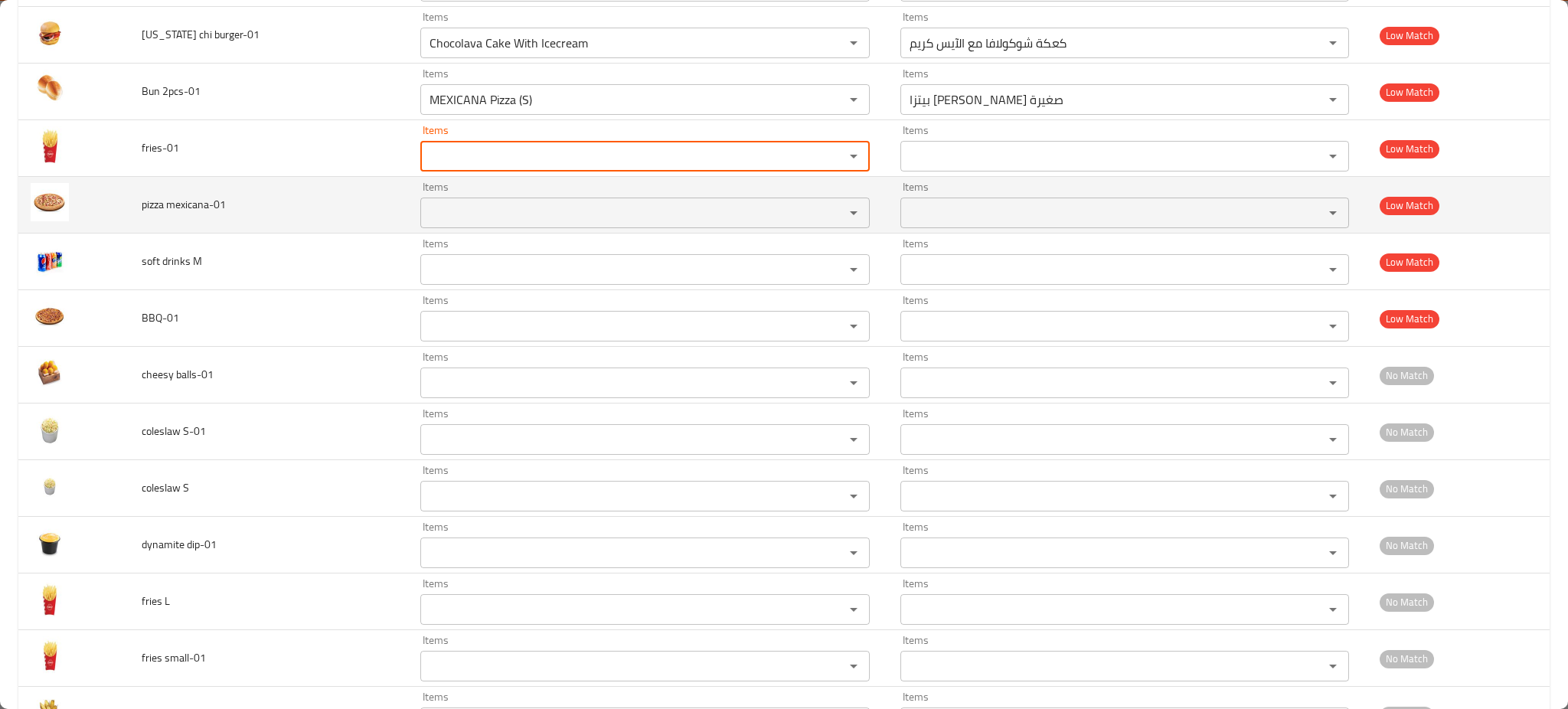
scroll to position [5915, 0]
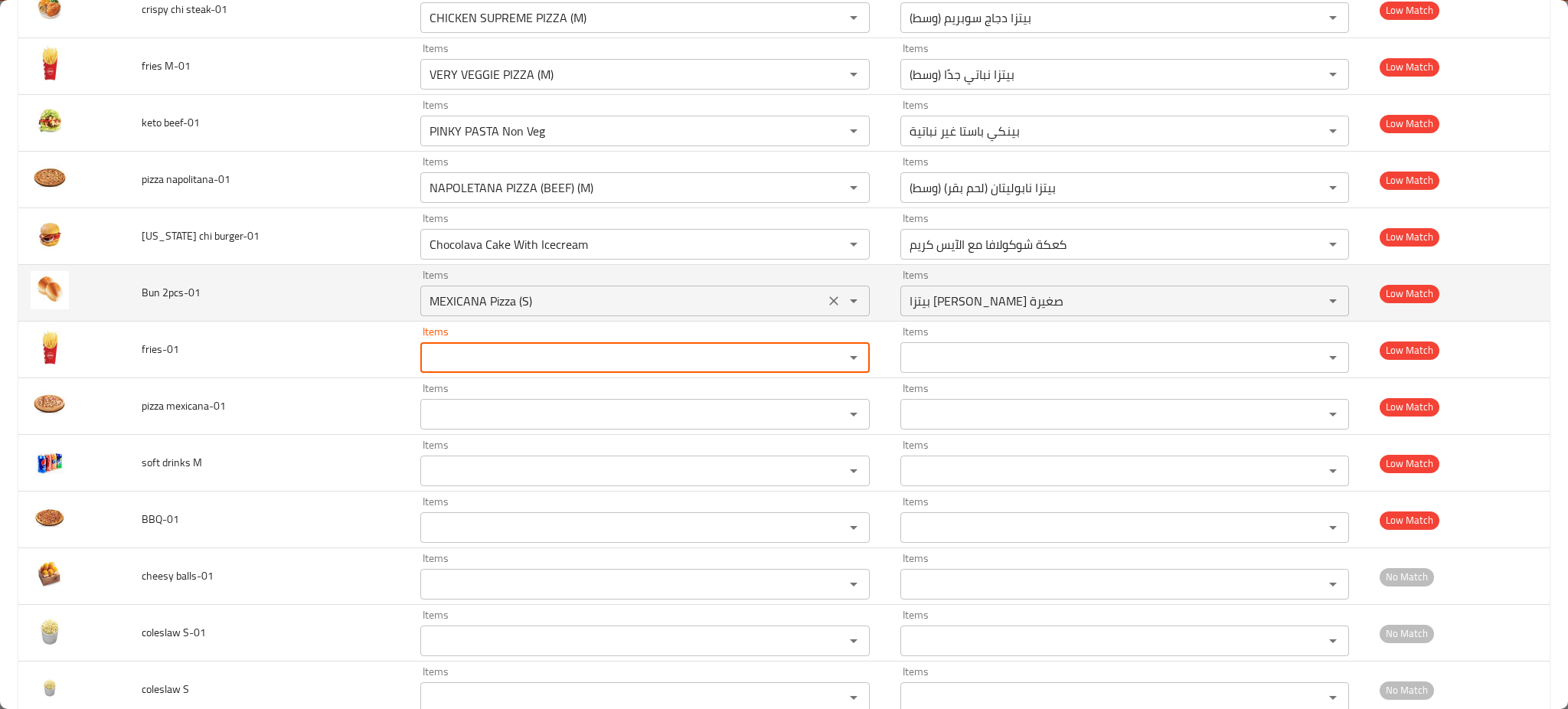
click at [826, 301] on icon "Clear" at bounding box center [834, 301] width 16 height 16
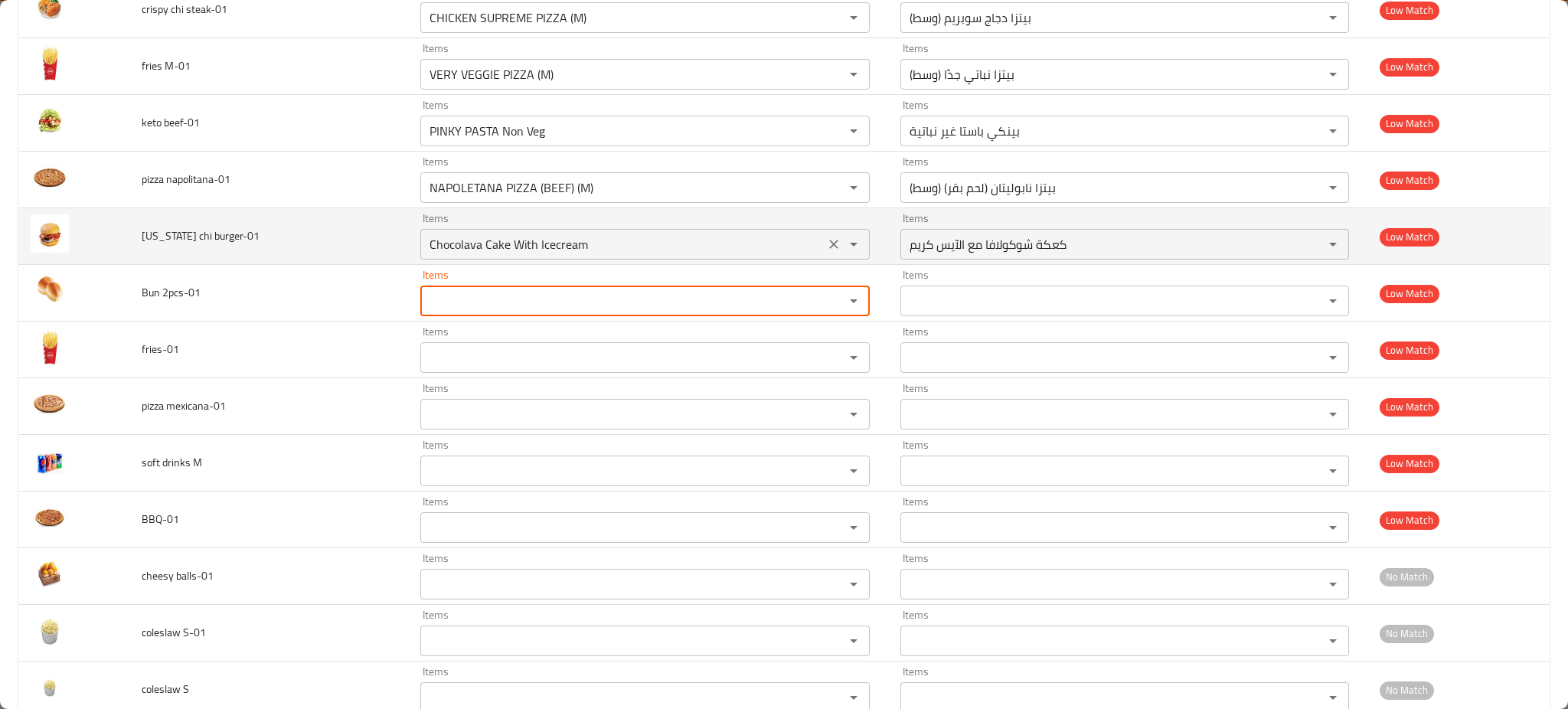
click at [817, 238] on div "Chocolava Cake With Icecream Items" at bounding box center [645, 244] width 449 height 30
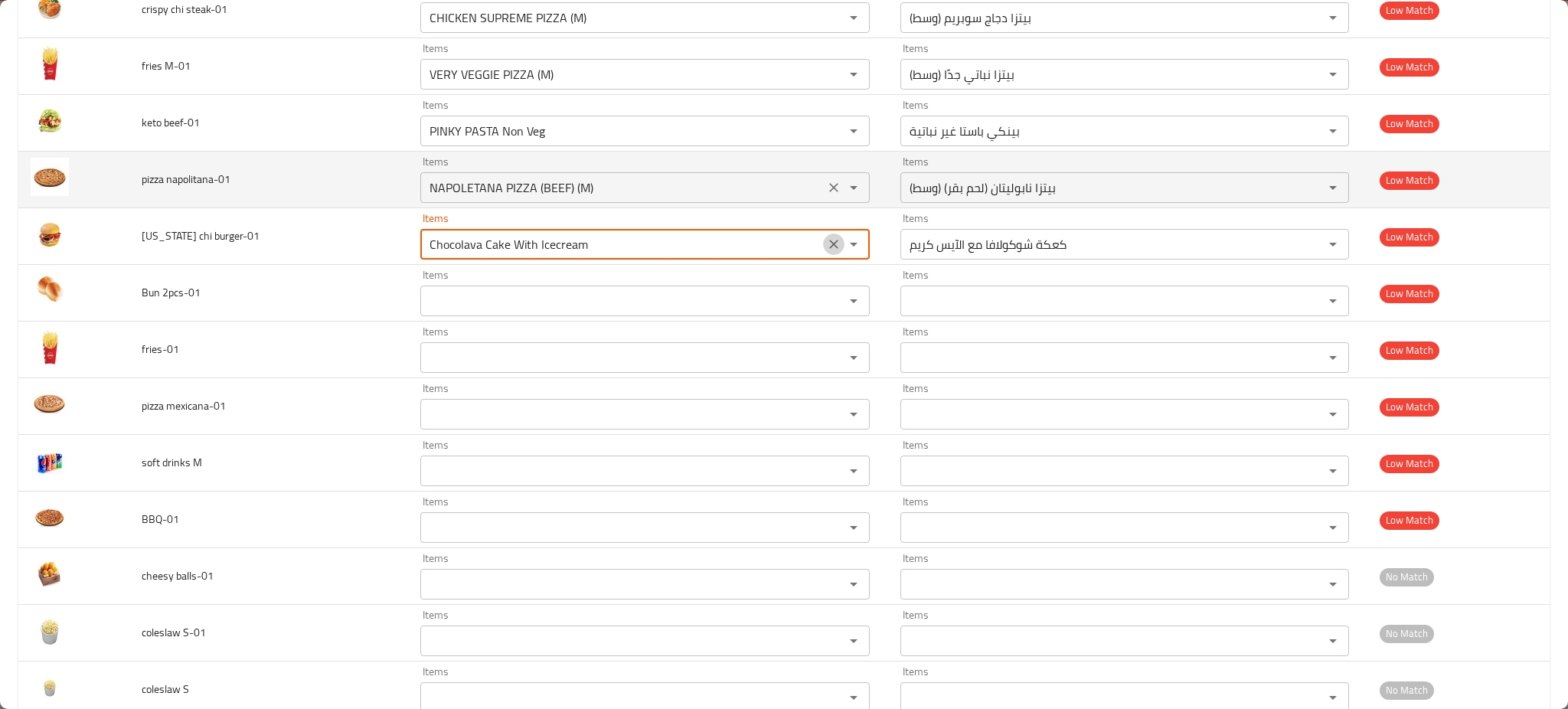
drag, startPoint x: 818, startPoint y: 245, endPoint x: 811, endPoint y: 187, distance: 58.4
click at [826, 246] on icon "Clear" at bounding box center [834, 244] width 16 height 16
click at [826, 186] on icon "Clear" at bounding box center [834, 187] width 16 height 16
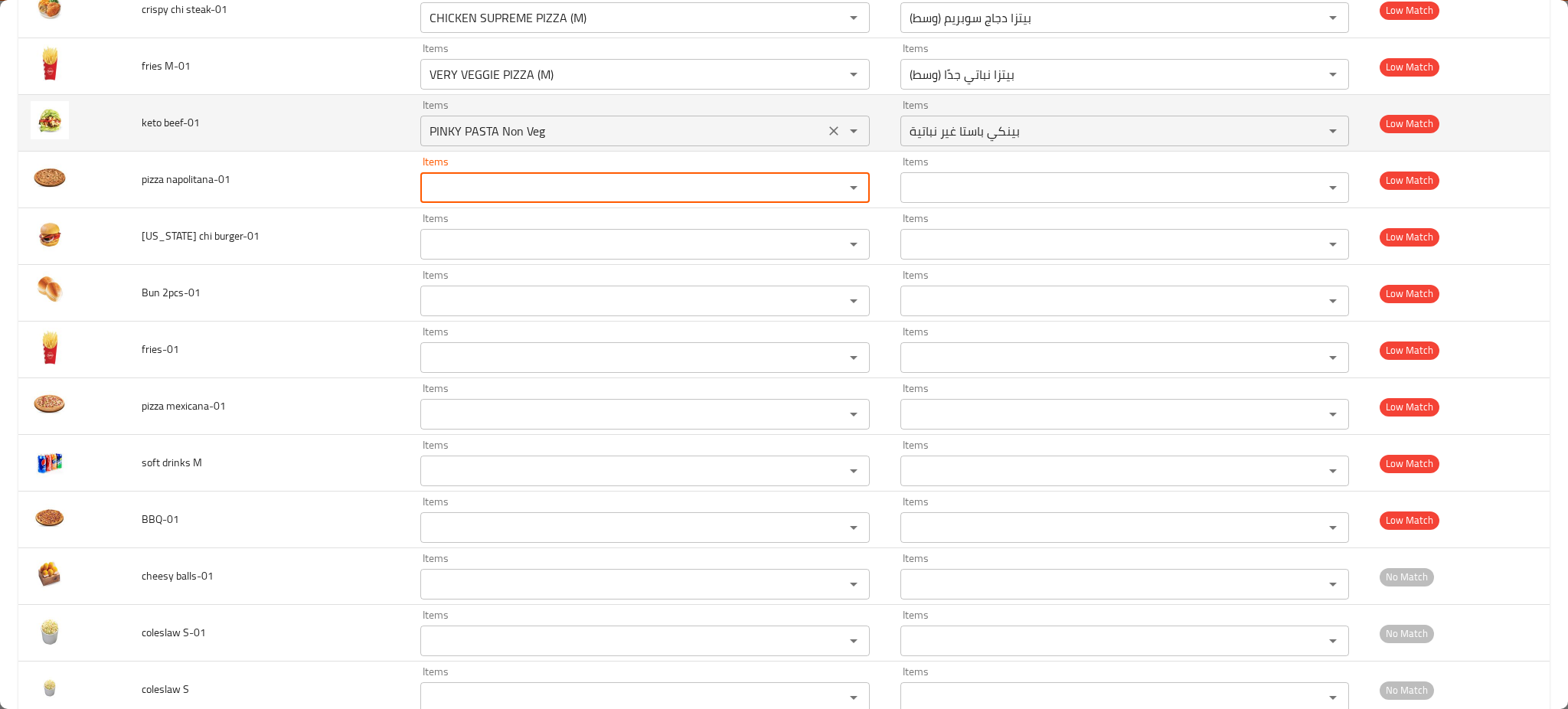
click at [823, 141] on button "Clear" at bounding box center [833, 131] width 22 height 22
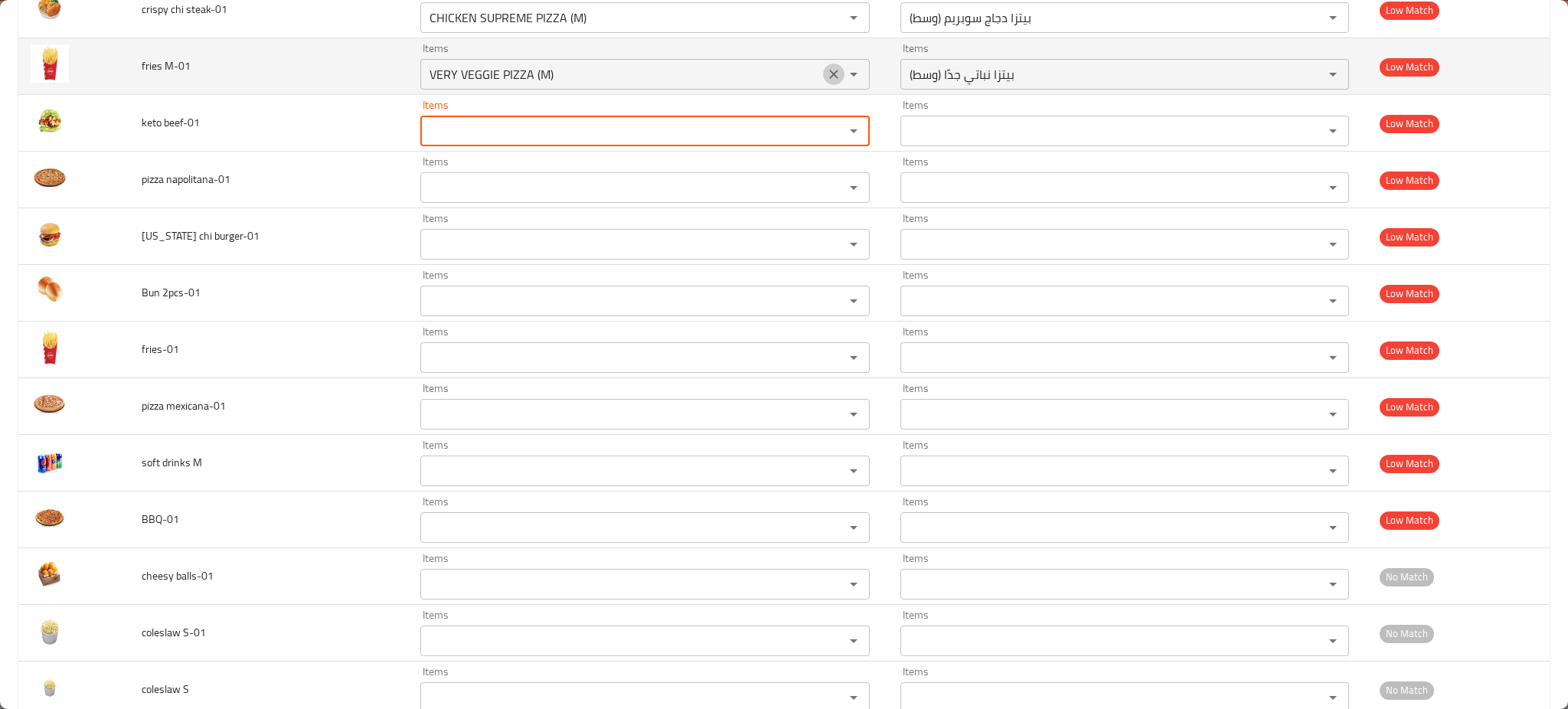
click at [826, 75] on icon "Clear" at bounding box center [834, 75] width 16 height 16
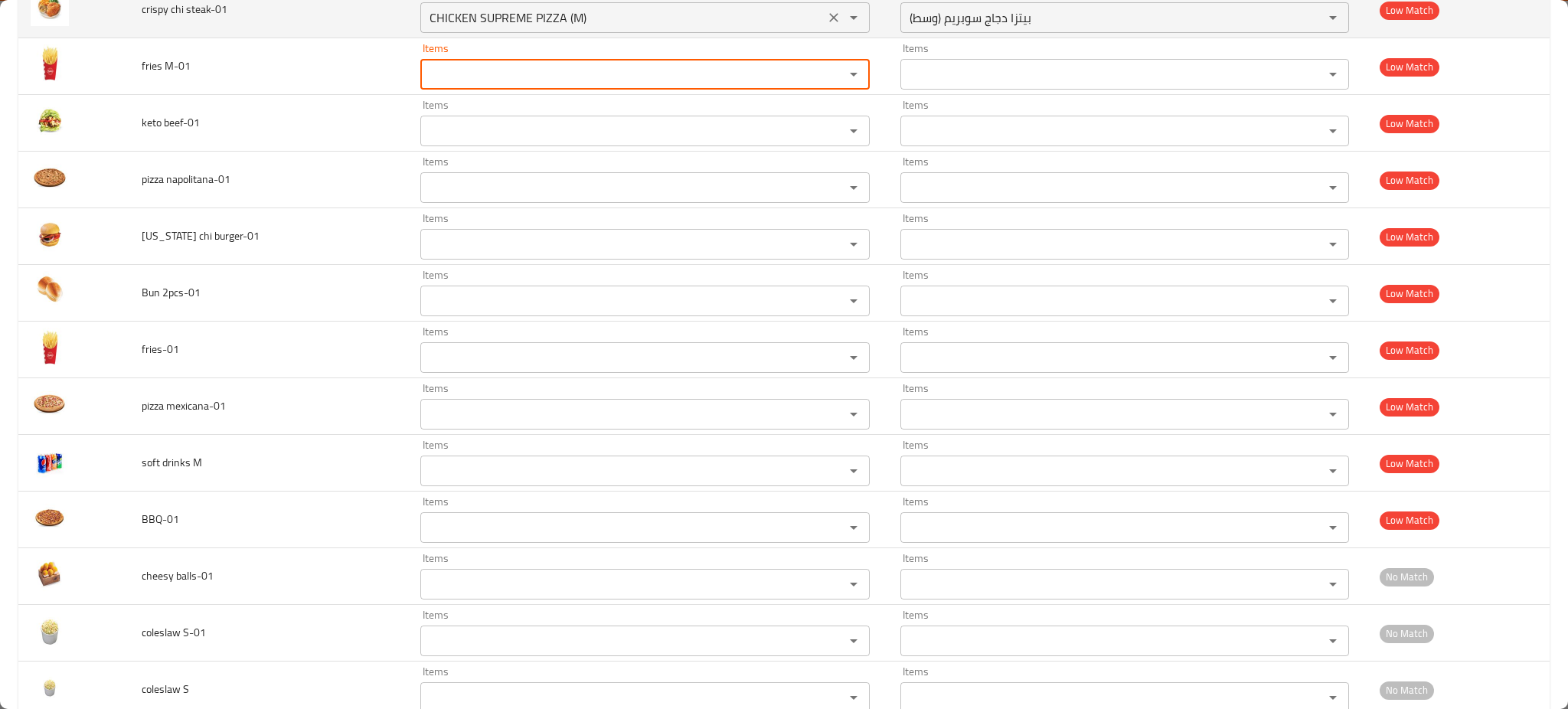
click at [813, 11] on div "CHICKEN SUPREME PIZZA (M) Items" at bounding box center [645, 17] width 449 height 30
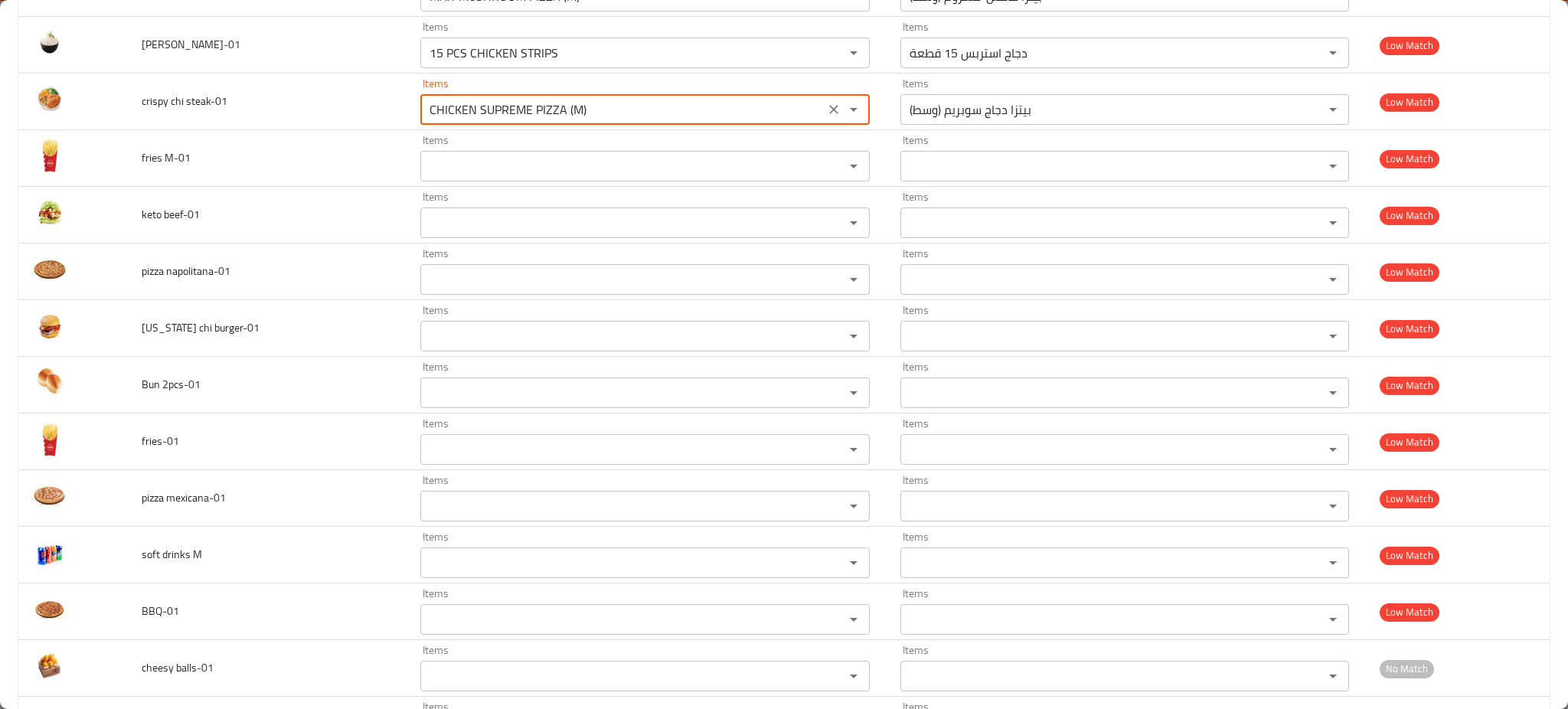
scroll to position [5609, 0]
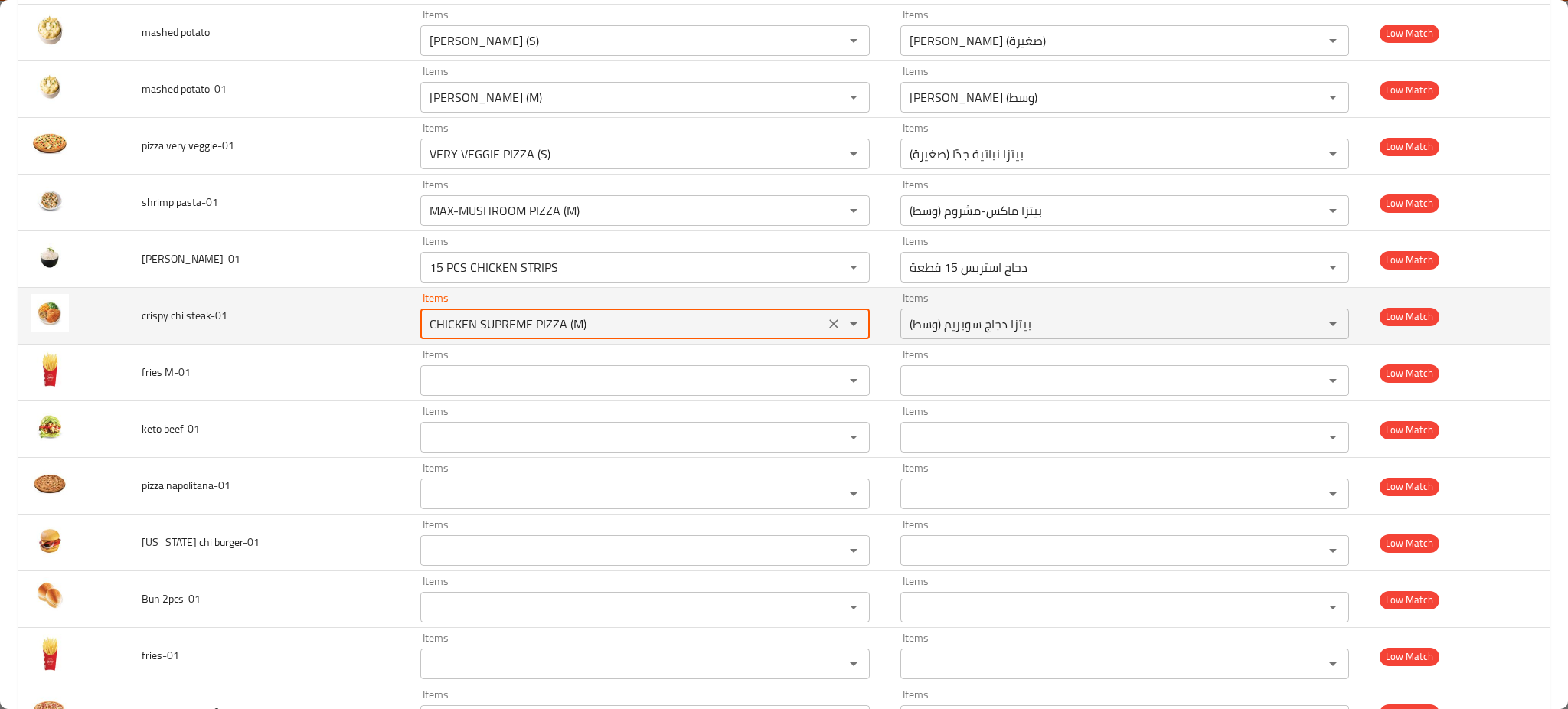
click at [826, 327] on icon "Clear" at bounding box center [834, 324] width 16 height 16
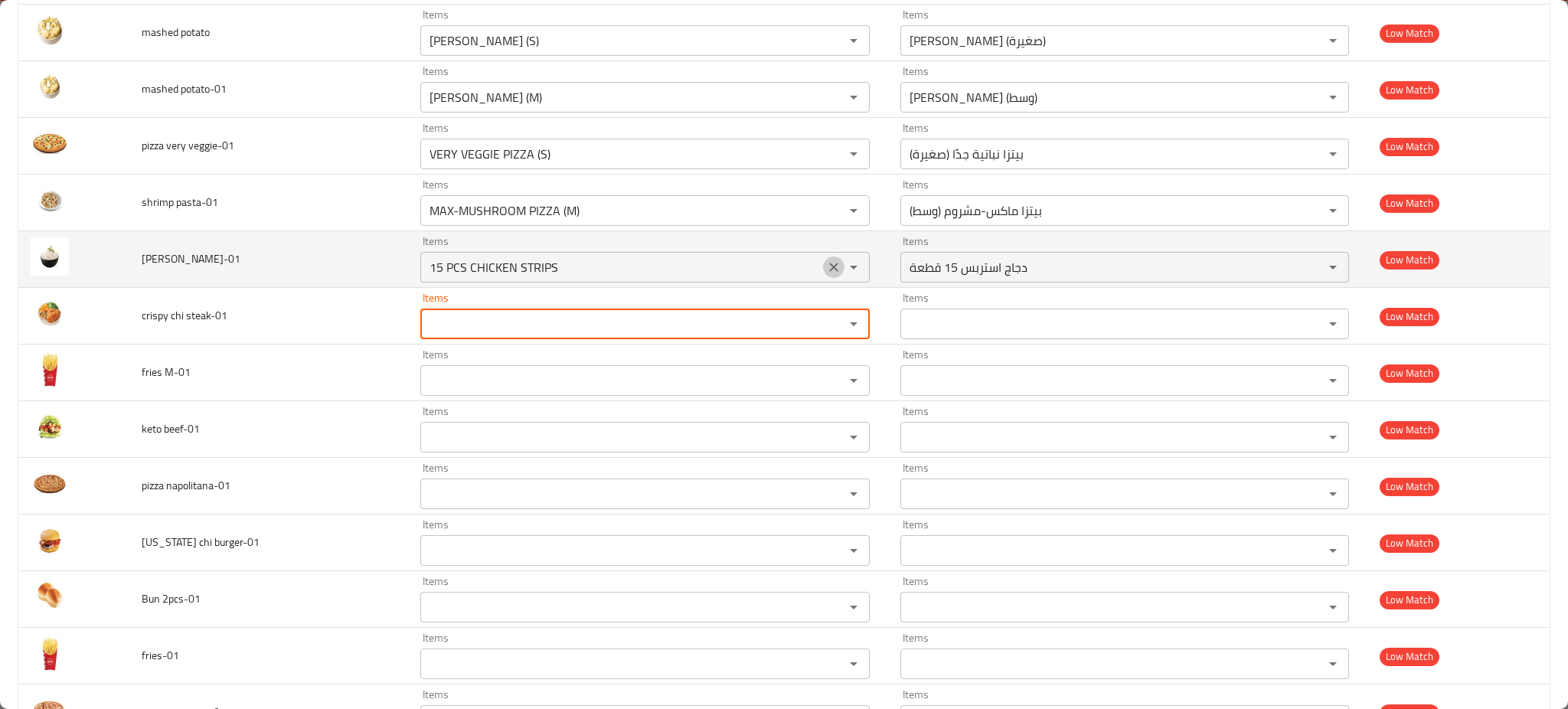
click at [826, 272] on icon "Clear" at bounding box center [834, 267] width 16 height 16
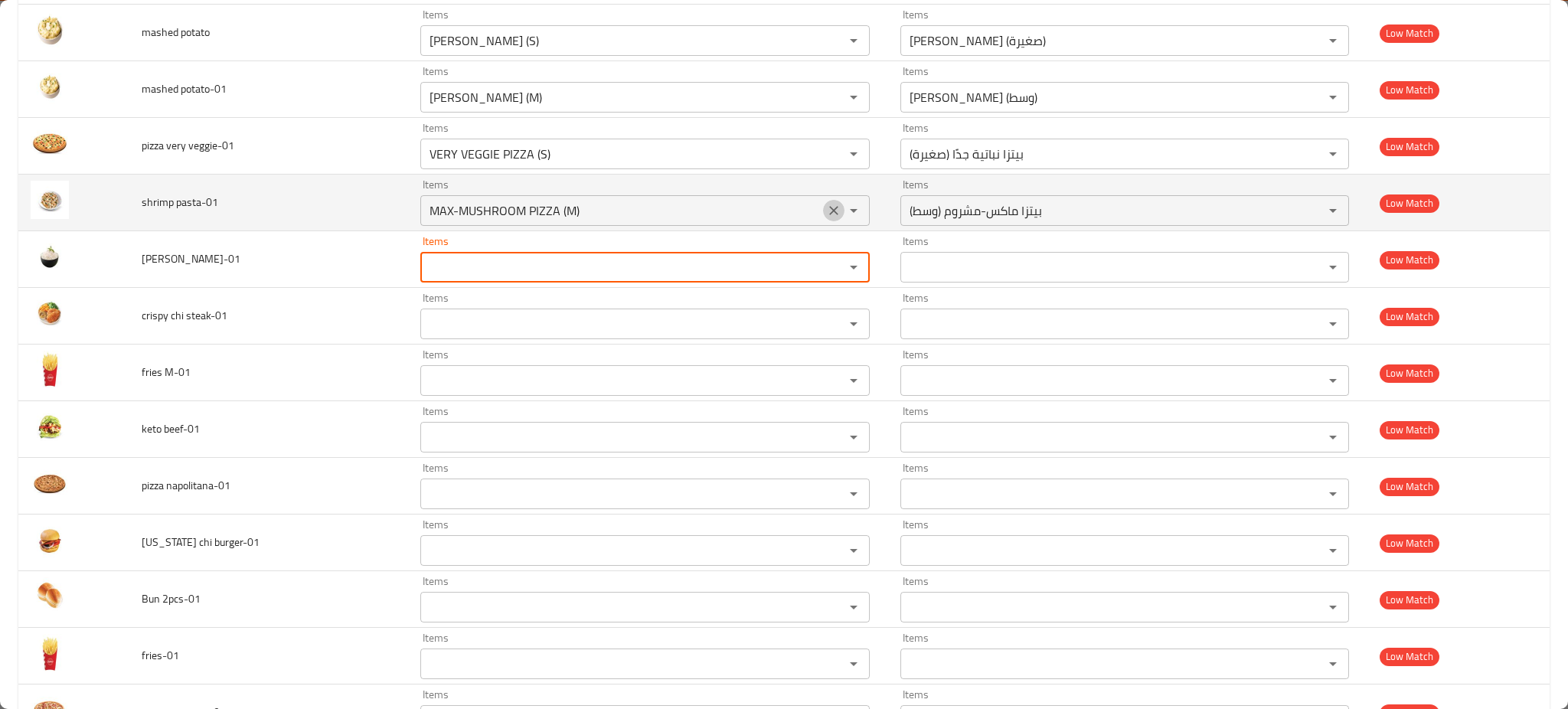
click at [826, 218] on icon "Clear" at bounding box center [834, 211] width 16 height 16
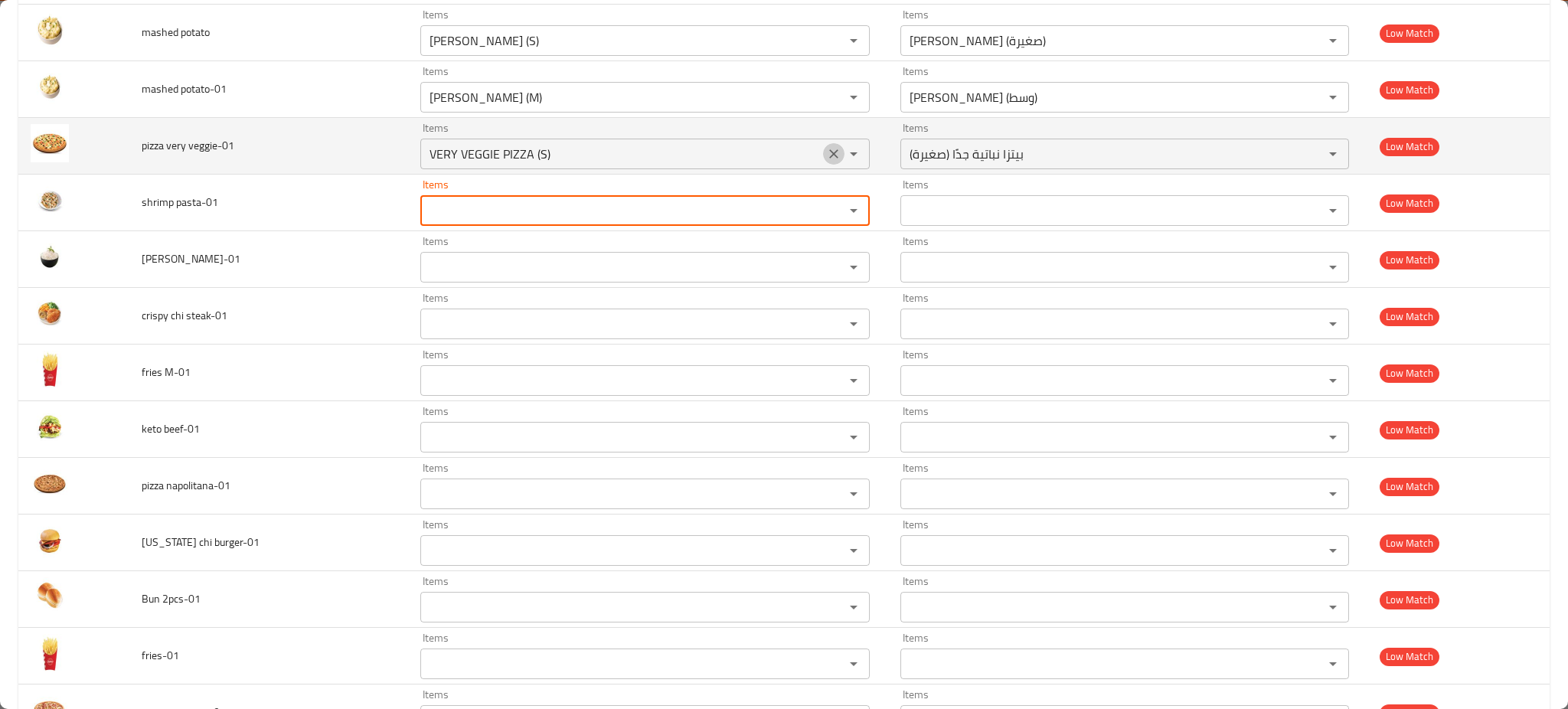
click at [826, 161] on icon "Clear" at bounding box center [834, 154] width 16 height 16
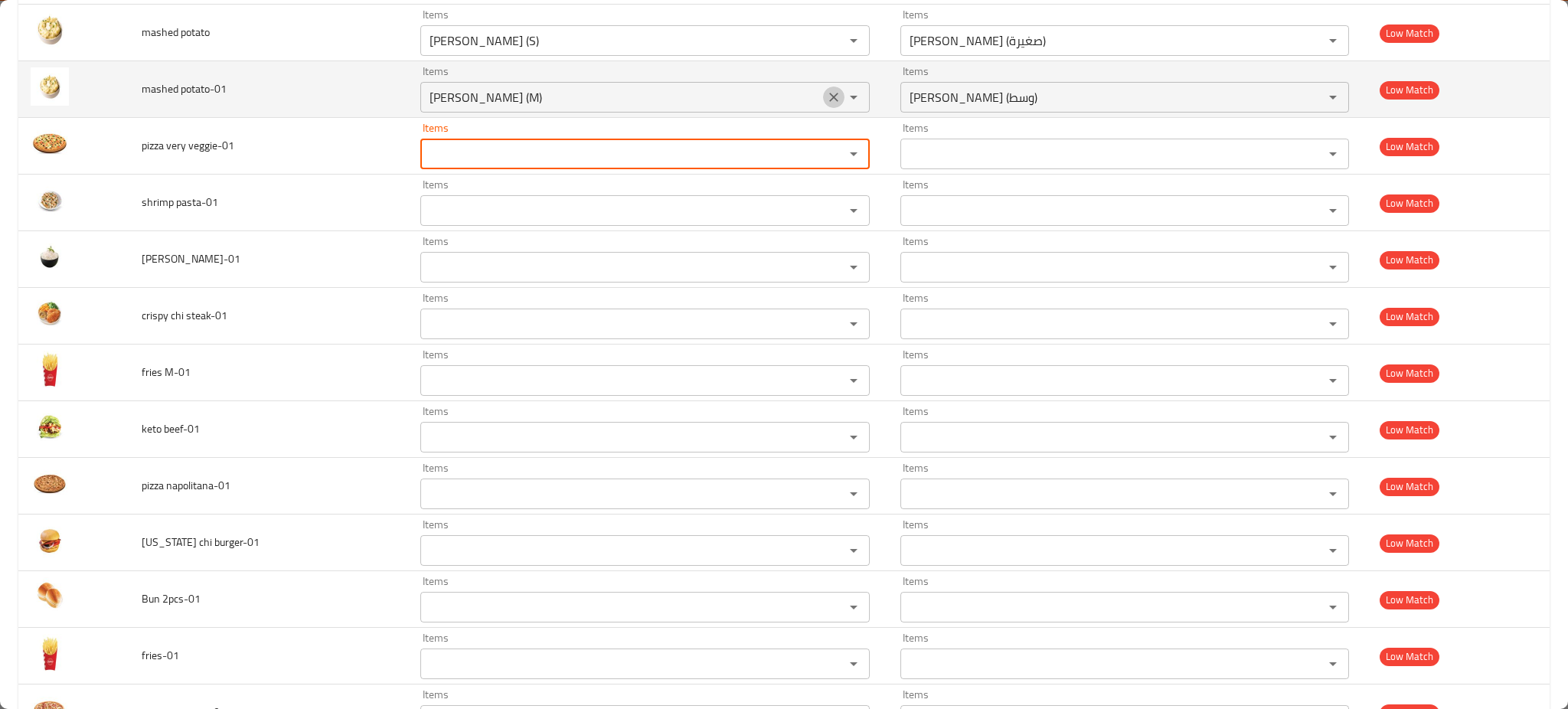
drag, startPoint x: 817, startPoint y: 102, endPoint x: 818, endPoint y: 62, distance: 40.0
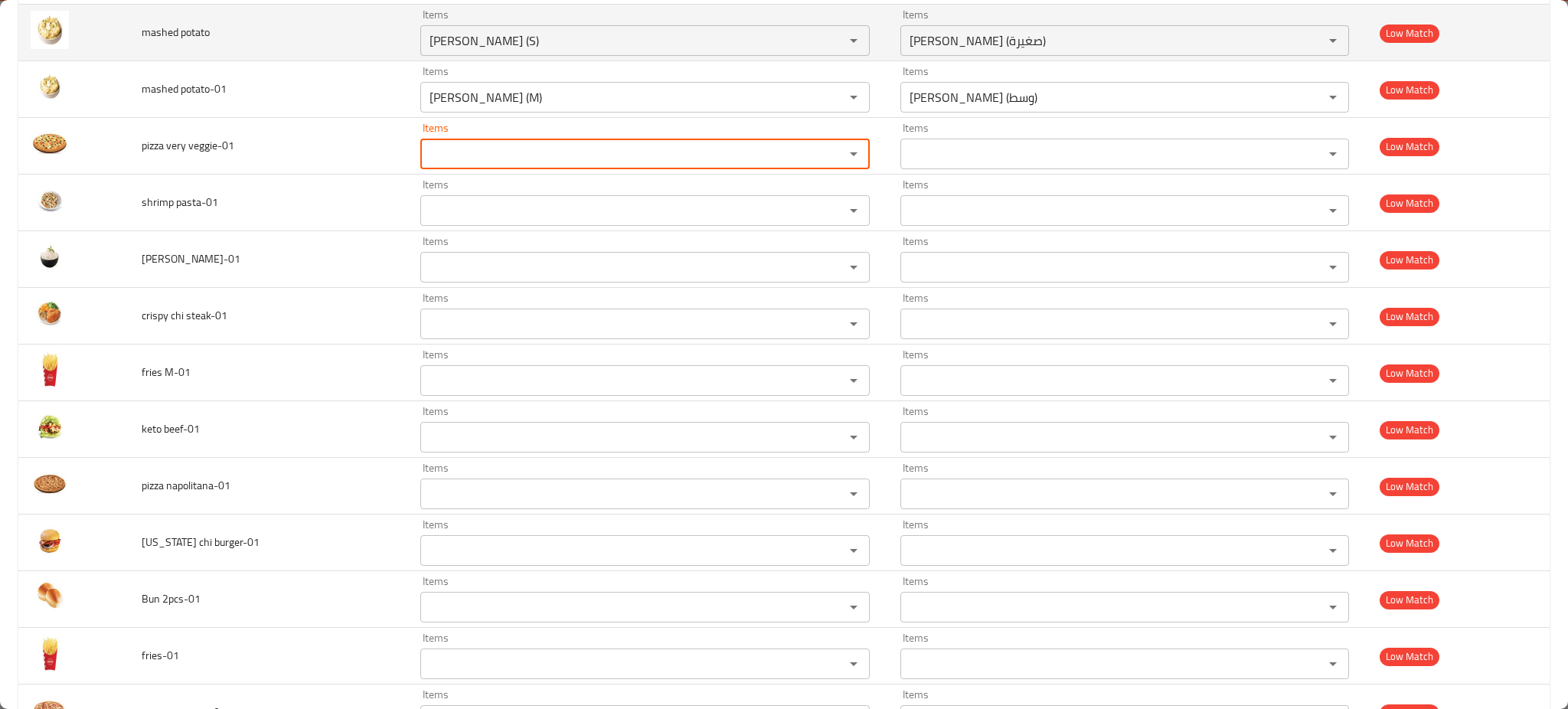
click at [829, 101] on icon "Clear" at bounding box center [833, 97] width 10 height 10
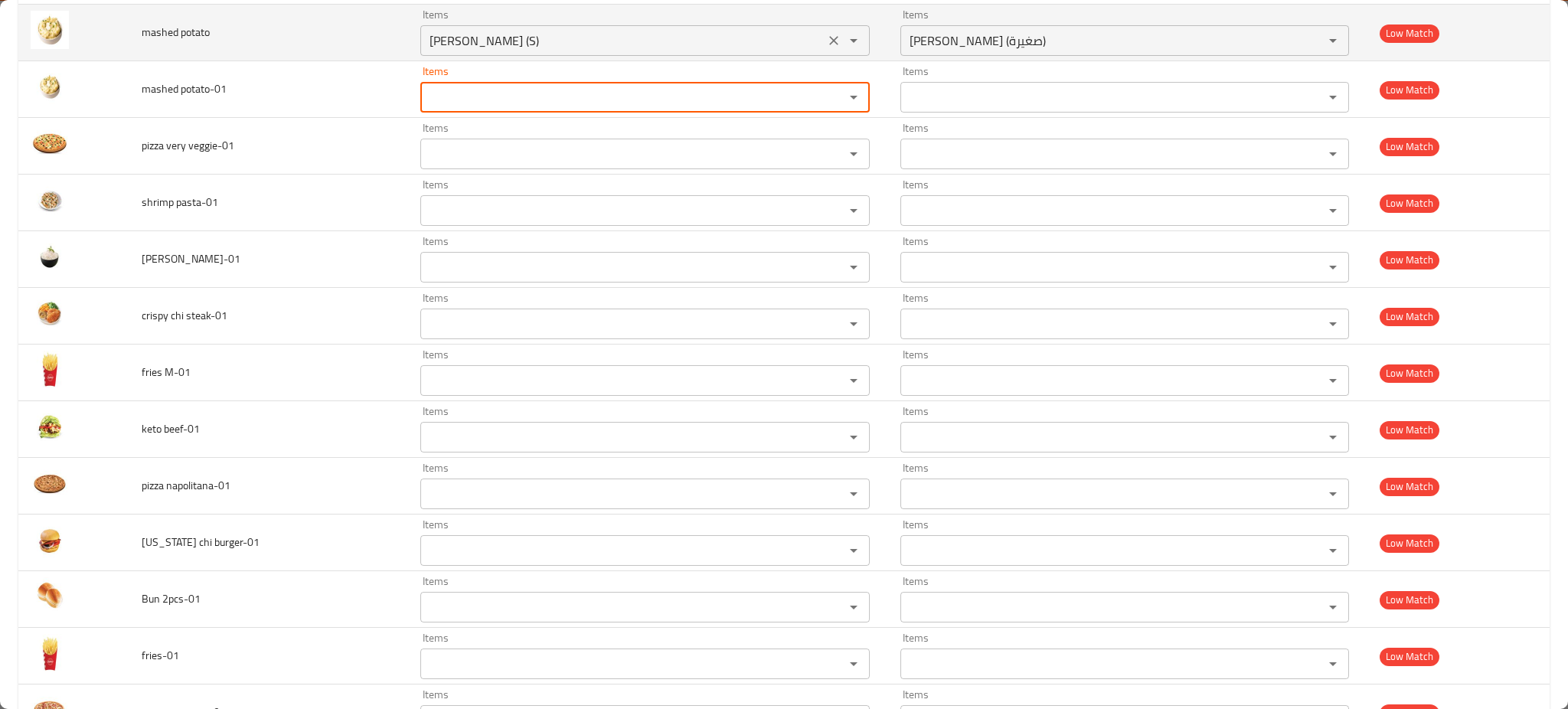
click at [826, 45] on icon "Clear" at bounding box center [834, 41] width 16 height 16
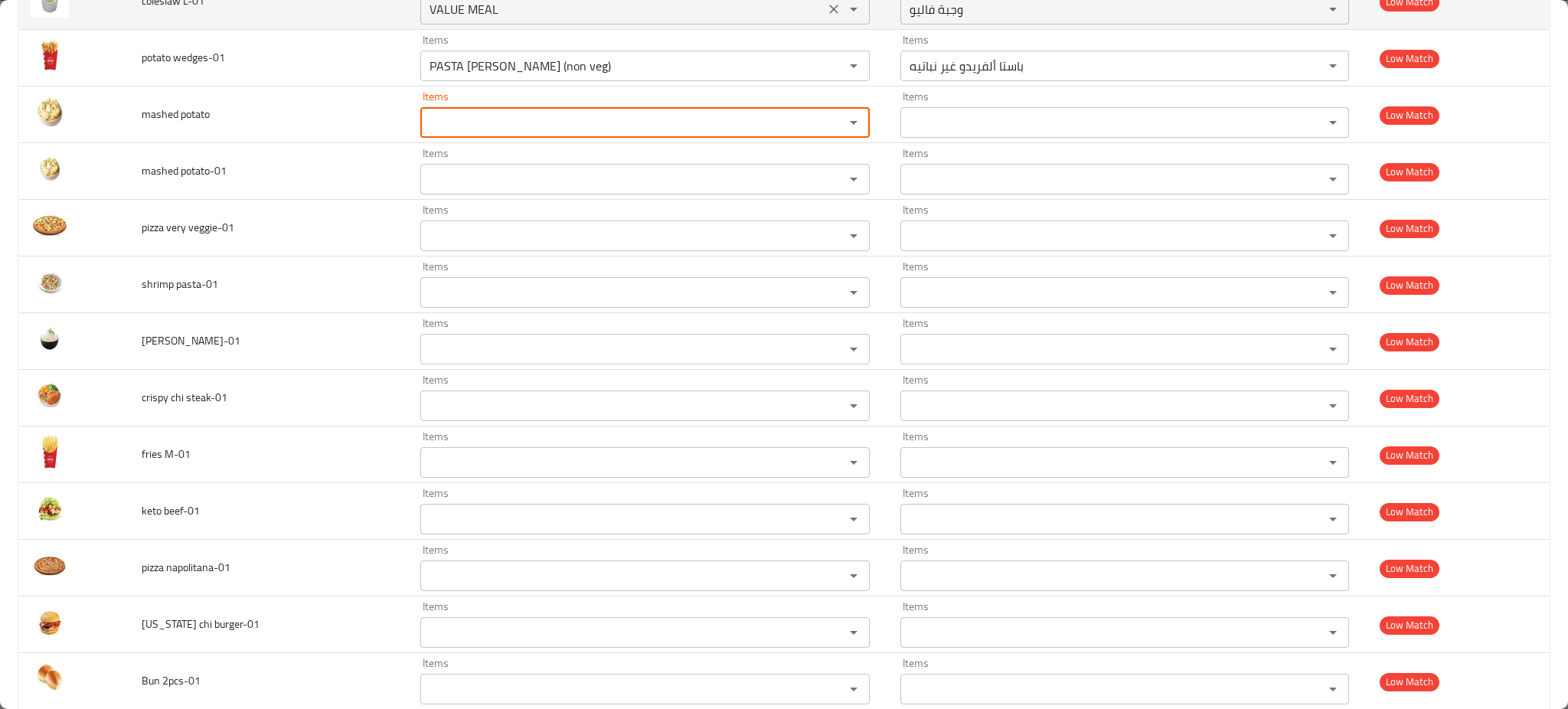
scroll to position [5405, 0]
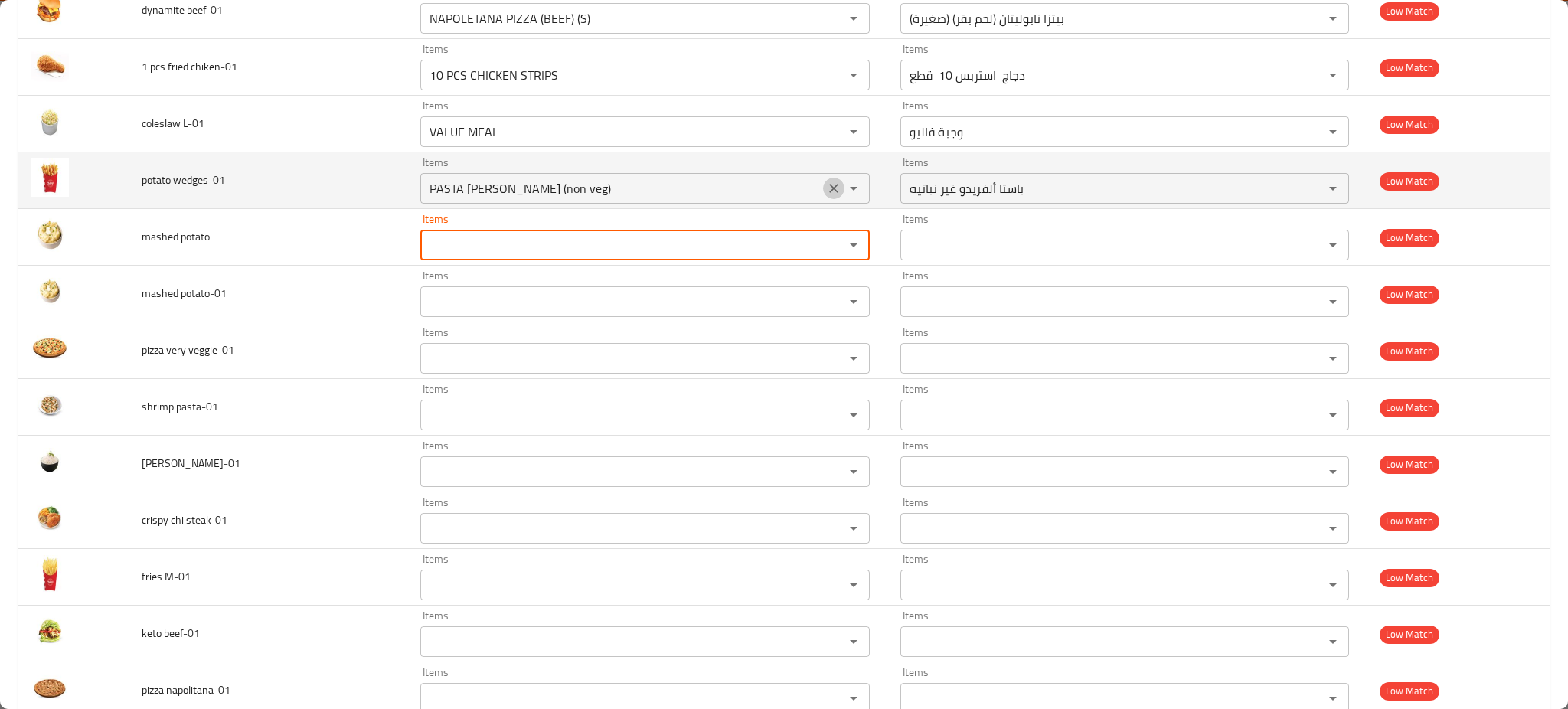
click at [826, 192] on icon "Clear" at bounding box center [834, 188] width 16 height 16
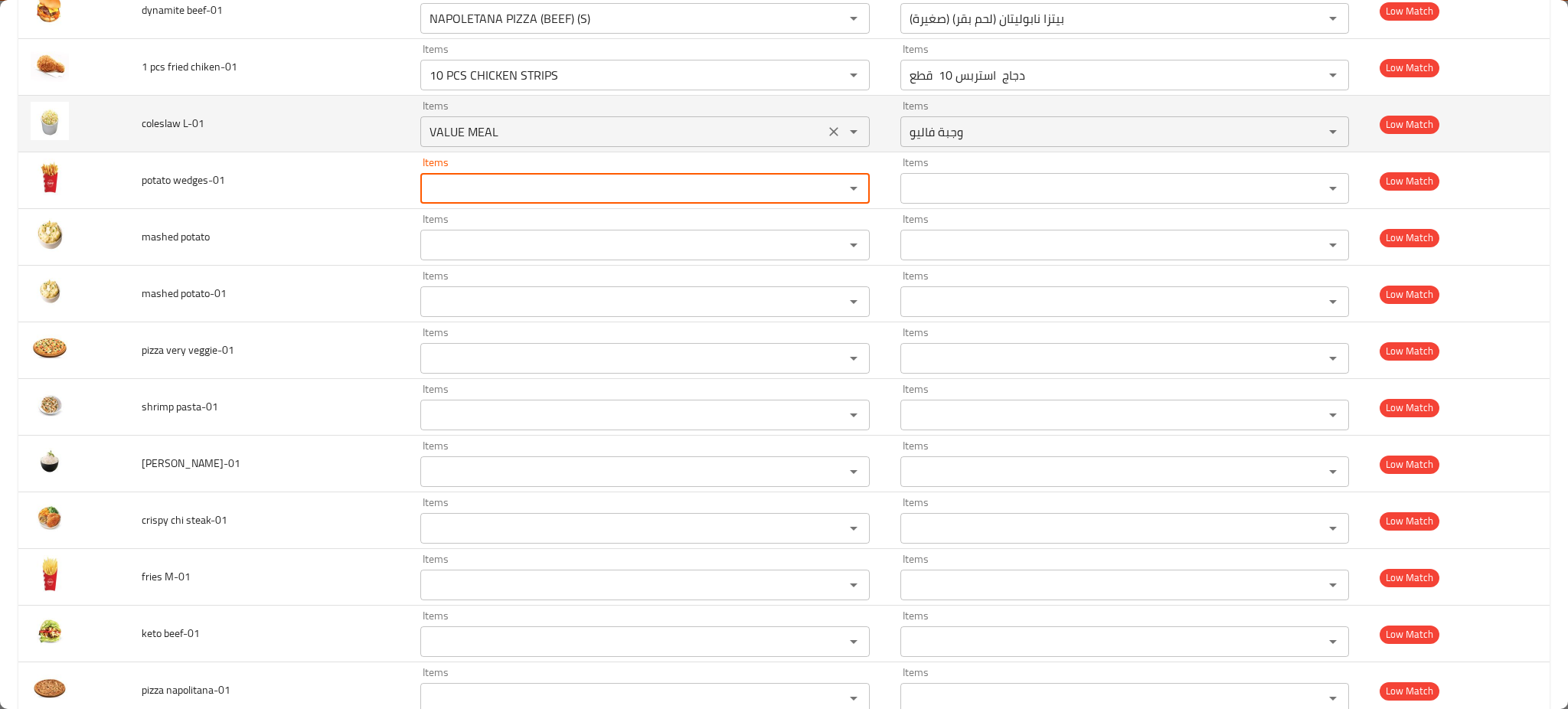
click at [813, 123] on div "VALUE MEAL Items" at bounding box center [645, 131] width 449 height 30
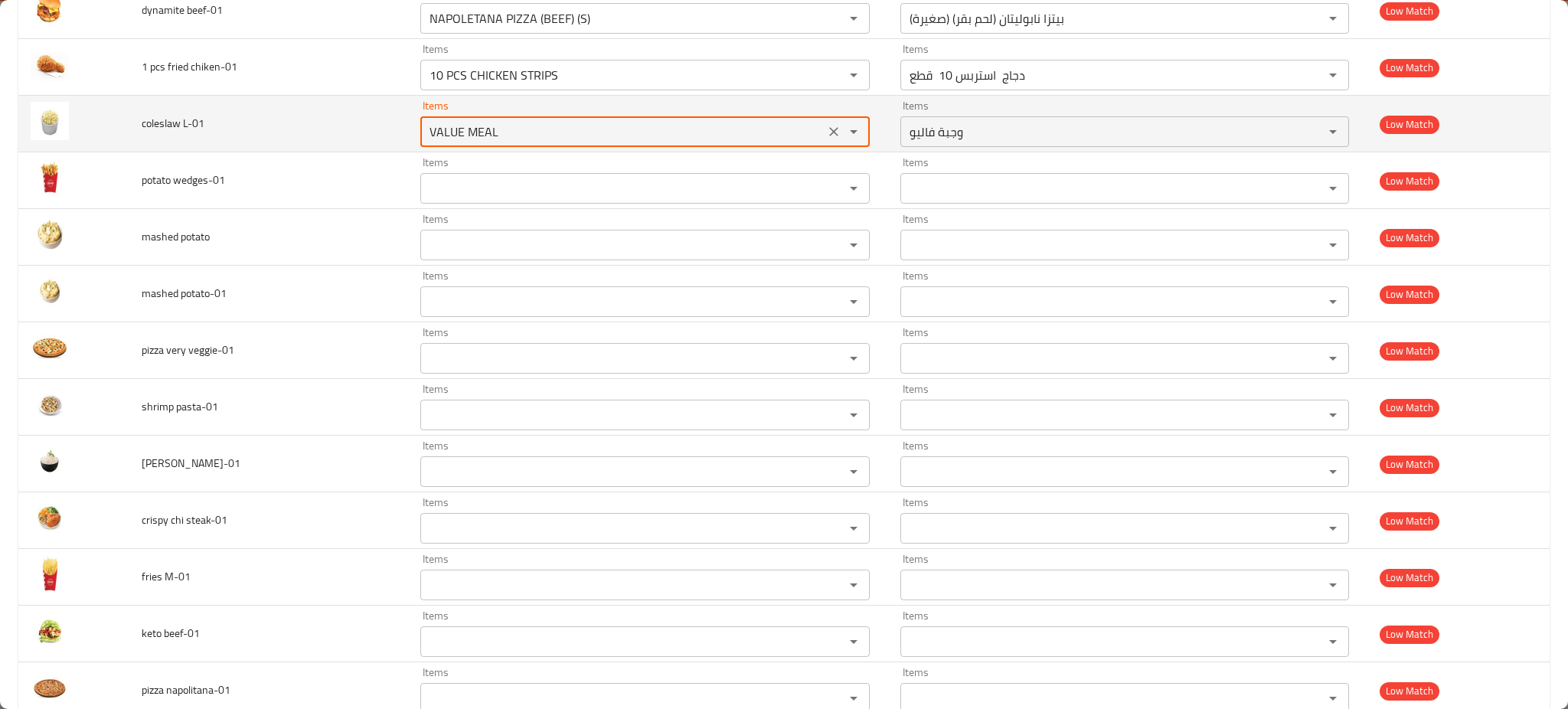
click at [820, 124] on div "VALUE MEAL Items" at bounding box center [645, 131] width 449 height 30
click at [829, 133] on icon "Clear" at bounding box center [833, 132] width 10 height 10
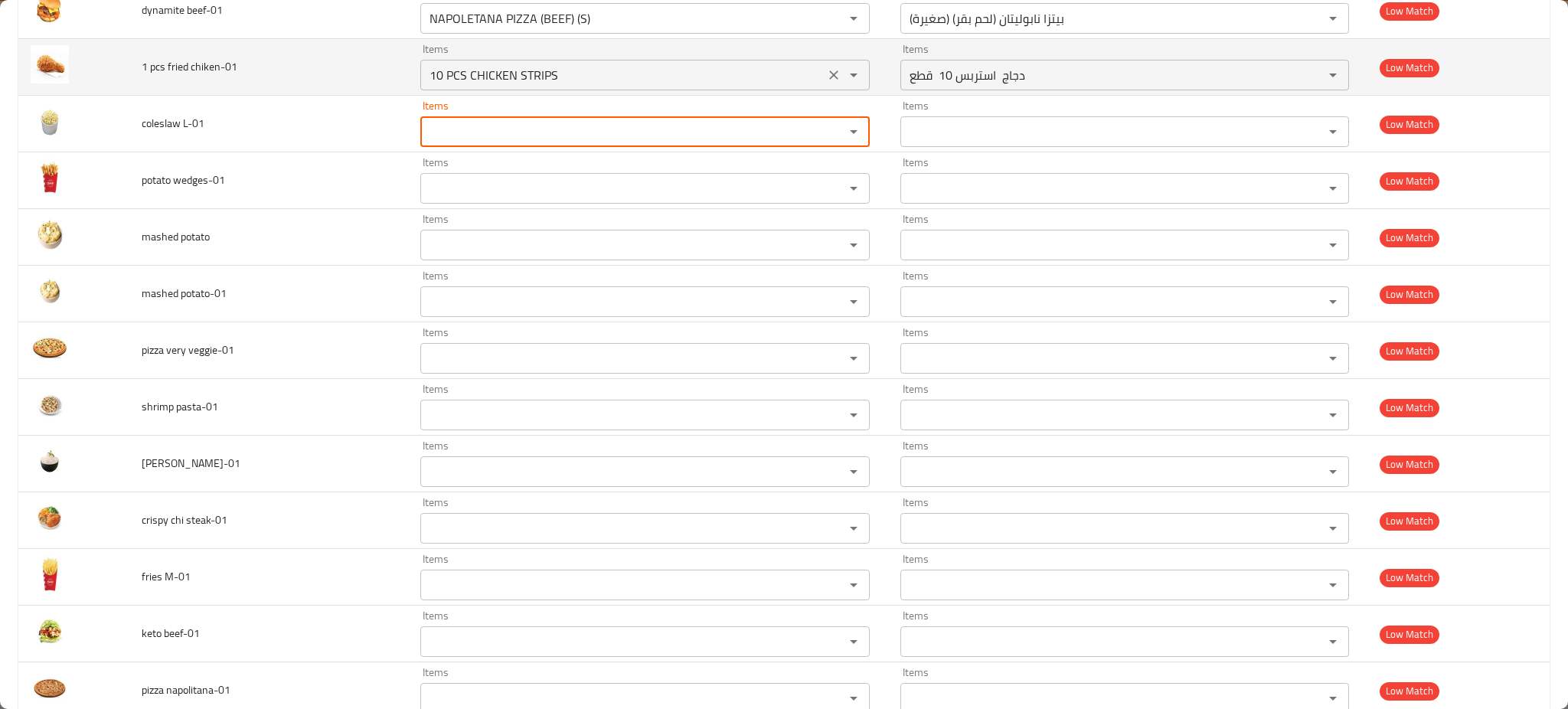
click at [826, 82] on icon "Clear" at bounding box center [834, 75] width 16 height 16
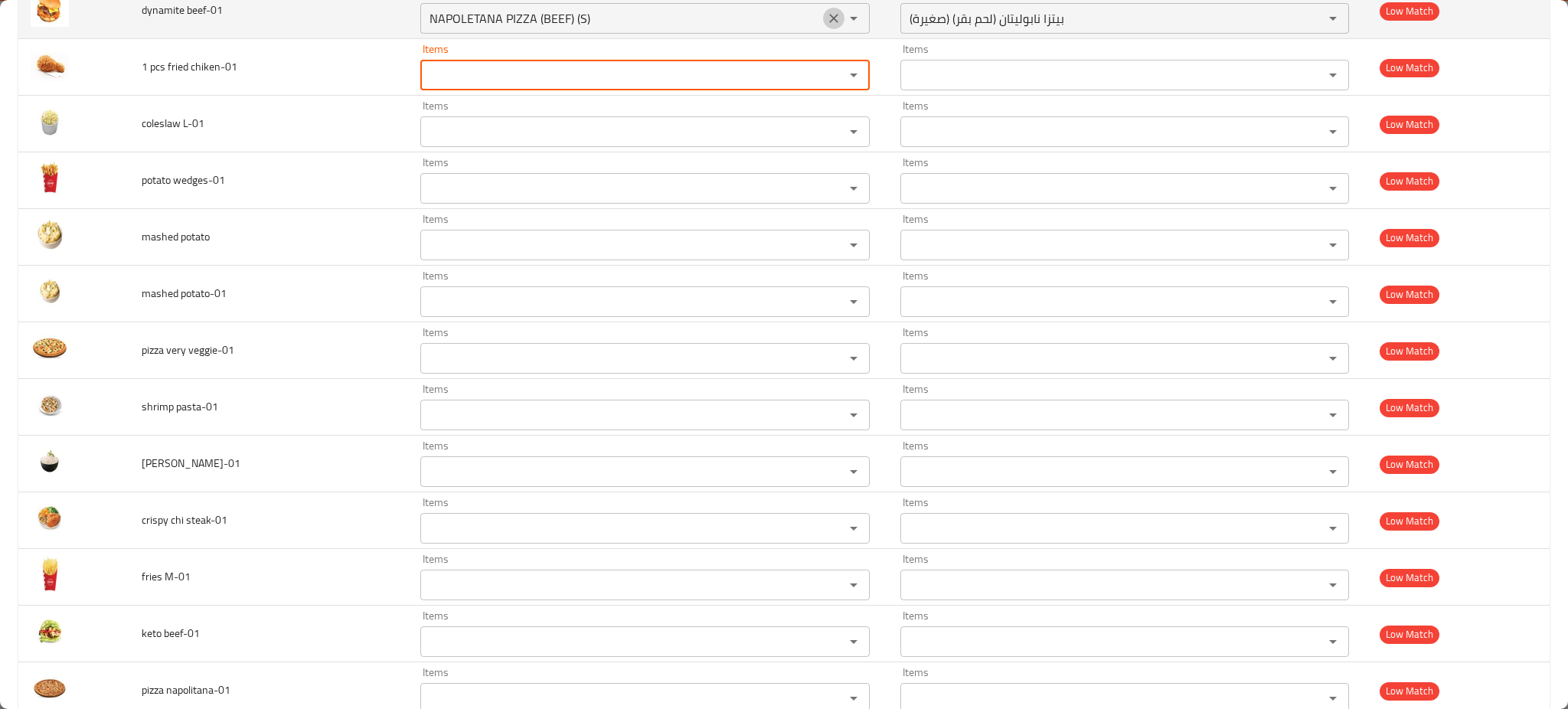
click at [823, 29] on button "Clear" at bounding box center [833, 18] width 22 height 22
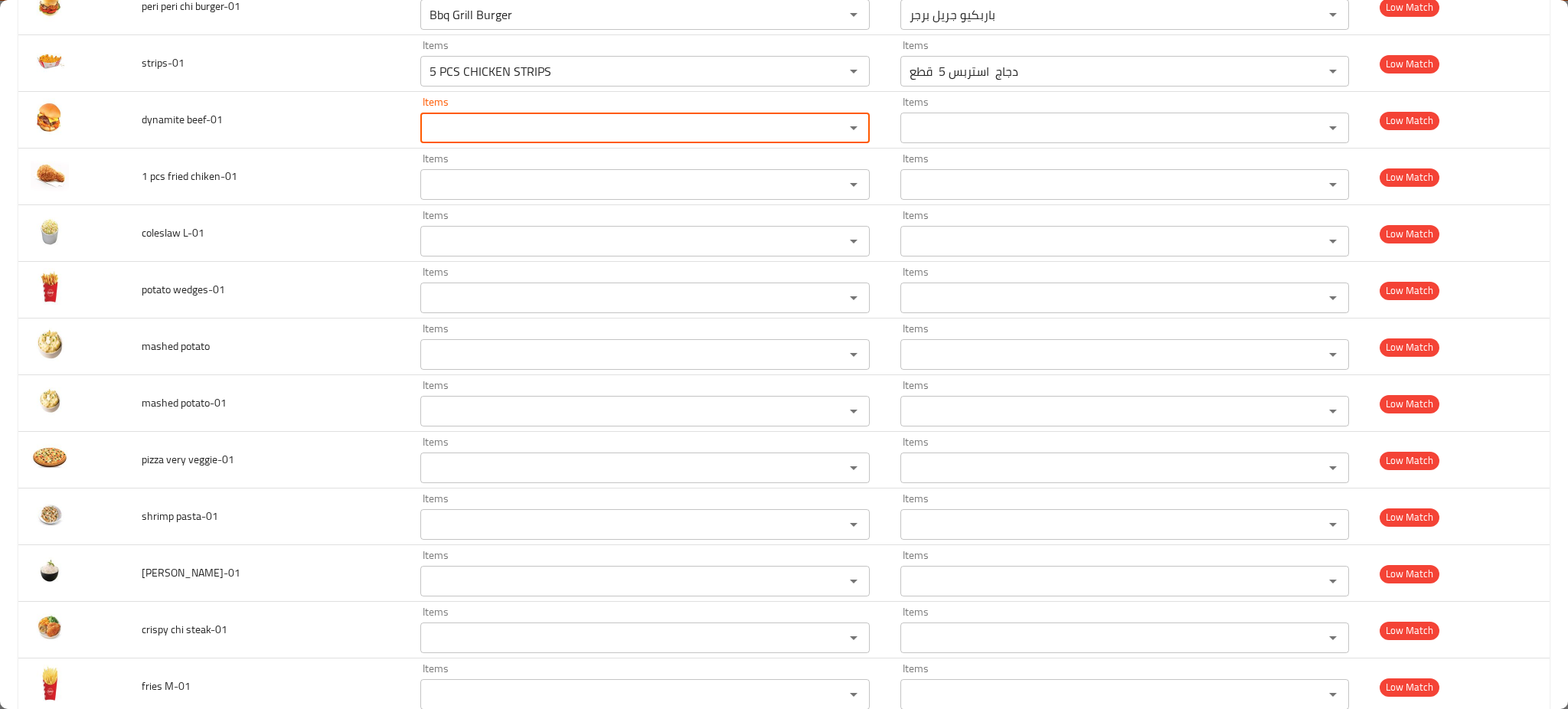
scroll to position [5098, 0]
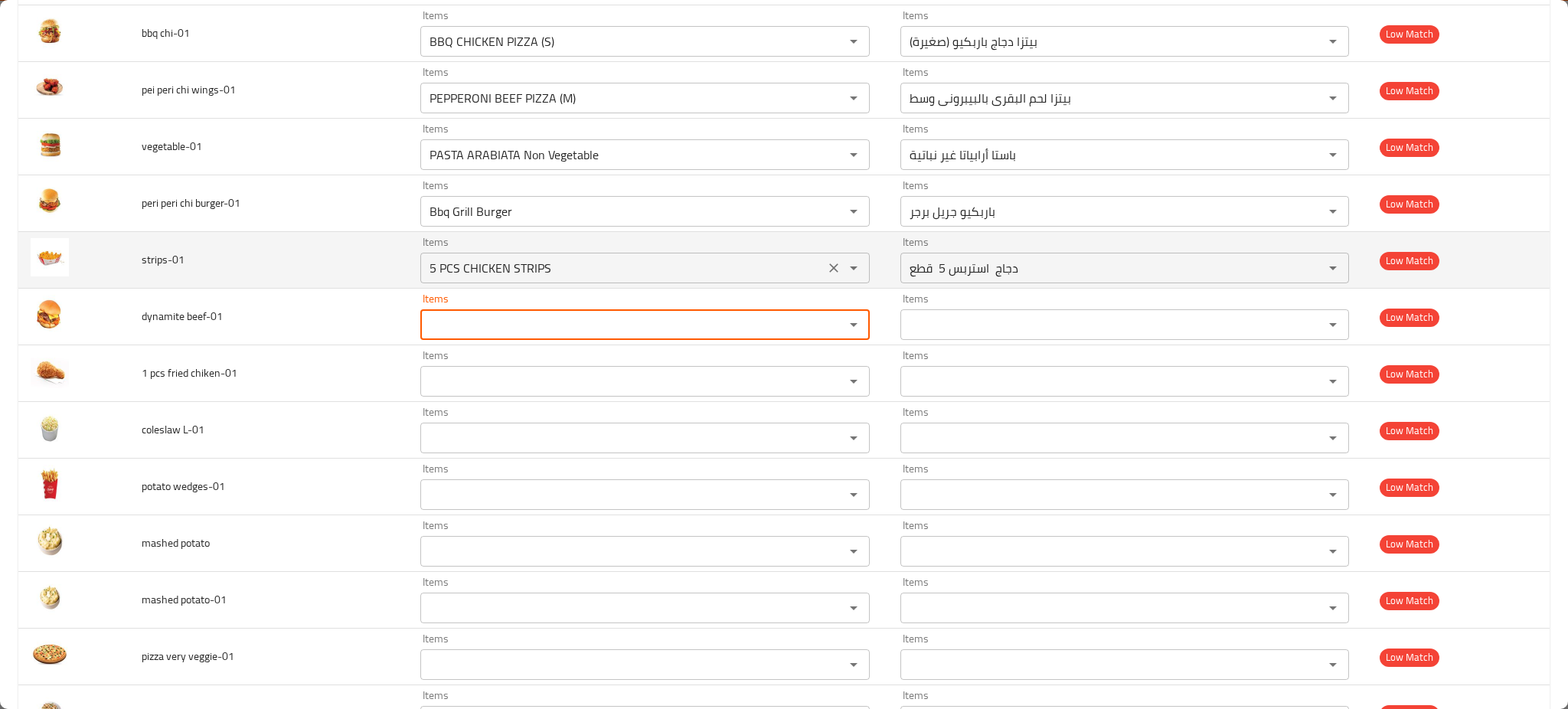
click at [823, 263] on button "Clear" at bounding box center [833, 268] width 22 height 22
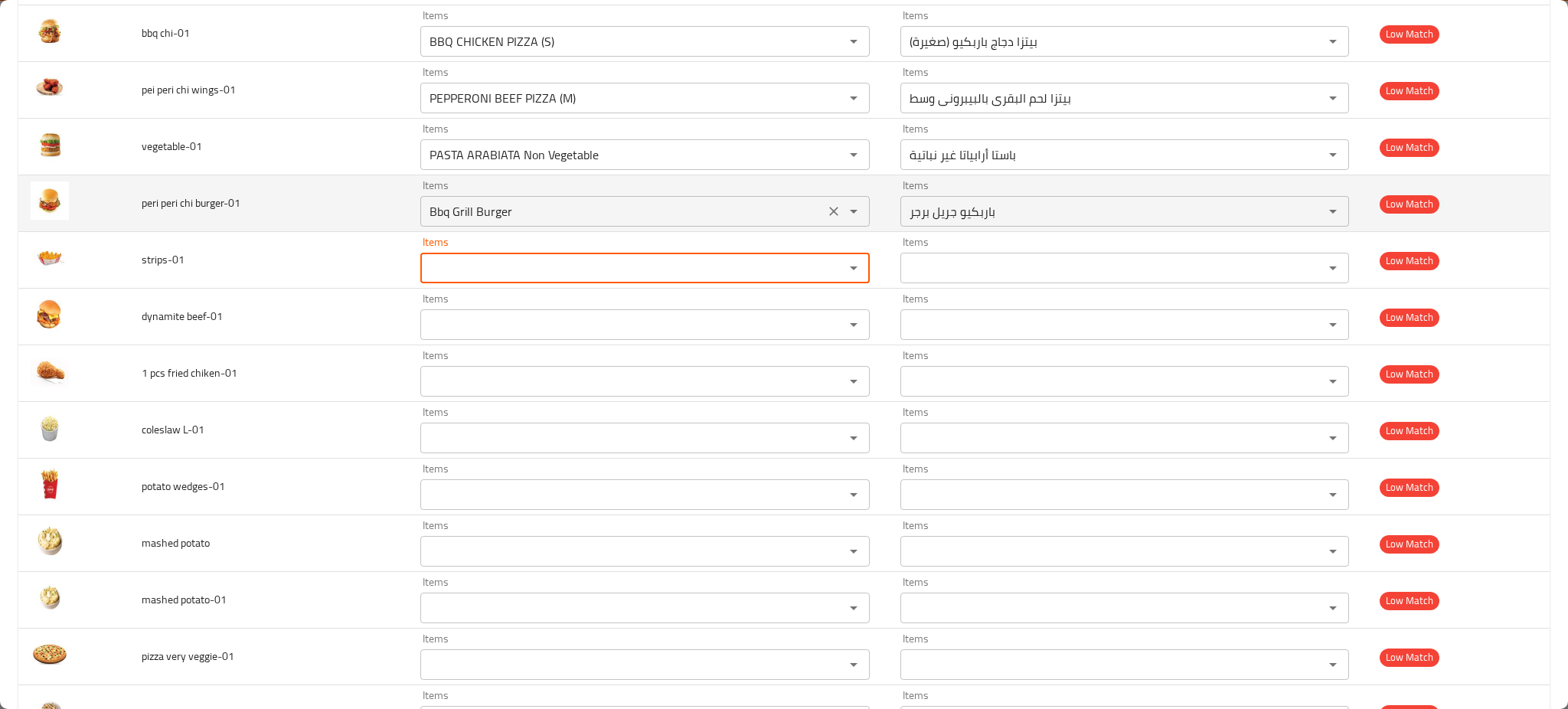
click at [826, 216] on icon "Clear" at bounding box center [834, 211] width 16 height 16
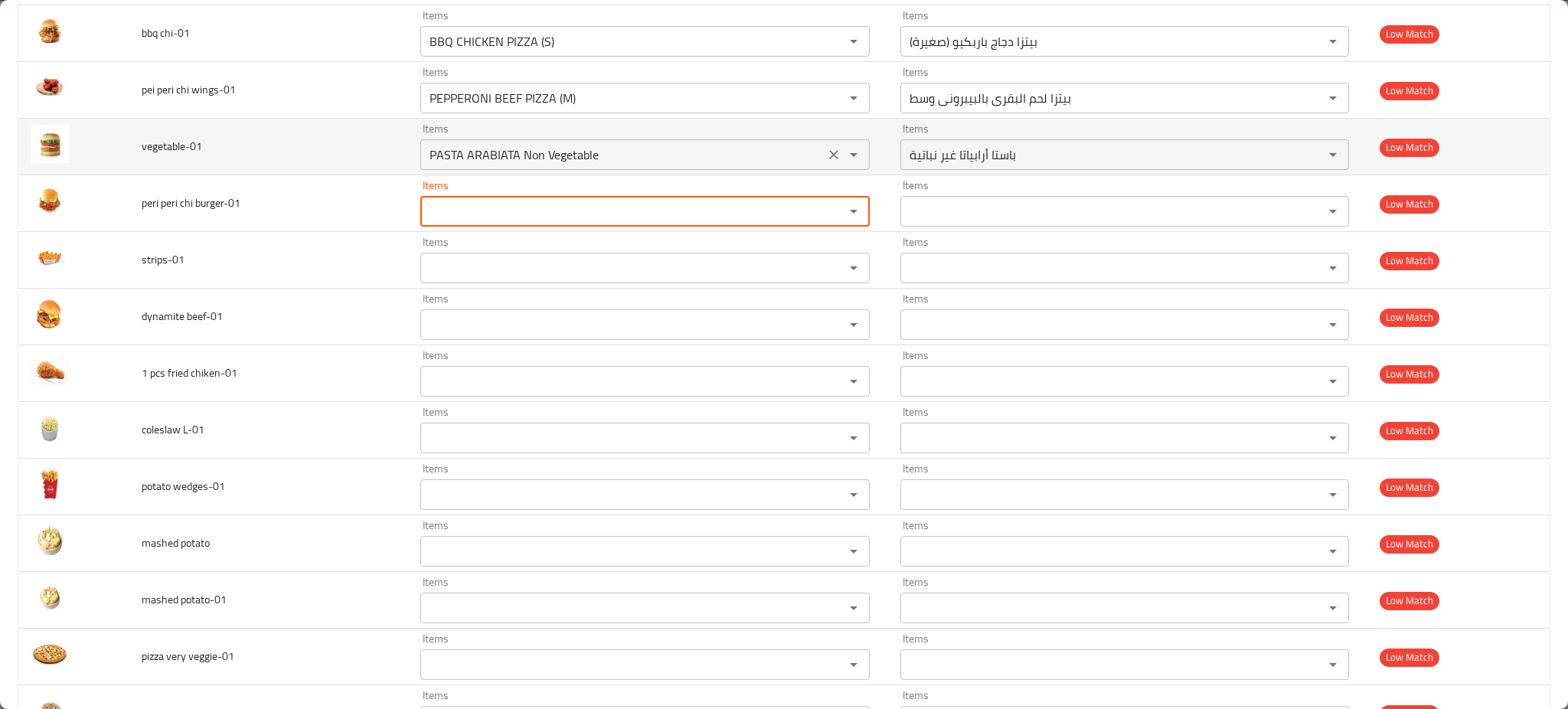
click at [826, 157] on icon "Clear" at bounding box center [834, 155] width 16 height 16
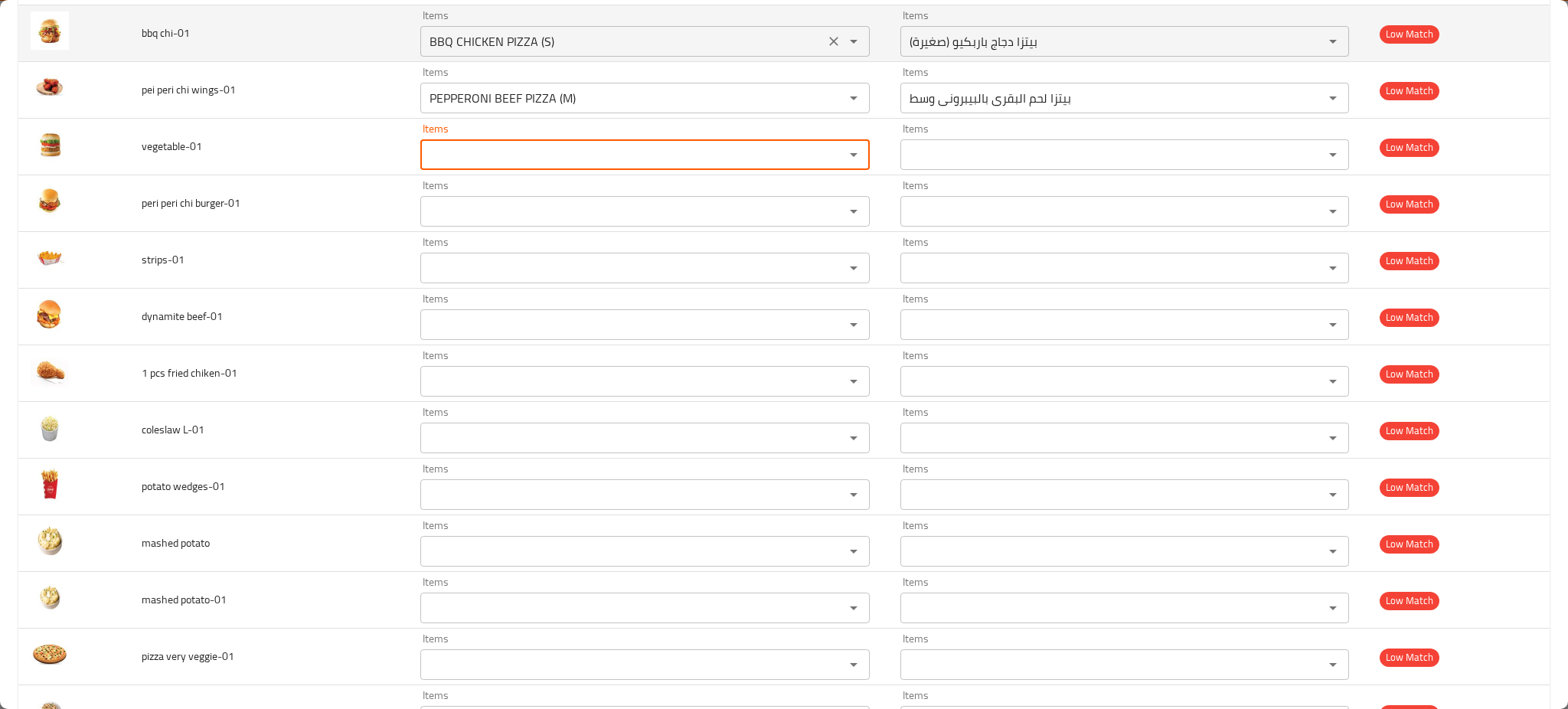
click at [826, 99] on icon "Clear" at bounding box center [834, 98] width 16 height 16
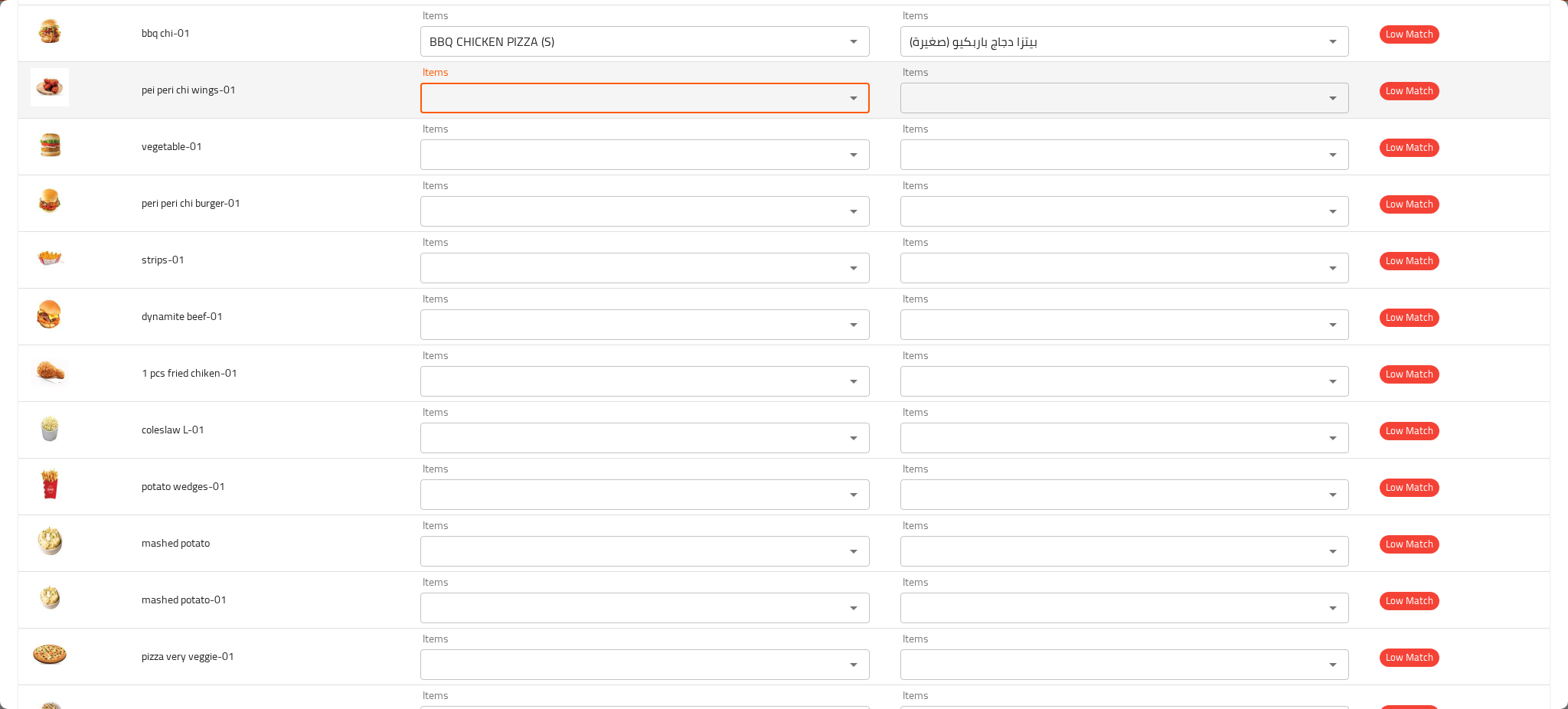
click at [826, 49] on icon "Clear" at bounding box center [834, 42] width 16 height 16
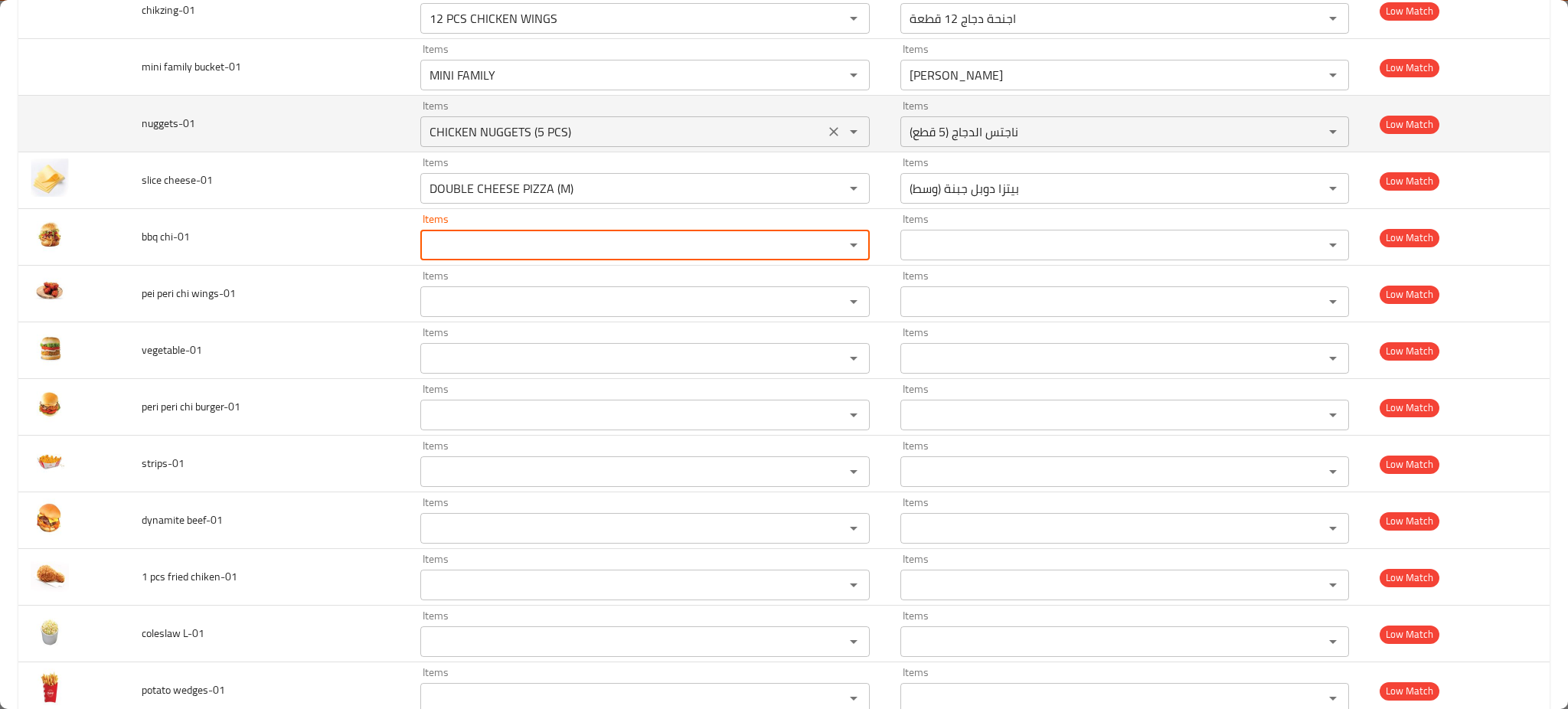
scroll to position [4895, 0]
click at [826, 191] on icon "Clear" at bounding box center [834, 189] width 16 height 16
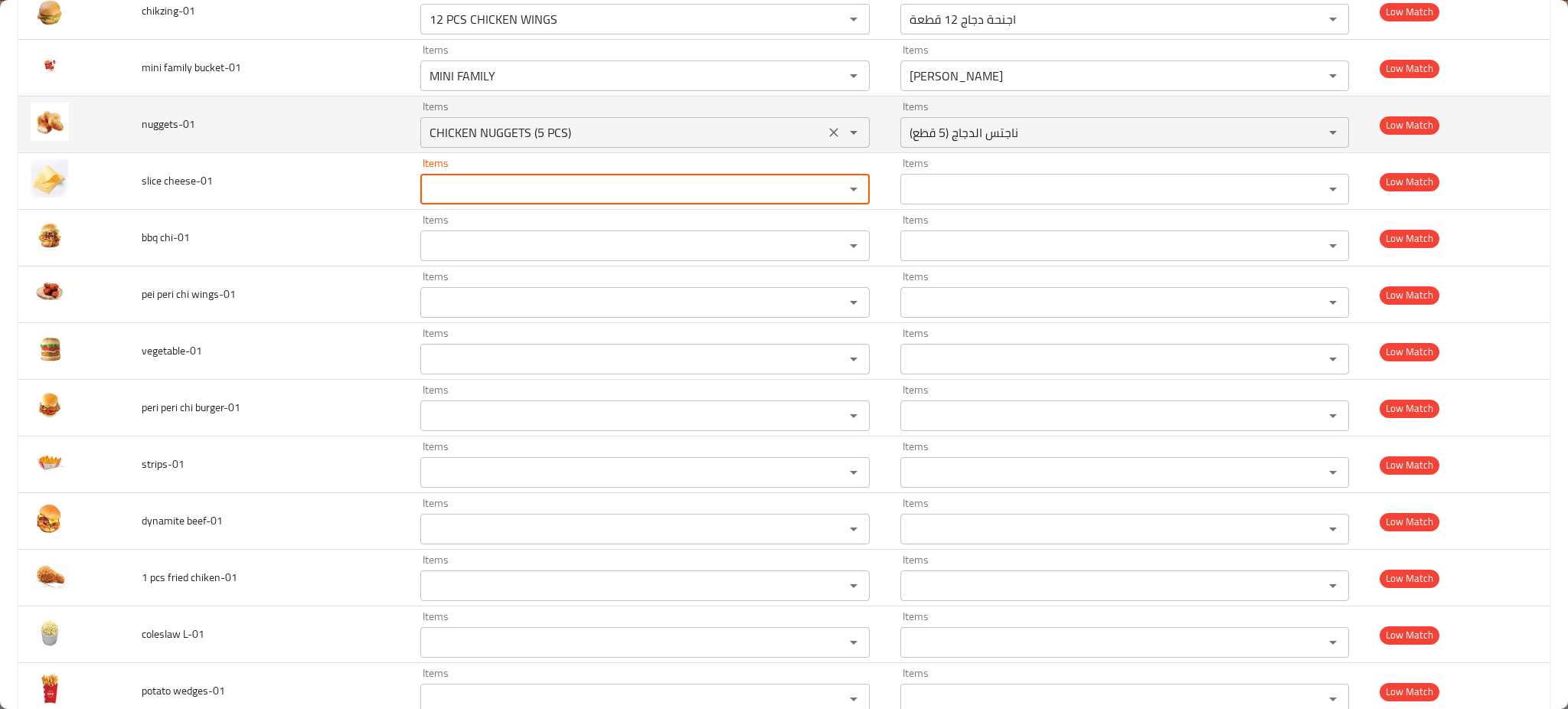
click at [812, 120] on div "CHICKEN NUGGETS (5 PCS) Items" at bounding box center [645, 132] width 449 height 30
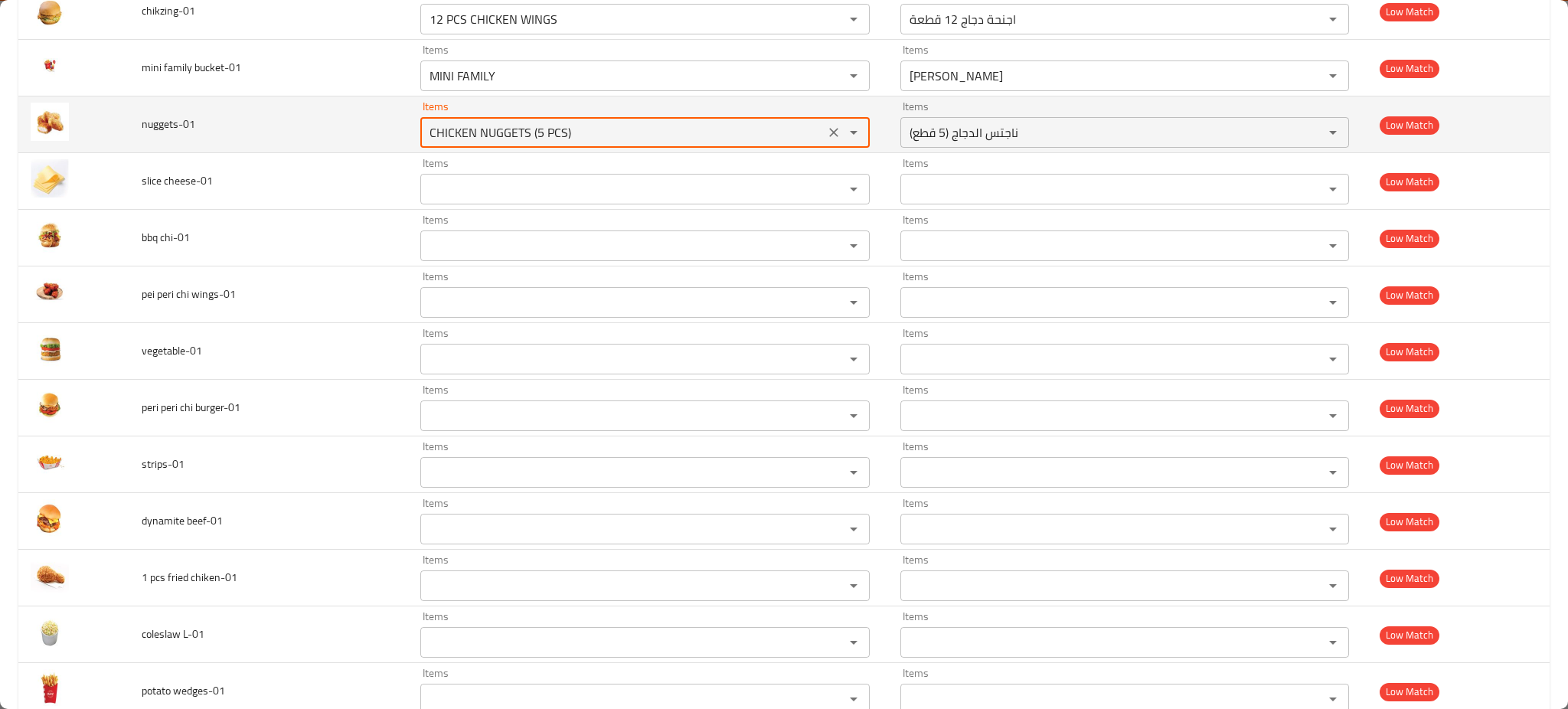
click at [826, 133] on icon "Clear" at bounding box center [834, 133] width 16 height 16
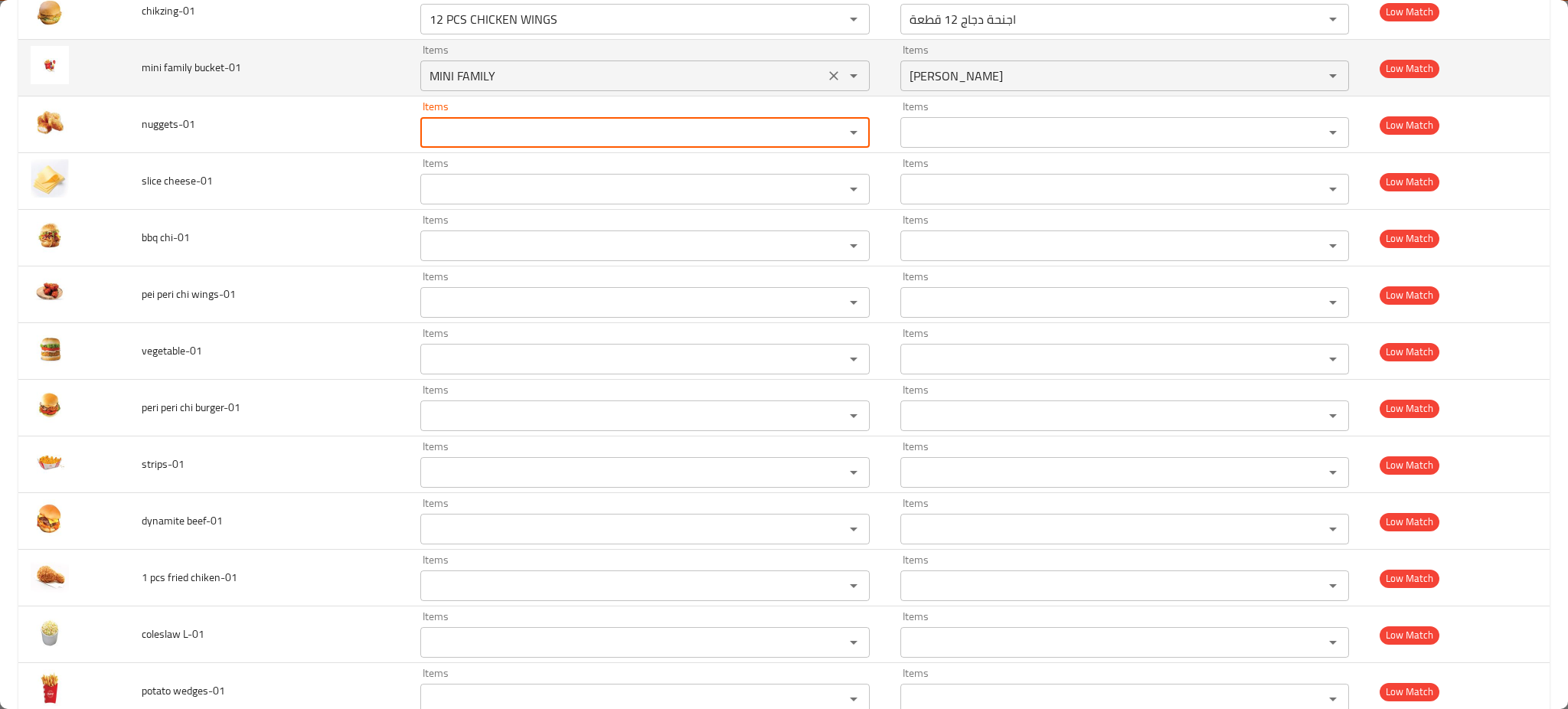
click at [826, 83] on icon "Clear" at bounding box center [834, 76] width 16 height 16
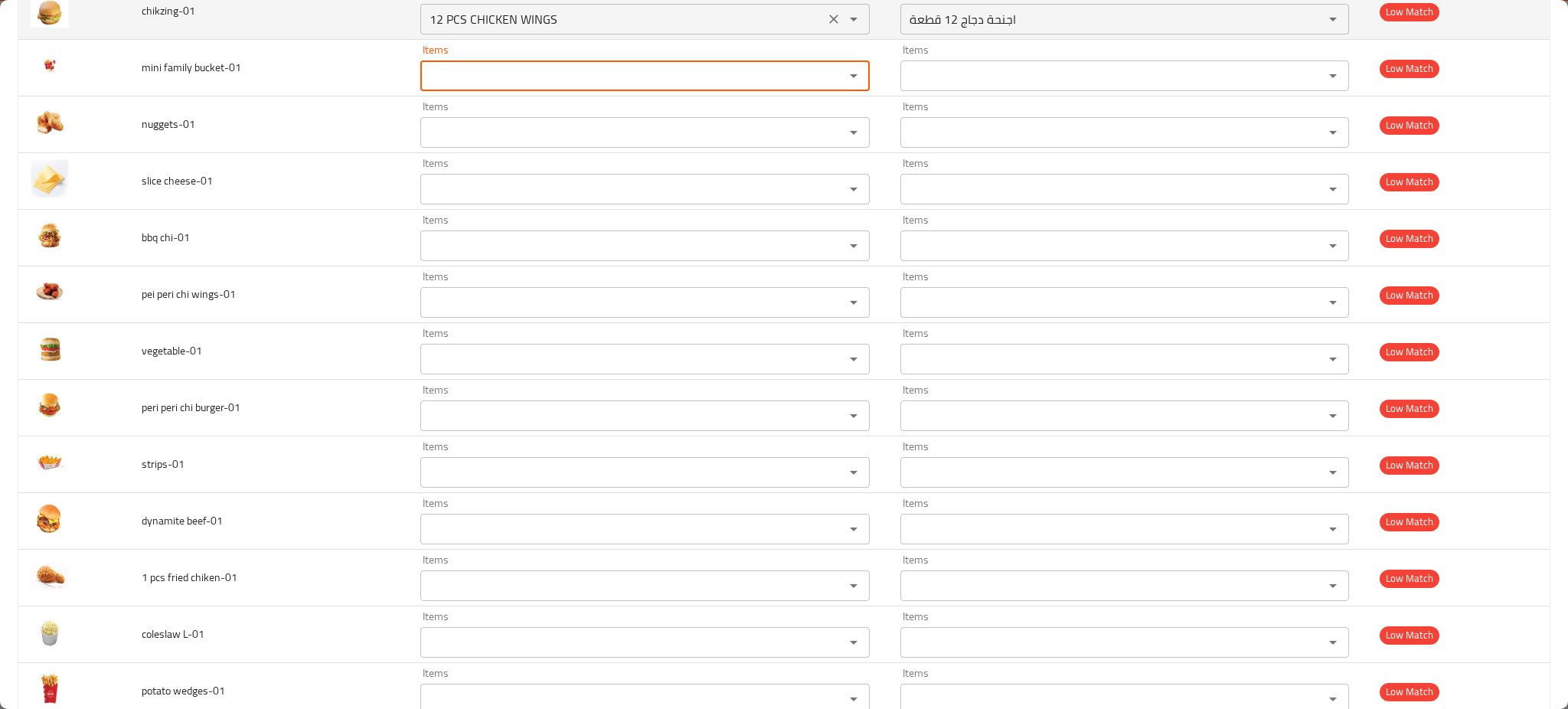
click at [826, 27] on icon "Clear" at bounding box center [834, 19] width 16 height 16
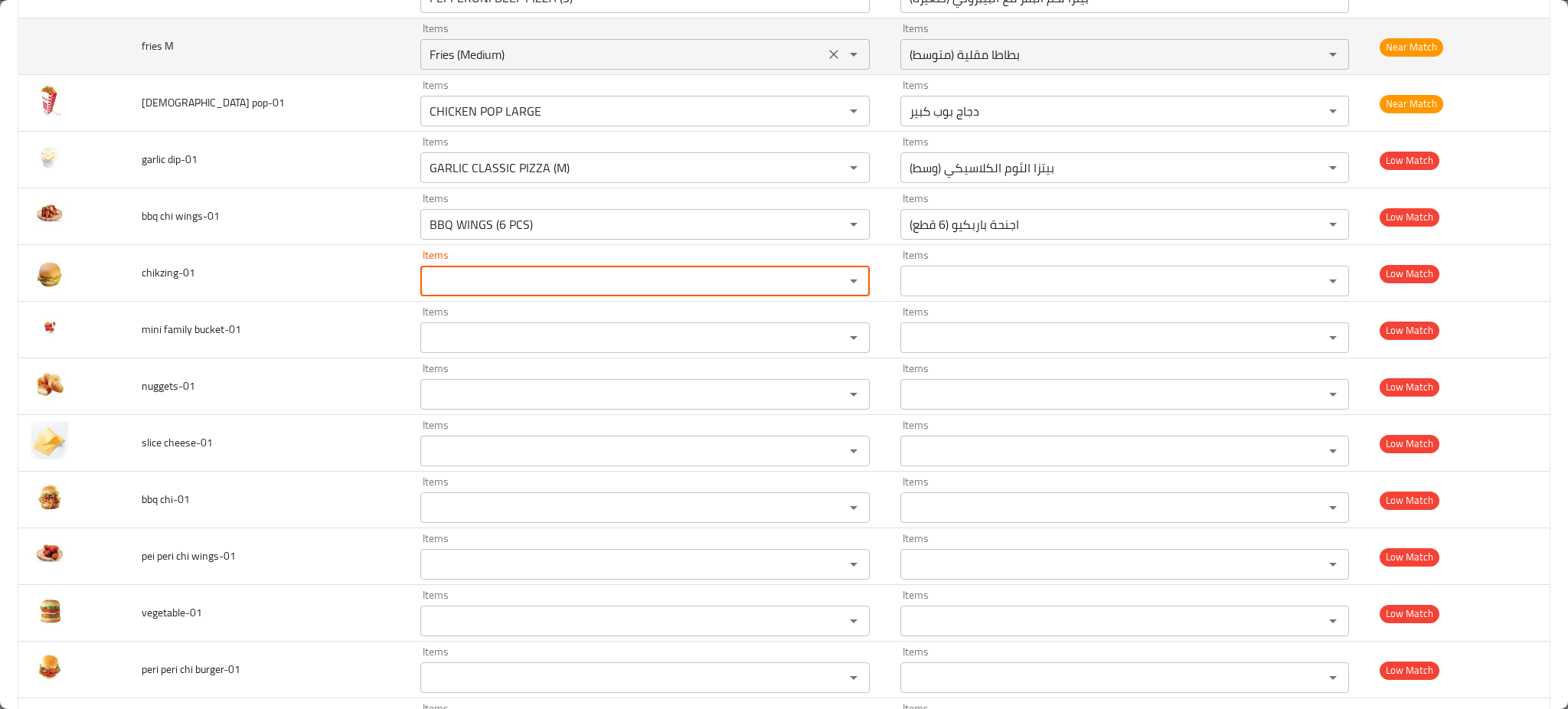
scroll to position [4589, 0]
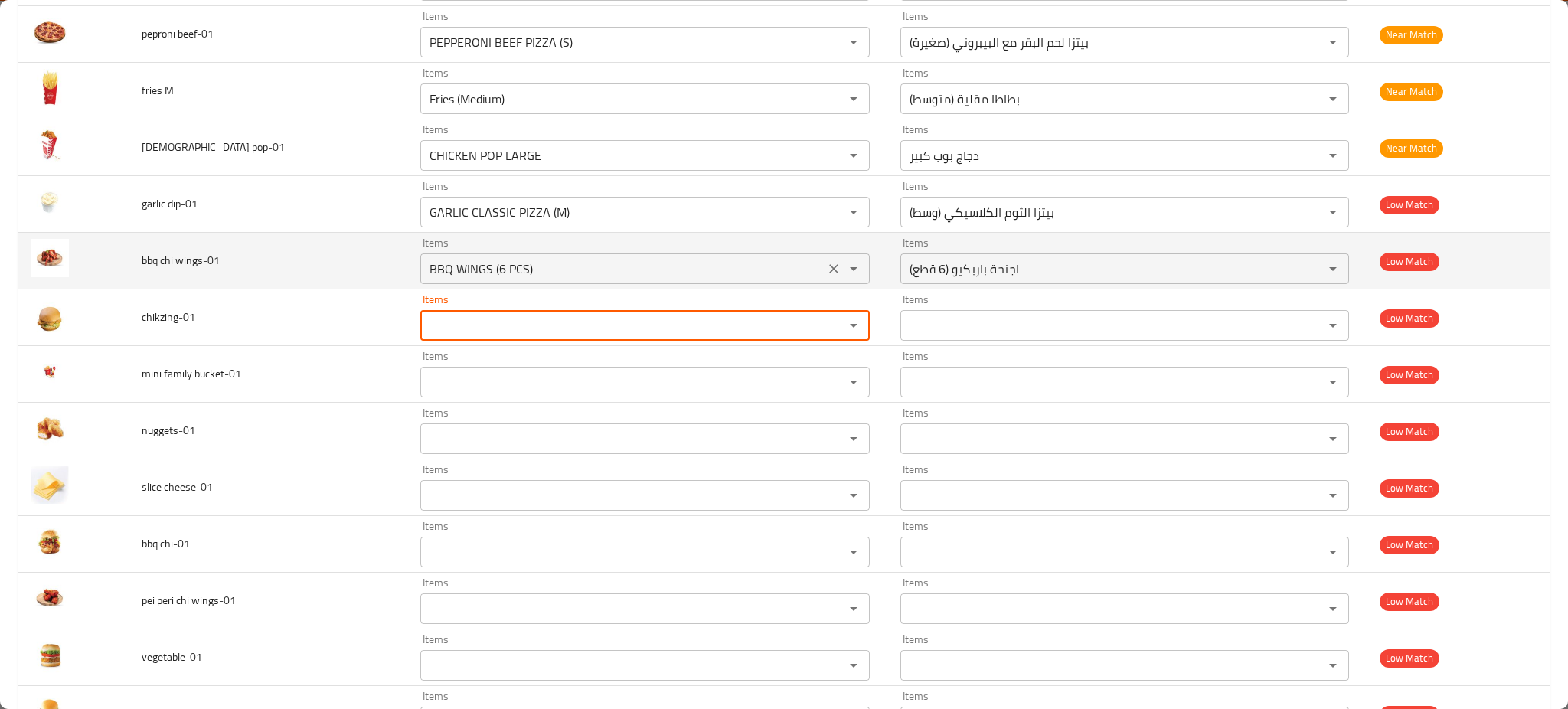
click at [826, 267] on icon "Clear" at bounding box center [834, 269] width 16 height 16
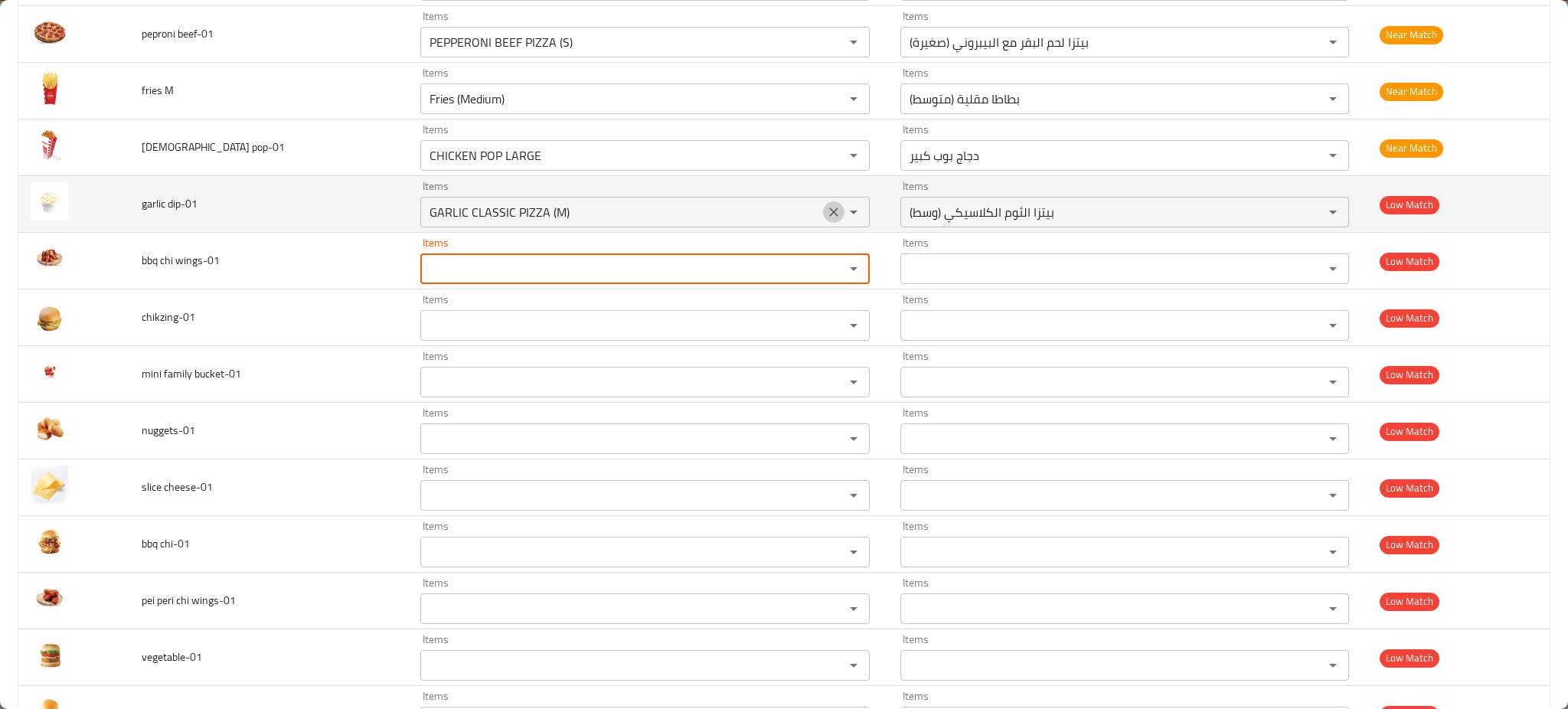
click at [826, 212] on icon "Clear" at bounding box center [834, 212] width 16 height 16
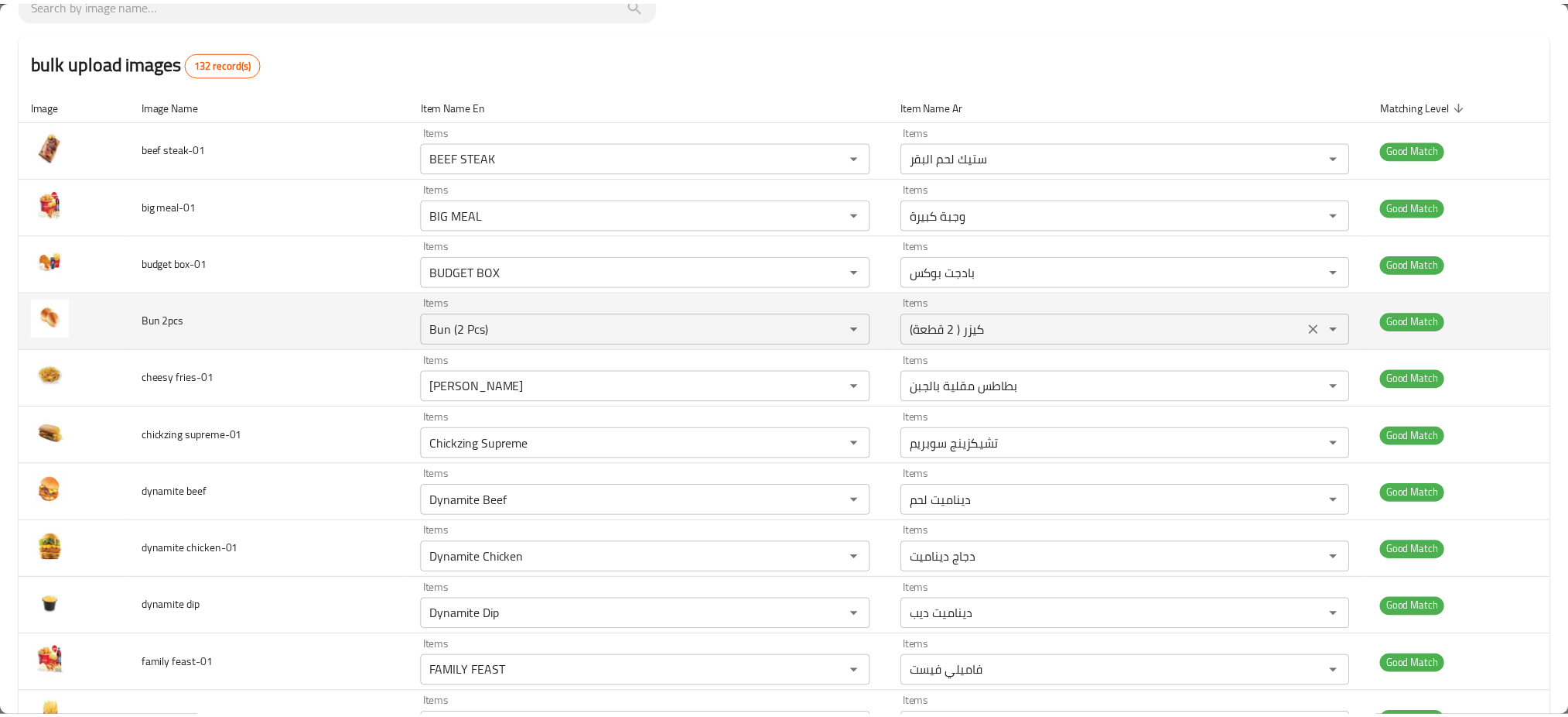
scroll to position [0, 0]
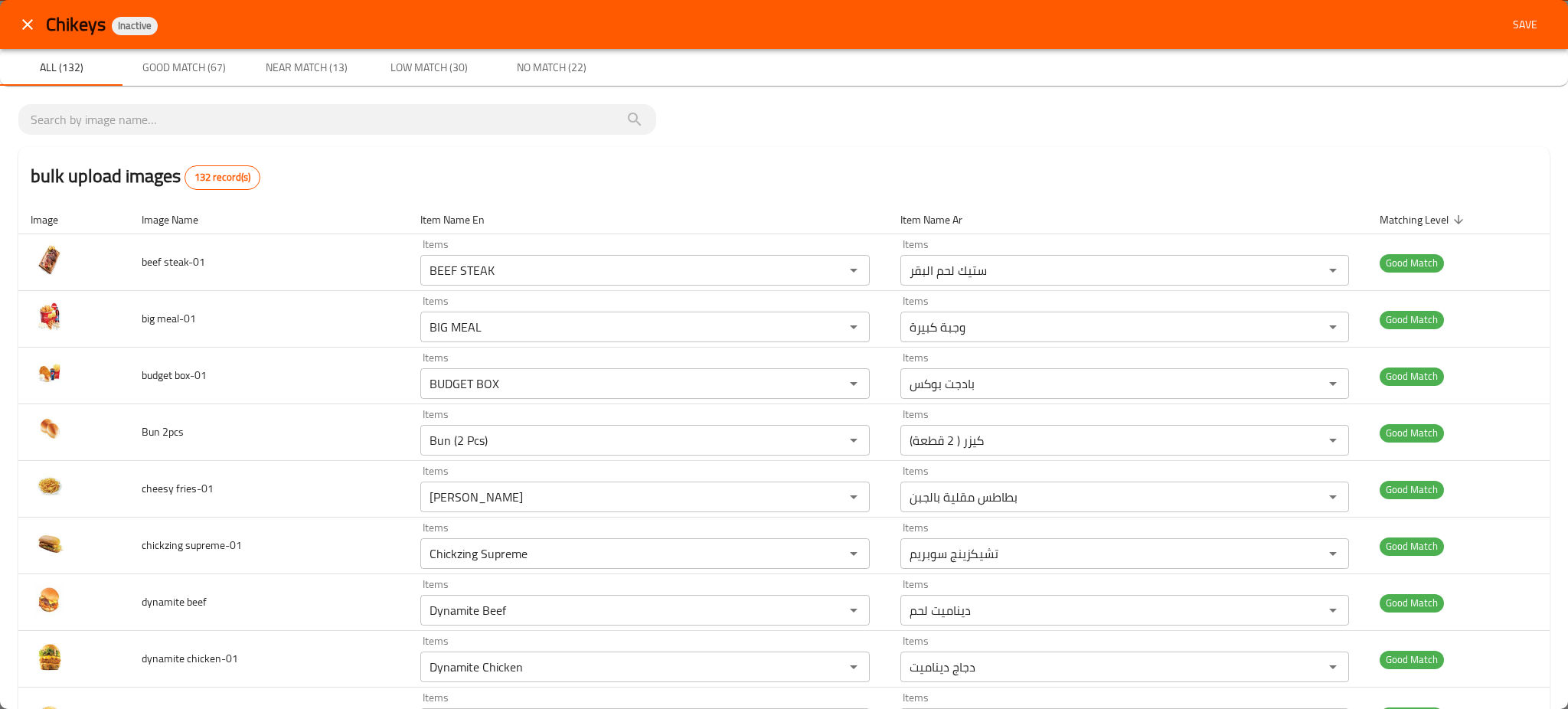
click at [1506, 19] on span "Save" at bounding box center [1525, 25] width 36 height 19
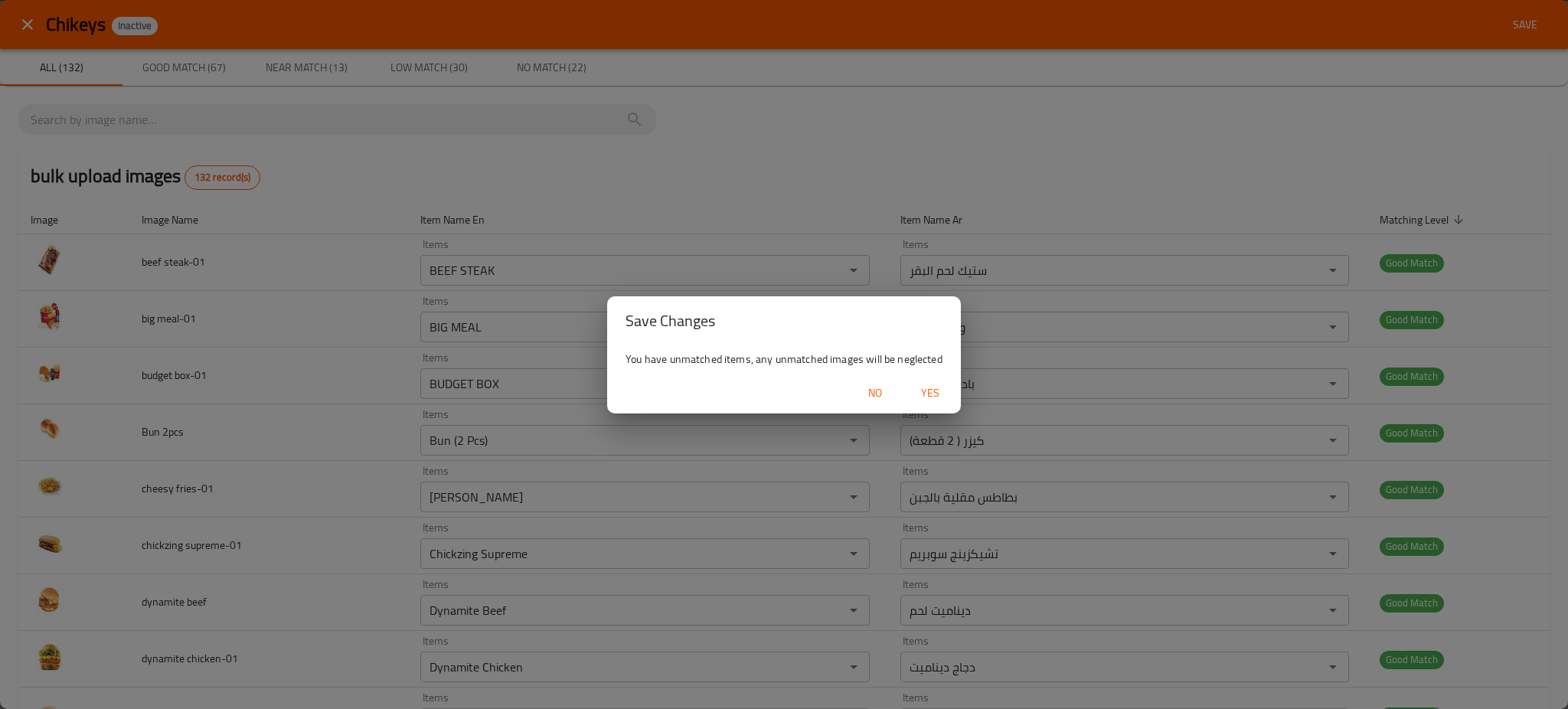
click at [939, 389] on span "Yes" at bounding box center [930, 393] width 36 height 19
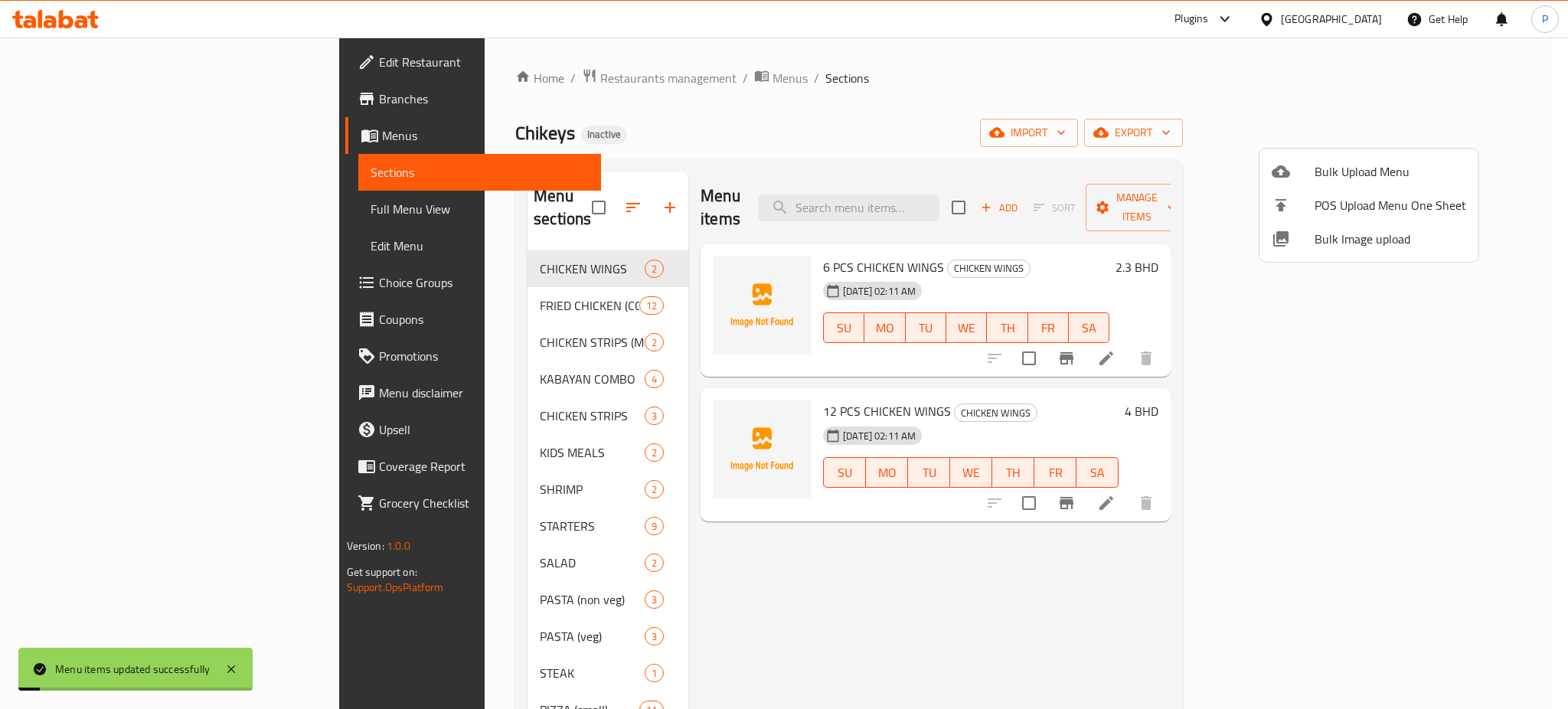
click at [448, 348] on div at bounding box center [784, 354] width 1568 height 709
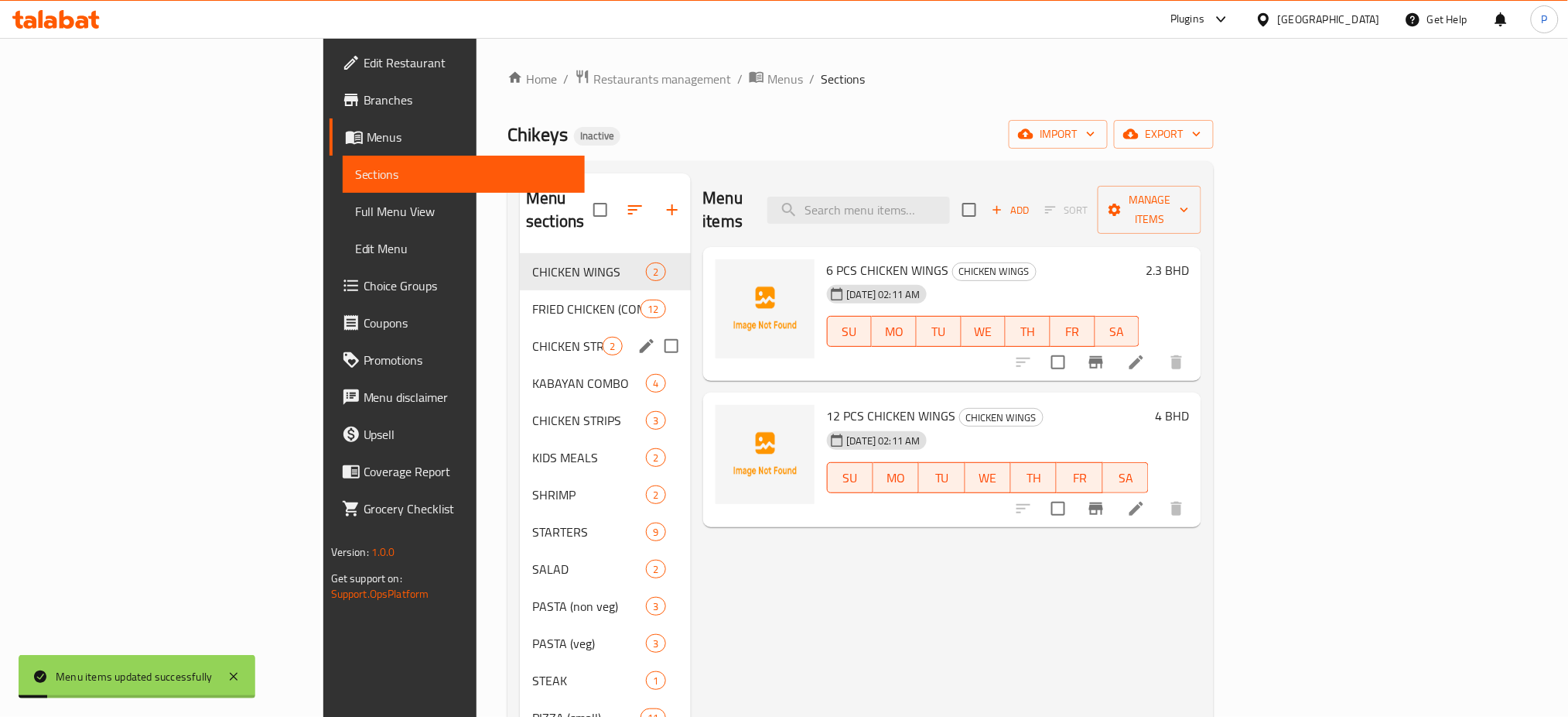
click at [532, 300] on span "FRIED CHICKEN (COMBO)" at bounding box center [586, 309] width 109 height 18
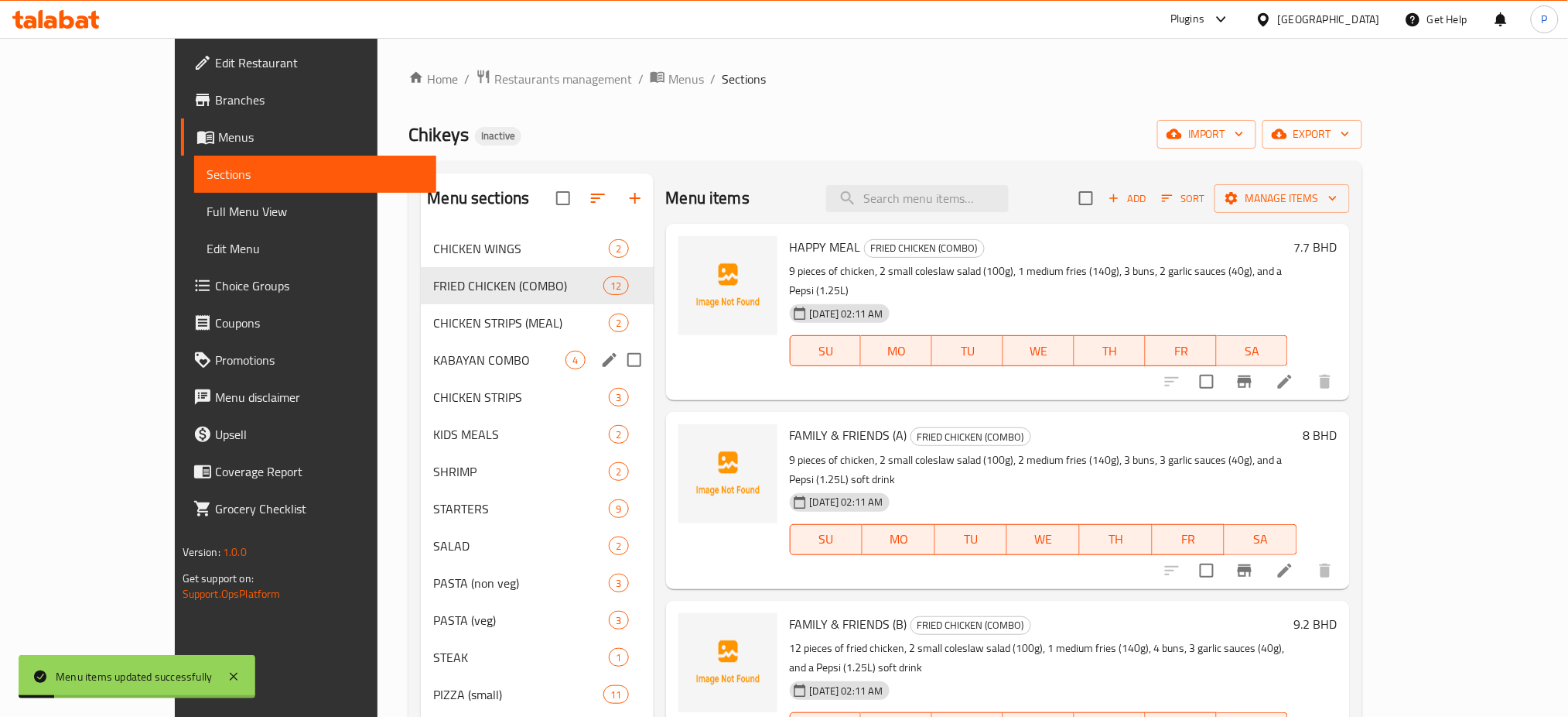
click at [477, 380] on div "CHICKEN STRIPS 3" at bounding box center [536, 397] width 232 height 37
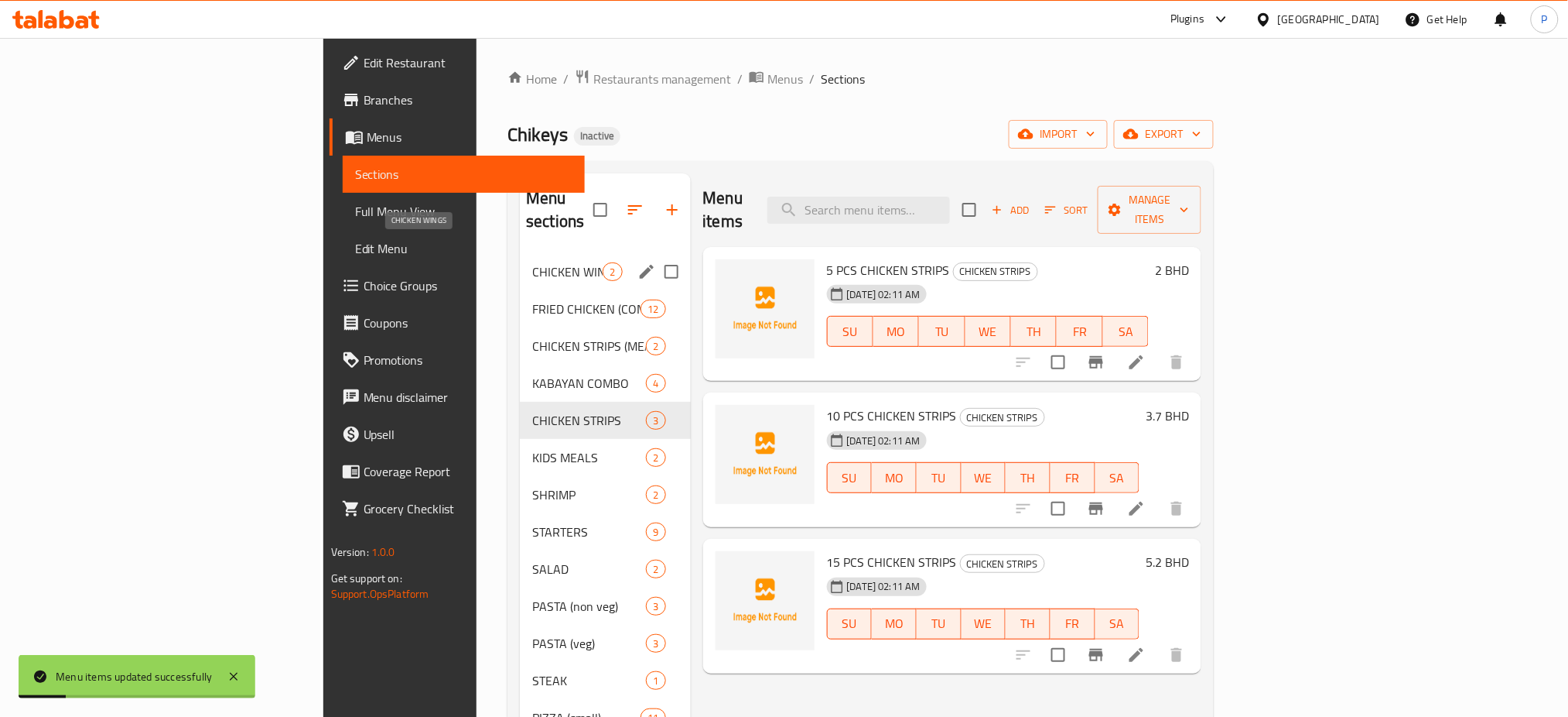
click at [519, 253] on div "CHICKEN WINGS 2" at bounding box center [604, 272] width 170 height 37
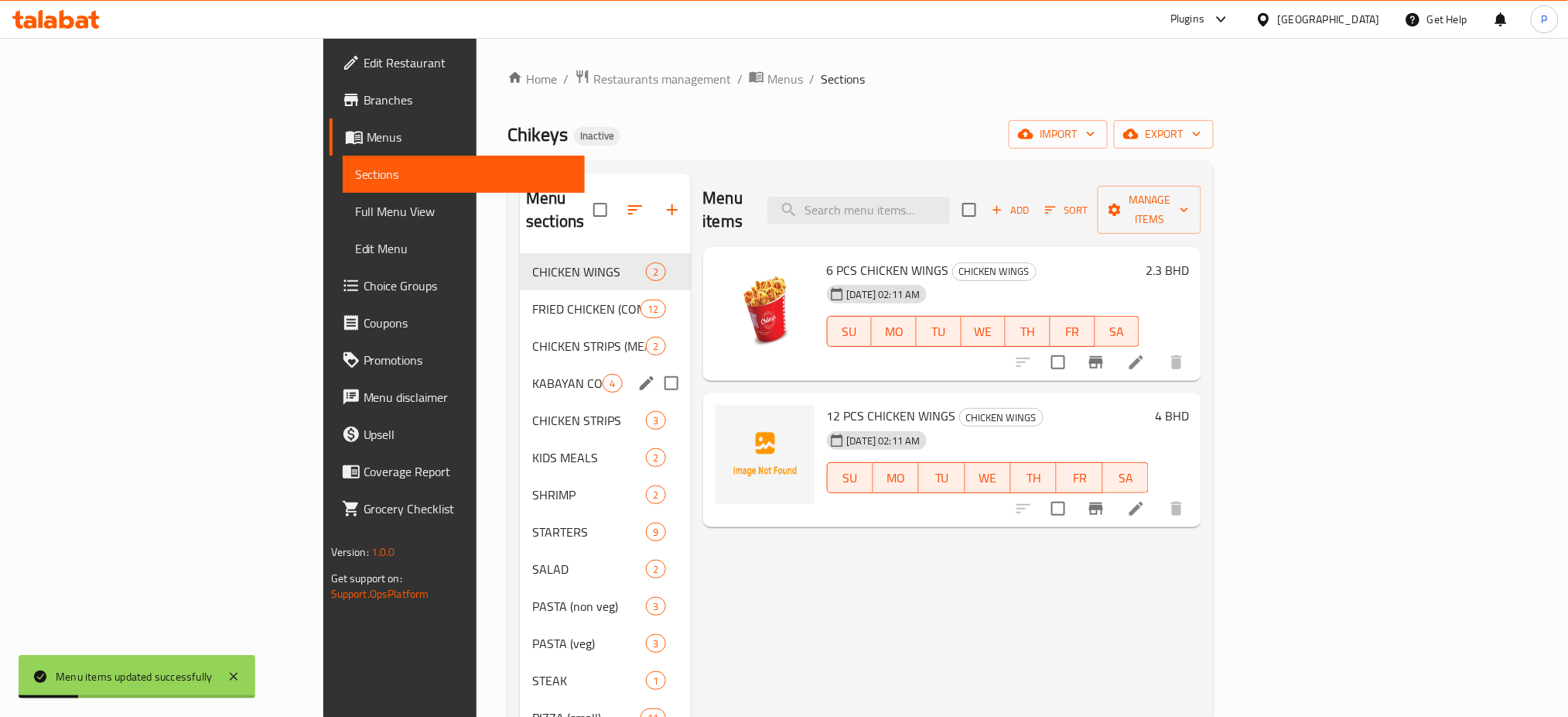
click at [519, 377] on div "KABAYAN COMBO 4" at bounding box center [604, 383] width 170 height 37
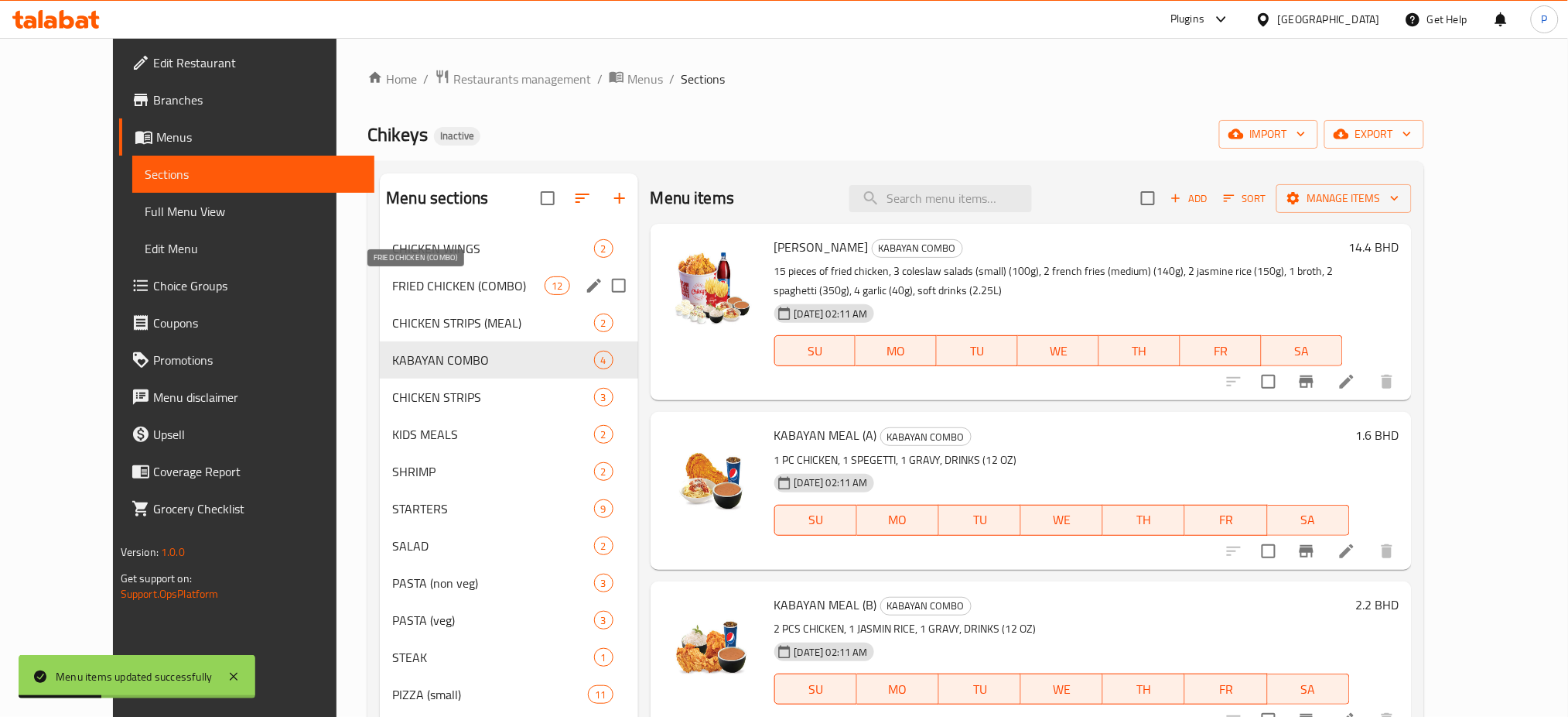
click at [498, 288] on span "FRIED CHICKEN (COMBO)" at bounding box center [469, 285] width 152 height 18
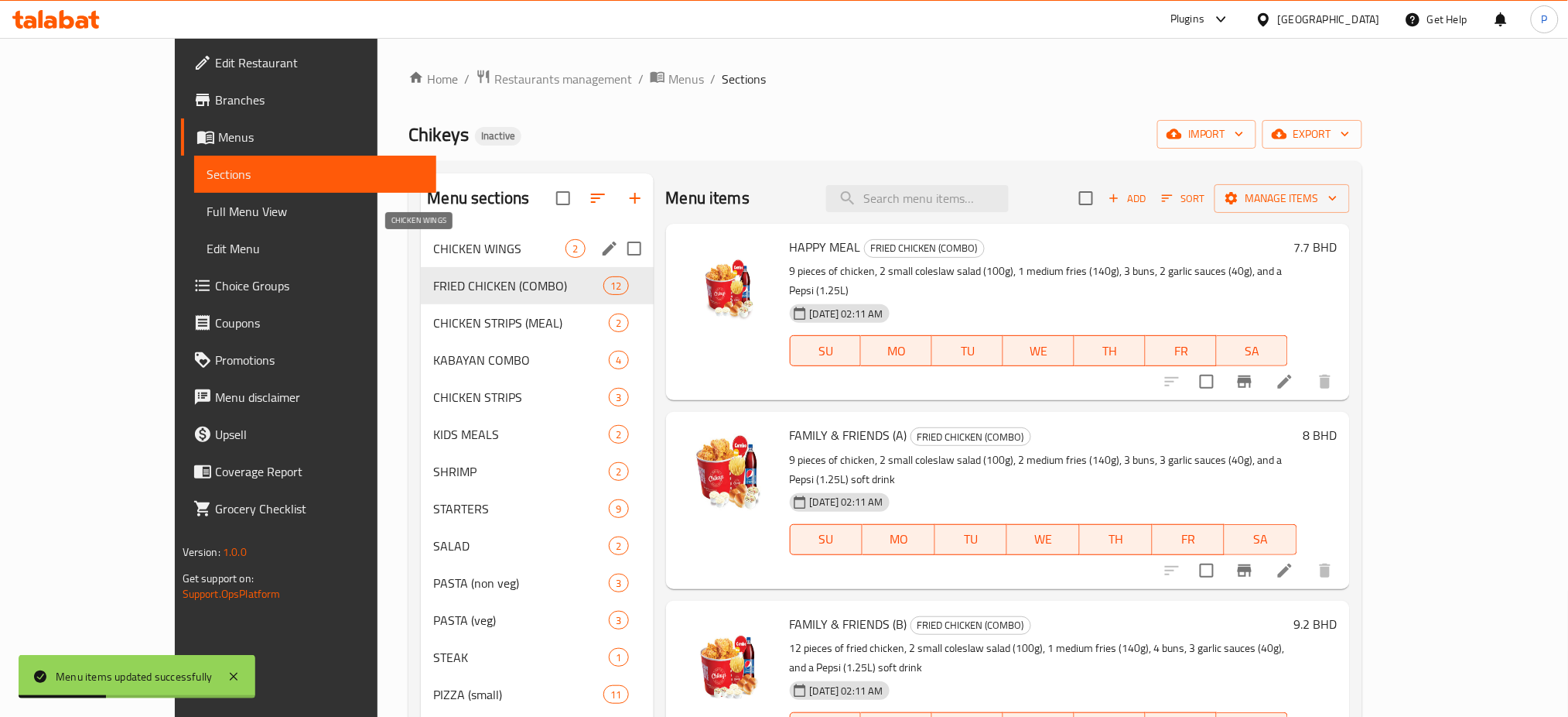
click at [513, 252] on span "CHICKEN WINGS" at bounding box center [498, 248] width 132 height 18
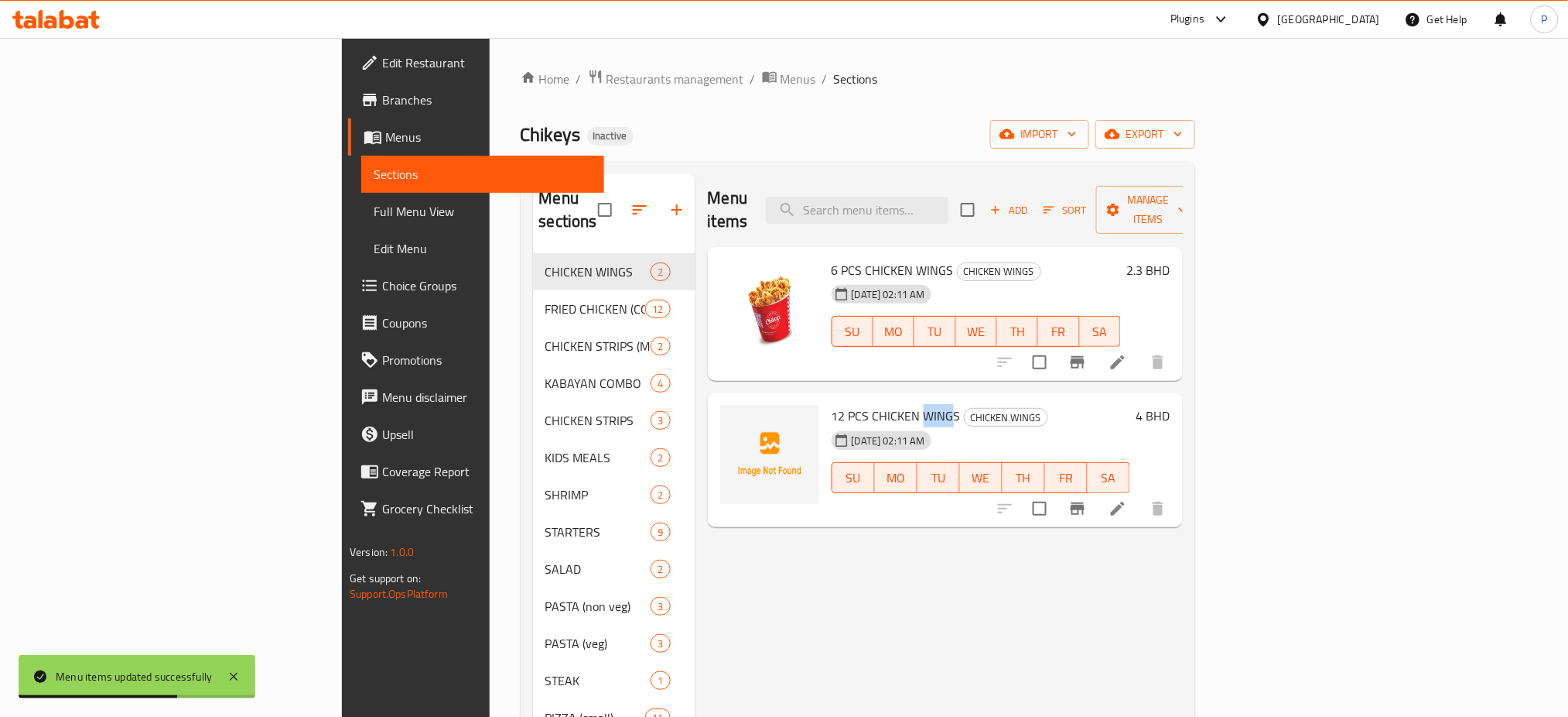
drag, startPoint x: 837, startPoint y: 388, endPoint x: 862, endPoint y: 393, distance: 25.5
click at [862, 404] on span "12 PCS CHICKEN WINGS" at bounding box center [895, 415] width 129 height 23
copy span "WING"
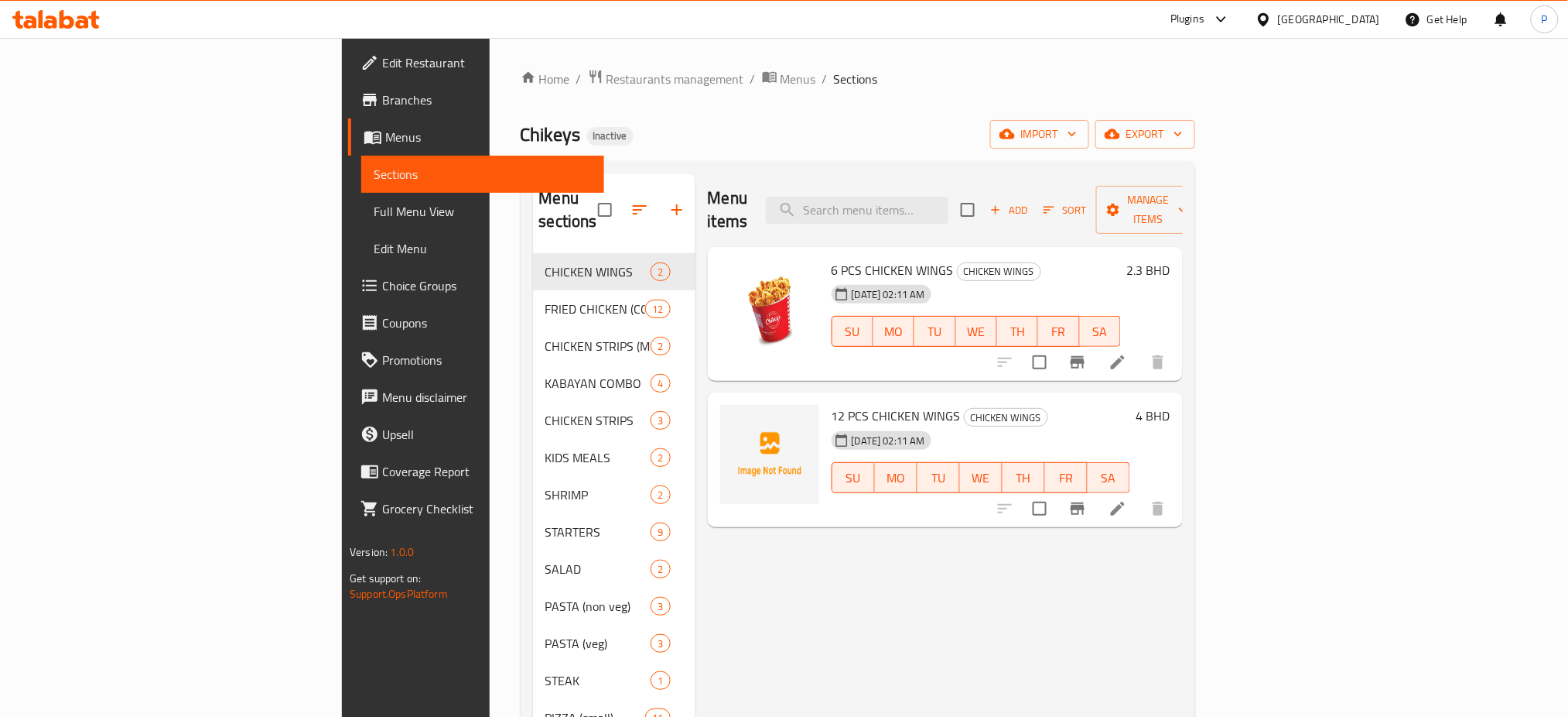
click at [713, 577] on div "Menu items Add Sort Manage items 6 PCS CHICKEN WINGS CHICKEN WINGS [DATE] 02:11…" at bounding box center [939, 625] width 487 height 903
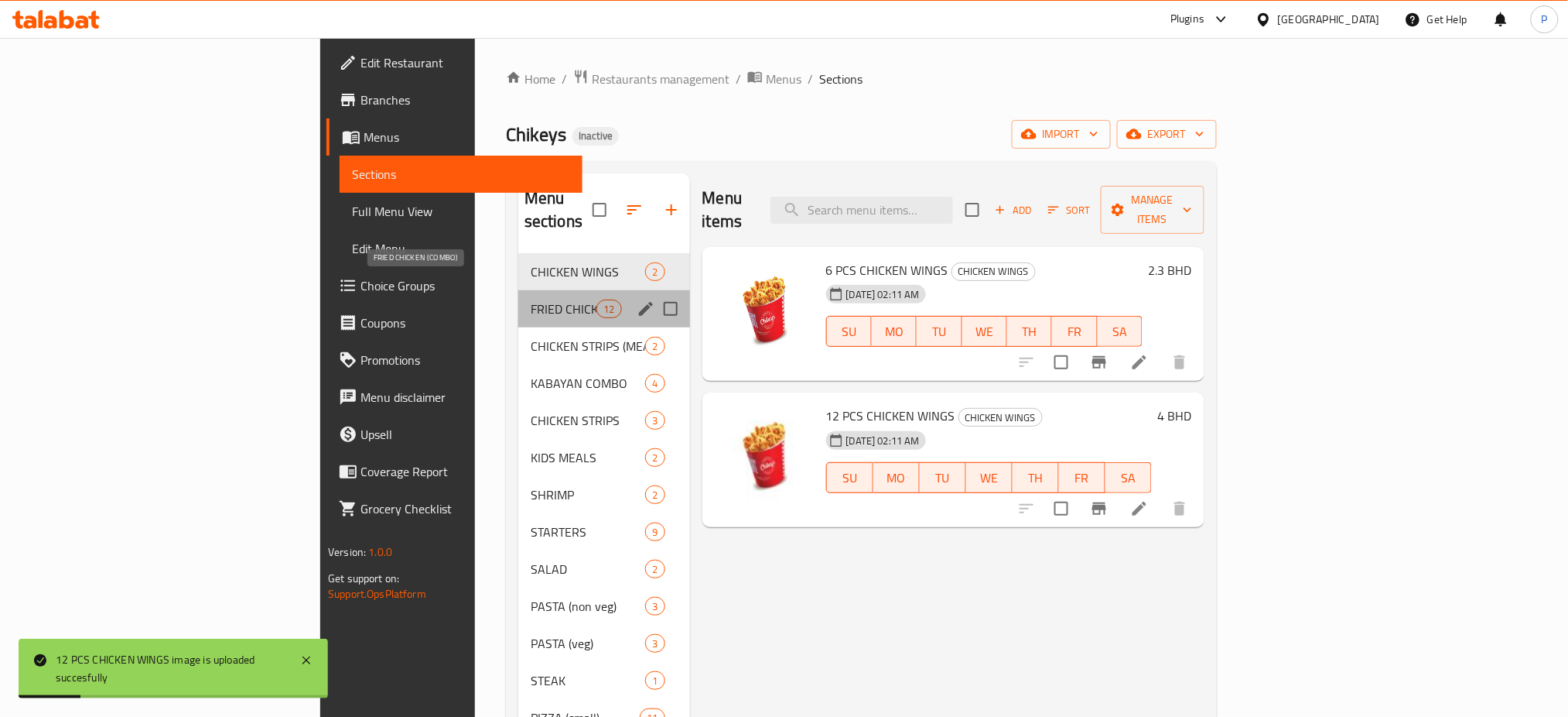
click at [531, 300] on span "FRIED CHICKEN (COMBO)" at bounding box center [563, 309] width 66 height 18
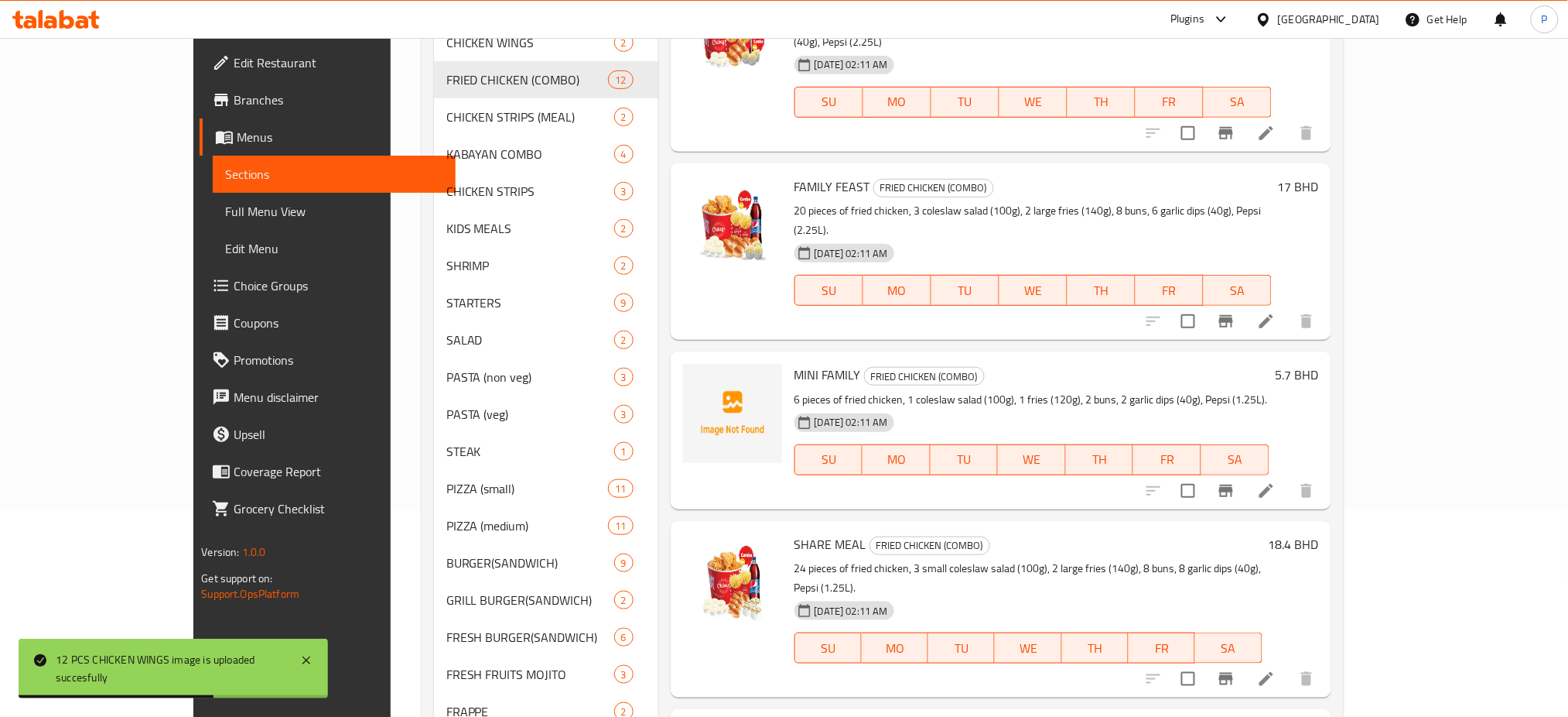
scroll to position [568, 0]
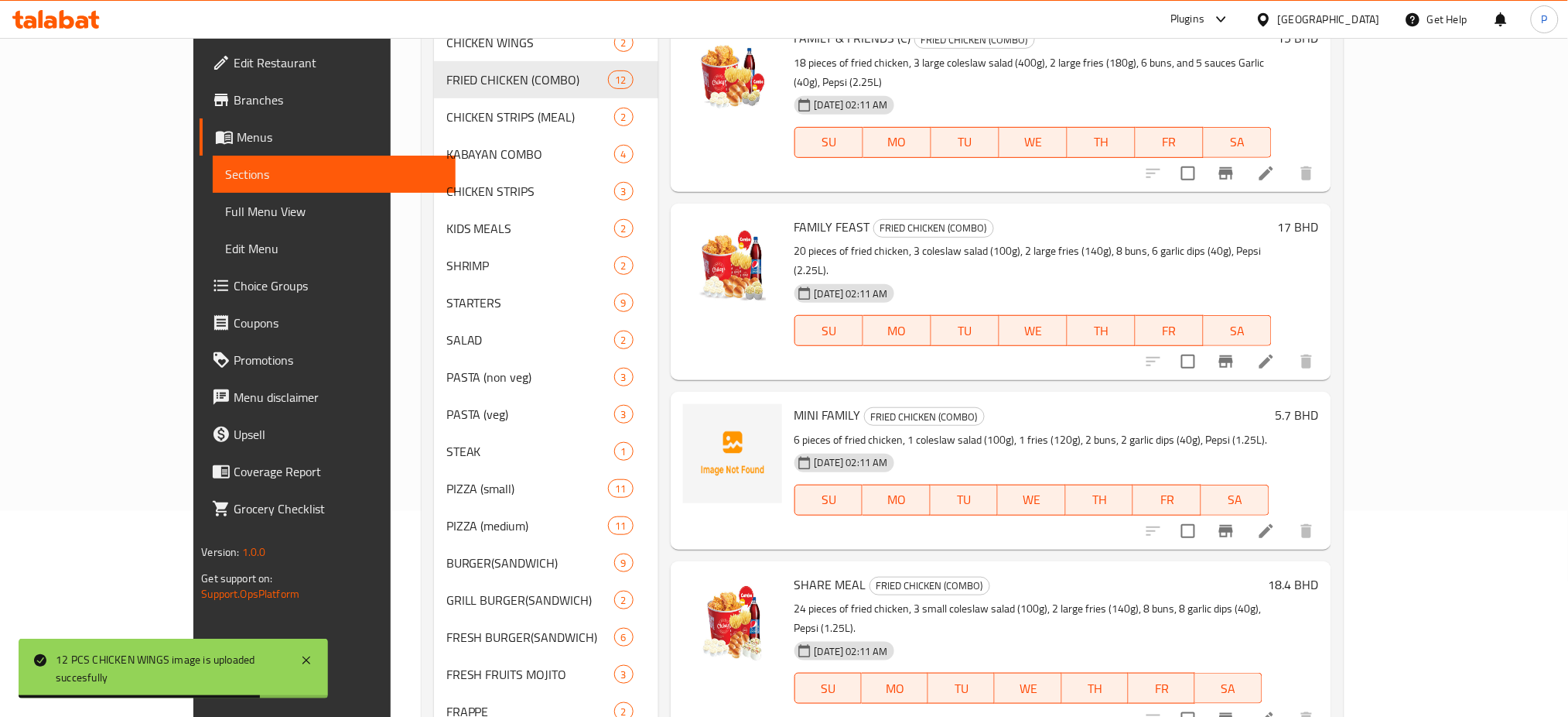
click at [795, 403] on span "MINI FAMILY" at bounding box center [828, 415] width 67 height 23
copy h6 "FAMILY"
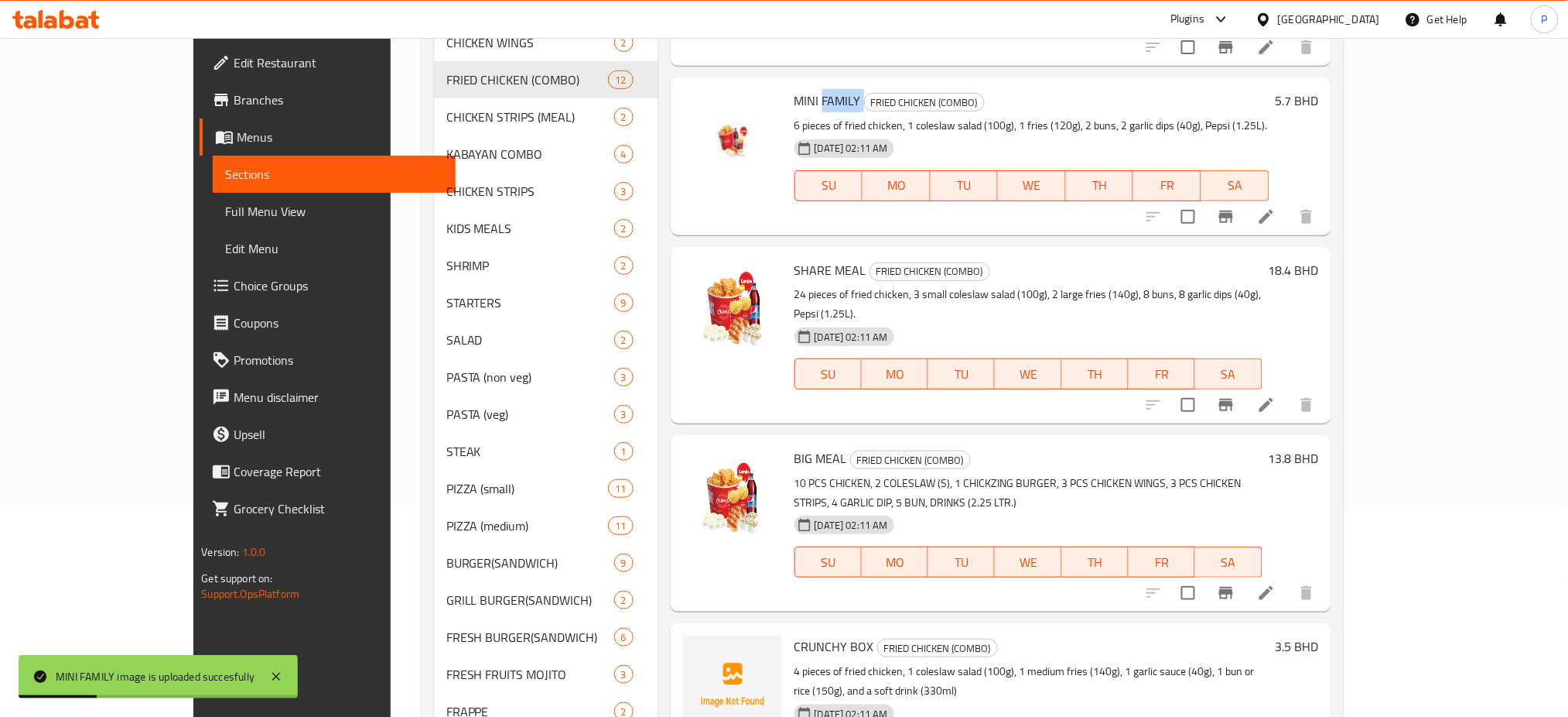
scroll to position [981, 0]
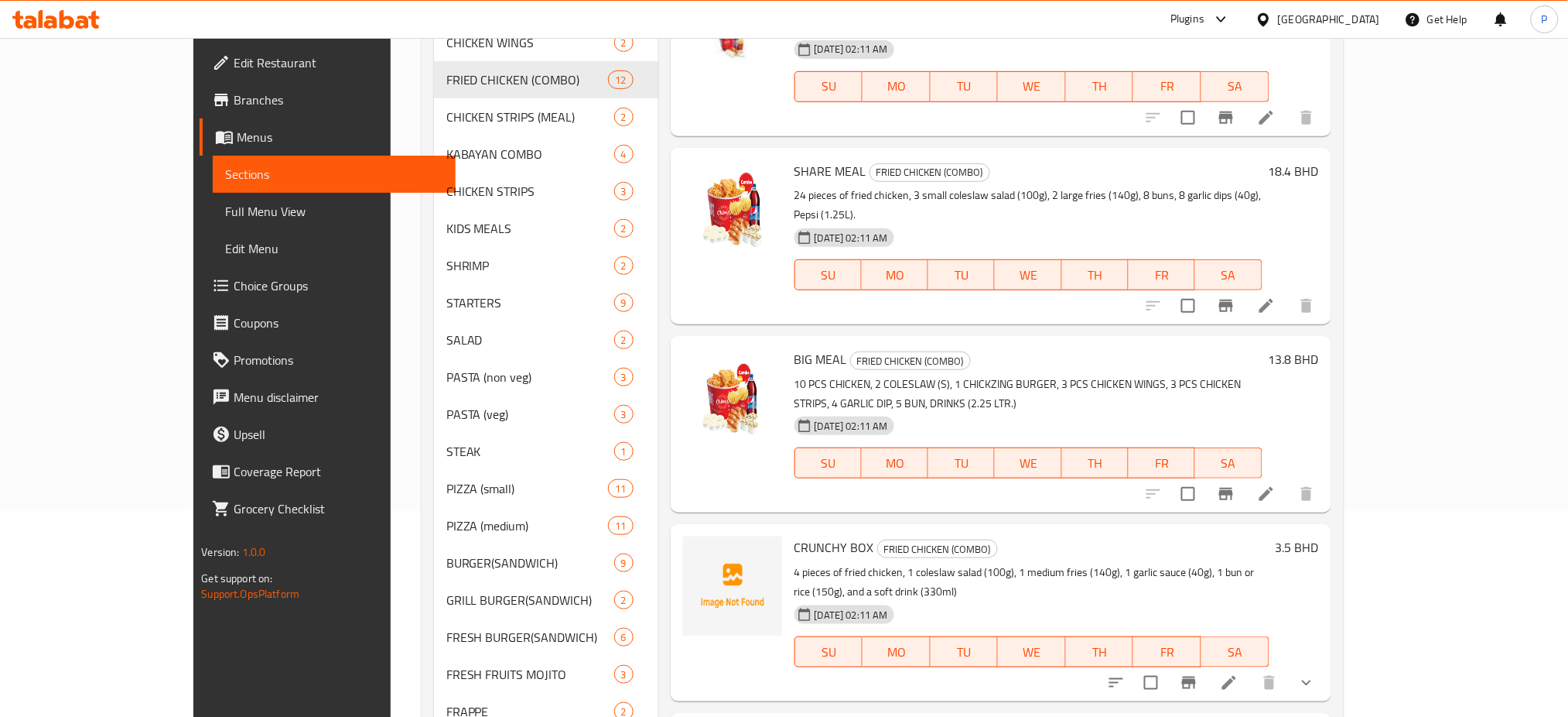
click at [795, 536] on span "CRUNCHY BOX" at bounding box center [834, 547] width 80 height 23
copy span "CRUNCHY"
click at [674, 542] on div "CRUNCHY BOX FRIED CHICKEN (COMBO) 4 pieces of fried chicken, 1 coleslaw salad (…" at bounding box center [1000, 612] width 660 height 176
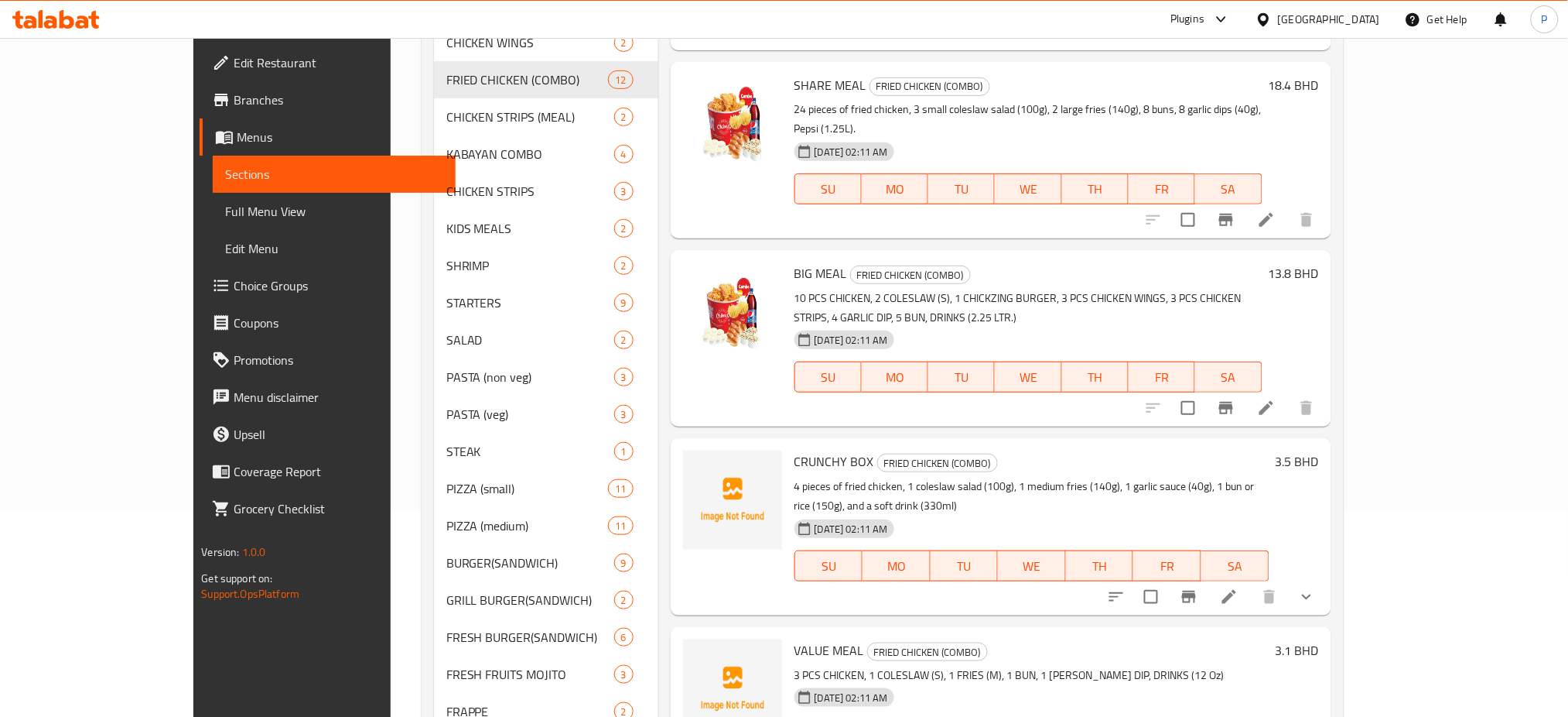
scroll to position [1187, 0]
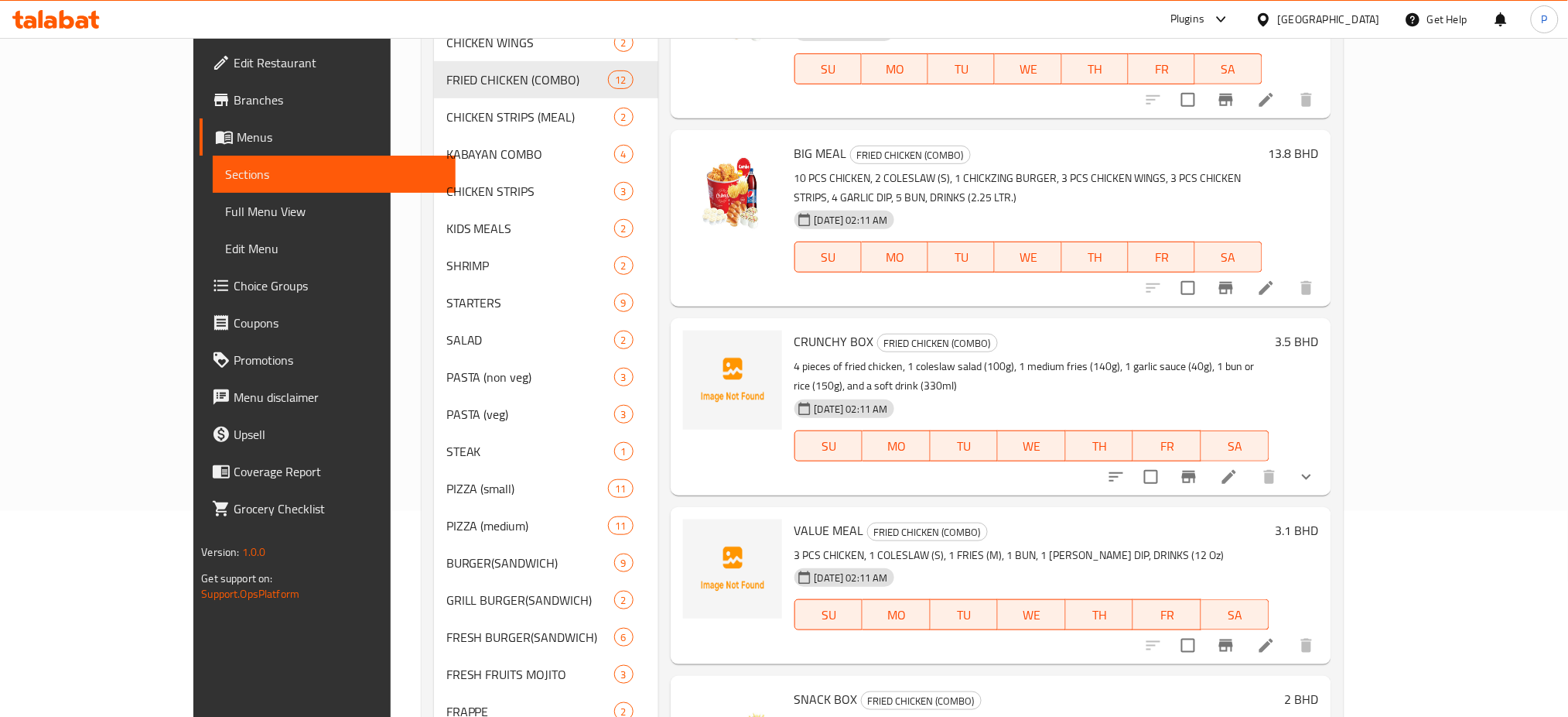
click at [795, 519] on span "VALUE MEAL" at bounding box center [829, 530] width 69 height 23
drag, startPoint x: 765, startPoint y: 370, endPoint x: 773, endPoint y: 378, distance: 11.3
click at [795, 519] on span "VALUE MEAL" at bounding box center [829, 530] width 69 height 23
copy span "VALUE"
drag, startPoint x: 711, startPoint y: 523, endPoint x: 731, endPoint y: 520, distance: 20.2
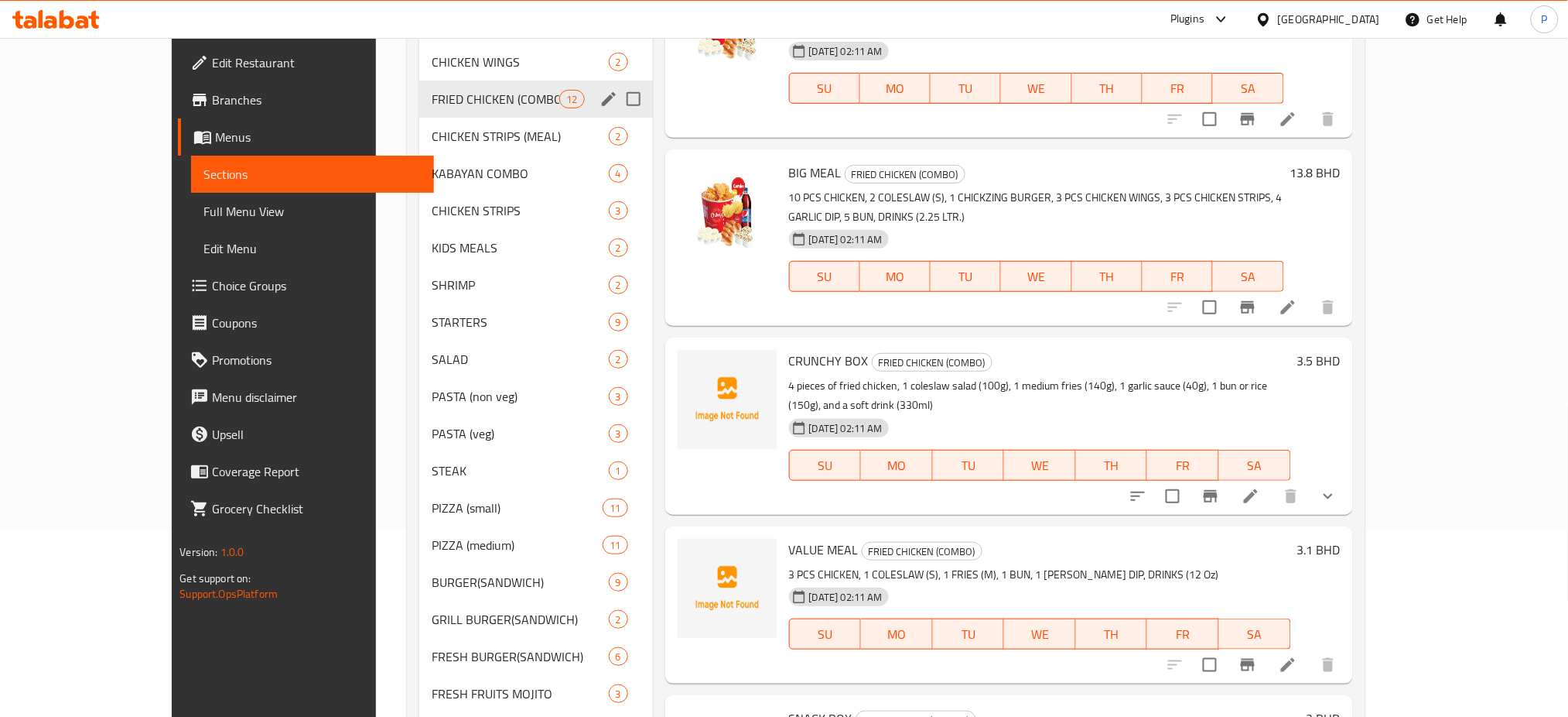
scroll to position [0, 0]
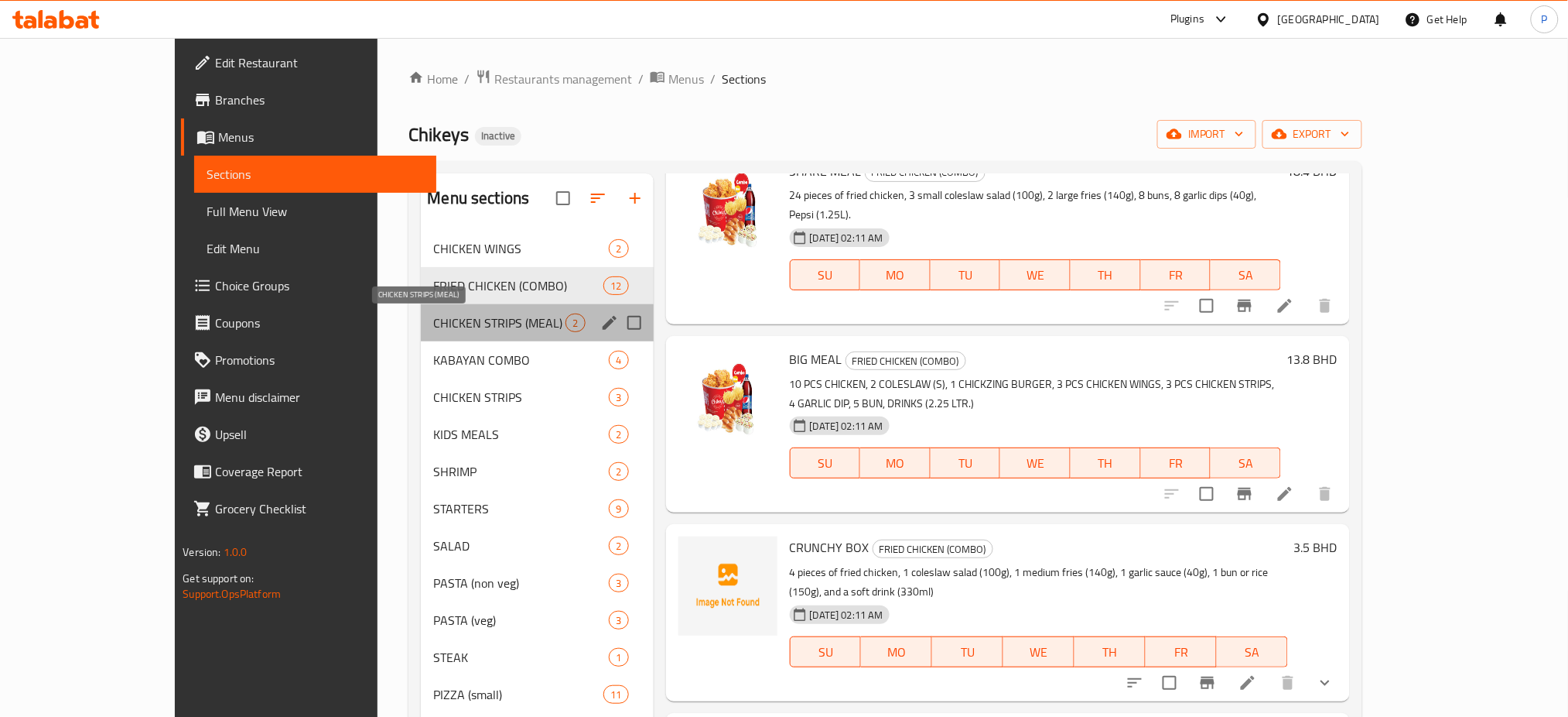
click at [474, 325] on span "CHICKEN STRIPS (MEAL)" at bounding box center [498, 323] width 132 height 18
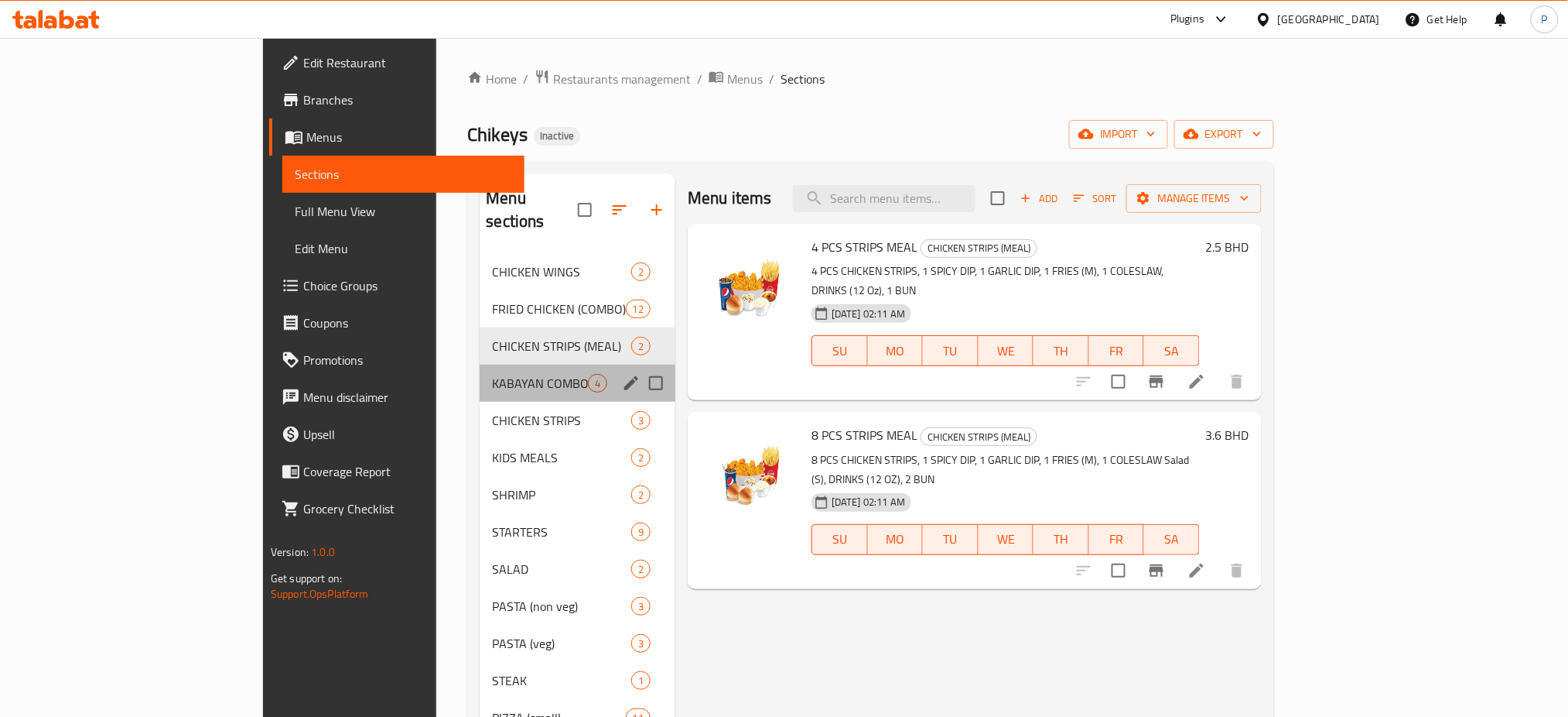
click at [479, 365] on div "KABAYAN COMBO 4" at bounding box center [576, 383] width 195 height 37
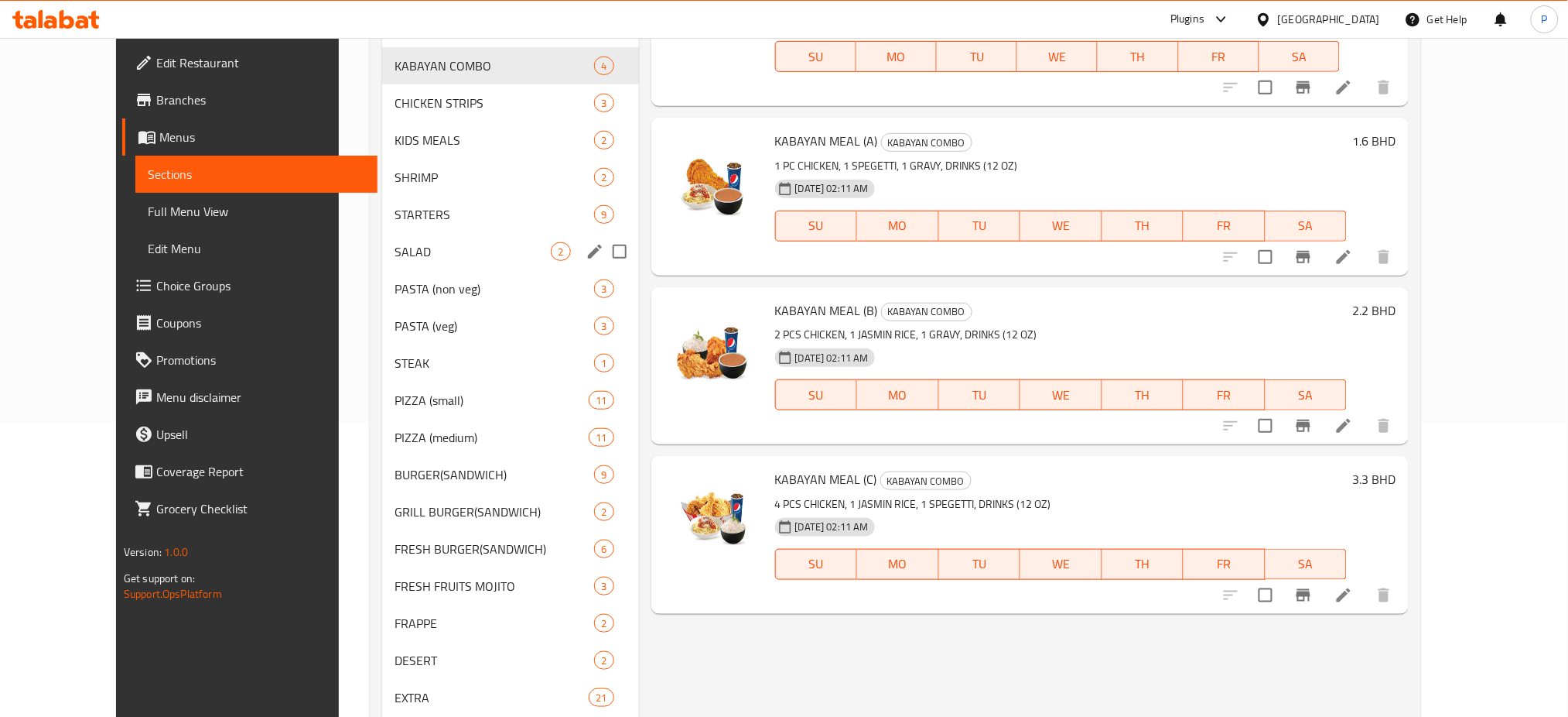
scroll to position [174, 0]
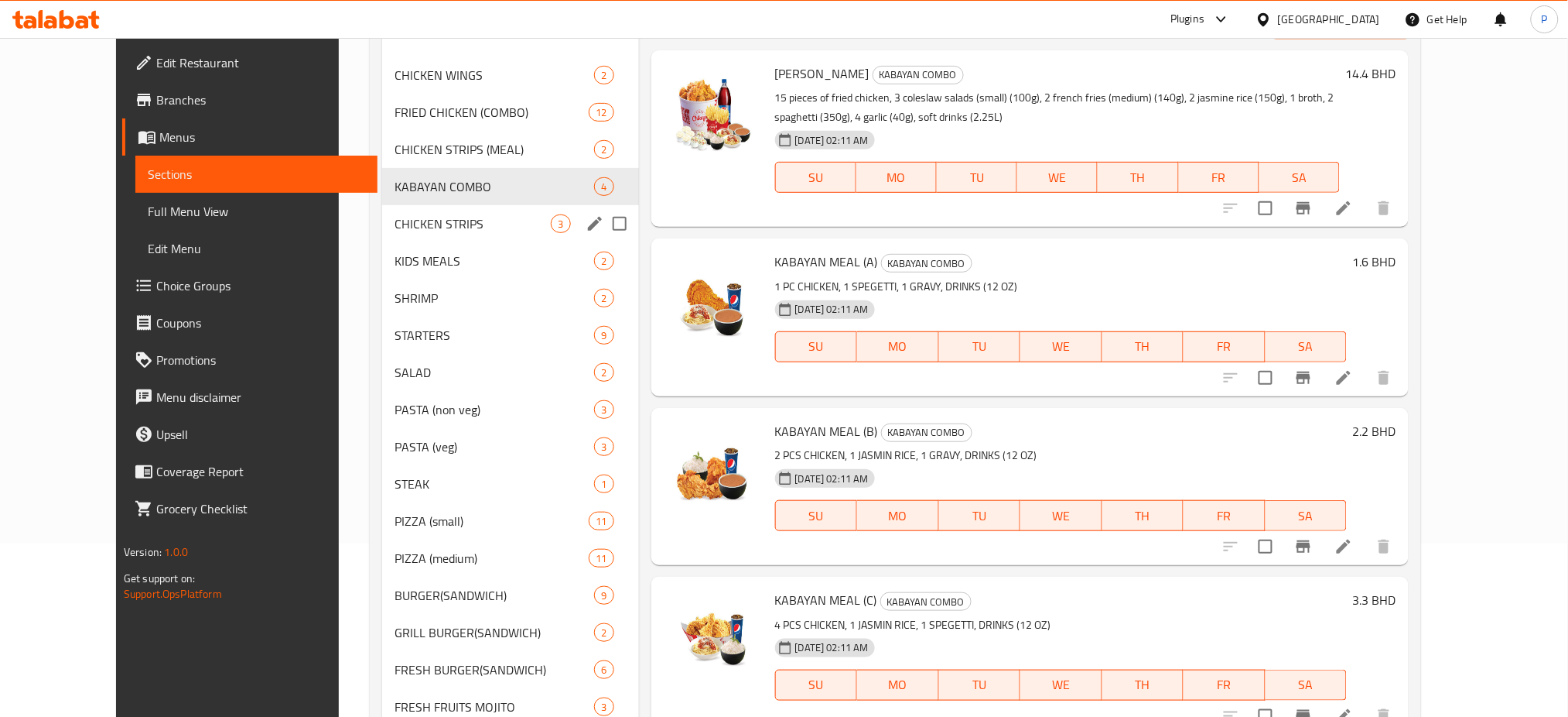
click at [491, 222] on span "CHICKEN STRIPS" at bounding box center [472, 224] width 157 height 18
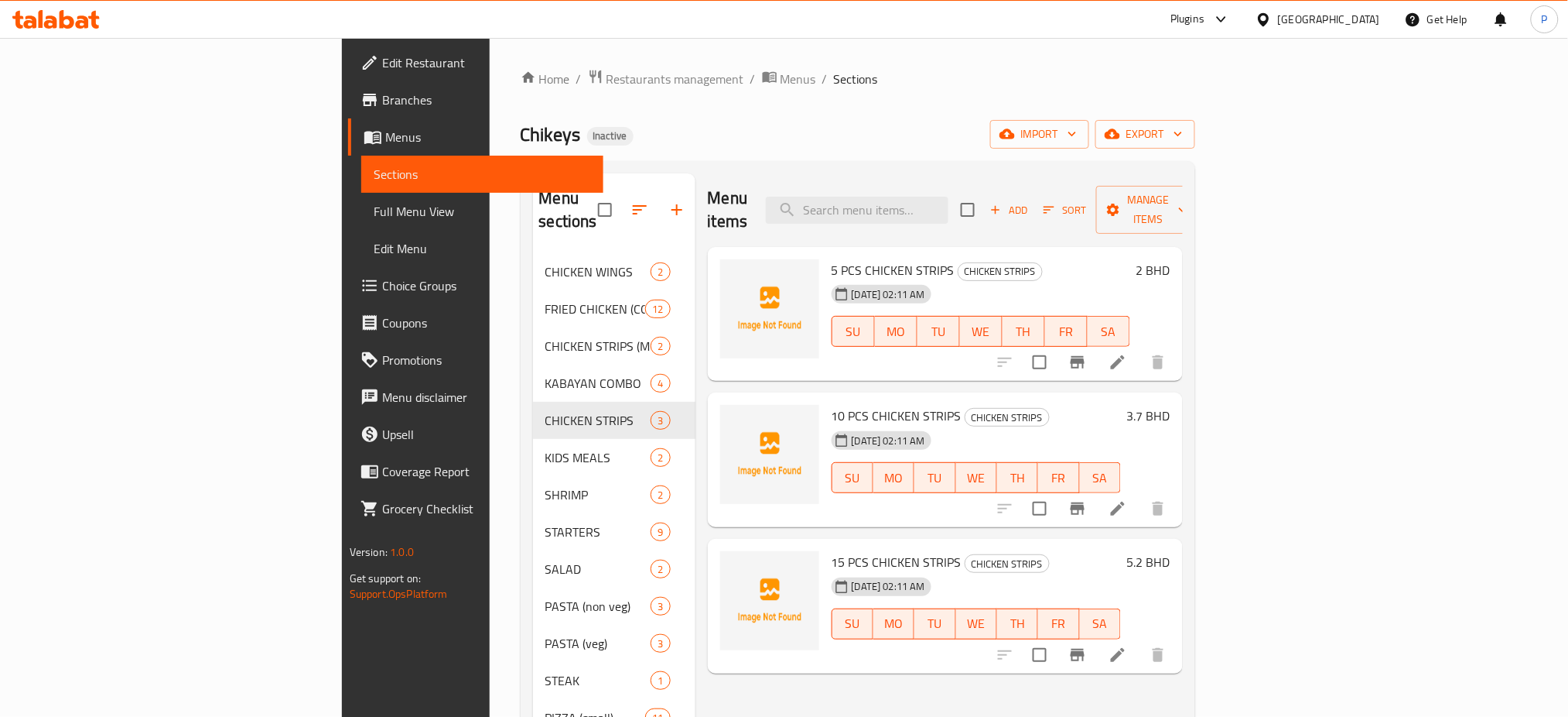
click at [844, 259] on span "5 PCS CHICKEN STRIPS" at bounding box center [893, 270] width 123 height 23
drag, startPoint x: 844, startPoint y: 247, endPoint x: 848, endPoint y: 256, distance: 9.8
click at [844, 259] on span "5 PCS CHICKEN STRIPS" at bounding box center [893, 270] width 123 height 23
copy span "STRIPS"
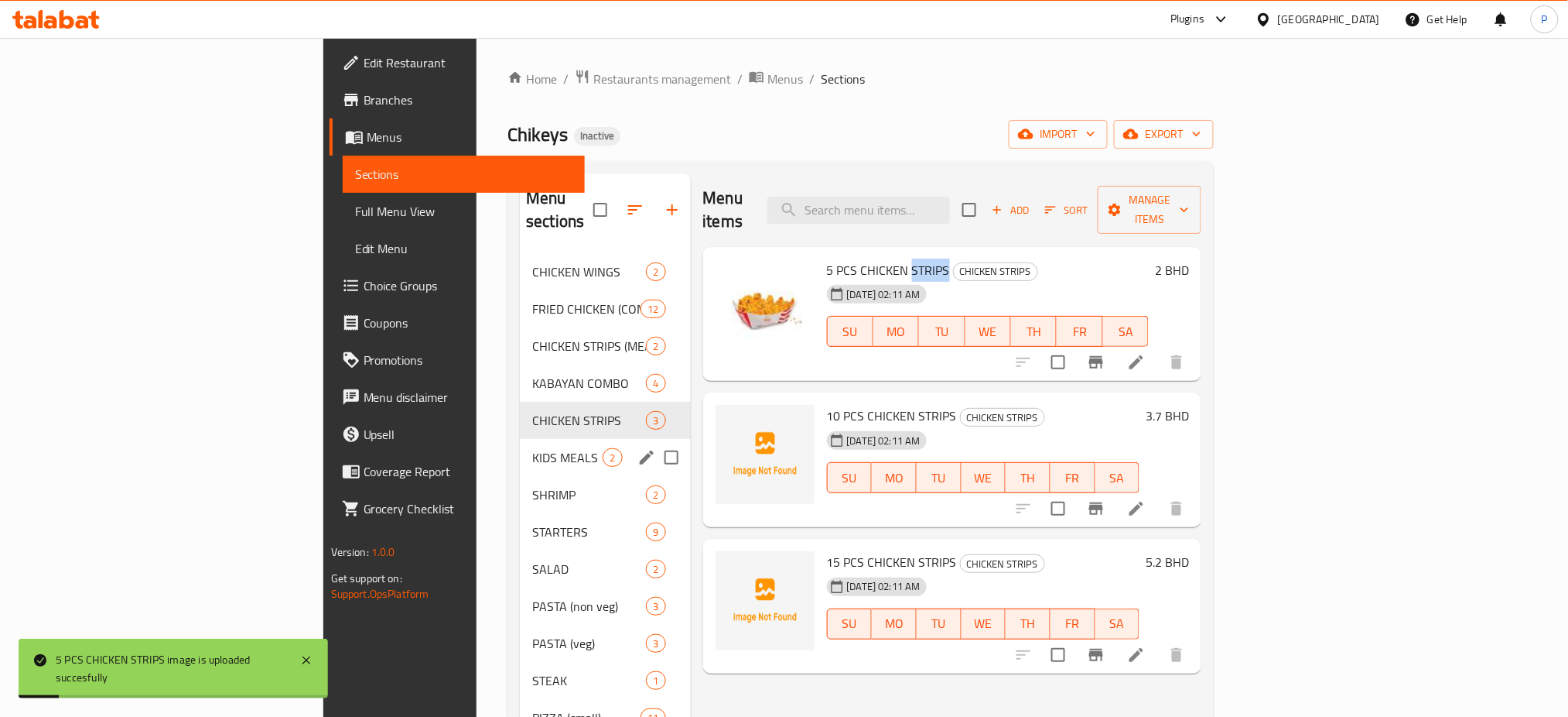
click at [519, 439] on div "KIDS MEALS 2" at bounding box center [604, 458] width 170 height 37
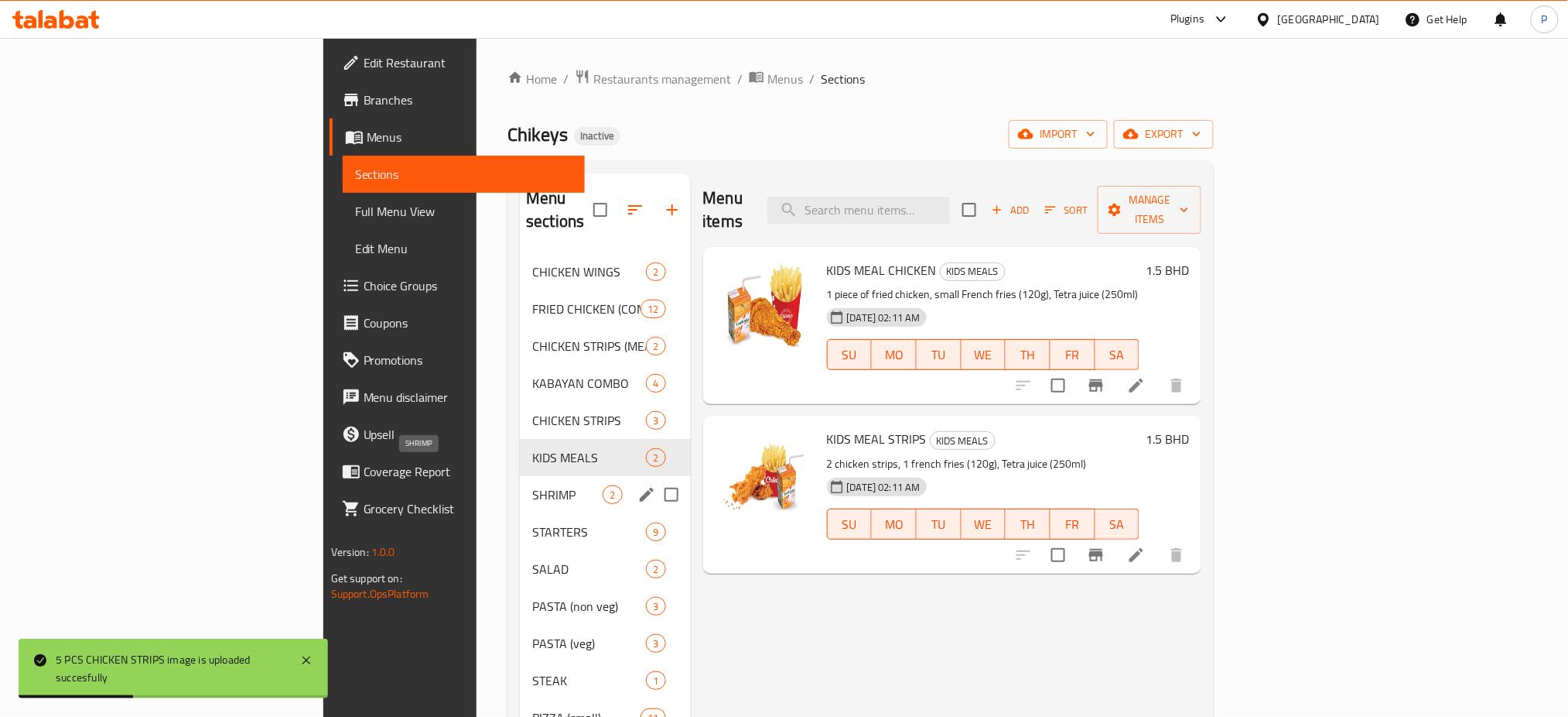
click at [532, 486] on span "SHRIMP" at bounding box center [567, 494] width 70 height 18
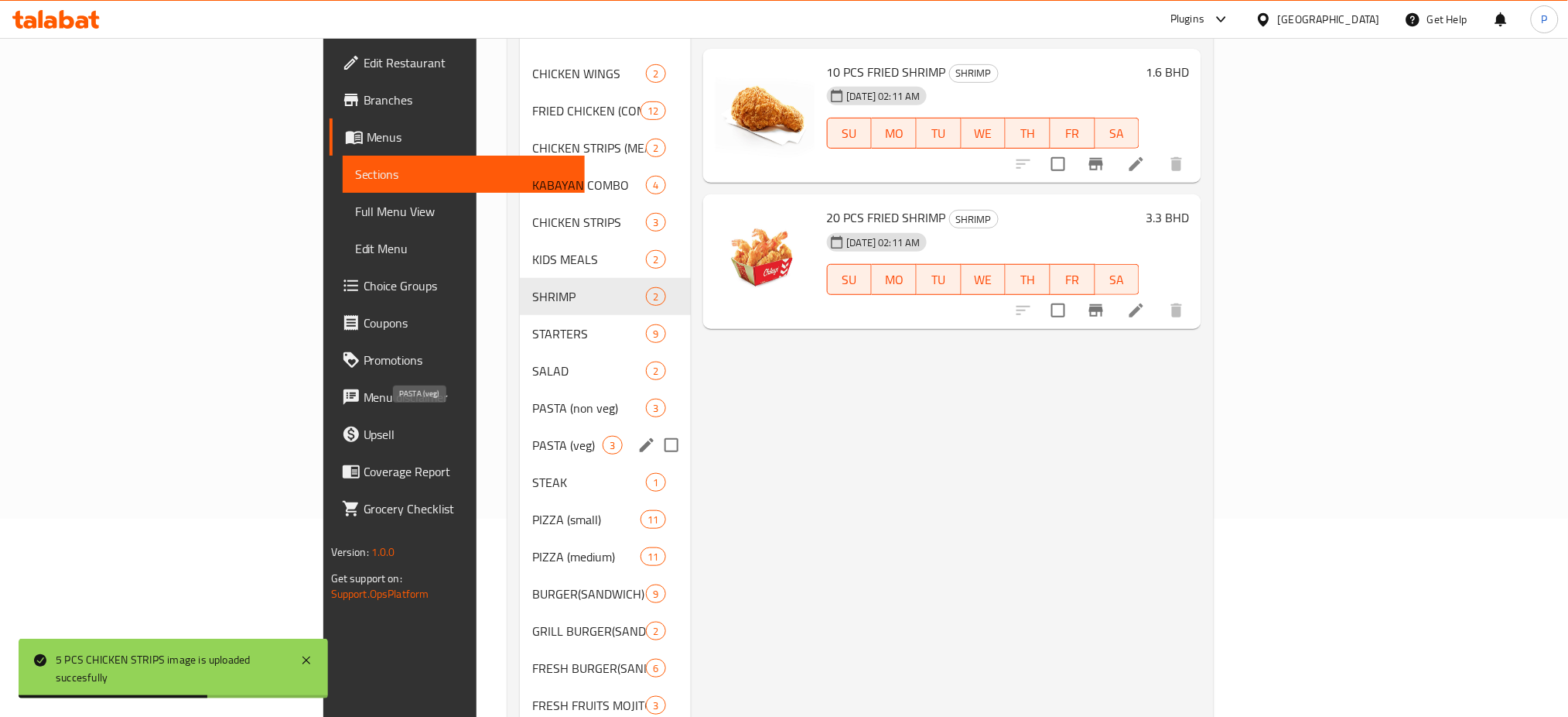
scroll to position [206, 0]
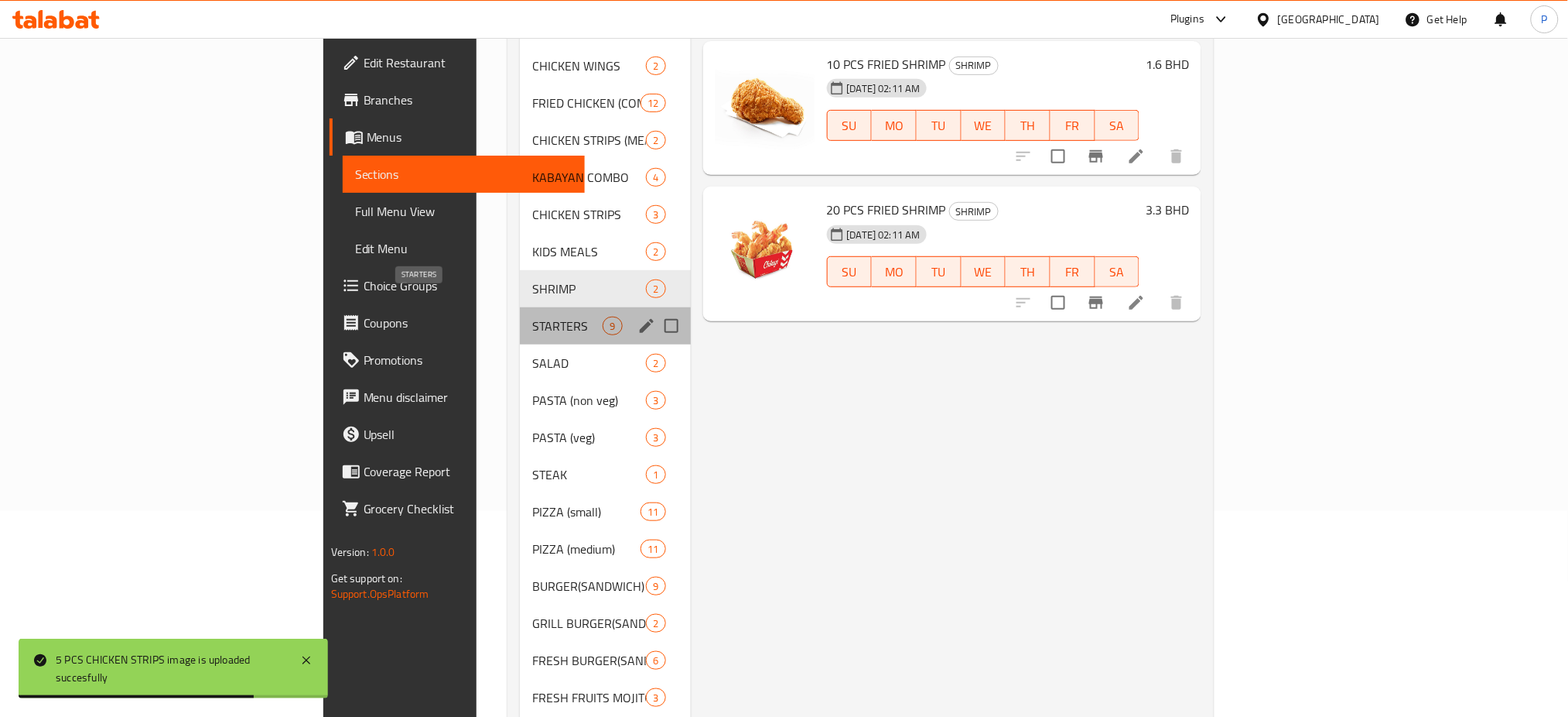
click at [532, 316] on span "STARTERS" at bounding box center [567, 325] width 70 height 18
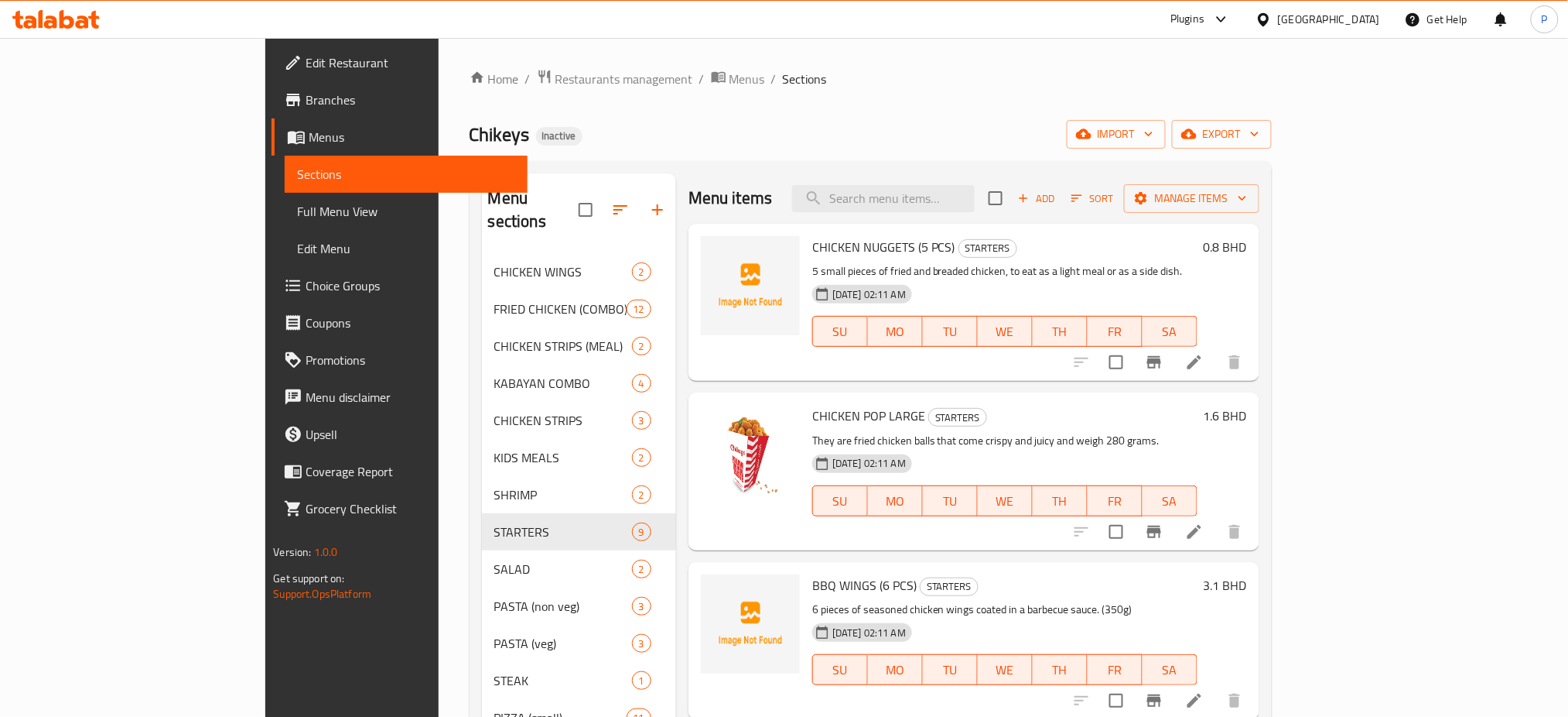
click at [816, 241] on span "CHICKEN NUGGETS (5 PCS)" at bounding box center [883, 246] width 143 height 23
copy span "NUGGETS"
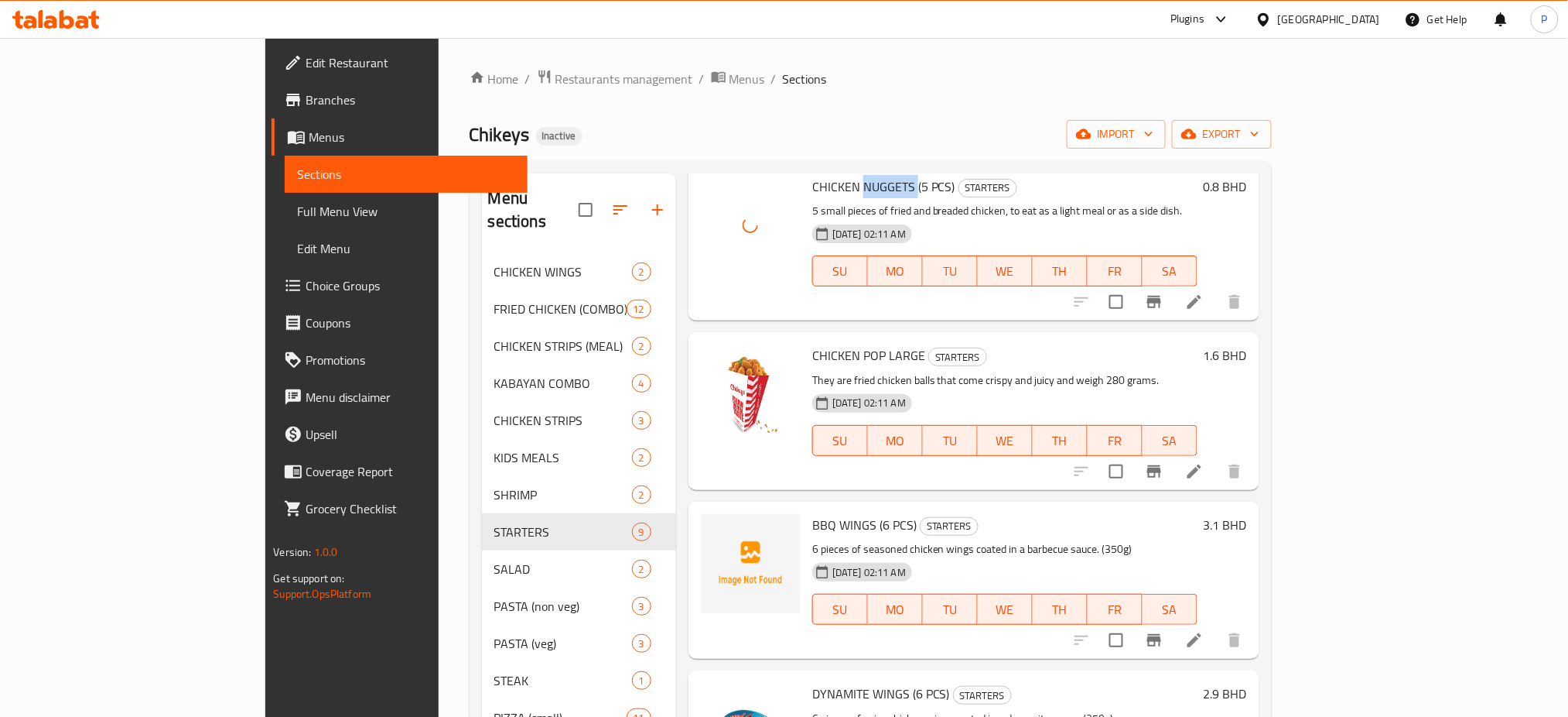
scroll to position [103, 0]
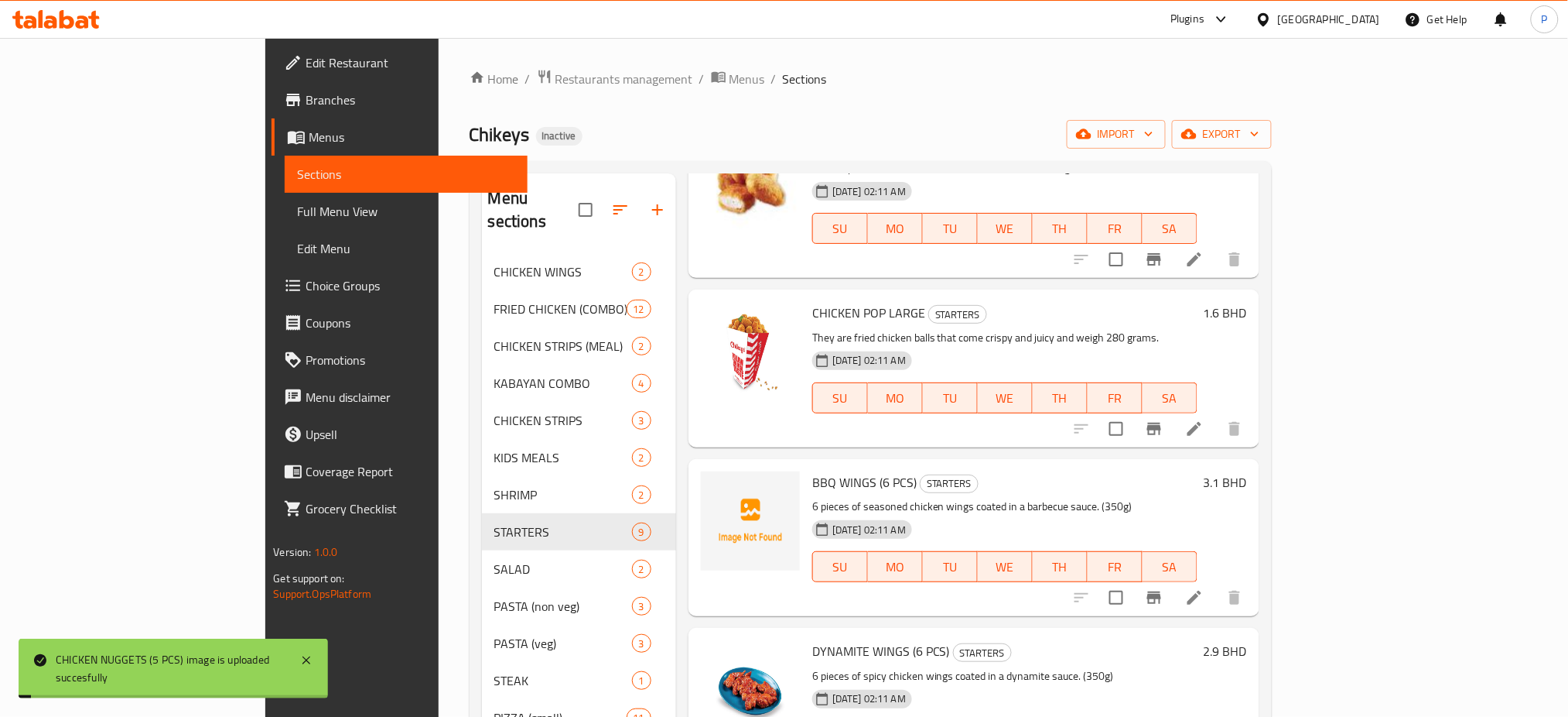
click at [812, 479] on span "BBQ WINGS (6 PCS)" at bounding box center [864, 482] width 104 height 23
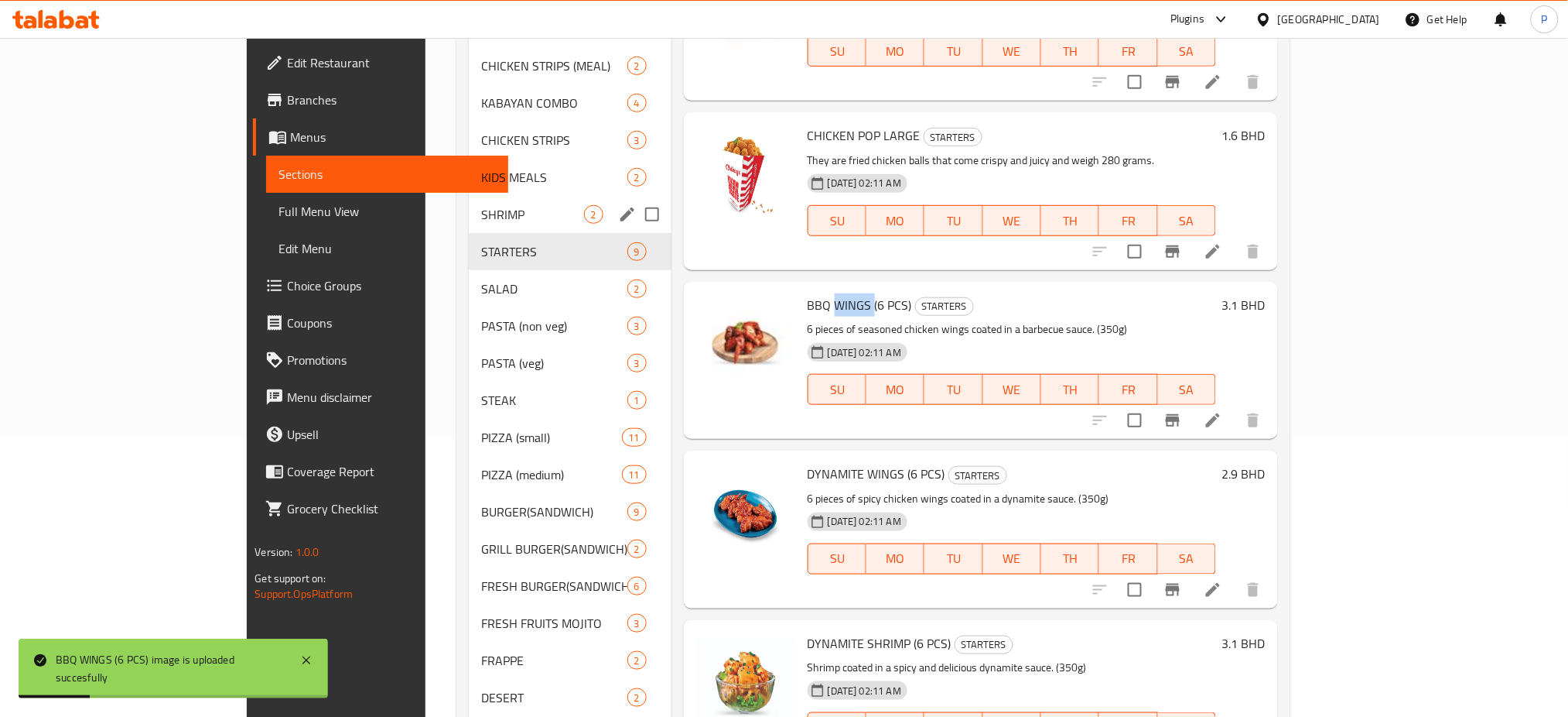
scroll to position [69, 0]
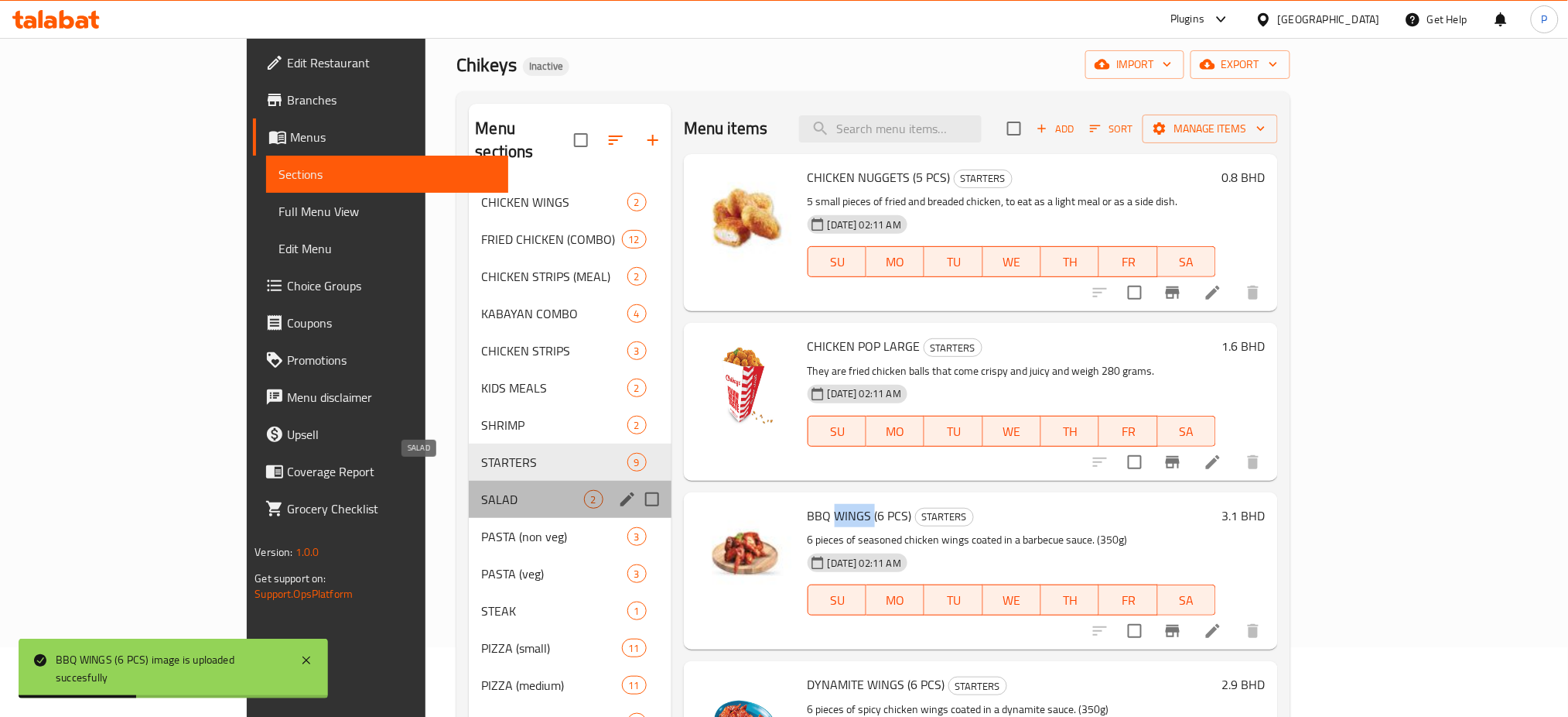
click at [481, 490] on span "SALAD" at bounding box center [532, 499] width 102 height 18
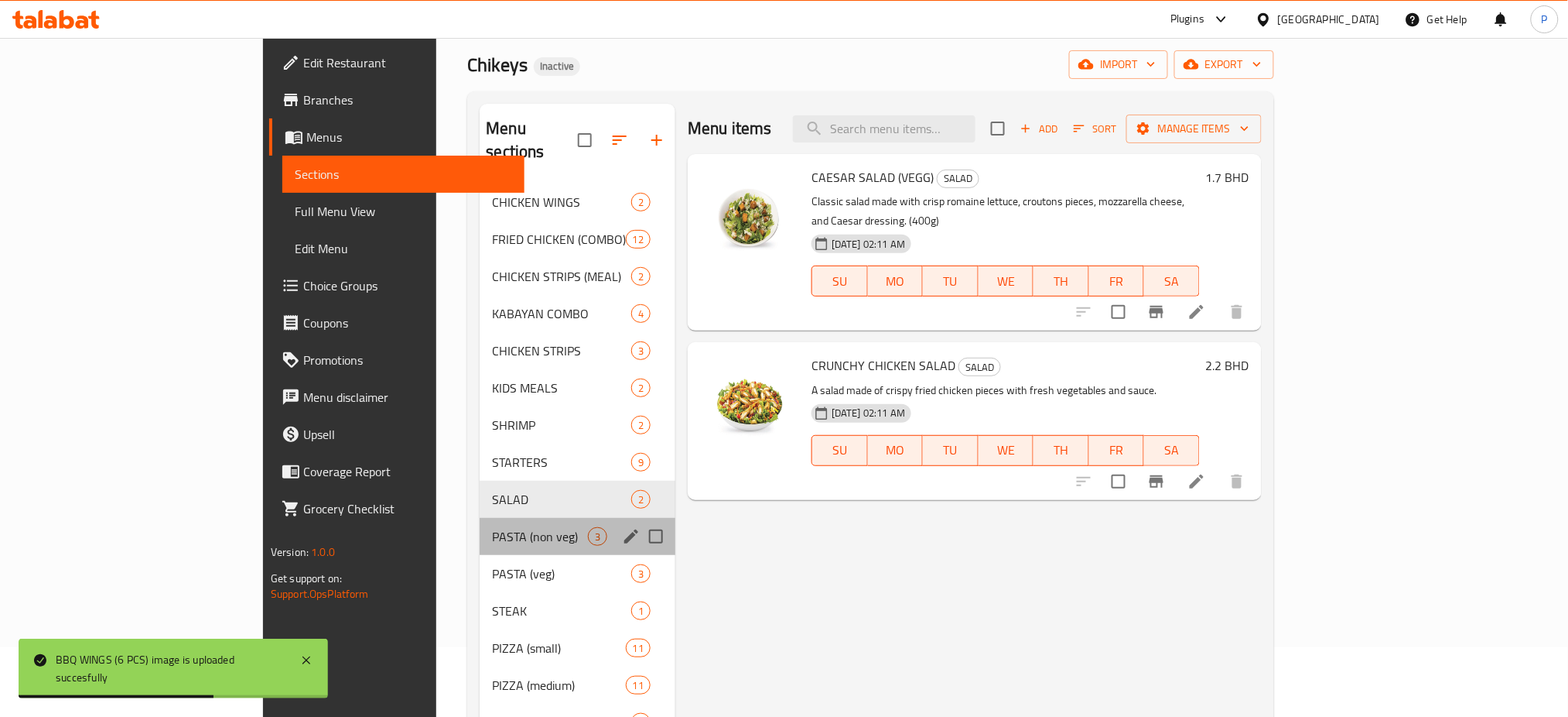
click at [479, 518] on div "PASTA (non veg) 3" at bounding box center [576, 536] width 195 height 37
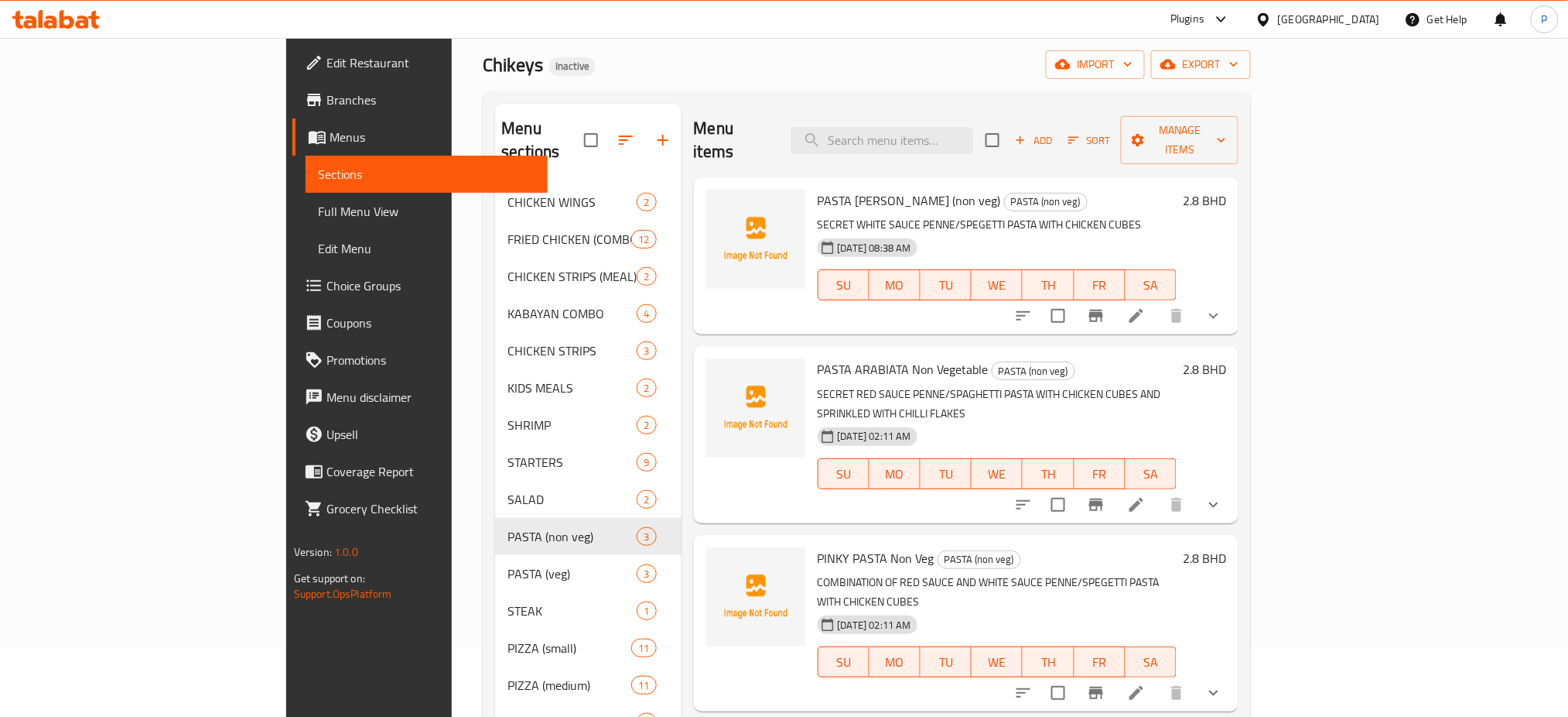
click at [817, 188] on span "PASTA [PERSON_NAME] (non veg)" at bounding box center [908, 200] width 183 height 23
drag, startPoint x: 829, startPoint y: 174, endPoint x: 788, endPoint y: 186, distance: 42.7
click at [817, 188] on span "PASTA [PERSON_NAME] (non veg)" at bounding box center [908, 200] width 183 height 23
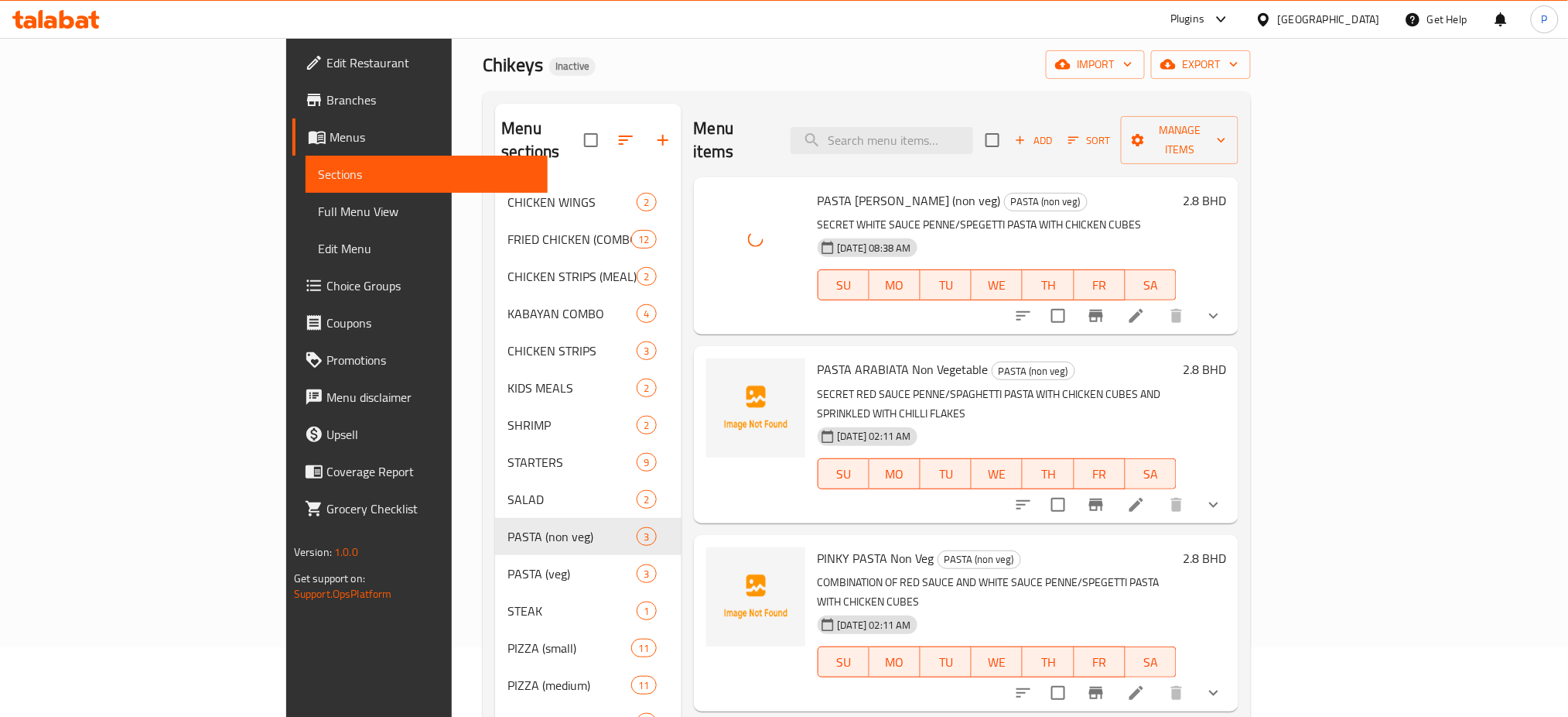
click at [817, 358] on span "PASTA ARABIATA Non Vegetable" at bounding box center [902, 369] width 171 height 23
click at [817, 546] on span "PINKY PASTA Non Veg" at bounding box center [875, 557] width 117 height 23
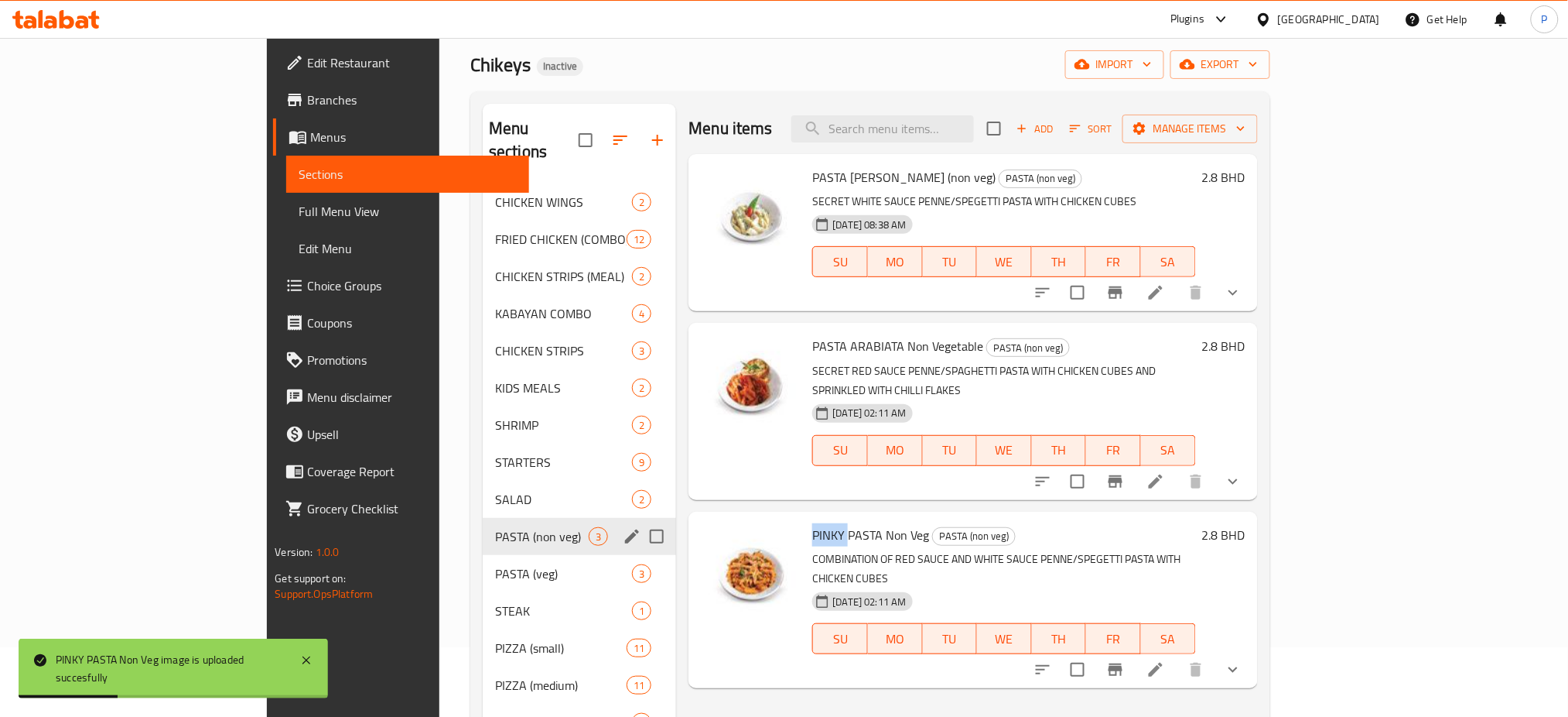
click at [495, 564] on span "PASTA (veg)" at bounding box center [563, 573] width 137 height 18
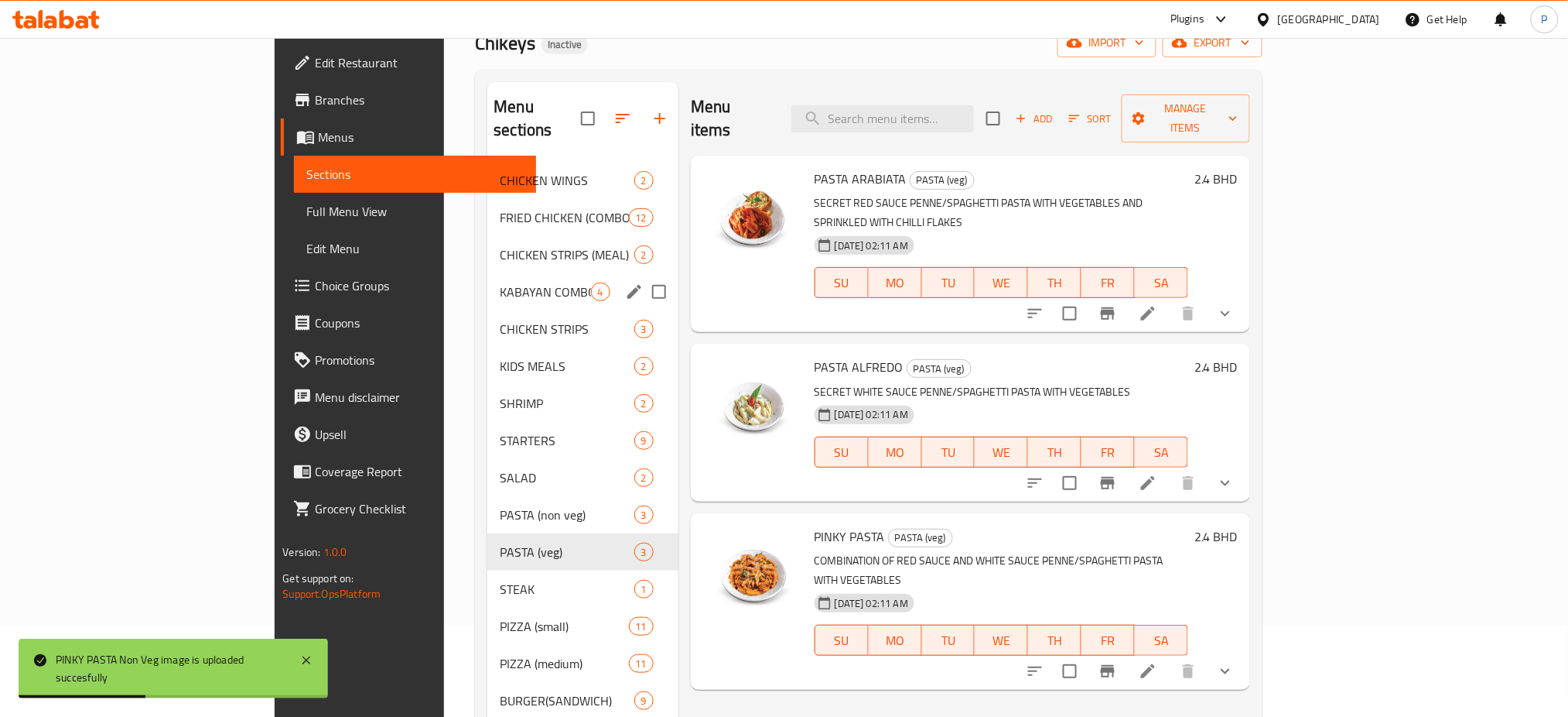
scroll to position [276, 0]
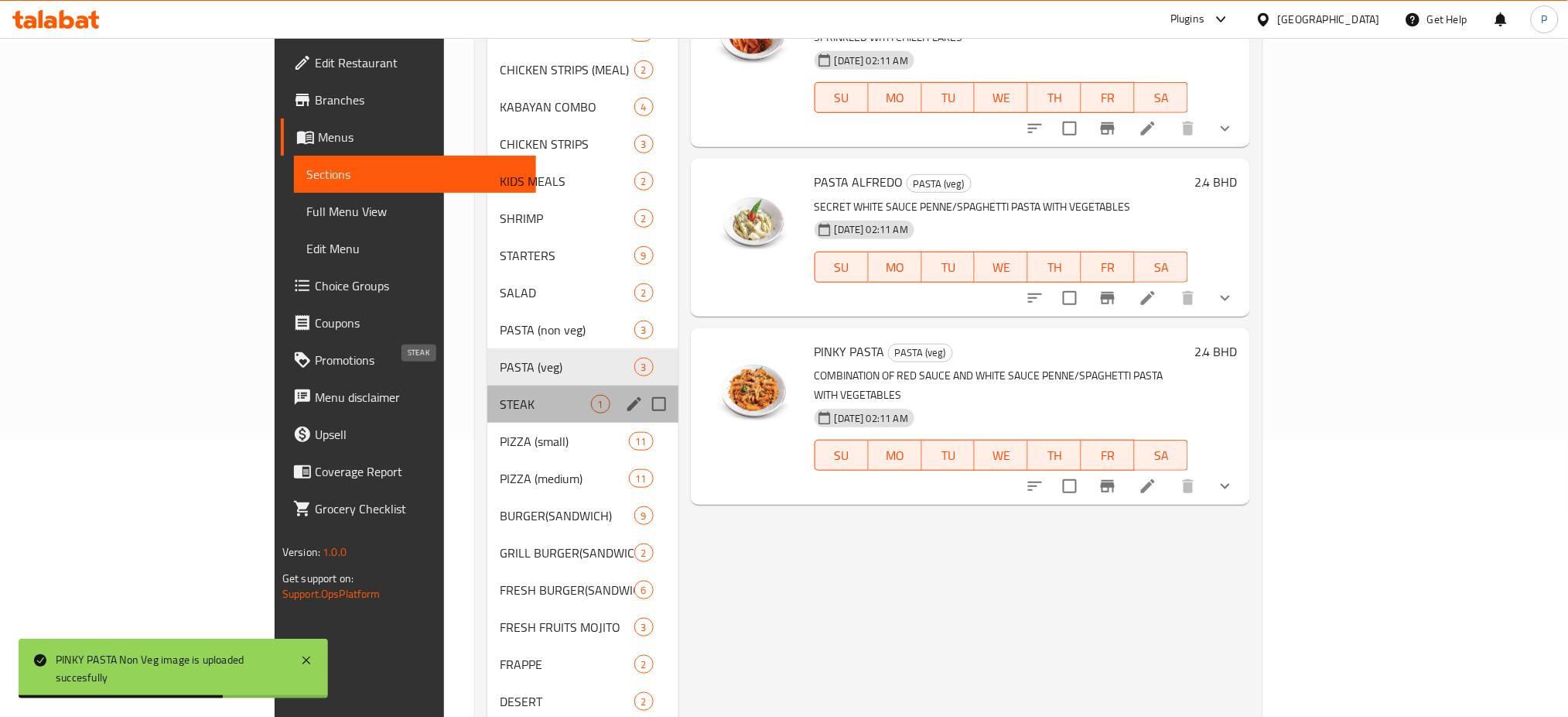
click at [499, 394] on span "STEAK" at bounding box center [544, 403] width 90 height 18
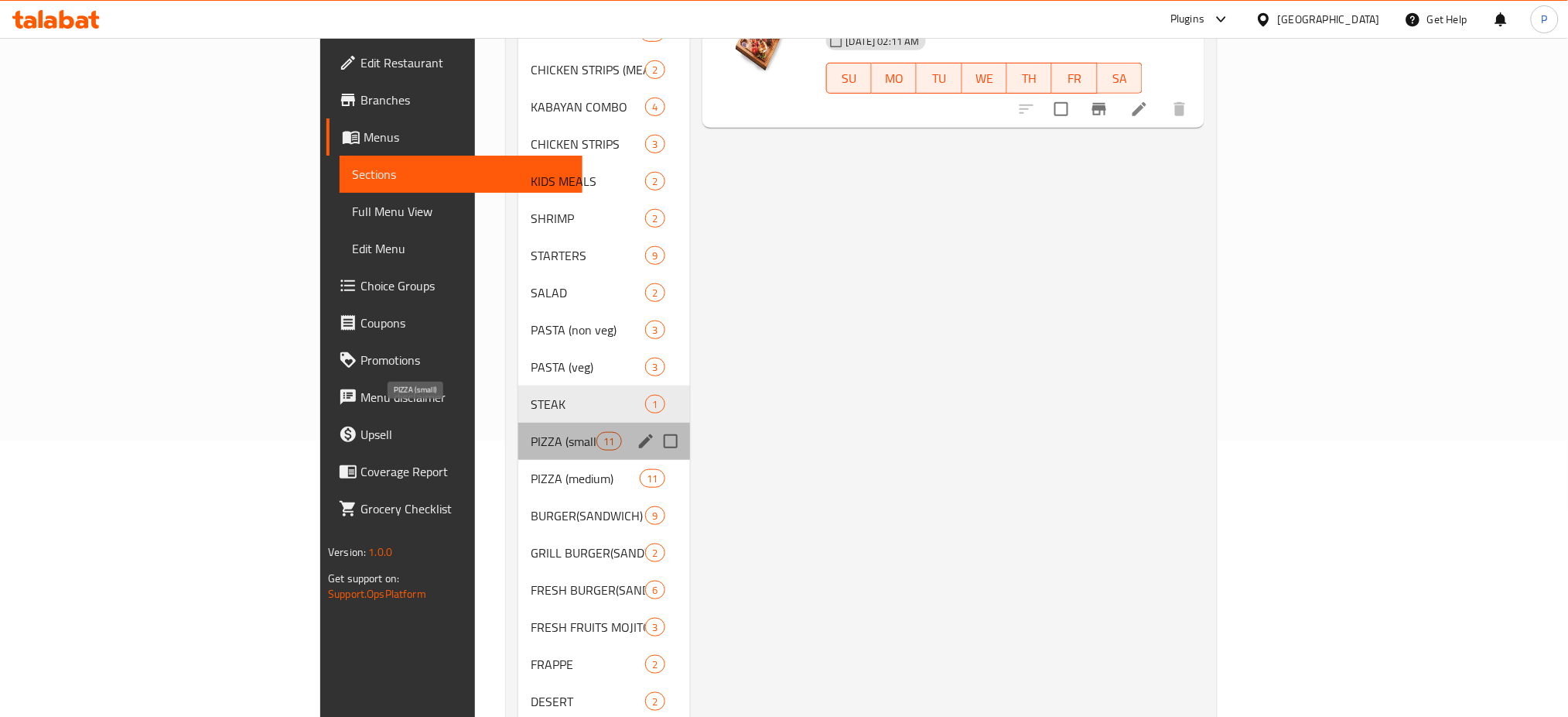
click at [531, 432] on span "PIZZA (small)" at bounding box center [563, 441] width 66 height 18
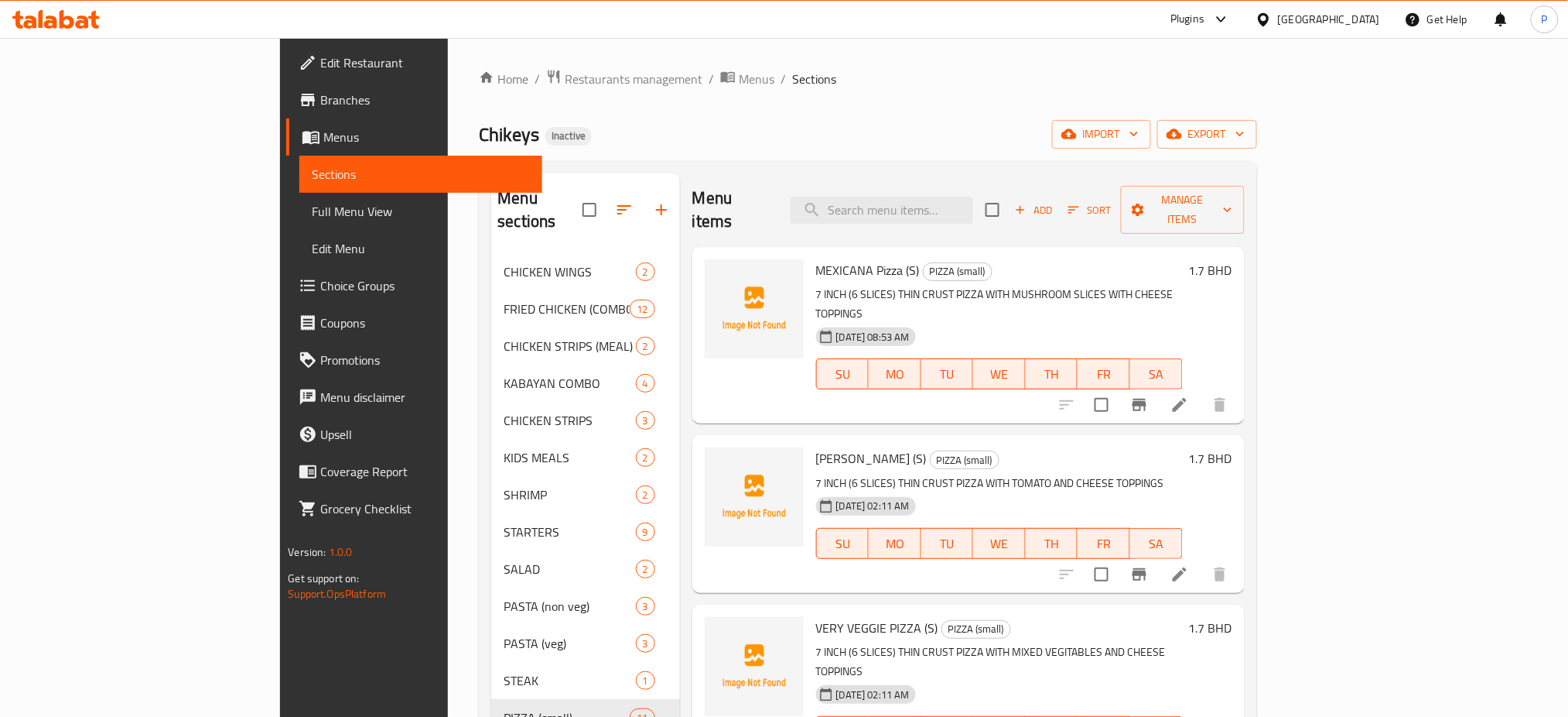
click at [819, 259] on span "MEXICANA Pizza (S)" at bounding box center [867, 270] width 103 height 23
click at [816, 259] on span "MEXICANA Pizza (S)" at bounding box center [867, 270] width 103 height 23
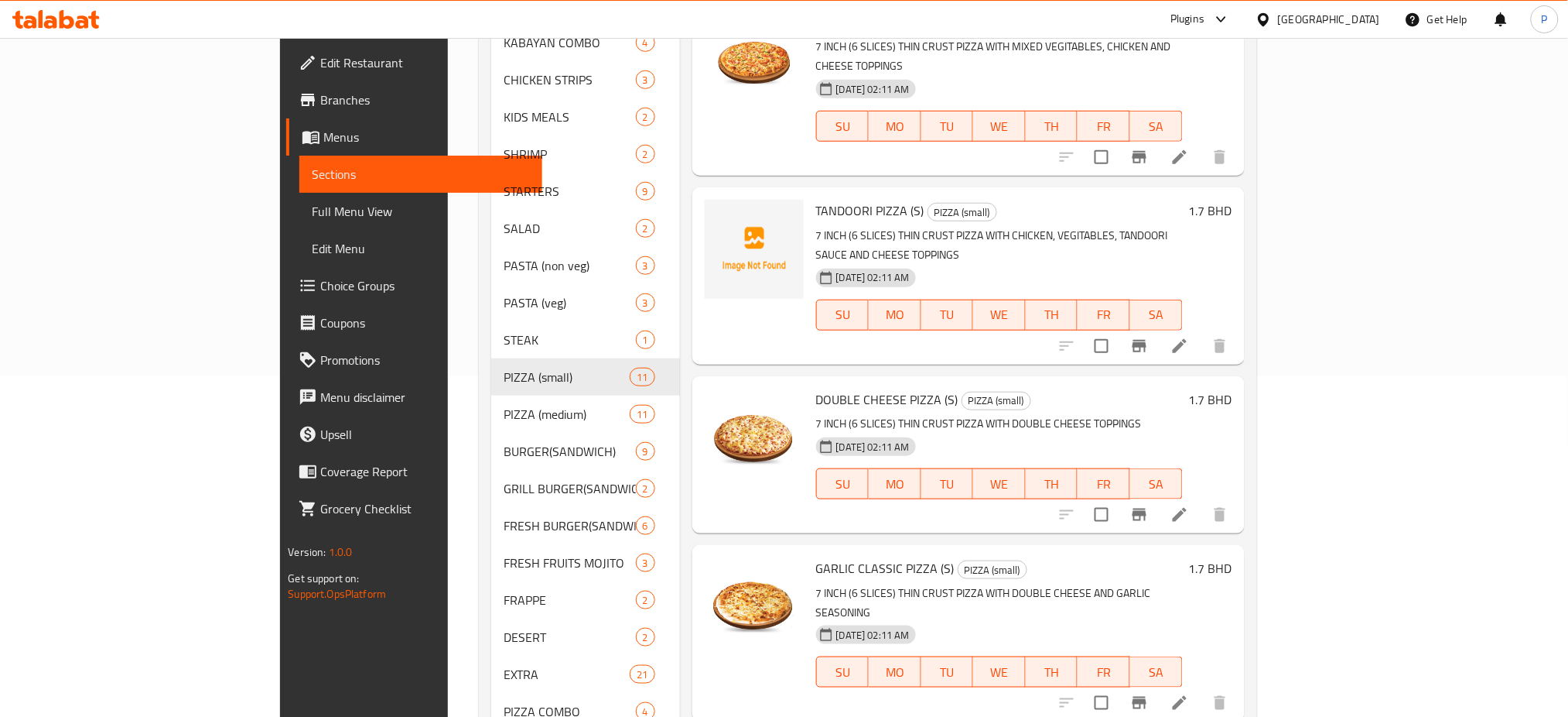
scroll to position [380, 0]
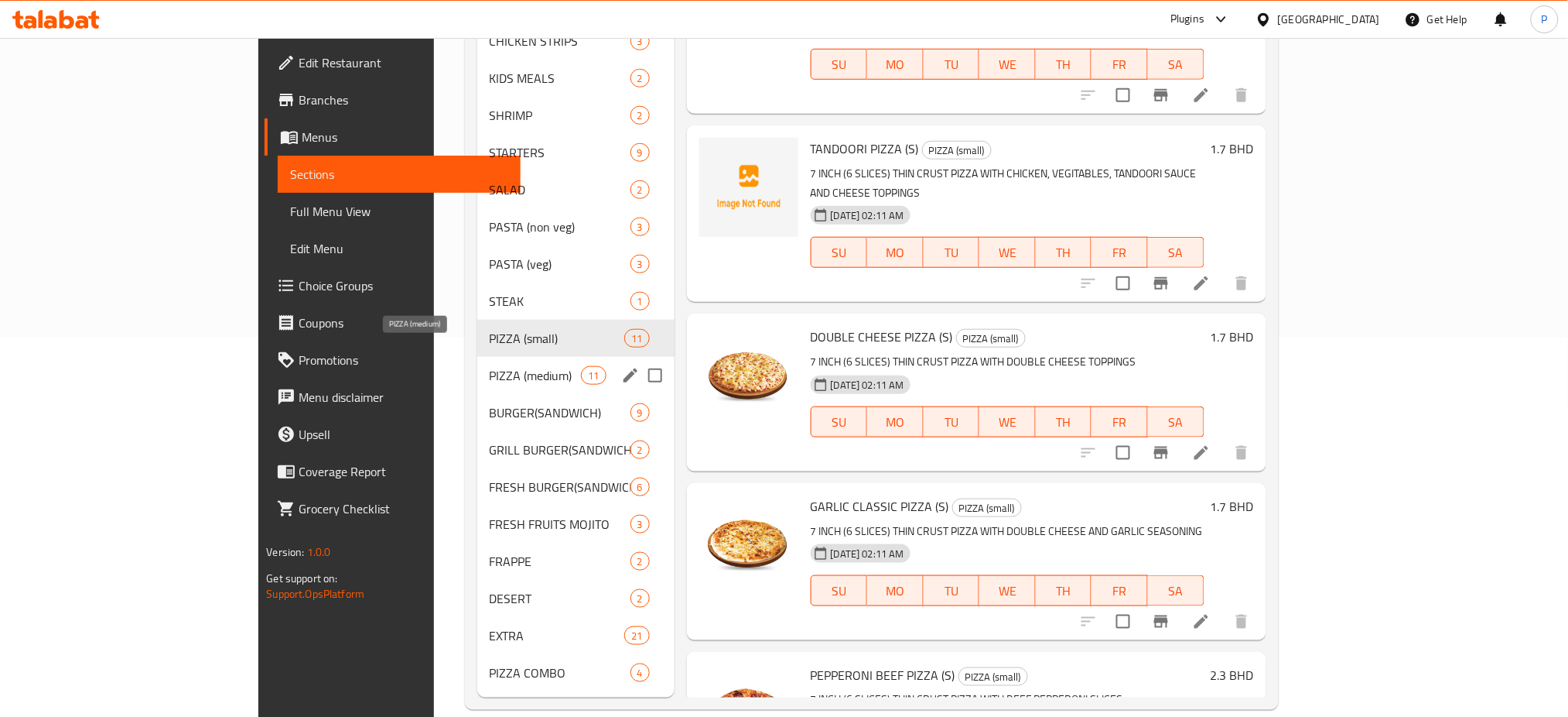
click at [490, 366] on span "PIZZA (medium)" at bounding box center [535, 375] width 92 height 18
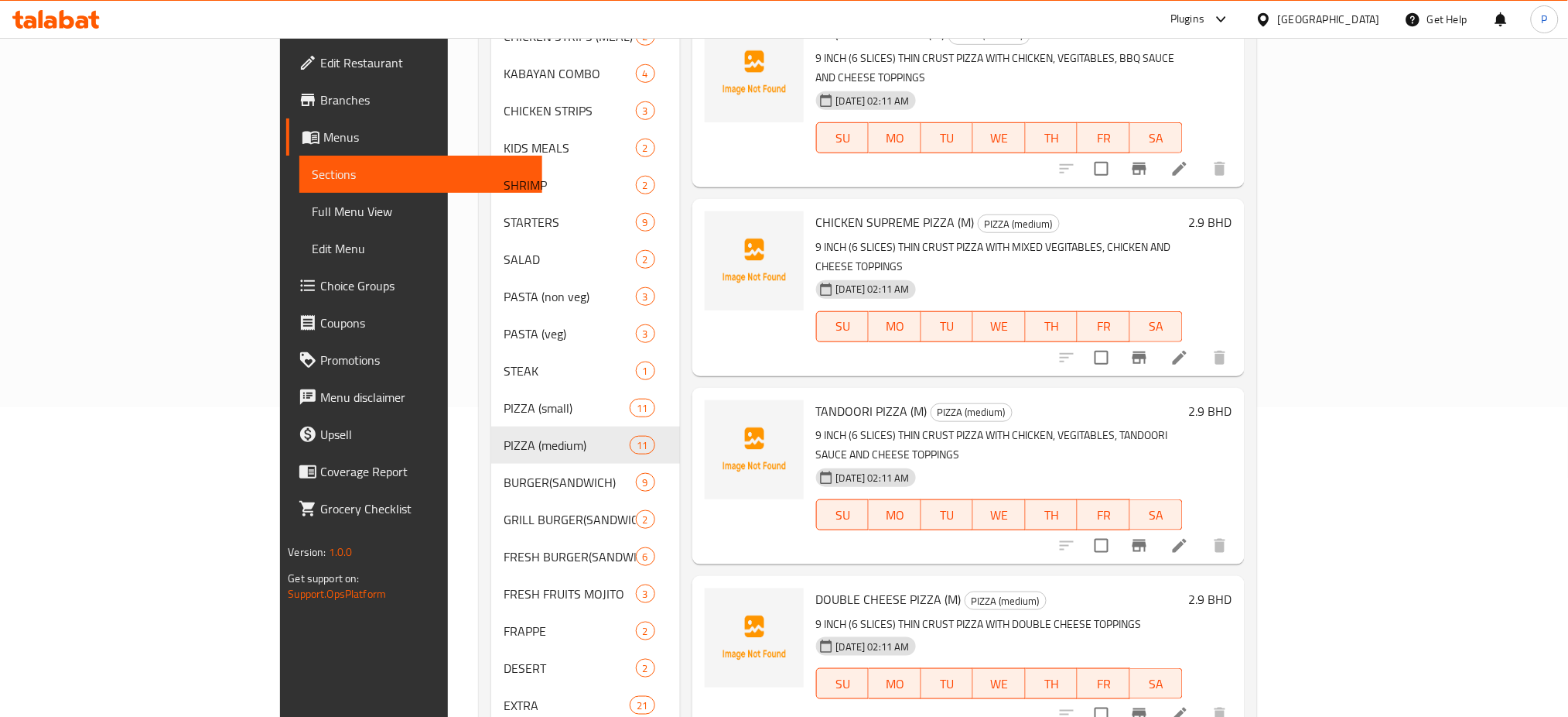
scroll to position [380, 0]
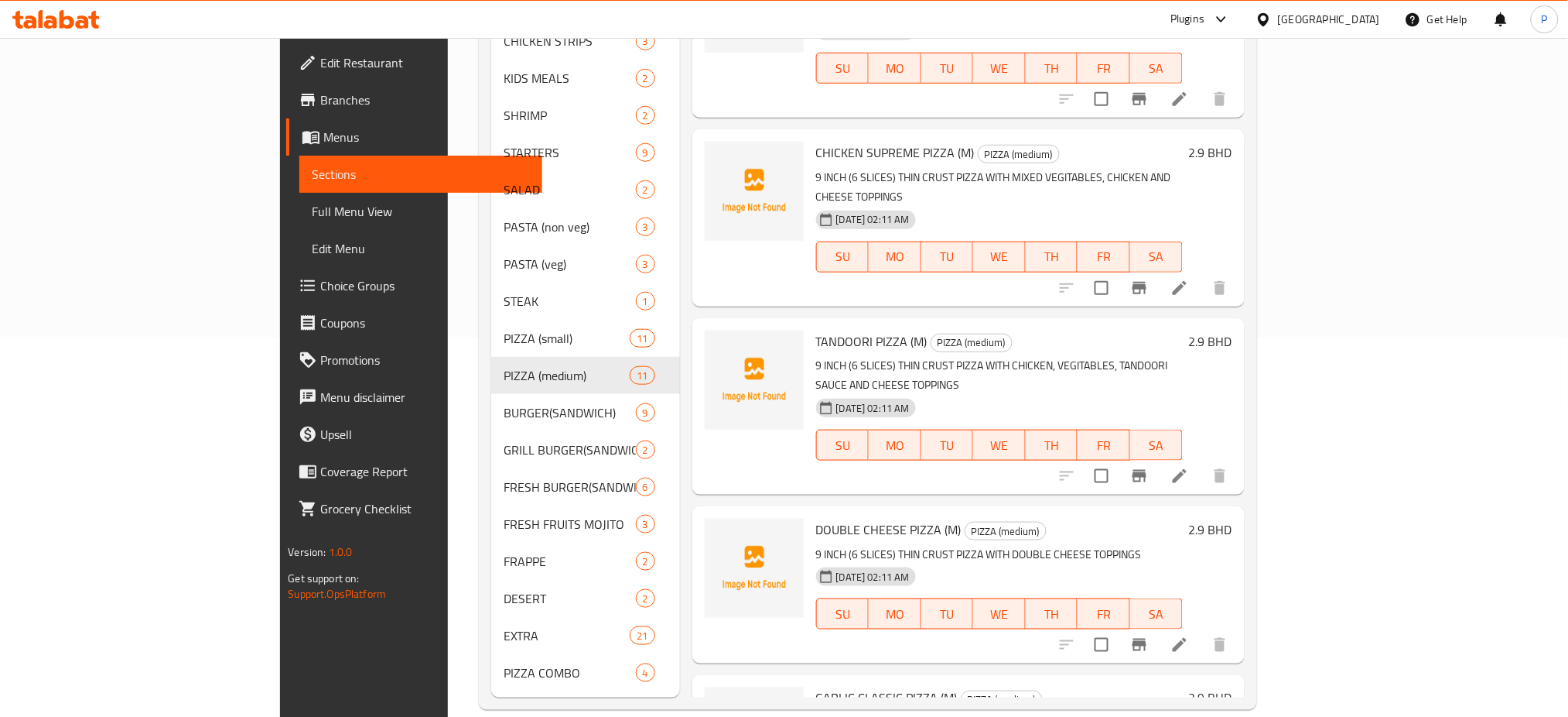
click at [280, 618] on div "Edit Restaurant Branches Menus Sections Full Menu View Edit Menu Choice Groups …" at bounding box center [411, 396] width 262 height 717
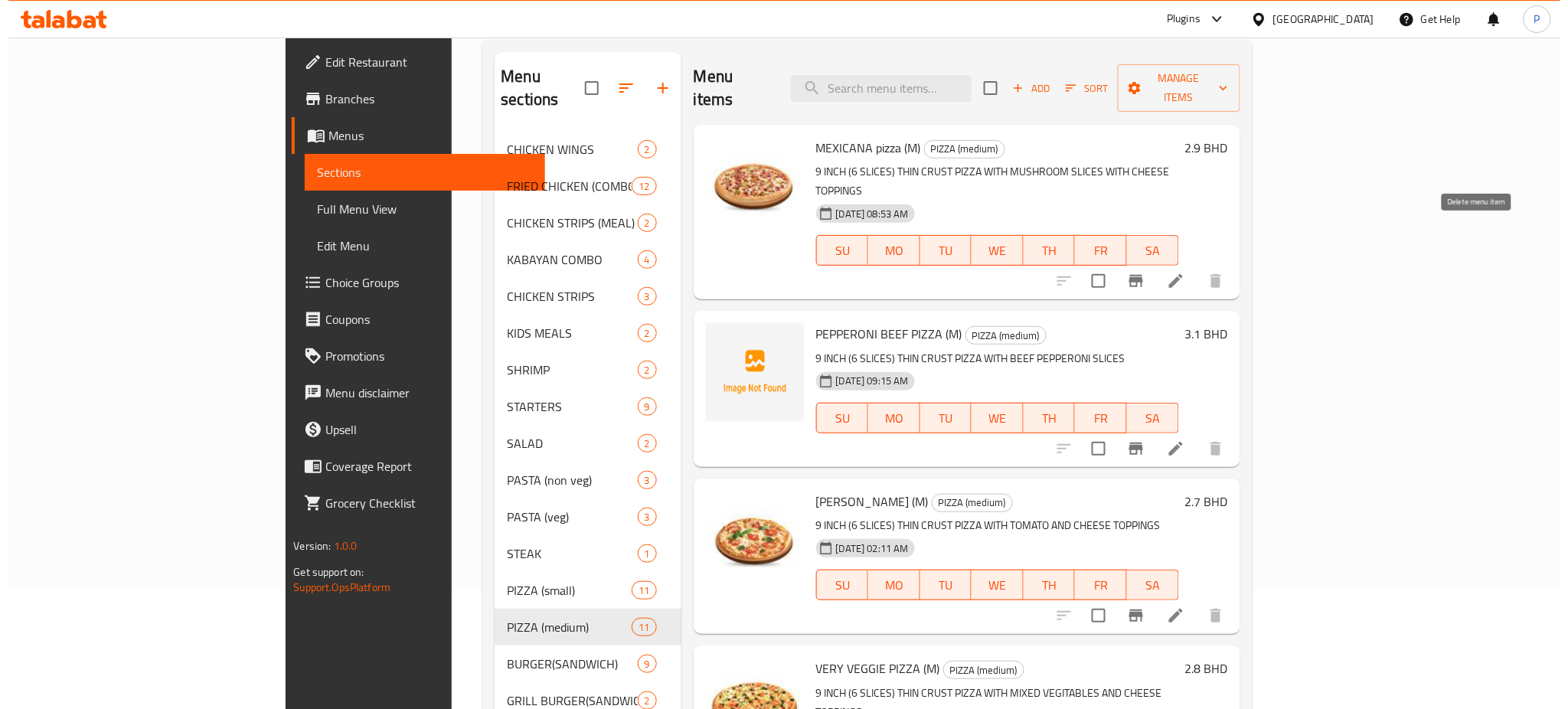
scroll to position [0, 0]
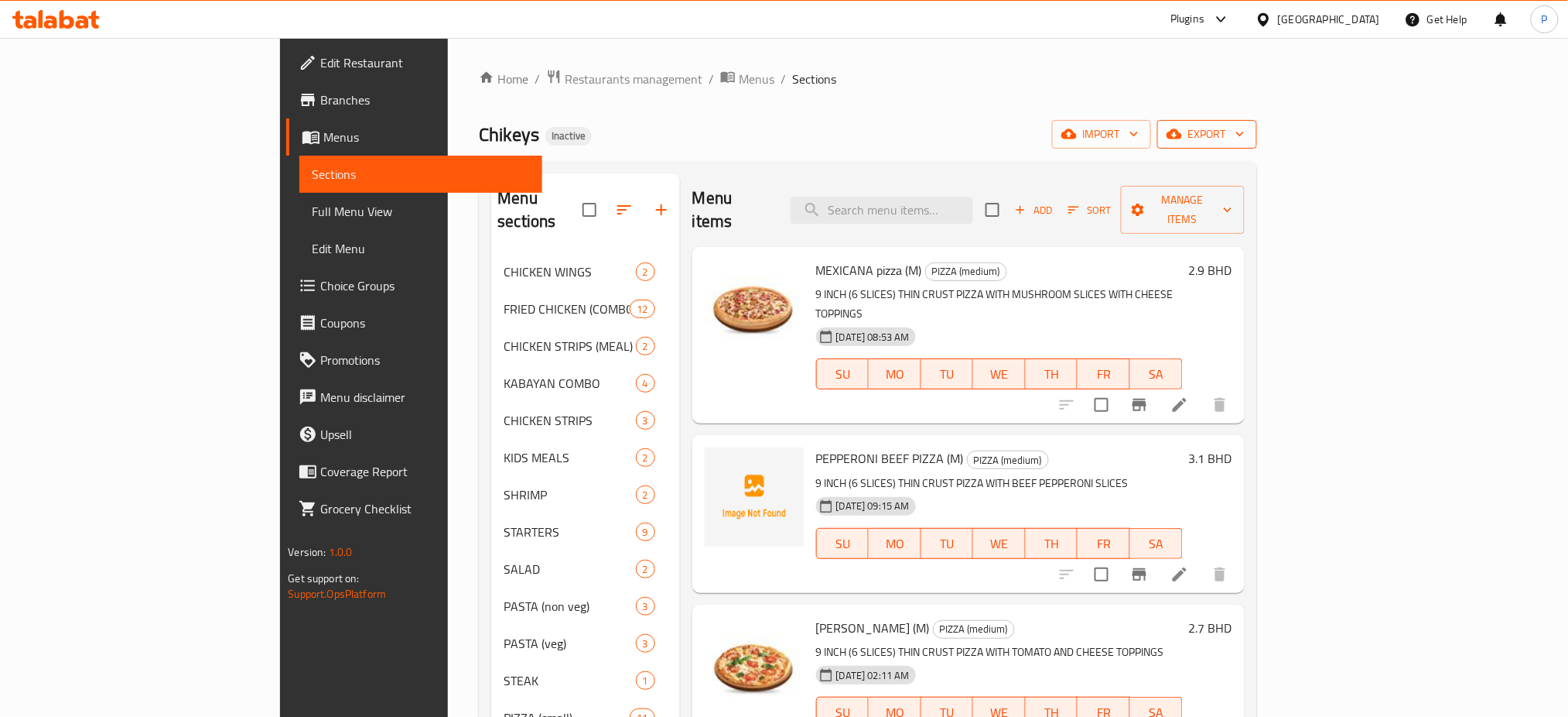
click at [1244, 124] on span "export" at bounding box center [1207, 134] width 75 height 19
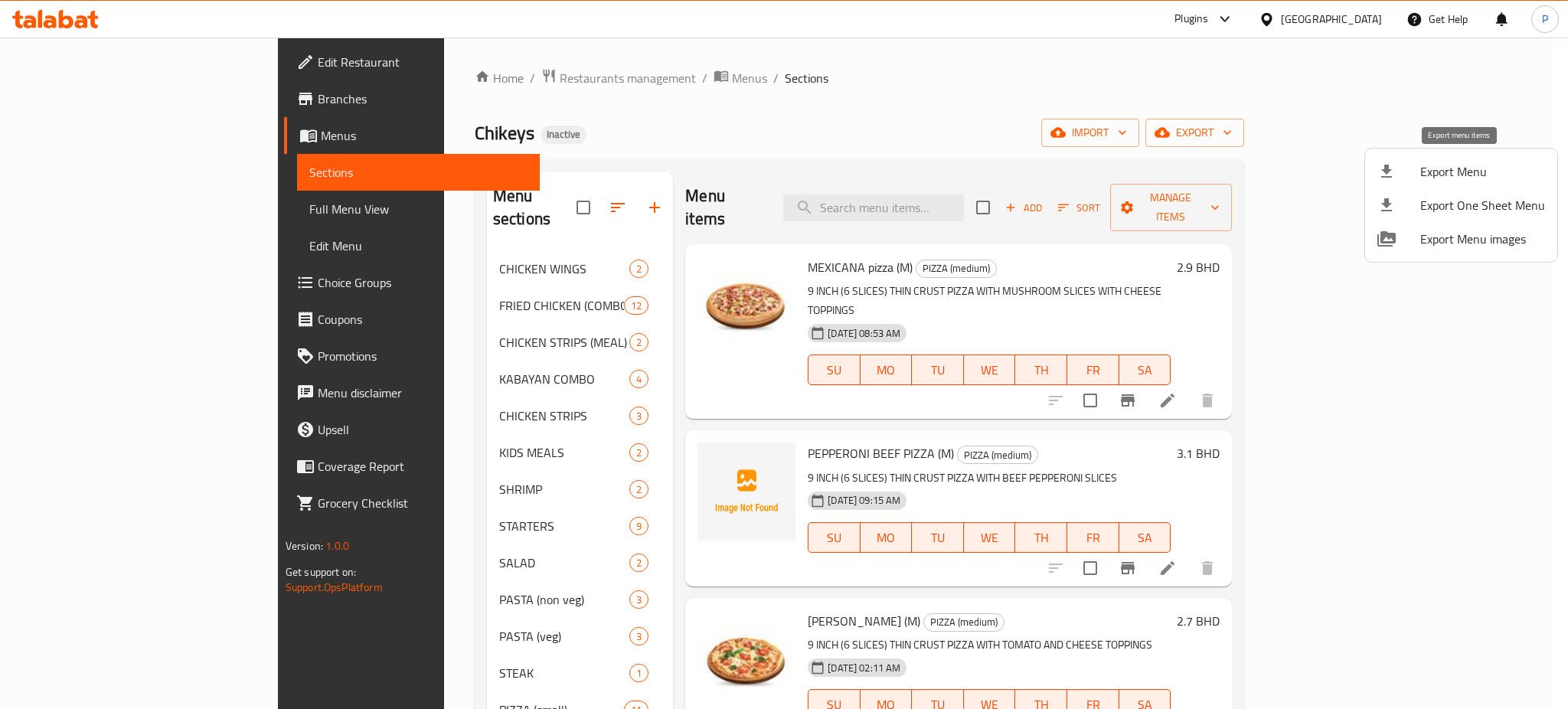
click at [1449, 172] on span "Export Menu" at bounding box center [1483, 171] width 125 height 18
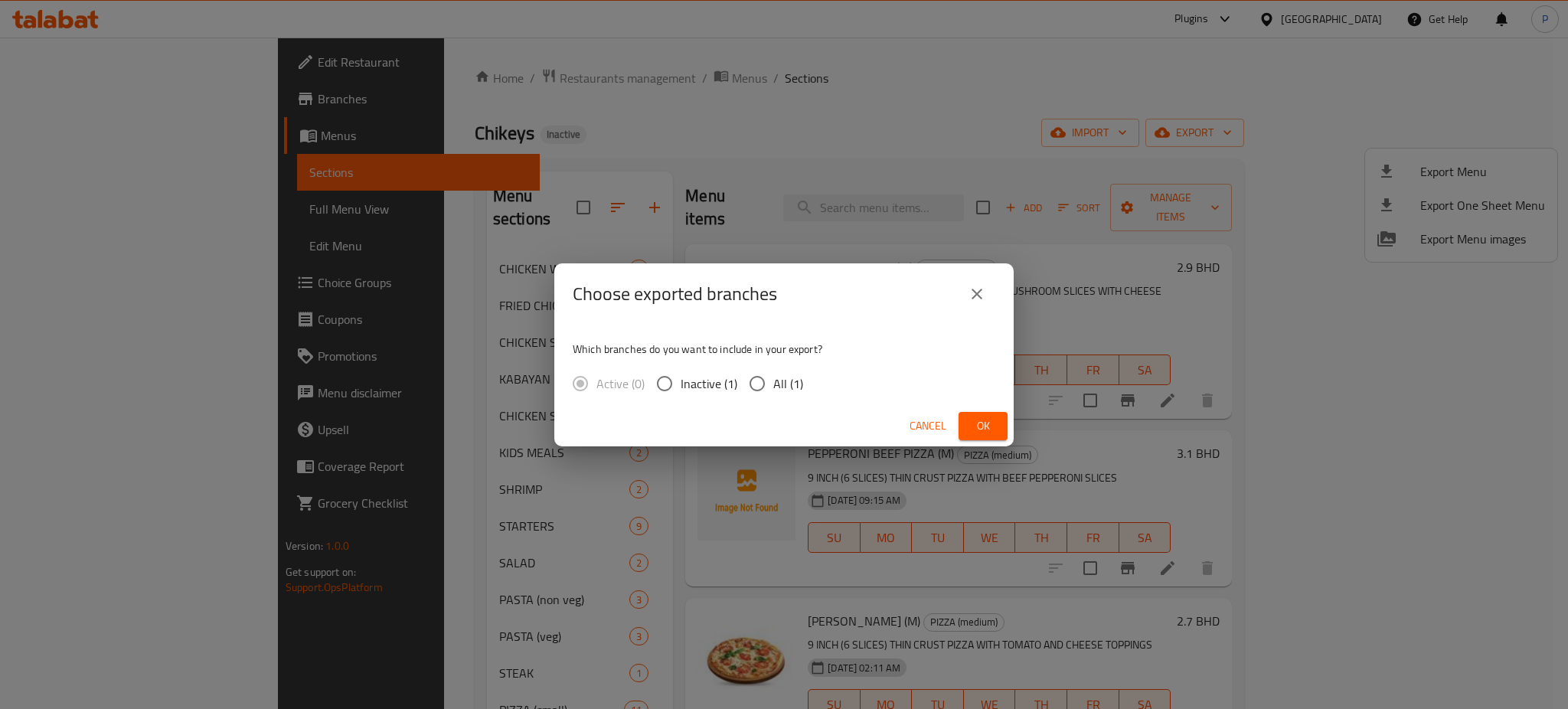
click at [774, 388] on span "All (1)" at bounding box center [788, 383] width 29 height 18
click at [773, 388] on input "All (1)" at bounding box center [757, 383] width 32 height 32
radio input "true"
click at [988, 435] on button "Ok" at bounding box center [983, 426] width 49 height 29
